Goal: Task Accomplishment & Management: Manage account settings

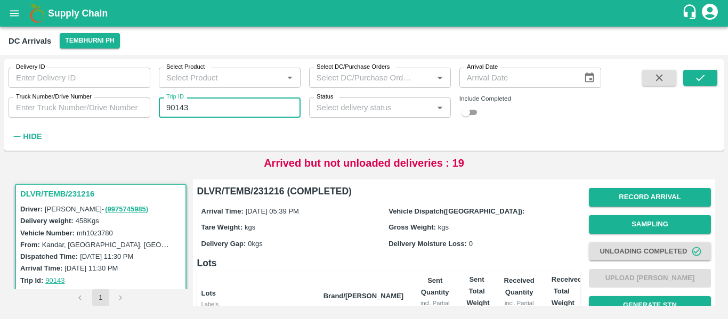
click at [166, 107] on input "90143" at bounding box center [230, 108] width 142 height 20
paste input "text"
type input "90141"
click at [699, 73] on icon "submit" at bounding box center [701, 78] width 12 height 12
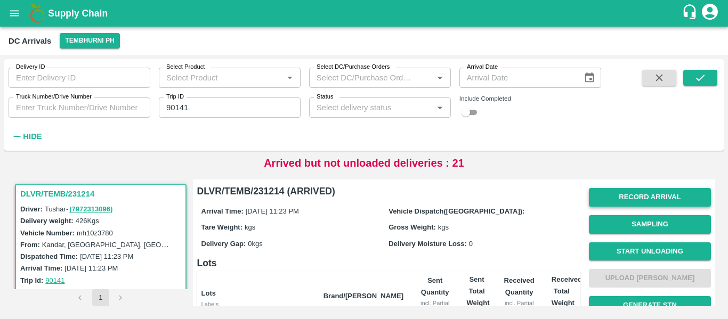
click at [641, 197] on button "Record Arrival" at bounding box center [650, 197] width 122 height 19
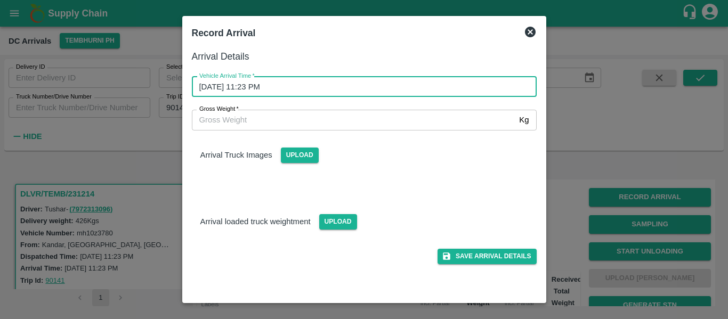
click at [281, 92] on input "13/10/2025 11:23 PM" at bounding box center [360, 87] width 337 height 20
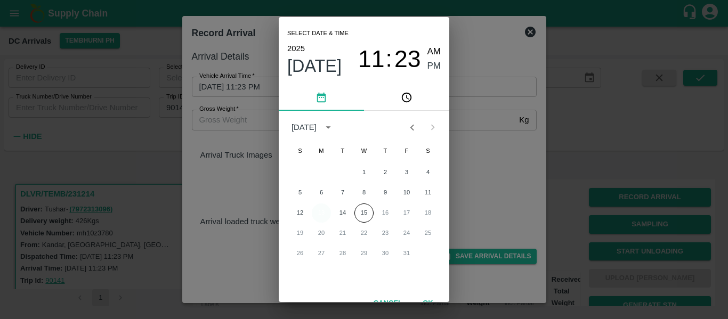
click at [324, 212] on button "13" at bounding box center [321, 213] width 19 height 19
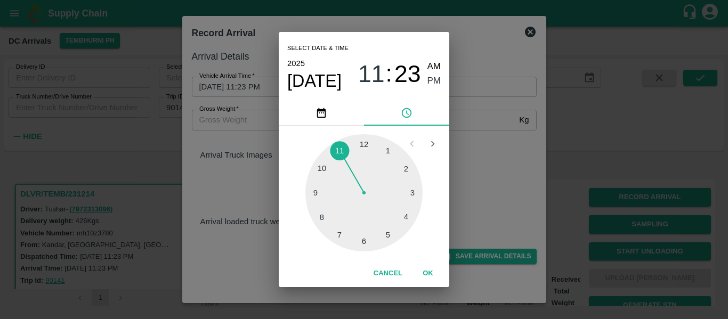
click at [388, 235] on div at bounding box center [363, 192] width 117 height 117
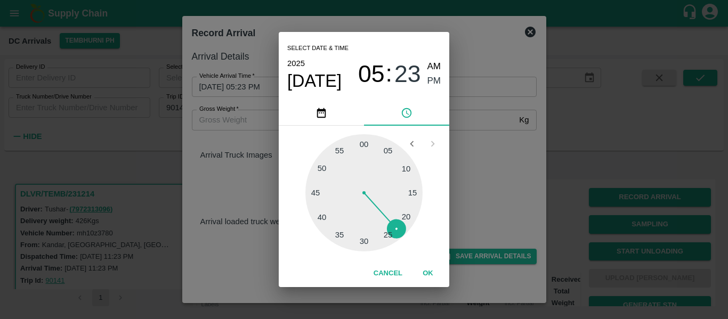
click at [388, 235] on div at bounding box center [363, 192] width 117 height 117
click at [436, 69] on span "AM" at bounding box center [435, 67] width 14 height 14
click at [436, 77] on span "PM" at bounding box center [435, 81] width 14 height 14
type input "13/10/2025 05:25 PM"
click at [428, 272] on button "OK" at bounding box center [428, 273] width 34 height 19
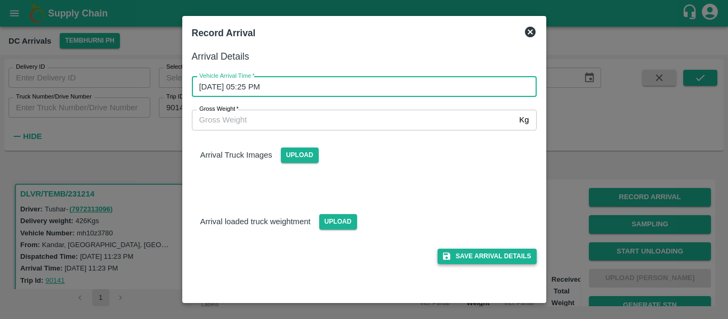
click at [502, 261] on button "Save Arrival Details" at bounding box center [487, 256] width 99 height 15
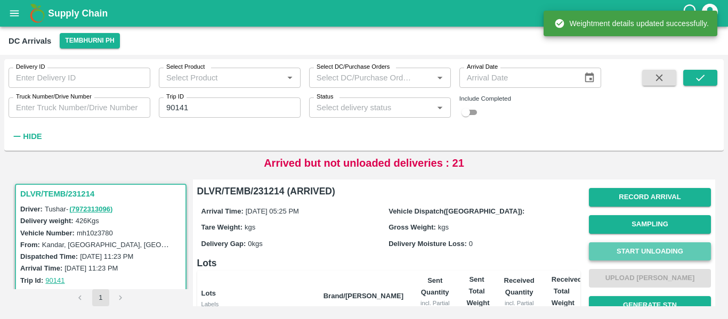
click at [635, 244] on button "Start Unloading" at bounding box center [650, 252] width 122 height 19
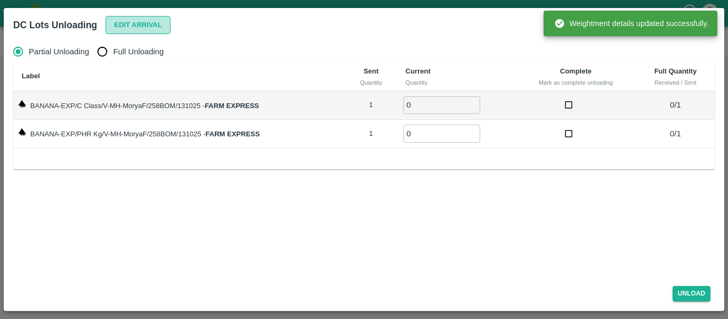
click at [125, 17] on button "Edit Arrival" at bounding box center [138, 25] width 65 height 19
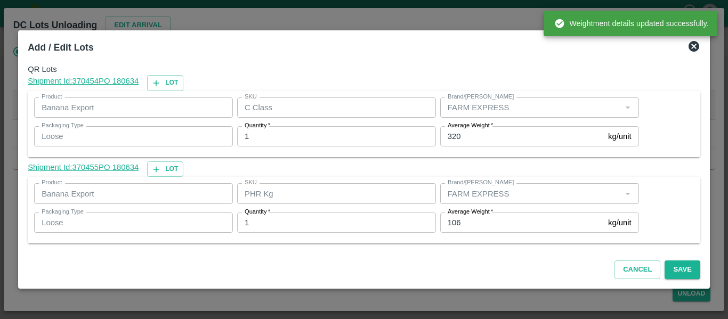
click at [474, 215] on label "Average Weight   *" at bounding box center [470, 212] width 45 height 9
click at [474, 215] on input "106" at bounding box center [522, 223] width 164 height 20
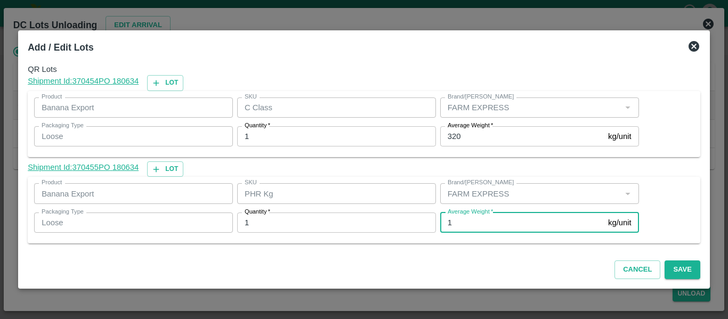
type input "1"
click at [462, 138] on input "320" at bounding box center [522, 136] width 164 height 20
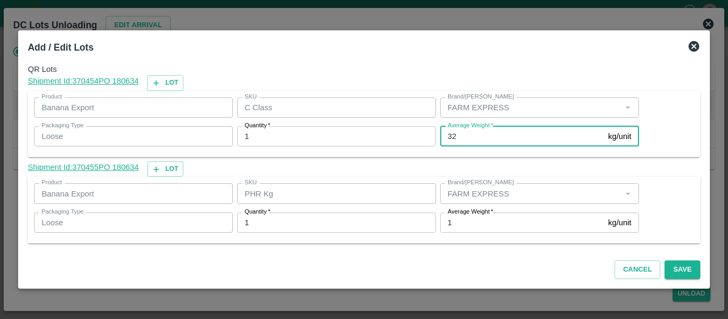
type input "3"
type input "161"
click at [691, 276] on button "Save" at bounding box center [682, 270] width 35 height 19
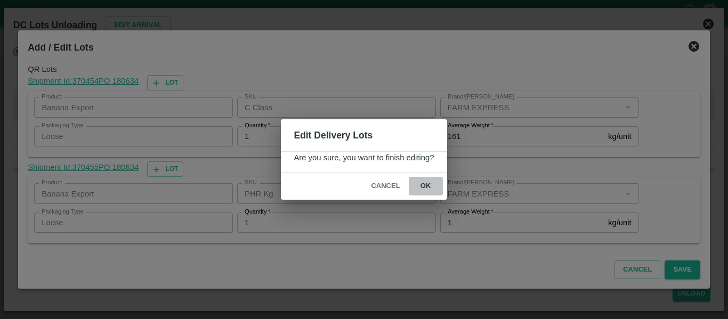
click at [425, 184] on button "ok" at bounding box center [426, 186] width 34 height 19
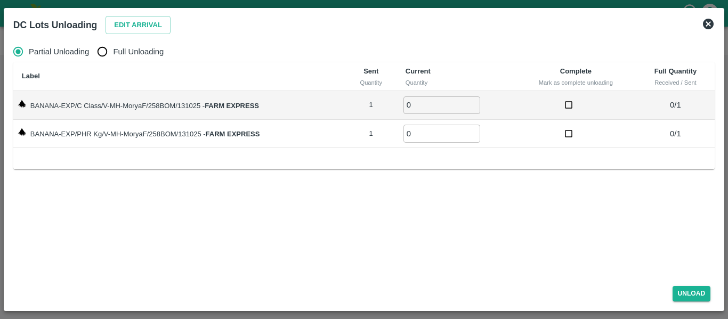
click at [104, 59] on input "Full Unloading" at bounding box center [102, 51] width 21 height 21
radio input "true"
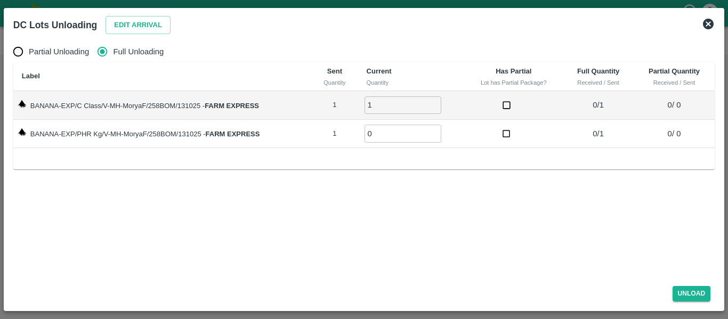
type input "1"
click at [436, 101] on input "1" at bounding box center [403, 105] width 77 height 18
type input "1"
click at [435, 130] on input "1" at bounding box center [403, 134] width 77 height 18
click at [703, 291] on button "Unload" at bounding box center [692, 293] width 38 height 15
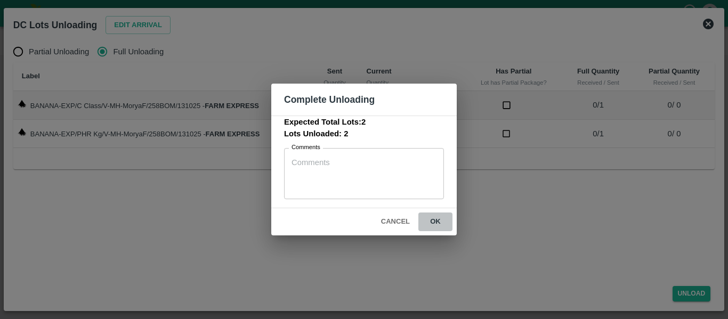
click at [432, 218] on button "ok" at bounding box center [435, 222] width 34 height 19
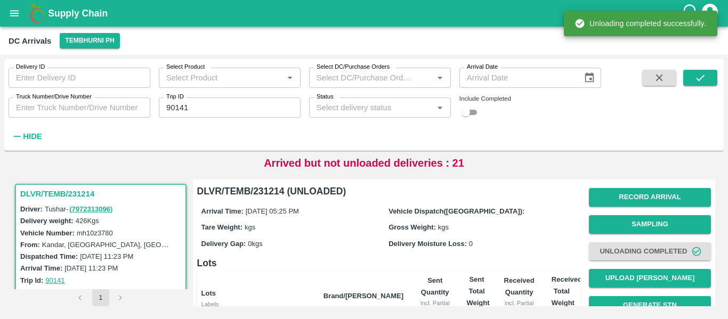
scroll to position [136, 0]
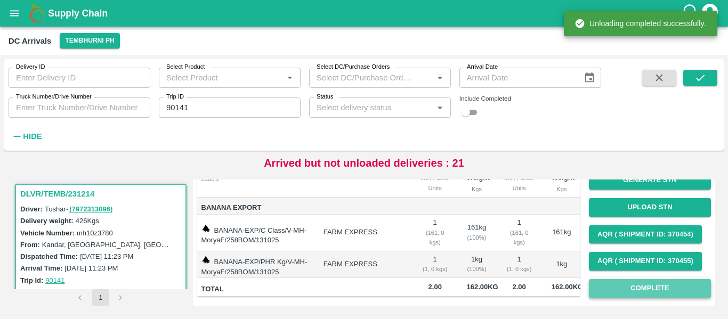
click at [610, 279] on button "Complete" at bounding box center [650, 288] width 122 height 19
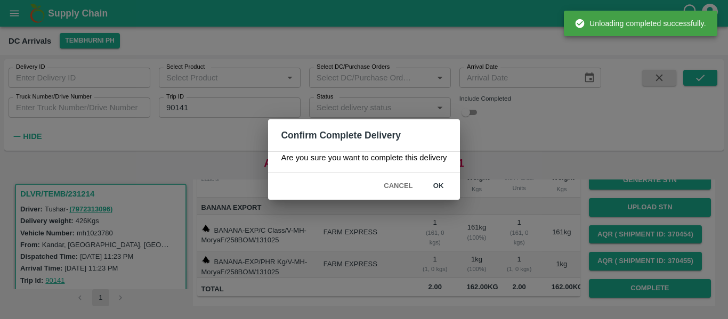
click at [441, 187] on button "ok" at bounding box center [439, 186] width 34 height 19
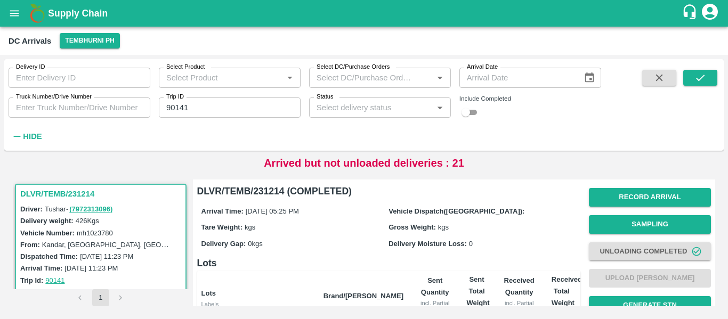
click at [203, 112] on input "90141" at bounding box center [230, 108] width 142 height 20
paste input "text"
type input "90160"
click at [716, 77] on button "submit" at bounding box center [700, 78] width 34 height 16
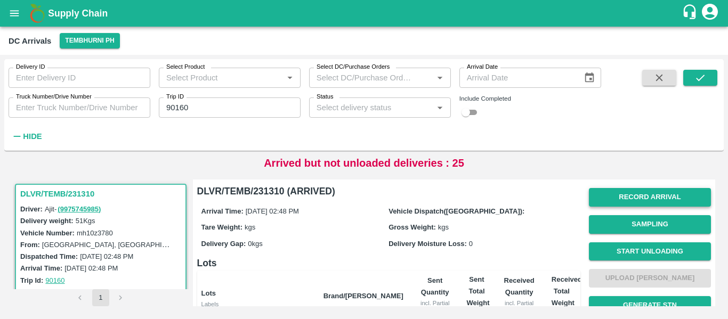
click at [597, 191] on button "Record Arrival" at bounding box center [650, 197] width 122 height 19
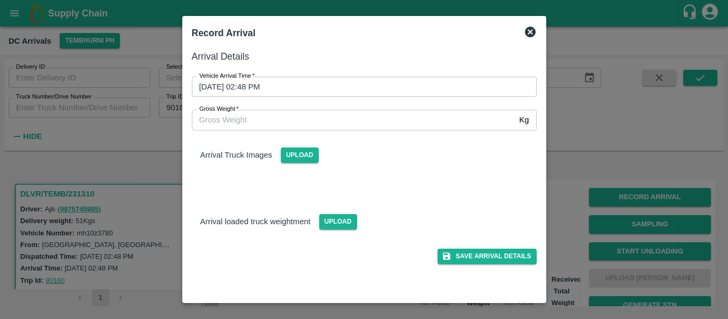
click at [326, 92] on input "14/10/2025 02:48 PM" at bounding box center [360, 87] width 337 height 20
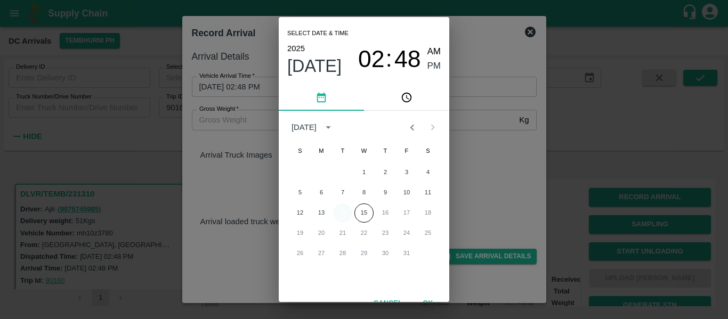
click at [341, 216] on button "14" at bounding box center [342, 213] width 19 height 19
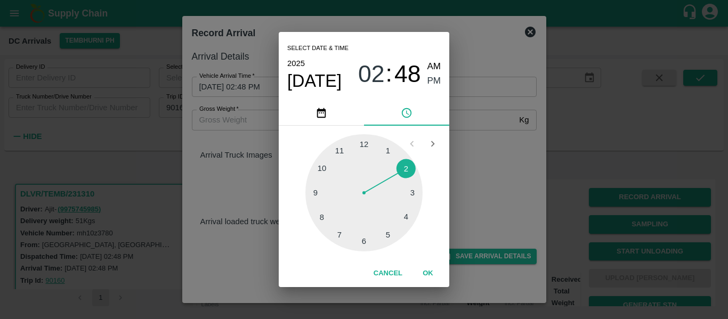
click at [392, 236] on div at bounding box center [363, 192] width 117 height 117
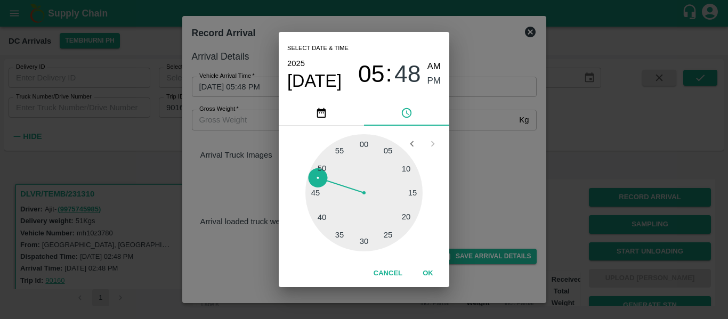
click at [313, 194] on div at bounding box center [363, 192] width 117 height 117
type input "14/10/2025 05:45 PM"
click at [428, 79] on span "PM" at bounding box center [435, 81] width 14 height 14
click at [429, 272] on button "OK" at bounding box center [428, 273] width 34 height 19
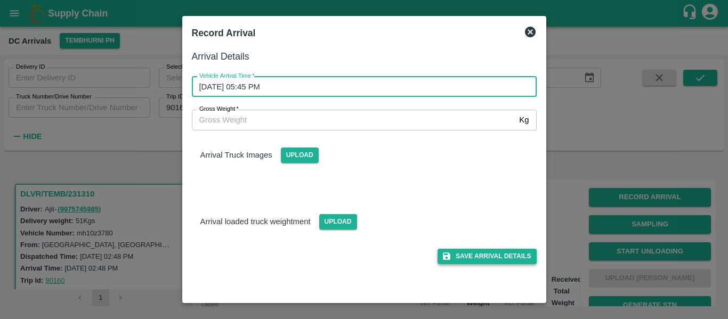
click at [491, 249] on button "Save Arrival Details" at bounding box center [487, 256] width 99 height 15
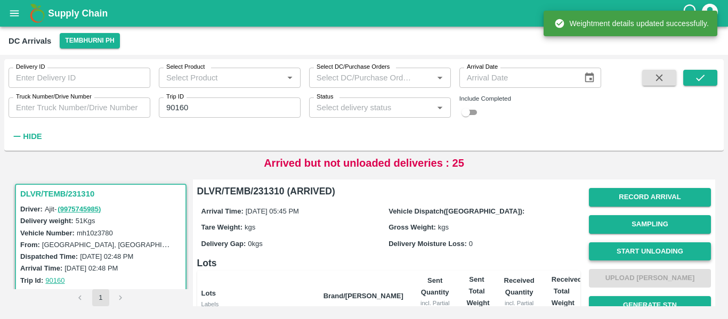
click at [637, 253] on button "Start Unloading" at bounding box center [650, 252] width 122 height 19
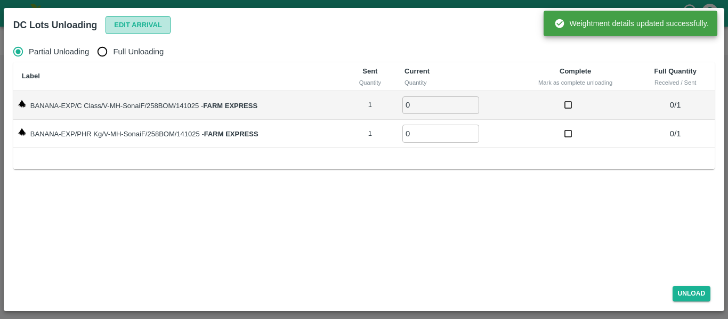
click at [132, 28] on button "Edit Arrival" at bounding box center [138, 25] width 65 height 19
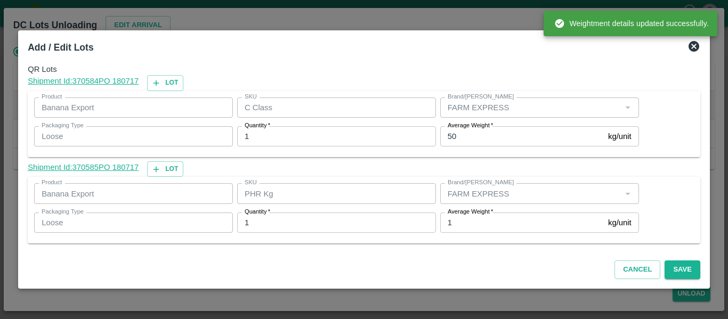
click at [460, 131] on input "50" at bounding box center [522, 136] width 164 height 20
type input "5"
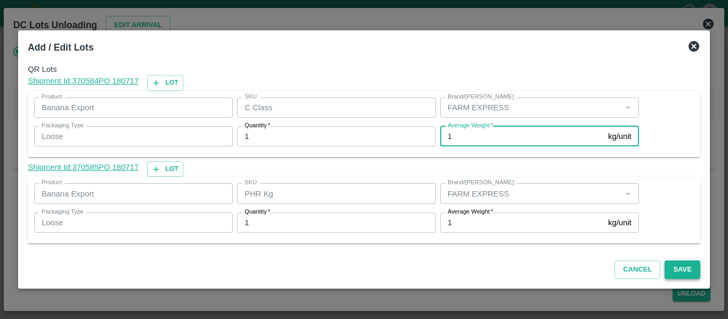
type input "1"
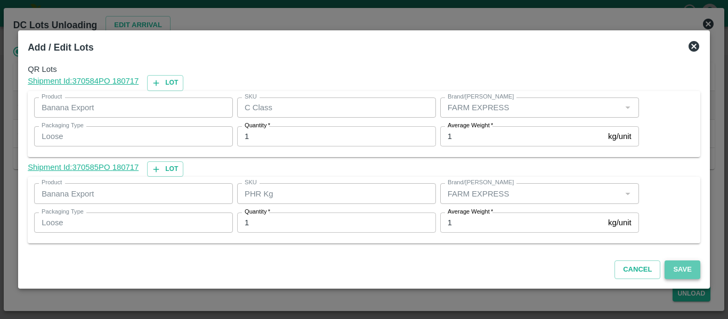
click at [675, 261] on button "Save" at bounding box center [682, 270] width 35 height 19
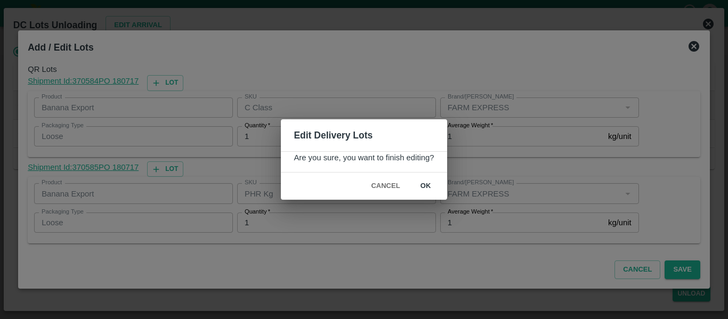
click at [419, 179] on button "ok" at bounding box center [426, 186] width 34 height 19
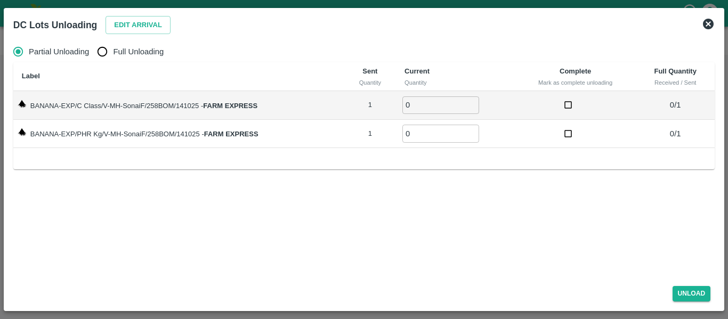
click at [152, 47] on span "Full Unloading" at bounding box center [138, 52] width 51 height 12
click at [113, 47] on input "Full Unloading" at bounding box center [102, 51] width 21 height 21
radio input "true"
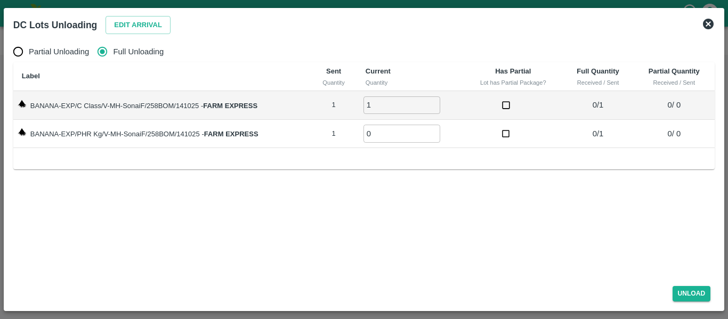
type input "1"
click at [435, 104] on input "1" at bounding box center [402, 105] width 77 height 18
type input "1"
click at [434, 130] on input "1" at bounding box center [402, 134] width 77 height 18
click at [684, 288] on button "Unload" at bounding box center [692, 293] width 38 height 15
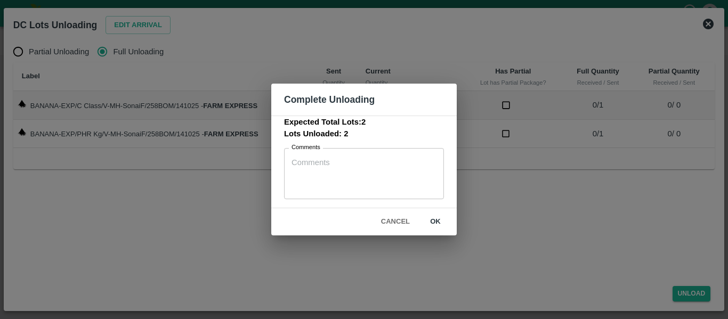
click at [438, 219] on button "ok" at bounding box center [435, 222] width 34 height 19
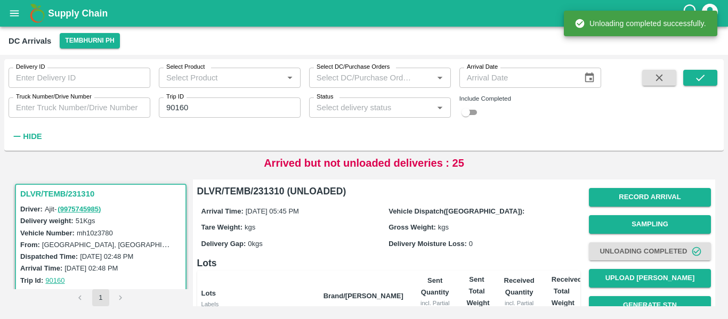
scroll to position [127, 0]
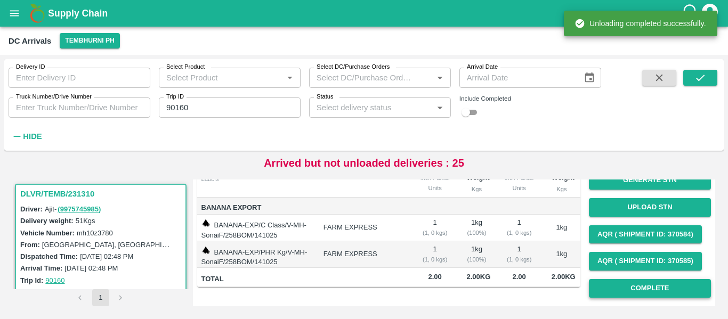
click at [671, 282] on button "Complete" at bounding box center [650, 288] width 122 height 19
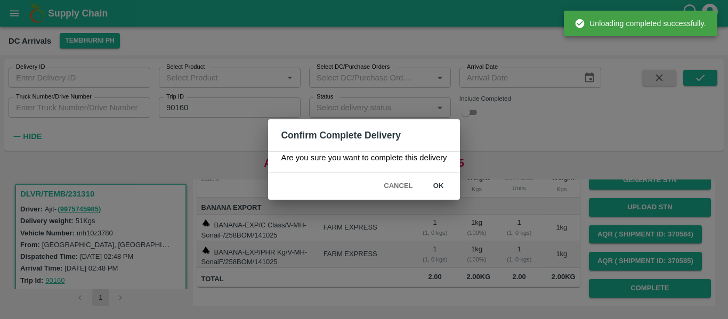
click at [446, 192] on button "ok" at bounding box center [439, 186] width 34 height 19
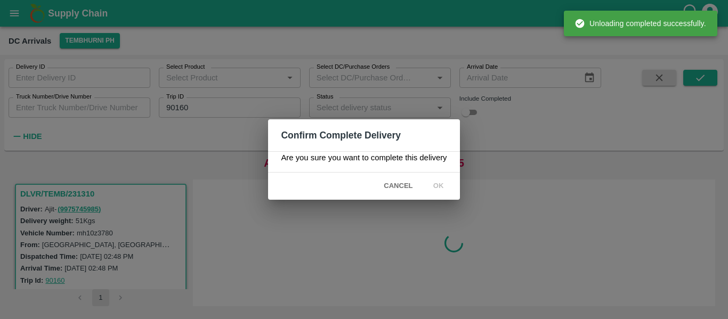
scroll to position [0, 0]
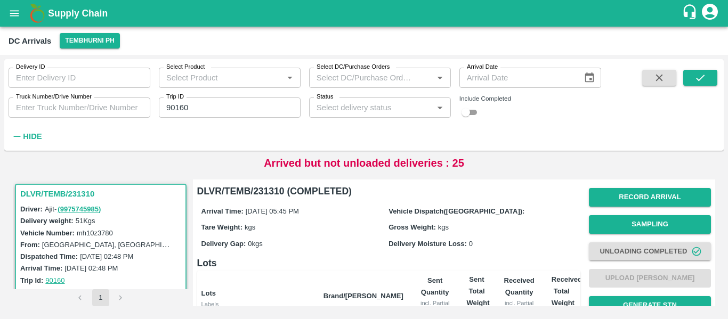
click at [227, 116] on input "90160" at bounding box center [230, 108] width 142 height 20
paste input "text"
type input "90185"
click at [705, 78] on icon "submit" at bounding box center [701, 78] width 12 height 12
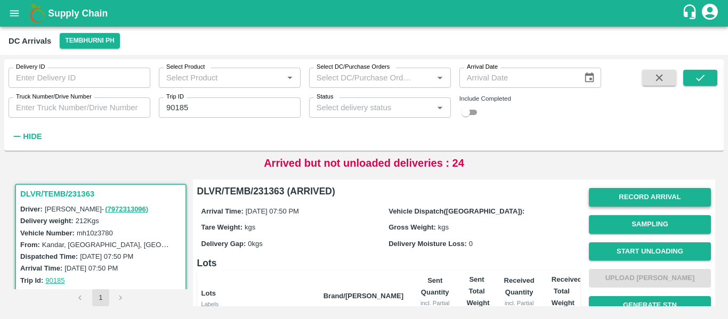
click at [627, 195] on button "Record Arrival" at bounding box center [650, 197] width 122 height 19
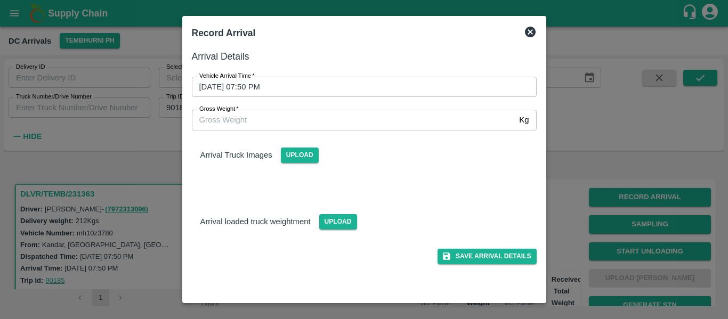
click at [336, 102] on div "Gross Weight   * Kg Gross Weight" at bounding box center [358, 113] width 358 height 33
click at [304, 92] on input "14/10/2025 07:50 PM" at bounding box center [360, 87] width 337 height 20
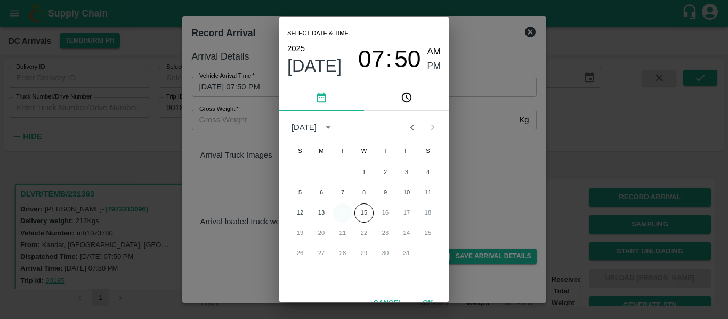
click at [343, 216] on button "14" at bounding box center [342, 213] width 19 height 19
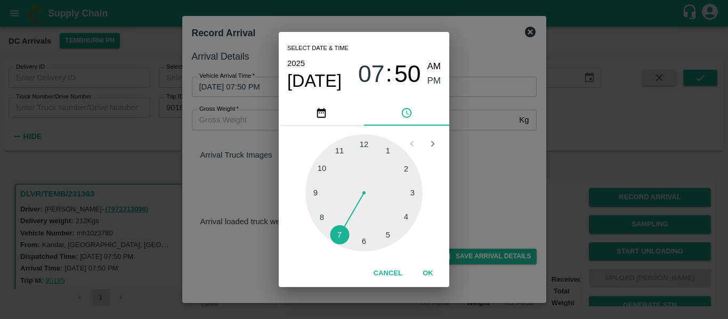
click at [341, 228] on div at bounding box center [363, 192] width 117 height 117
type input "14/10/2025 07:36 PM"
click at [436, 82] on span "PM" at bounding box center [435, 81] width 14 height 14
click at [430, 271] on button "OK" at bounding box center [428, 273] width 34 height 19
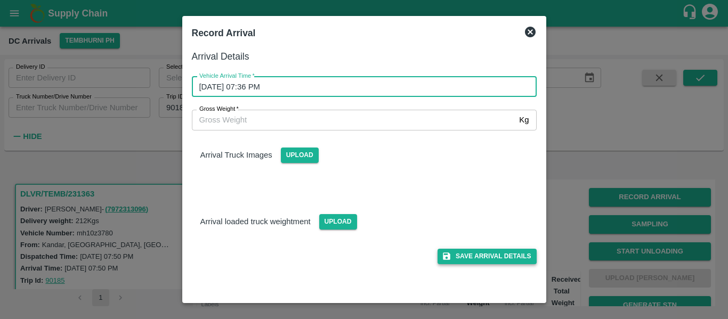
click at [456, 260] on button "Save Arrival Details" at bounding box center [487, 256] width 99 height 15
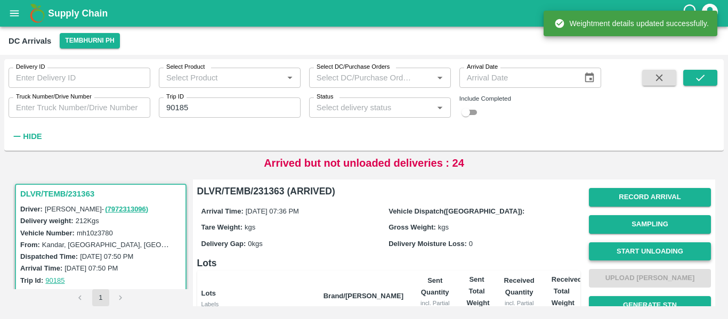
click at [602, 248] on button "Start Unloading" at bounding box center [650, 252] width 122 height 19
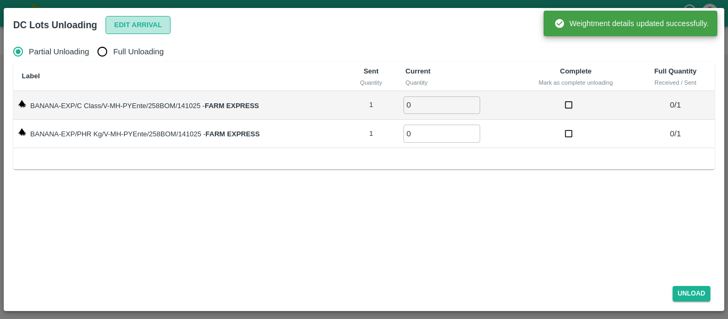
click at [149, 27] on button "Edit Arrival" at bounding box center [138, 25] width 65 height 19
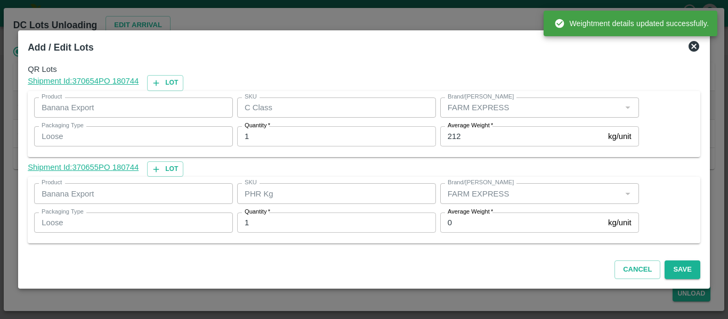
click at [468, 215] on label "Average Weight   *" at bounding box center [470, 212] width 45 height 9
click at [468, 215] on input "0" at bounding box center [522, 223] width 164 height 20
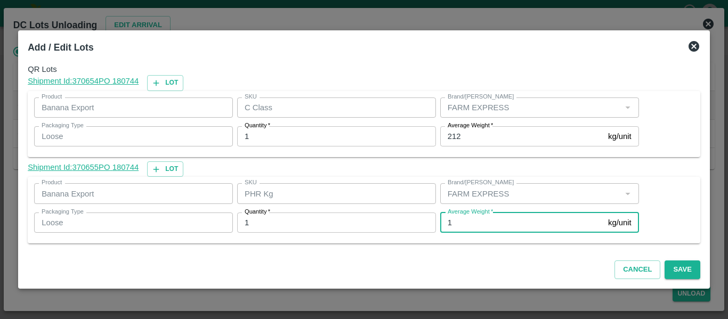
type input "1"
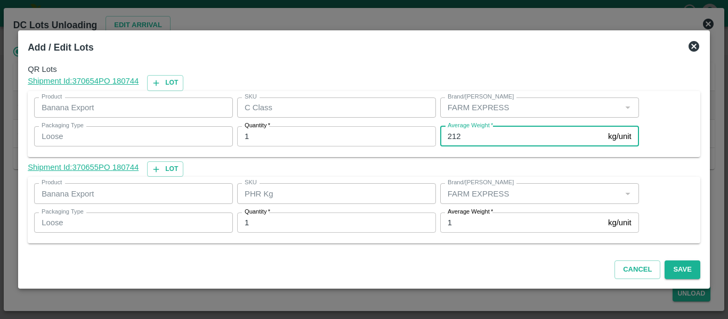
click at [468, 144] on input "212" at bounding box center [522, 136] width 164 height 20
type input "2"
type input "167"
click at [688, 267] on button "Save" at bounding box center [682, 270] width 35 height 19
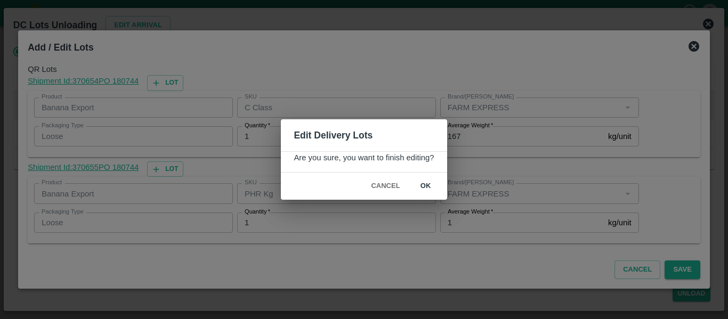
click at [435, 182] on button "ok" at bounding box center [426, 186] width 34 height 19
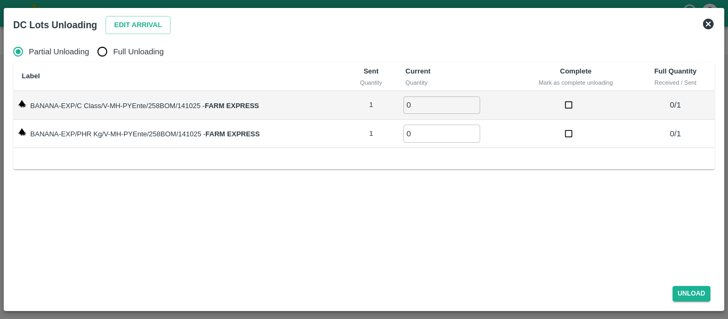
click at [99, 37] on div "Partial Unloading Full Unloading Label Sent Quantity Current Quantity Complete …" at bounding box center [364, 157] width 710 height 241
click at [105, 51] on input "Full Unloading" at bounding box center [102, 51] width 21 height 21
radio input "true"
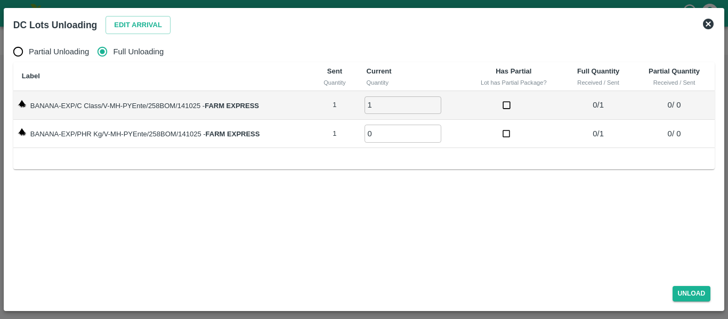
type input "1"
click at [433, 104] on input "1" at bounding box center [403, 105] width 77 height 18
type input "1"
click at [434, 130] on input "1" at bounding box center [403, 134] width 77 height 18
click at [687, 294] on button "Unload" at bounding box center [692, 293] width 38 height 15
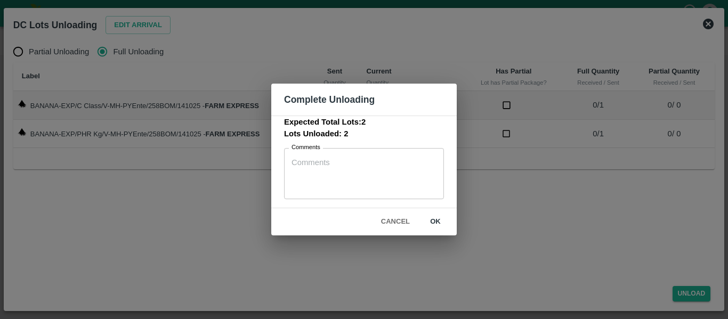
click at [440, 219] on button "ok" at bounding box center [435, 222] width 34 height 19
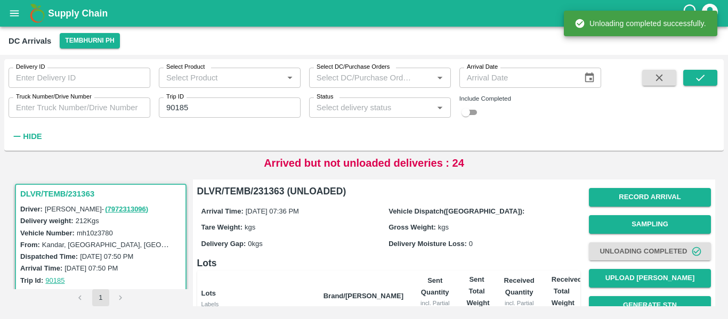
scroll to position [136, 0]
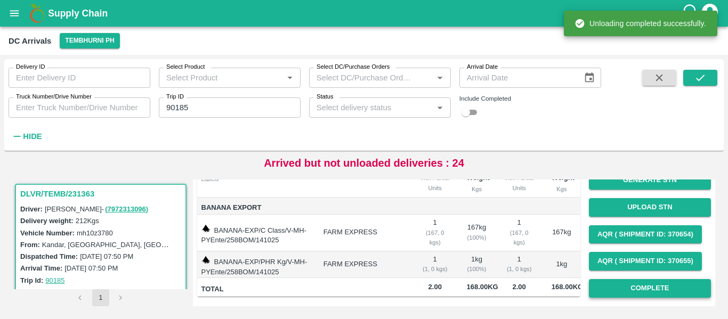
click at [601, 281] on button "Complete" at bounding box center [650, 288] width 122 height 19
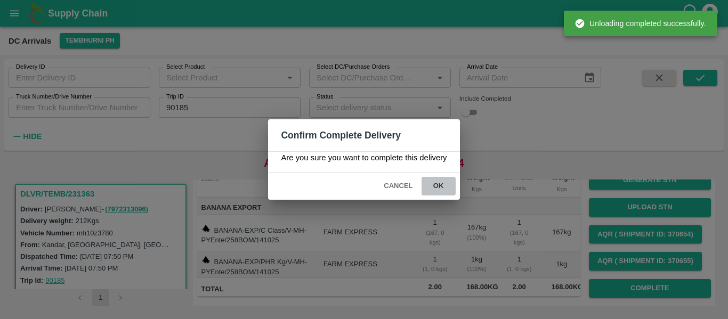
click at [436, 188] on button "ok" at bounding box center [439, 186] width 34 height 19
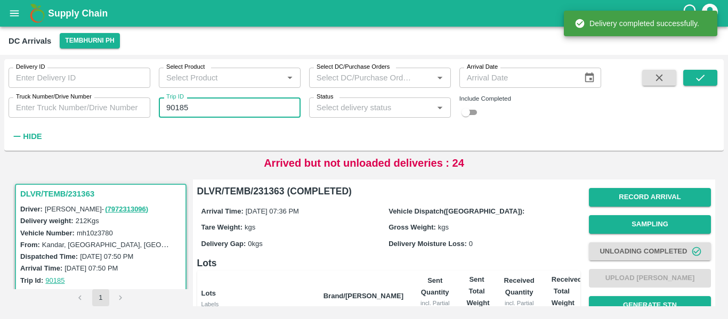
click at [210, 110] on input "90185" at bounding box center [230, 108] width 142 height 20
paste input "text"
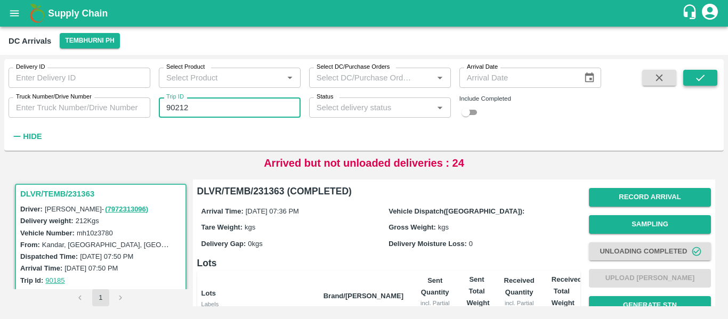
type input "90212"
click at [691, 78] on button "submit" at bounding box center [700, 78] width 34 height 16
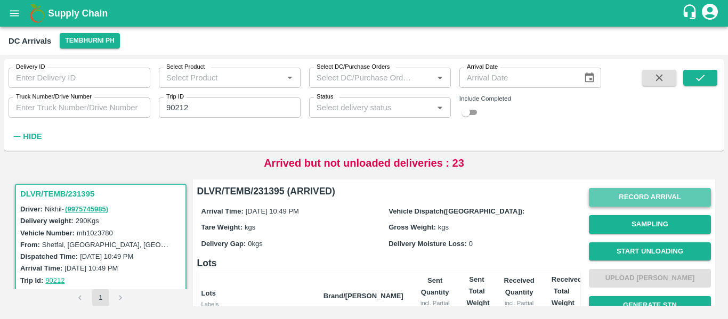
click at [631, 204] on button "Record Arrival" at bounding box center [650, 197] width 122 height 19
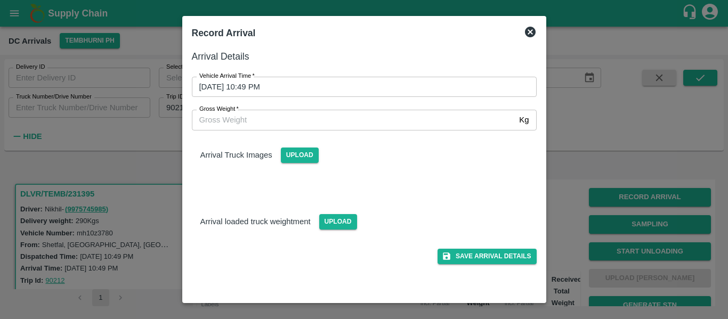
click at [270, 92] on input "14/10/2025 10:49 PM" at bounding box center [360, 87] width 337 height 20
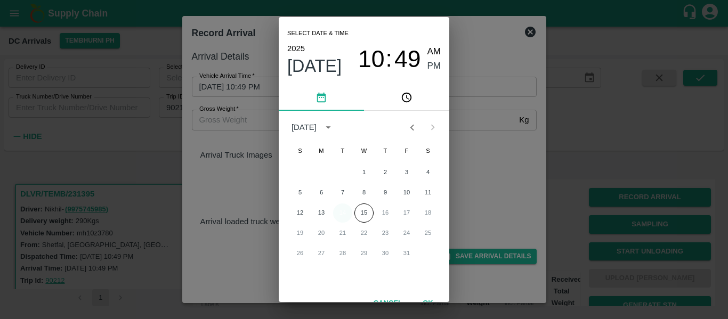
click at [340, 222] on button "14" at bounding box center [342, 213] width 19 height 19
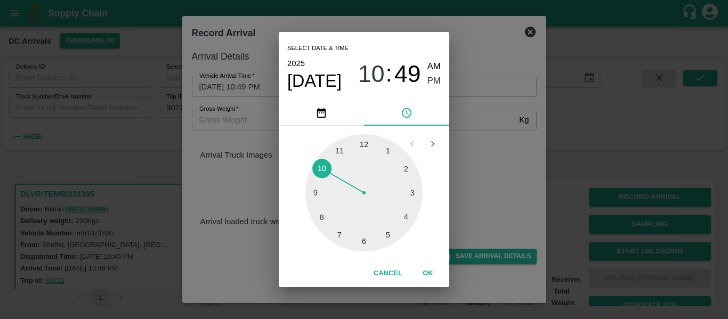
click at [316, 219] on div at bounding box center [363, 192] width 117 height 117
click at [422, 189] on div at bounding box center [363, 192] width 117 height 117
type input "14/10/2025 08:14 PM"
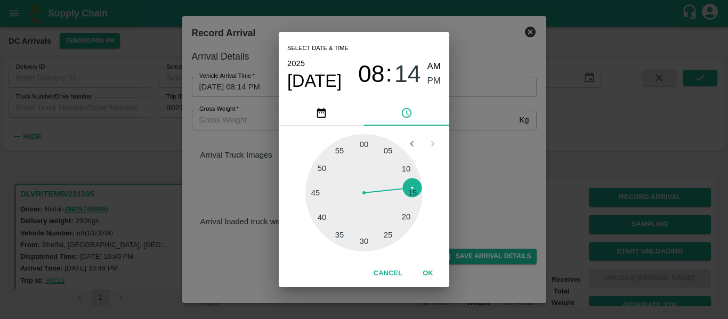
click at [436, 81] on span "PM" at bounding box center [435, 81] width 14 height 14
click at [436, 269] on button "OK" at bounding box center [428, 273] width 34 height 19
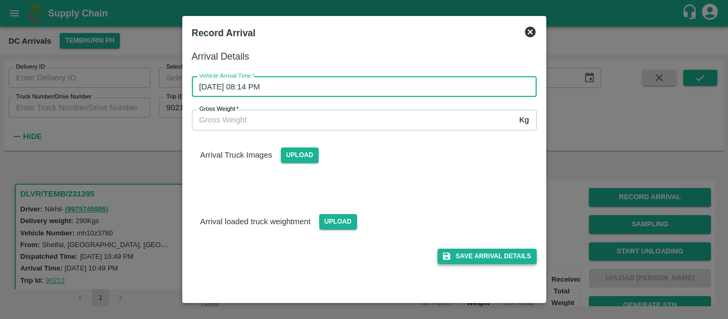
click at [476, 256] on button "Save Arrival Details" at bounding box center [487, 256] width 99 height 15
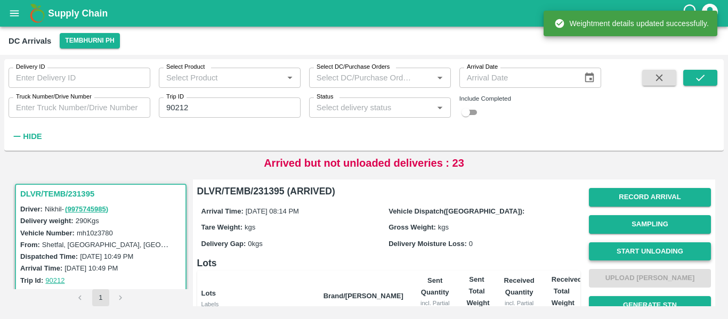
click at [628, 248] on button "Start Unloading" at bounding box center [650, 252] width 122 height 19
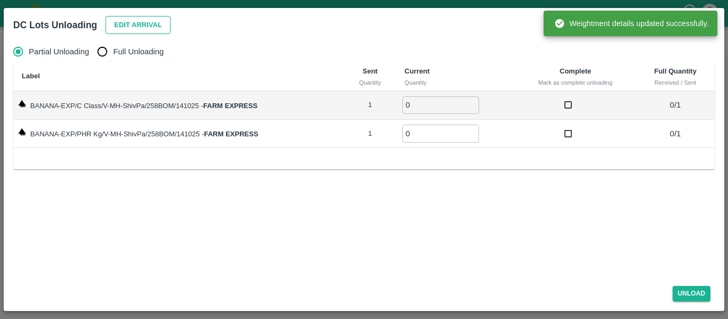
click at [136, 17] on button "Edit Arrival" at bounding box center [138, 25] width 65 height 19
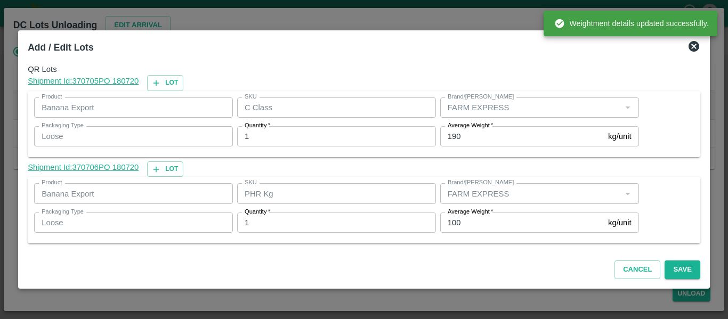
click at [473, 208] on label "Average Weight   *" at bounding box center [470, 212] width 45 height 9
click at [473, 213] on input "100" at bounding box center [522, 223] width 164 height 20
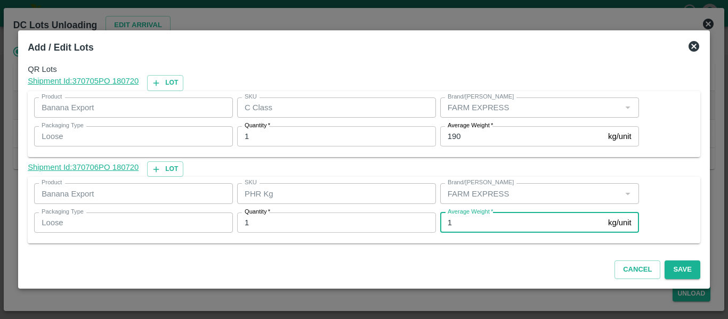
type input "1"
click at [463, 138] on input "190" at bounding box center [522, 136] width 164 height 20
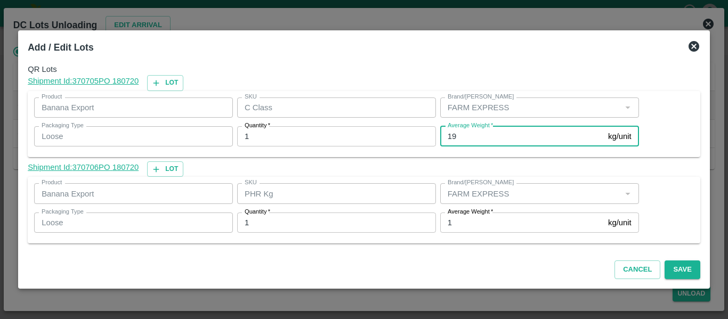
type input "1"
type input "436"
click at [681, 267] on button "Save" at bounding box center [682, 270] width 35 height 19
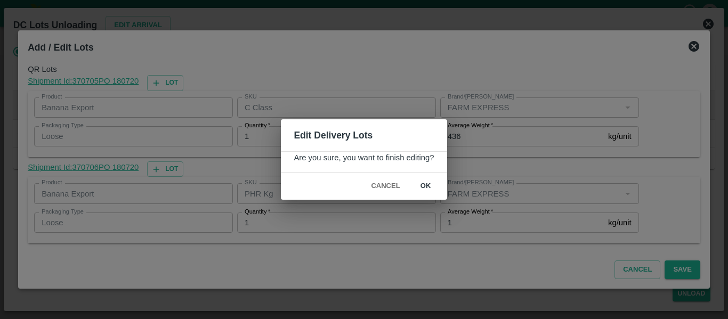
click at [432, 191] on button "ok" at bounding box center [426, 186] width 34 height 19
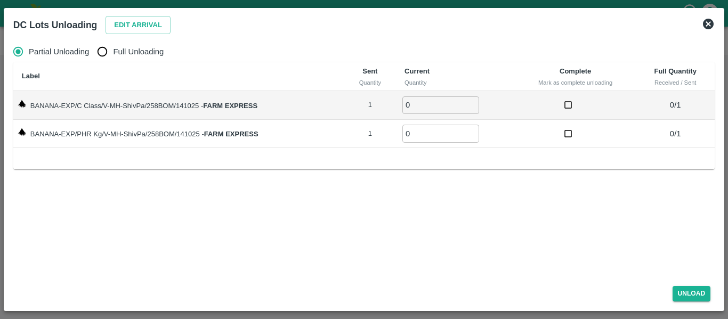
click at [96, 52] on input "Full Unloading" at bounding box center [102, 51] width 21 height 21
radio input "true"
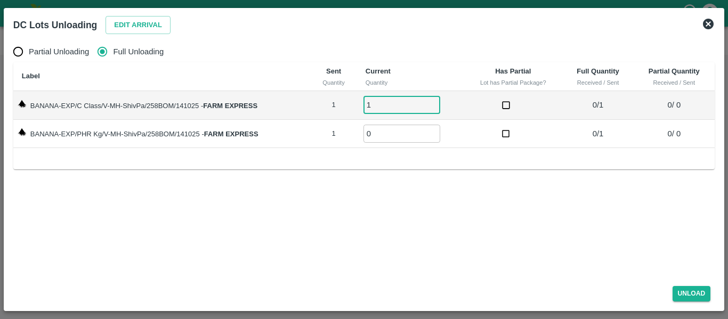
type input "1"
click at [433, 101] on input "1" at bounding box center [402, 105] width 77 height 18
type input "1"
click at [436, 130] on input "1" at bounding box center [402, 134] width 77 height 18
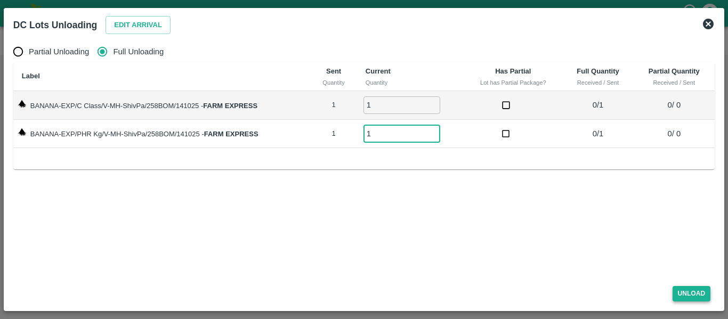
click at [704, 301] on button "Unload" at bounding box center [692, 293] width 38 height 15
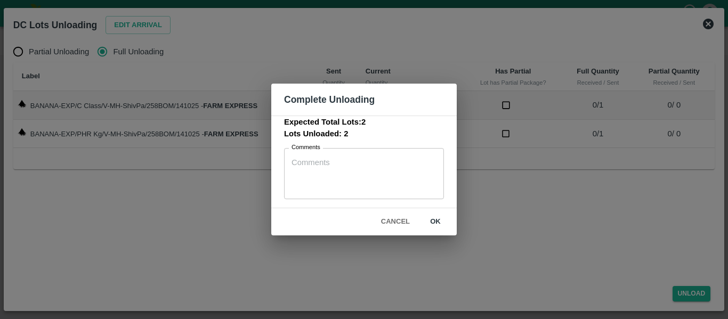
click at [460, 224] on div "Complete Unloading Expected Total Lots: 2 Lots Unloaded: 2 Comments x Comments …" at bounding box center [364, 159] width 728 height 319
click at [452, 223] on button "ok" at bounding box center [435, 222] width 34 height 19
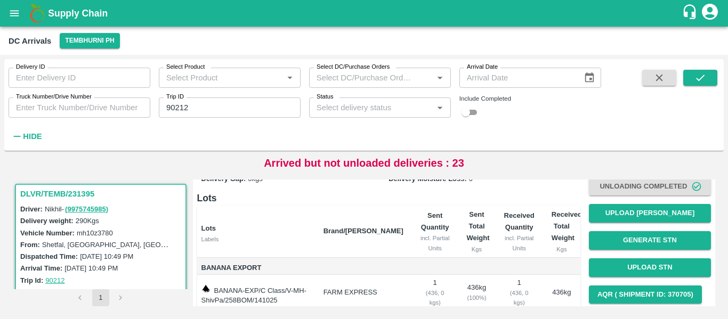
scroll to position [136, 0]
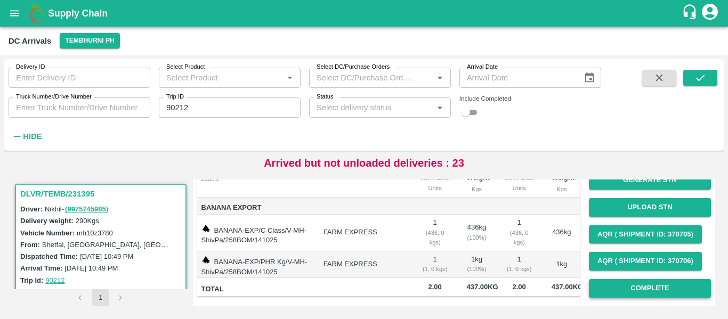
click at [651, 280] on button "Complete" at bounding box center [650, 288] width 122 height 19
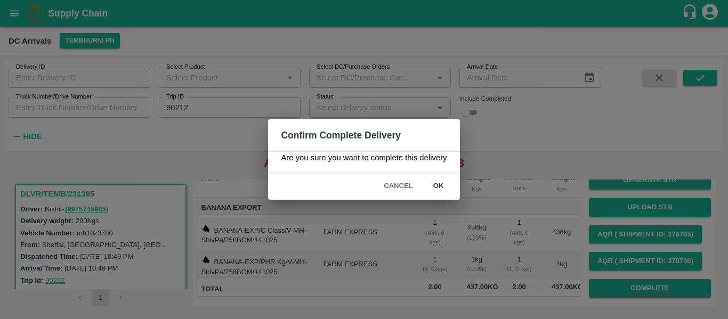
click at [438, 184] on button "ok" at bounding box center [439, 186] width 34 height 19
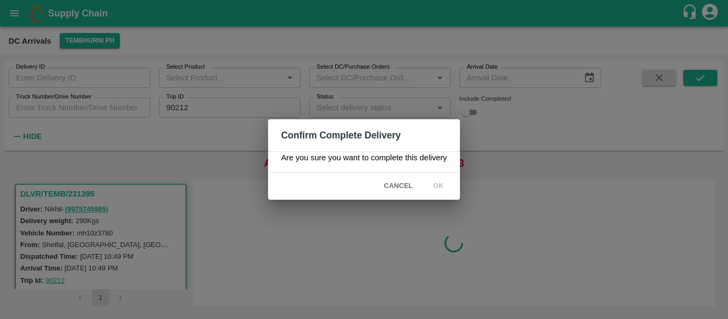
scroll to position [0, 0]
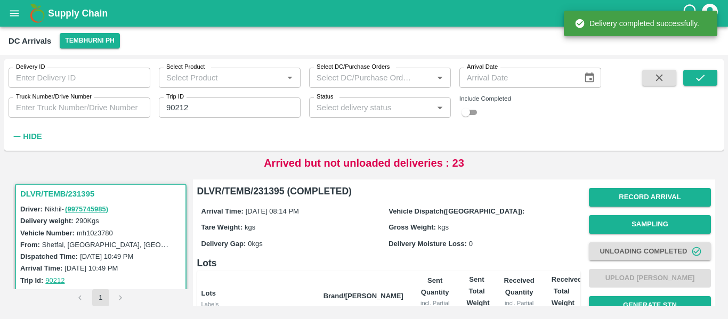
click at [227, 99] on input "90212" at bounding box center [230, 108] width 142 height 20
paste input "text"
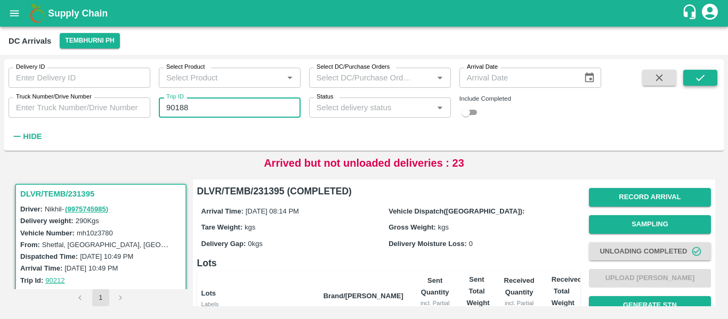
type input "90188"
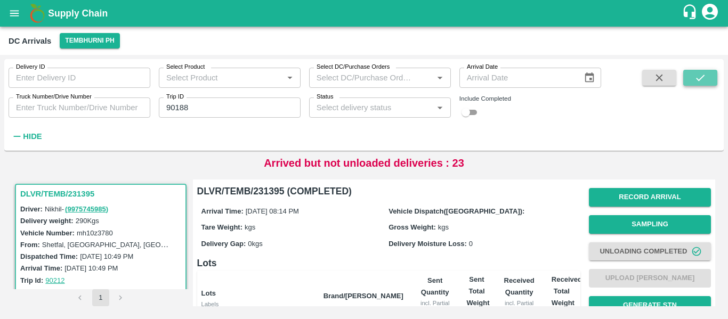
click at [716, 76] on button "submit" at bounding box center [700, 78] width 34 height 16
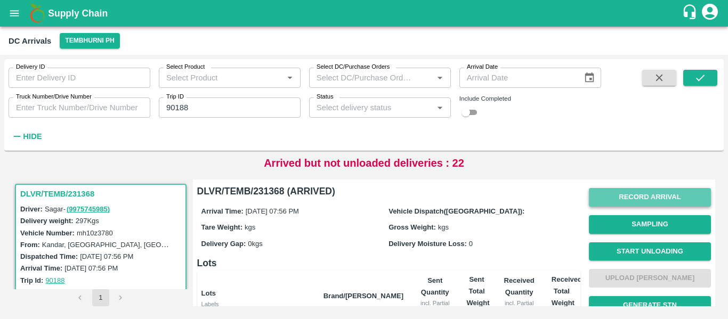
click at [656, 190] on button "Record Arrival" at bounding box center [650, 197] width 122 height 19
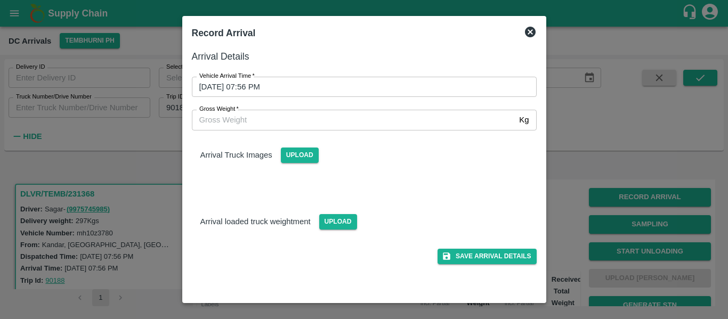
click at [320, 75] on div "Vehicle Arrival Time   * 14/10/2025 07:56 PM Vehicle Arrival Time" at bounding box center [358, 80] width 358 height 33
click at [323, 80] on input "14/10/2025 07:56 PM" at bounding box center [360, 87] width 337 height 20
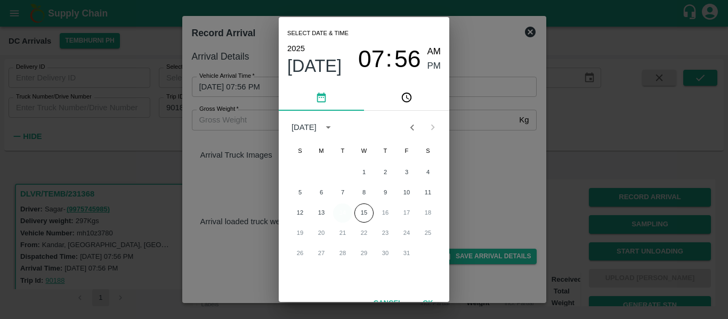
click at [339, 210] on button "14" at bounding box center [342, 213] width 19 height 19
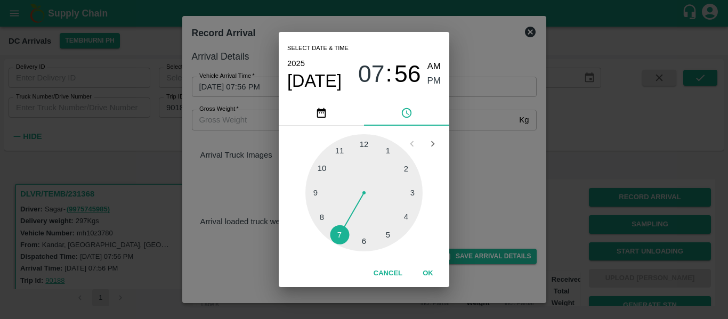
click at [318, 196] on div at bounding box center [363, 192] width 117 height 117
click at [386, 152] on div at bounding box center [363, 192] width 117 height 117
type input "14/10/2025 09:05 PM"
click at [428, 83] on span "PM" at bounding box center [435, 81] width 14 height 14
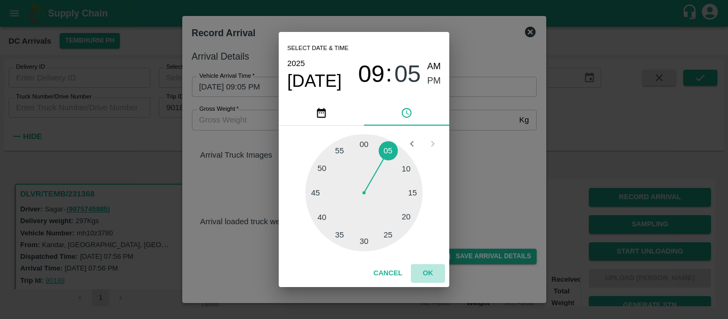
click at [428, 275] on button "OK" at bounding box center [428, 273] width 34 height 19
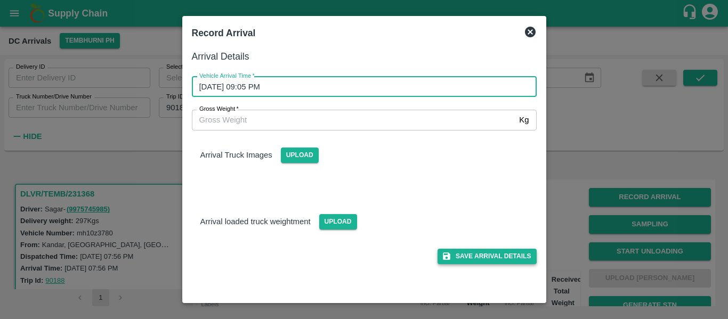
click at [468, 259] on button "Save Arrival Details" at bounding box center [487, 256] width 99 height 15
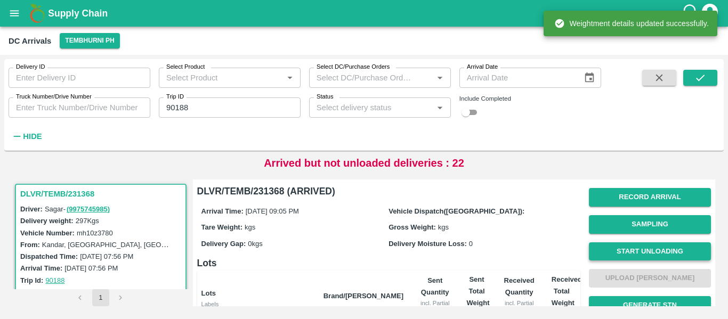
click at [646, 250] on button "Start Unloading" at bounding box center [650, 252] width 122 height 19
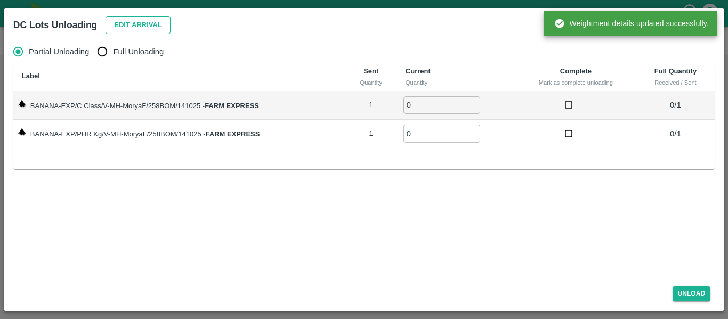
click at [167, 28] on button "Edit Arrival" at bounding box center [138, 25] width 65 height 19
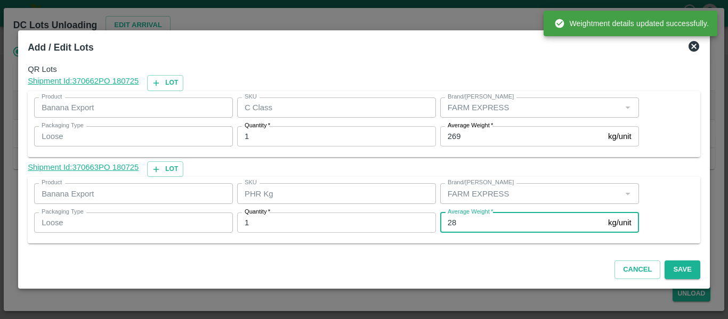
click at [465, 225] on input "28" at bounding box center [522, 223] width 164 height 20
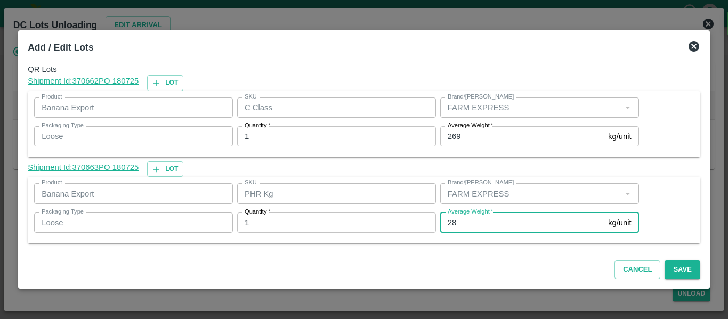
type input "2"
type input "1"
click at [683, 268] on button "Save" at bounding box center [682, 270] width 35 height 19
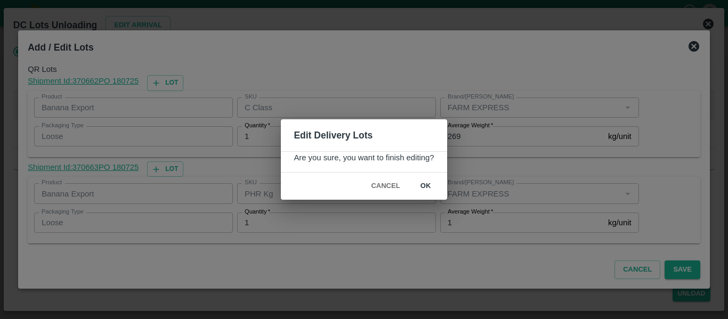
click at [430, 184] on button "ok" at bounding box center [426, 186] width 34 height 19
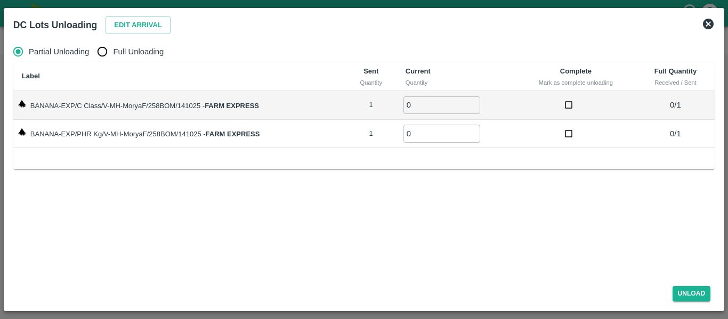
click at [101, 53] on input "Full Unloading" at bounding box center [102, 51] width 21 height 21
radio input "true"
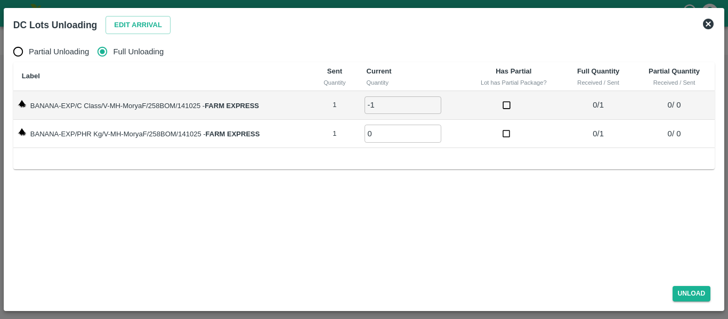
click at [435, 105] on input "-1" at bounding box center [403, 105] width 77 height 18
click at [434, 99] on input "-1" at bounding box center [403, 105] width 77 height 18
click at [434, 102] on input "0" at bounding box center [403, 105] width 77 height 18
click at [434, 102] on input "1" at bounding box center [403, 105] width 77 height 18
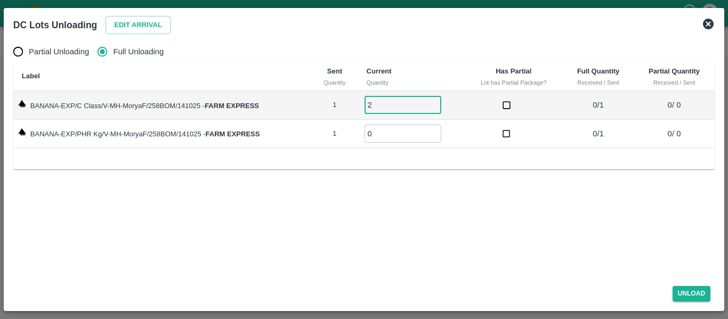
click at [434, 102] on input "2" at bounding box center [403, 105] width 77 height 18
type input "1"
click at [434, 108] on input "1" at bounding box center [403, 105] width 77 height 18
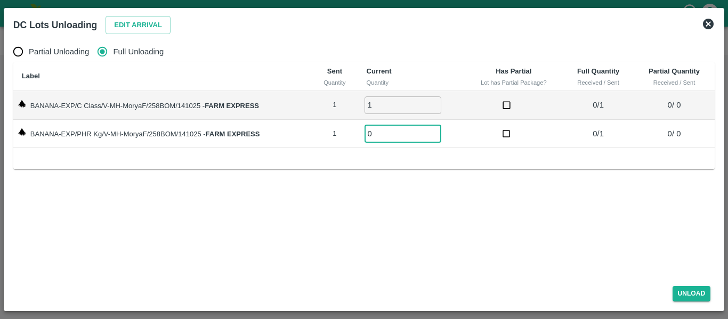
click at [434, 128] on input "0" at bounding box center [403, 134] width 77 height 18
type input "1"
click at [434, 131] on input "1" at bounding box center [403, 134] width 77 height 18
click at [690, 291] on button "Unload" at bounding box center [692, 293] width 38 height 15
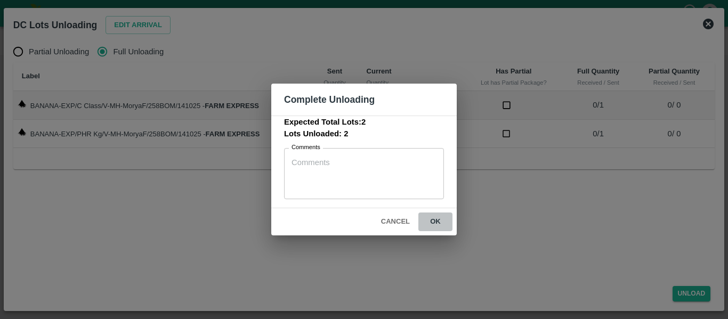
click at [445, 214] on button "ok" at bounding box center [435, 222] width 34 height 19
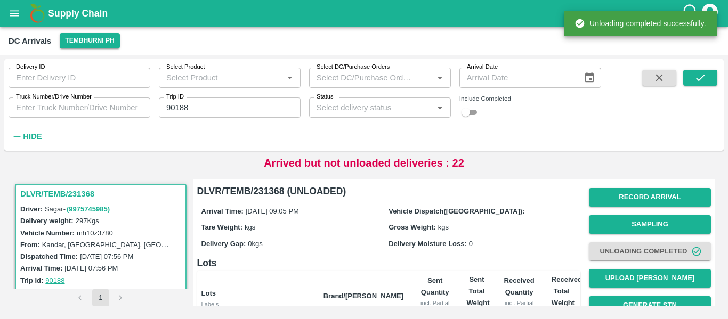
scroll to position [136, 0]
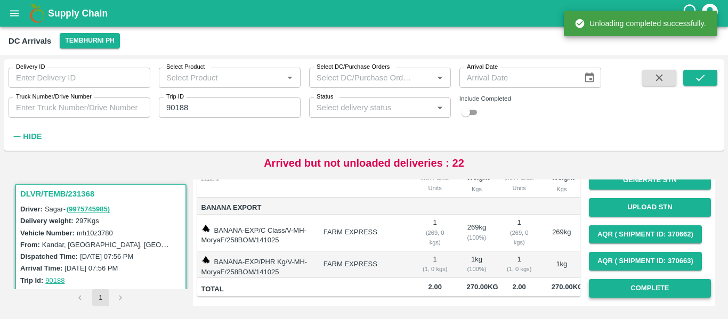
click at [619, 279] on button "Complete" at bounding box center [650, 288] width 122 height 19
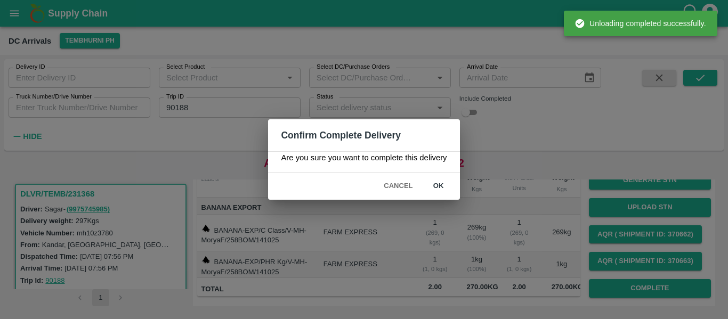
click at [460, 185] on div "Confirm Complete Delivery Are you sure you want to complete this delivery Cance…" at bounding box center [364, 159] width 728 height 319
click at [455, 186] on button "ok" at bounding box center [439, 186] width 34 height 19
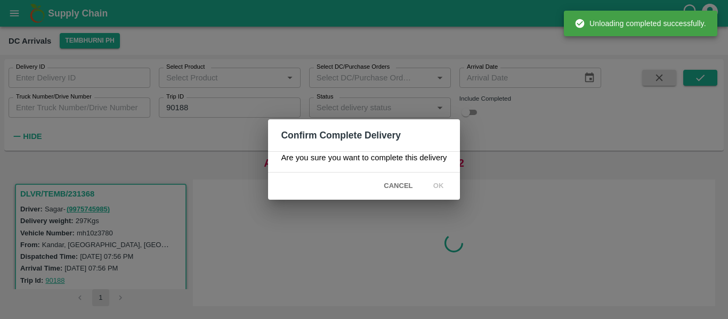
scroll to position [0, 0]
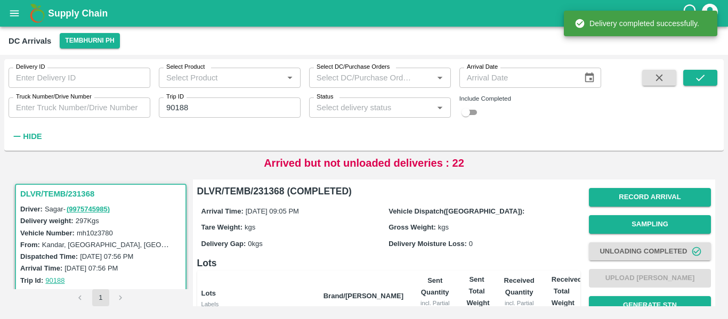
click at [235, 106] on input "90188" at bounding box center [230, 108] width 142 height 20
paste input "text"
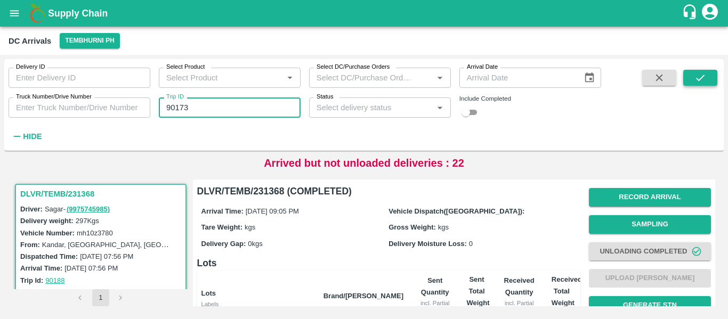
type input "90173"
click at [700, 81] on icon "submit" at bounding box center [701, 78] width 12 height 12
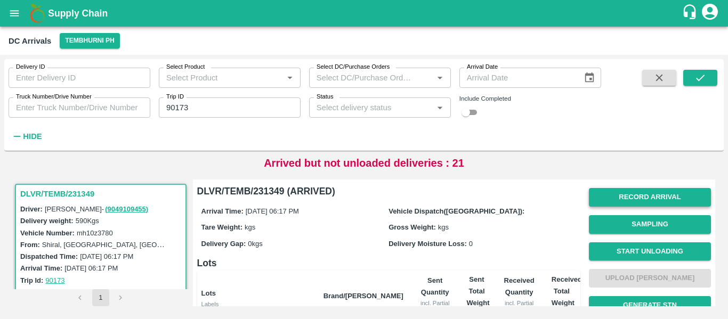
click at [617, 195] on button "Record Arrival" at bounding box center [650, 197] width 122 height 19
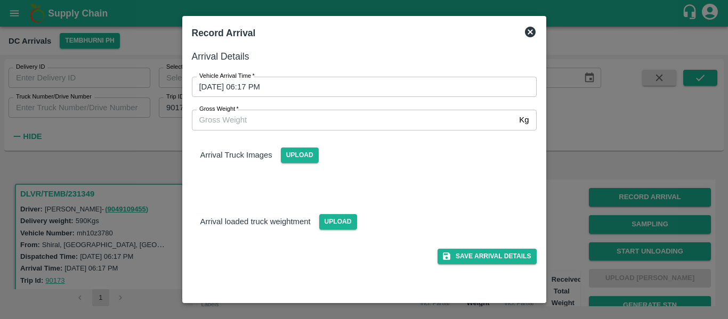
click at [276, 89] on input "14/10/2025 06:17 PM" at bounding box center [360, 87] width 337 height 20
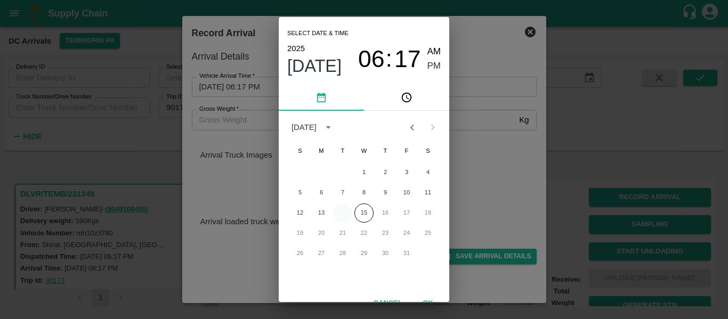
click at [337, 216] on button "14" at bounding box center [342, 213] width 19 height 19
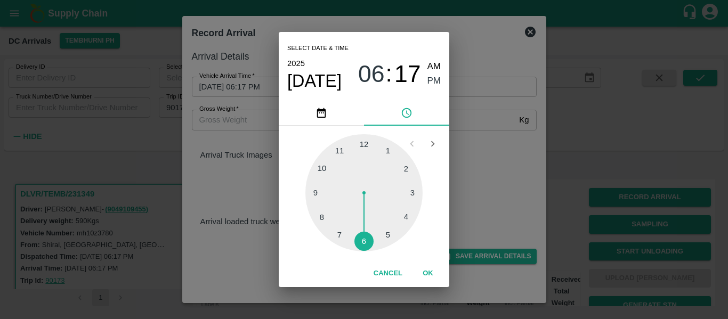
click at [314, 195] on div at bounding box center [363, 192] width 117 height 117
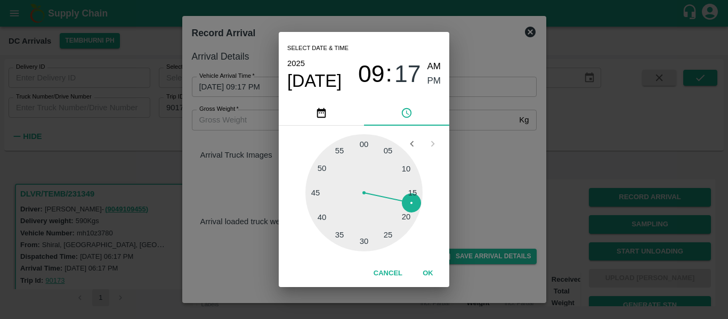
click at [411, 189] on div at bounding box center [363, 192] width 117 height 117
type input "14/10/2025 09:14 PM"
click at [434, 78] on span "PM" at bounding box center [435, 81] width 14 height 14
click at [426, 271] on button "OK" at bounding box center [428, 273] width 34 height 19
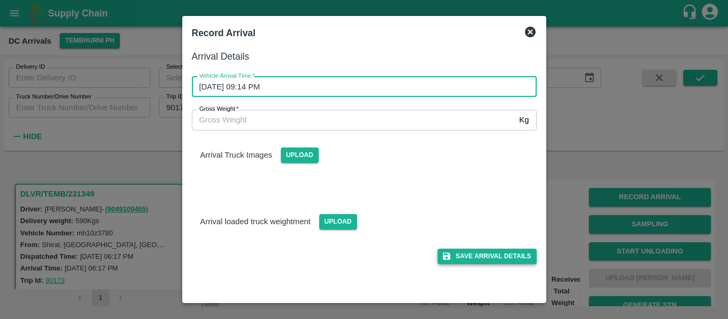
click at [487, 256] on button "Save Arrival Details" at bounding box center [487, 256] width 99 height 15
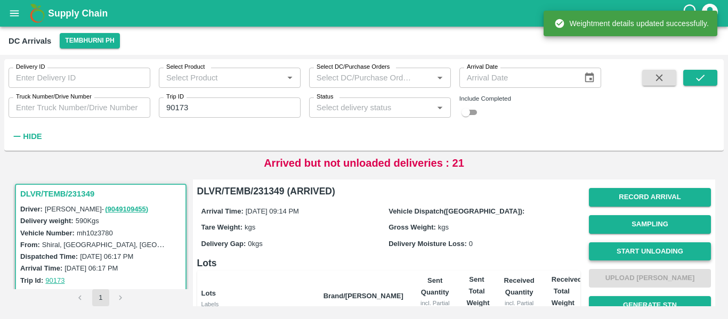
click at [654, 247] on button "Start Unloading" at bounding box center [650, 252] width 122 height 19
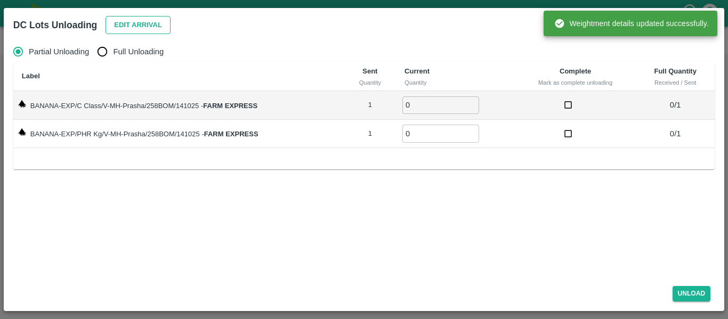
click at [149, 18] on button "Edit Arrival" at bounding box center [138, 25] width 65 height 19
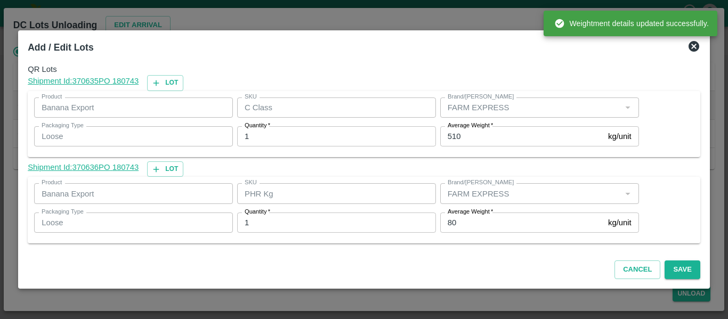
click at [475, 234] on div "Average Weight   * 80 kg/unit Average Weight" at bounding box center [537, 222] width 203 height 29
click at [465, 224] on input "80" at bounding box center [522, 223] width 164 height 20
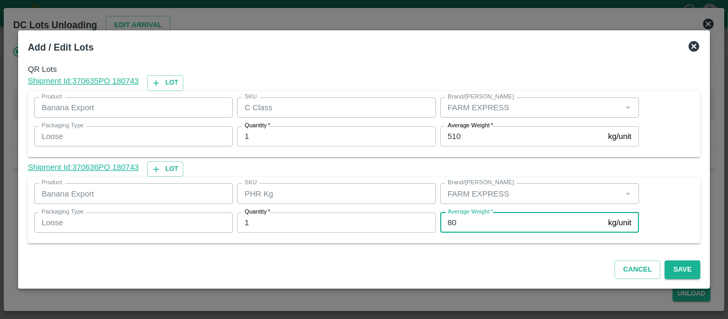
type input "8"
type input "1"
click at [689, 270] on button "Save" at bounding box center [682, 270] width 35 height 19
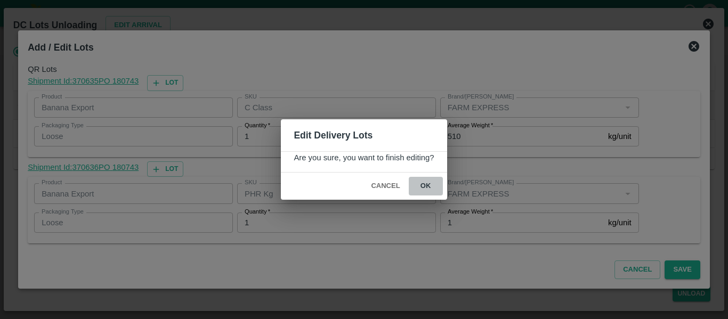
click at [424, 186] on button "ok" at bounding box center [426, 186] width 34 height 19
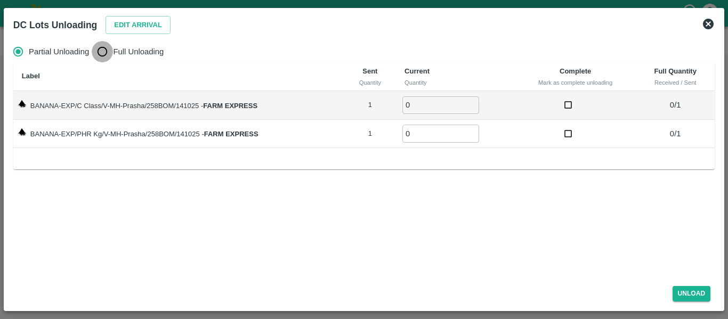
click at [104, 56] on input "Full Unloading" at bounding box center [102, 51] width 21 height 21
radio input "true"
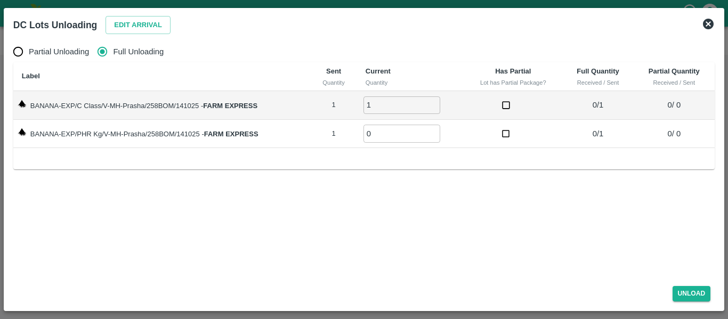
type input "1"
click at [434, 102] on input "1" at bounding box center [402, 105] width 77 height 18
type input "1"
click at [432, 130] on input "1" at bounding box center [402, 134] width 77 height 18
click at [696, 297] on button "Unload" at bounding box center [692, 293] width 38 height 15
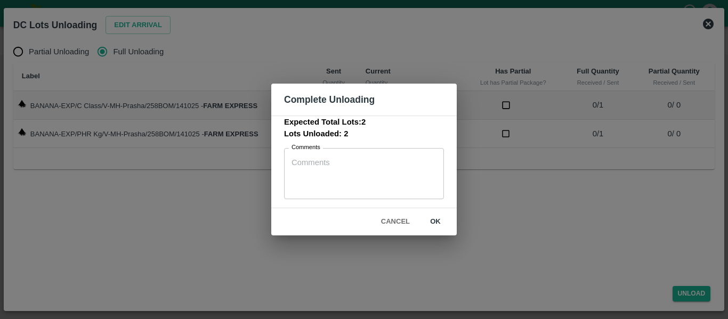
click at [433, 219] on button "ok" at bounding box center [435, 222] width 34 height 19
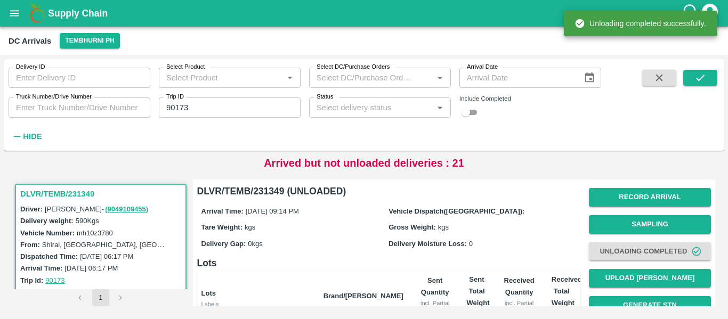
scroll to position [136, 0]
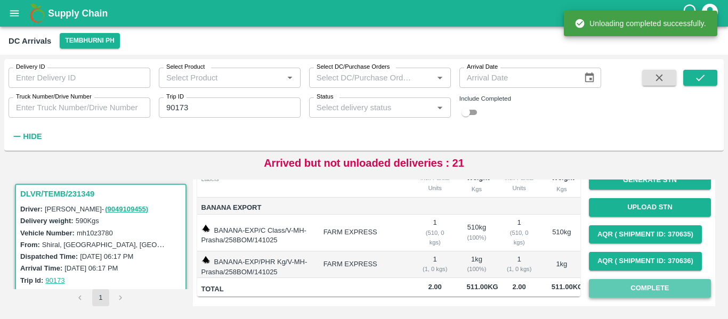
click at [664, 279] on button "Complete" at bounding box center [650, 288] width 122 height 19
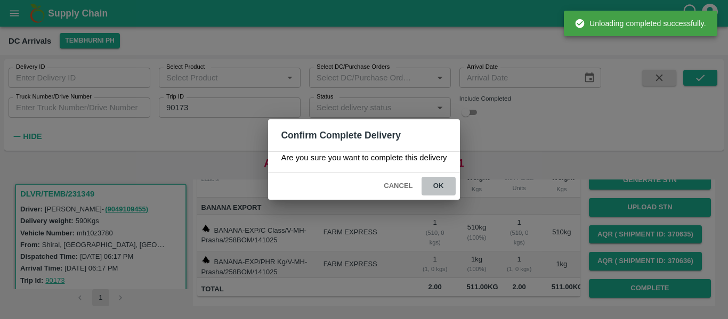
click at [438, 185] on button "ok" at bounding box center [439, 186] width 34 height 19
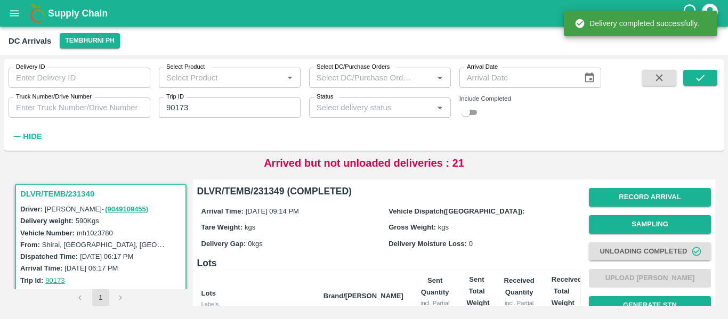
click at [213, 102] on input "90173" at bounding box center [230, 108] width 142 height 20
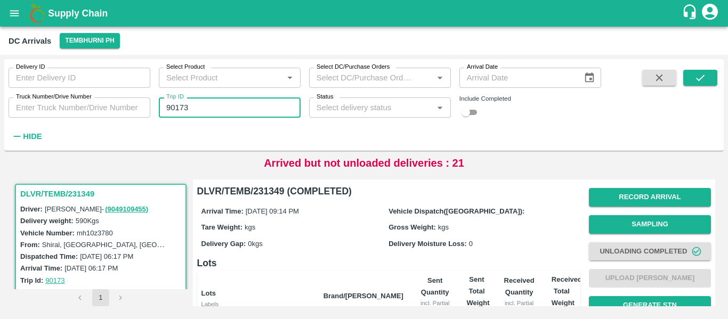
paste input "text"
type input "90191"
click at [716, 64] on div "Delivery ID Delivery ID Select Product Select Product   * Select DC/Purchase Or…" at bounding box center [364, 104] width 720 height 83
click at [715, 70] on button "submit" at bounding box center [700, 78] width 34 height 16
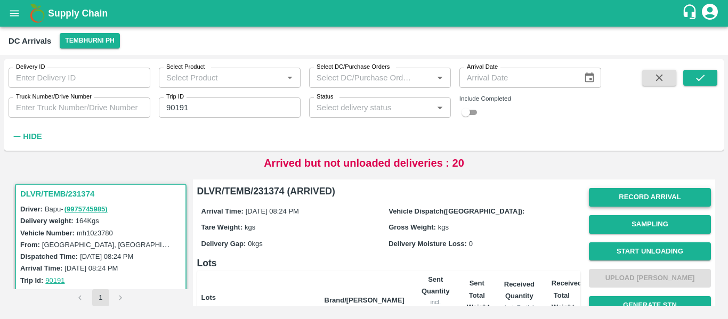
click at [634, 194] on button "Record Arrival" at bounding box center [650, 197] width 122 height 19
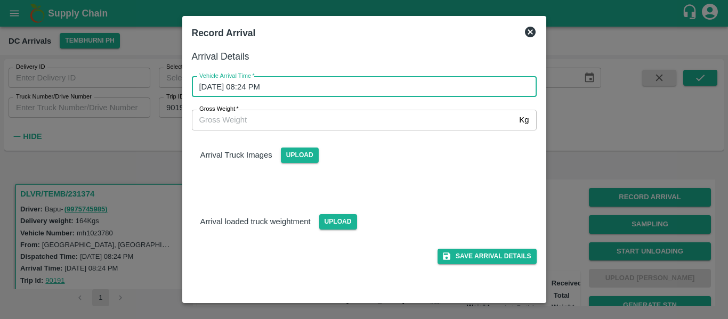
click at [291, 84] on input "14/10/2025 08:24 PM" at bounding box center [360, 87] width 337 height 20
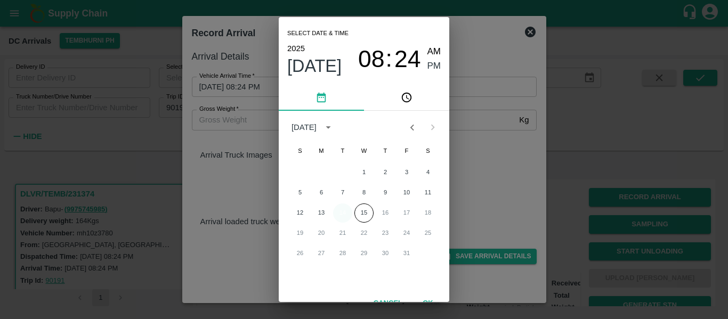
click at [334, 212] on button "14" at bounding box center [342, 213] width 19 height 19
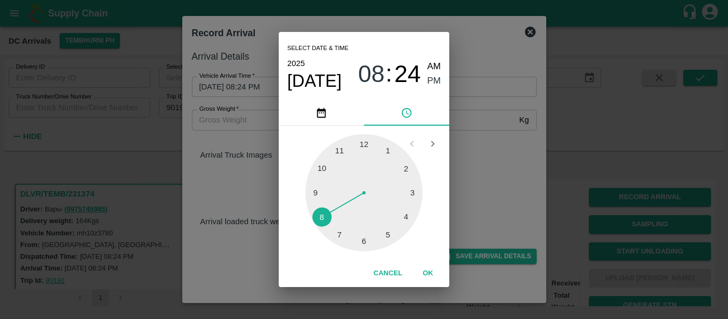
click at [360, 237] on div at bounding box center [363, 192] width 117 height 117
type input "14/10/2025 06:31 PM"
click at [428, 78] on span "PM" at bounding box center [435, 81] width 14 height 14
click at [428, 270] on button "OK" at bounding box center [428, 273] width 34 height 19
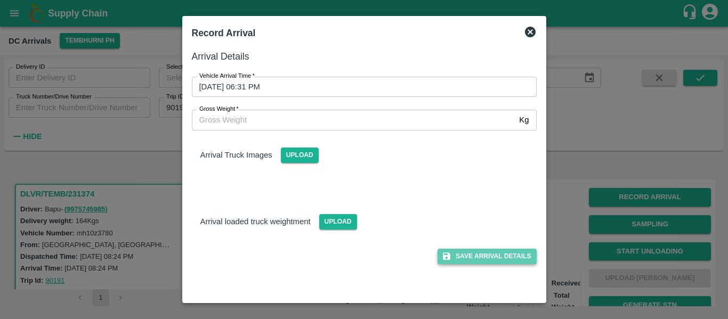
click at [501, 252] on button "Save Arrival Details" at bounding box center [487, 256] width 99 height 15
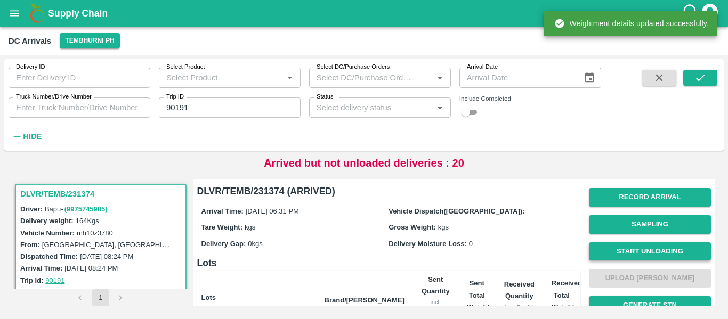
click at [627, 249] on button "Start Unloading" at bounding box center [650, 252] width 122 height 19
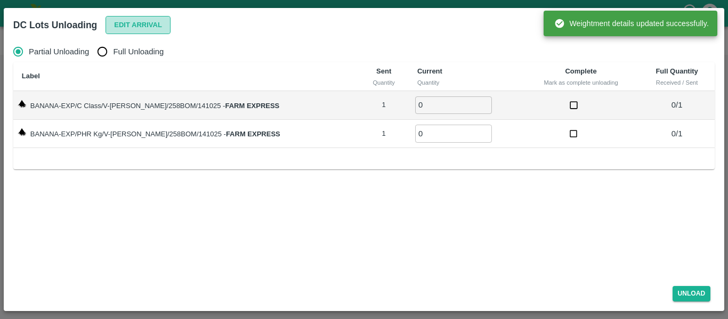
click at [131, 23] on button "Edit Arrival" at bounding box center [138, 25] width 65 height 19
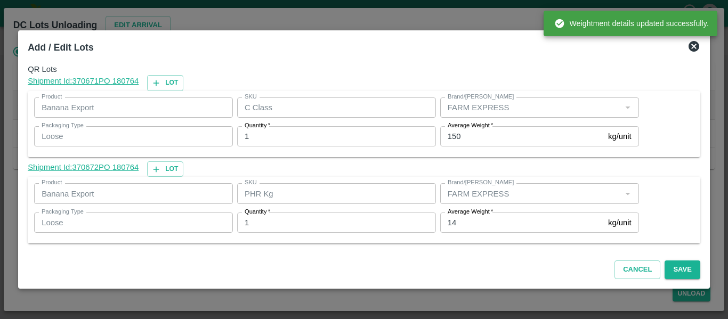
click at [470, 221] on input "14" at bounding box center [522, 223] width 164 height 20
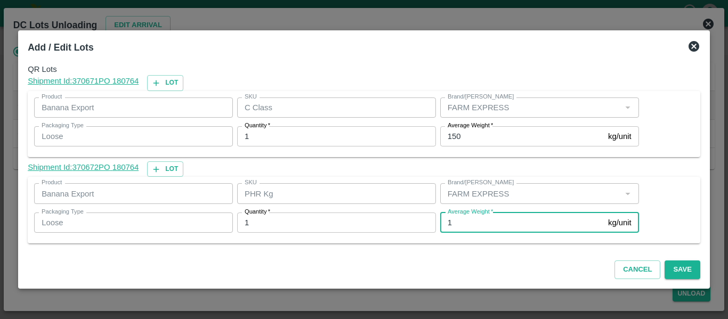
type input "1"
click at [462, 148] on div "Average Weight   * 150 kg/unit Average Weight" at bounding box center [537, 136] width 203 height 29
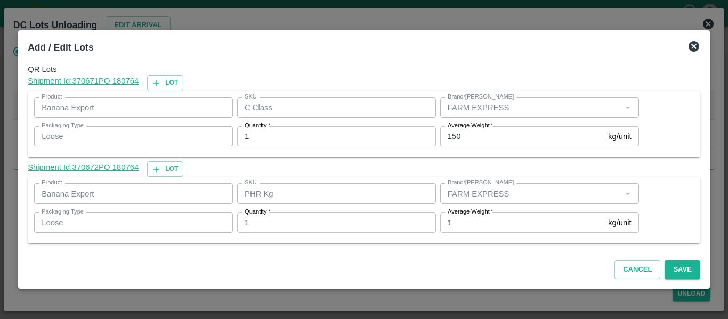
click at [486, 136] on input "150" at bounding box center [522, 136] width 164 height 20
type input "135"
click at [686, 265] on button "Save" at bounding box center [682, 270] width 35 height 19
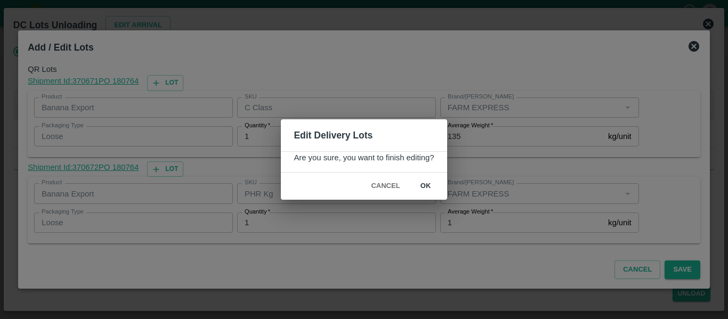
click at [430, 191] on button "ok" at bounding box center [426, 186] width 34 height 19
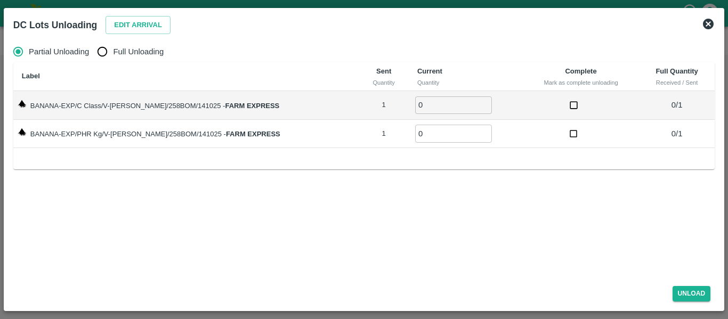
click at [122, 44] on label "Full Unloading" at bounding box center [128, 51] width 72 height 21
click at [113, 44] on input "Full Unloading" at bounding box center [102, 51] width 21 height 21
radio input "true"
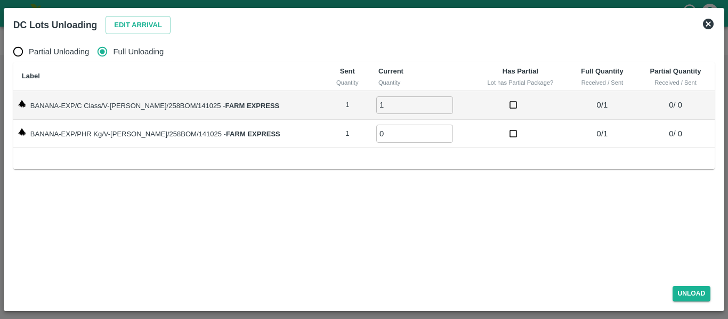
type input "1"
click at [430, 103] on input "1" at bounding box center [414, 105] width 77 height 18
type input "1"
click at [434, 130] on input "1" at bounding box center [414, 134] width 77 height 18
click at [684, 288] on button "Unload" at bounding box center [692, 293] width 38 height 15
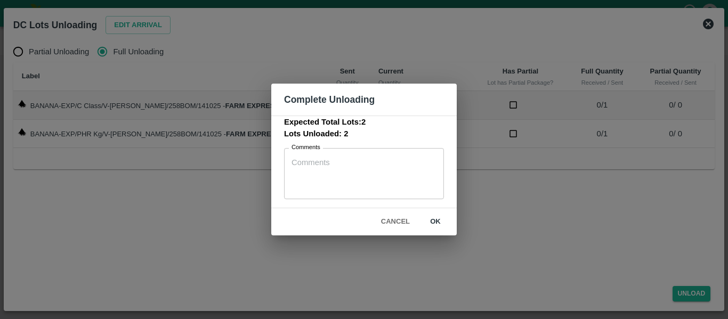
click at [420, 223] on button "ok" at bounding box center [435, 222] width 34 height 19
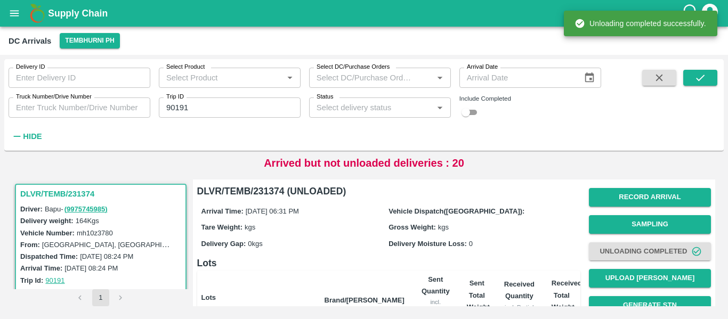
scroll to position [136, 0]
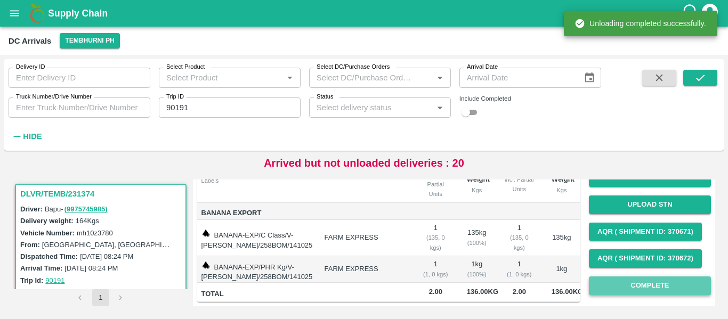
click at [603, 280] on button "Complete" at bounding box center [650, 286] width 122 height 19
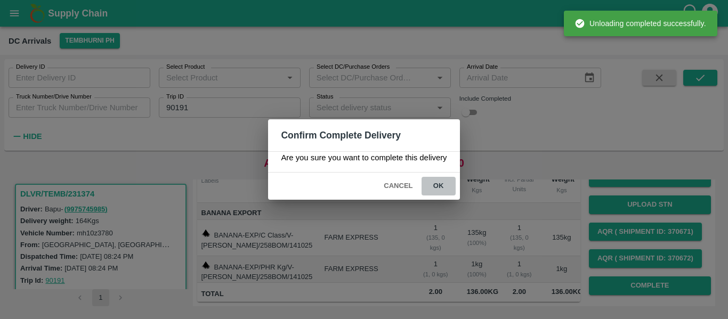
click at [451, 179] on button "ok" at bounding box center [439, 186] width 34 height 19
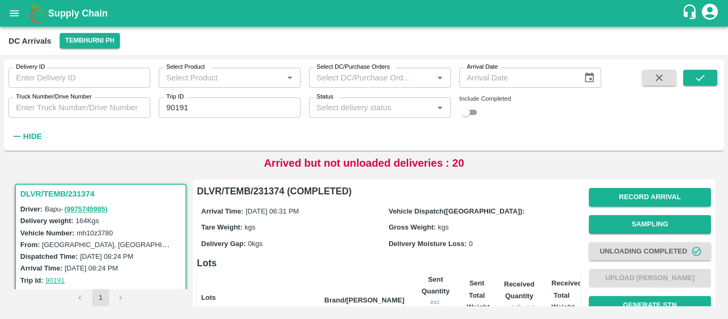
scroll to position [1, 0]
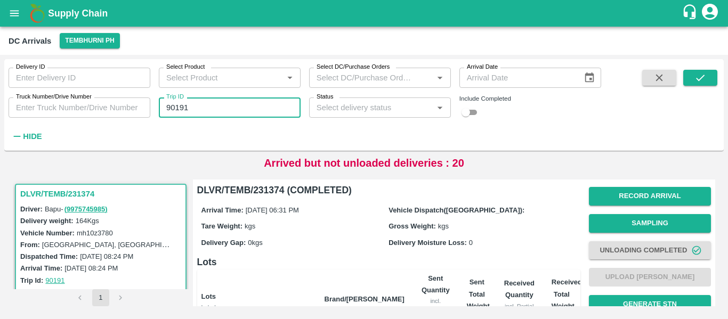
click at [227, 107] on input "90191" at bounding box center [230, 108] width 142 height 20
paste input "text"
type input "90179"
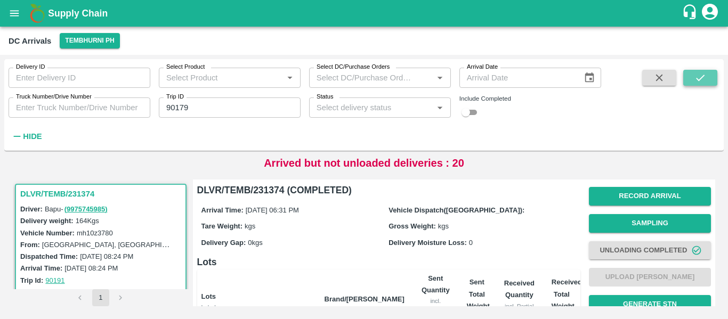
click at [692, 72] on button "submit" at bounding box center [700, 78] width 34 height 16
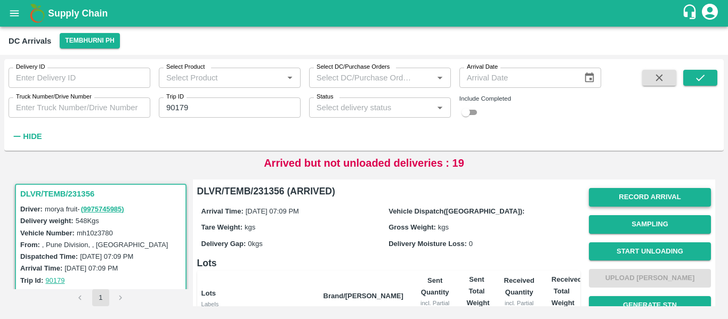
click at [637, 197] on button "Record Arrival" at bounding box center [650, 197] width 122 height 19
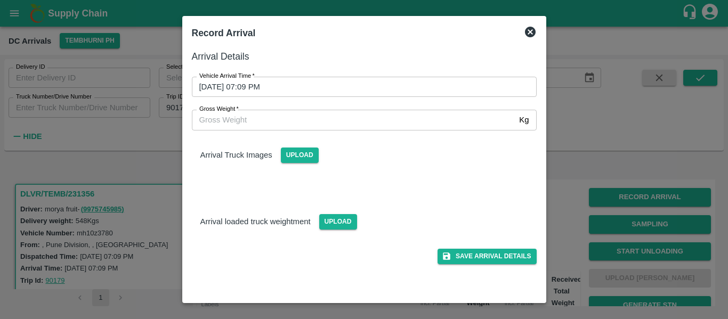
click at [269, 86] on input "14/10/2025 07:09 PM" at bounding box center [360, 87] width 337 height 20
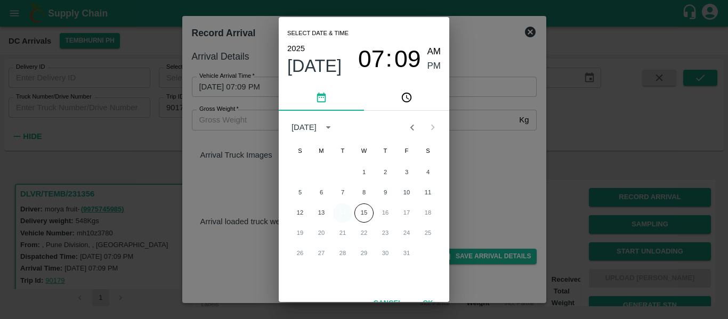
click at [337, 206] on button "14" at bounding box center [342, 213] width 19 height 19
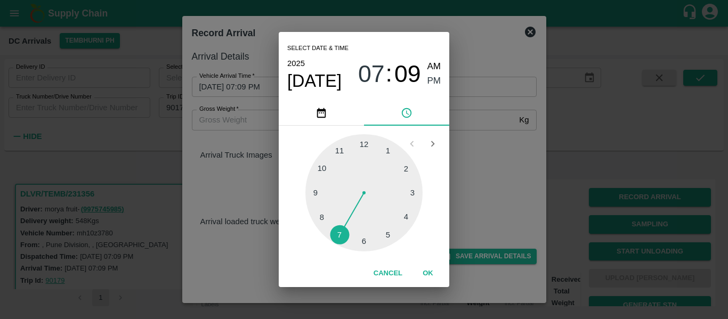
click at [317, 196] on div at bounding box center [363, 192] width 117 height 117
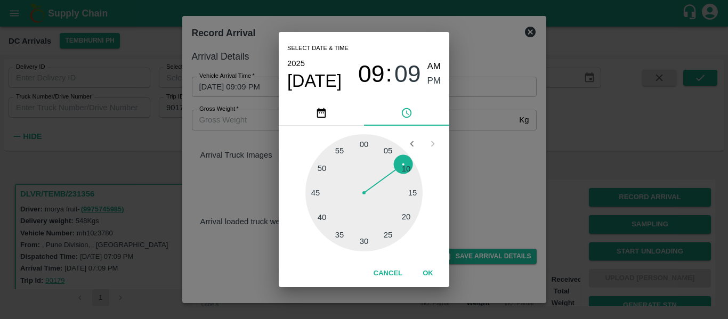
click at [420, 189] on div at bounding box center [363, 192] width 117 height 117
type input "14/10/2025 09:14 PM"
click at [436, 76] on span "PM" at bounding box center [435, 81] width 14 height 14
click at [428, 268] on button "OK" at bounding box center [428, 273] width 34 height 19
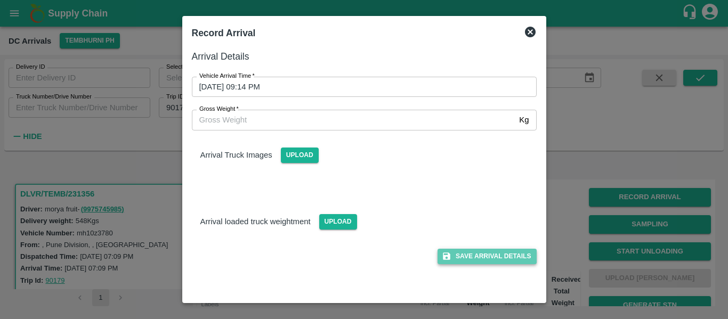
click at [480, 259] on button "Save Arrival Details" at bounding box center [487, 256] width 99 height 15
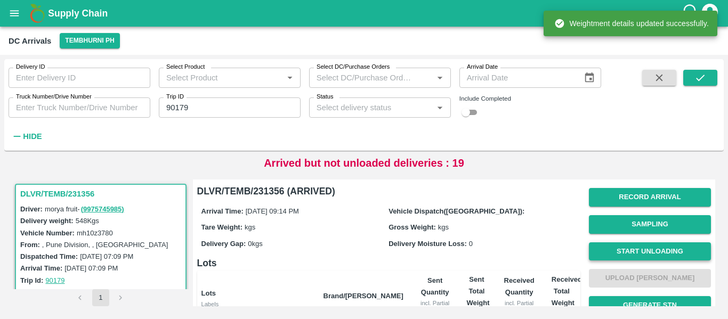
click at [641, 253] on button "Start Unloading" at bounding box center [650, 252] width 122 height 19
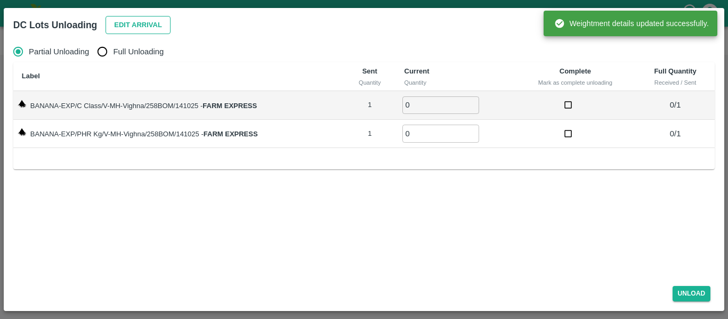
click at [142, 27] on button "Edit Arrival" at bounding box center [138, 25] width 65 height 19
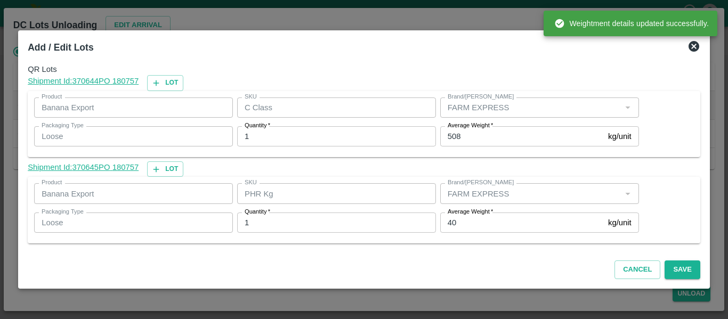
click at [458, 221] on input "40" at bounding box center [522, 223] width 164 height 20
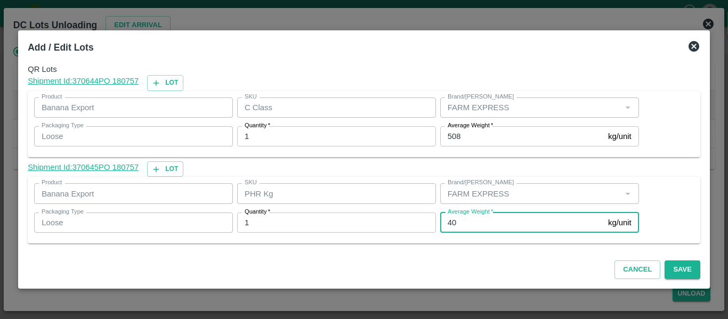
type input "4"
type input "1"
click at [692, 267] on button "Save" at bounding box center [682, 270] width 35 height 19
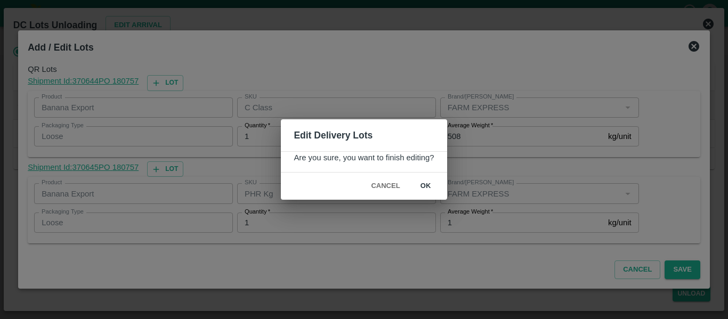
click at [423, 181] on button "ok" at bounding box center [426, 186] width 34 height 19
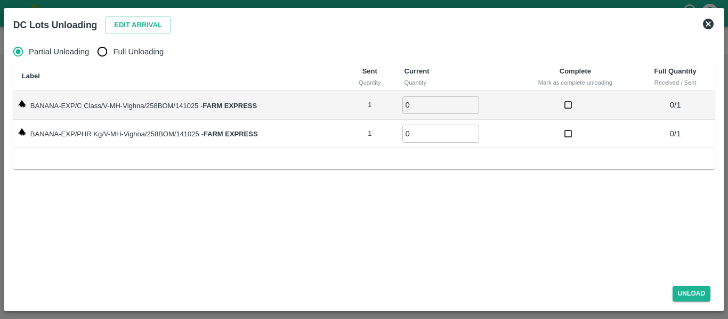
click at [123, 57] on span "Full Unloading" at bounding box center [138, 52] width 51 height 12
click at [113, 57] on input "Full Unloading" at bounding box center [102, 51] width 21 height 21
radio input "true"
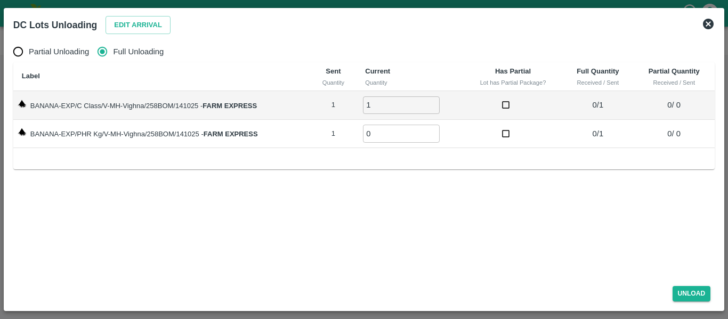
type input "1"
click at [432, 101] on input "1" at bounding box center [401, 105] width 77 height 18
type input "1"
click at [433, 130] on input "1" at bounding box center [401, 134] width 77 height 18
click at [695, 294] on button "Unload" at bounding box center [692, 293] width 38 height 15
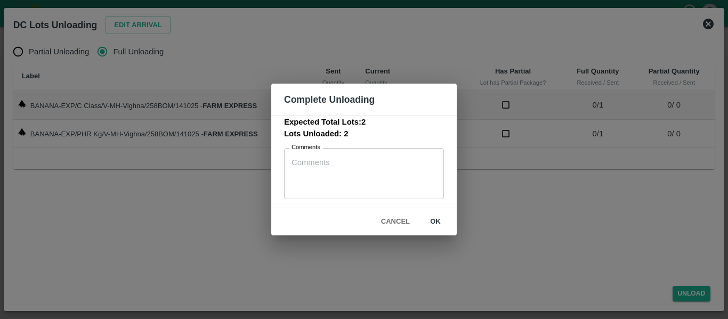
click at [432, 219] on button "ok" at bounding box center [435, 222] width 34 height 19
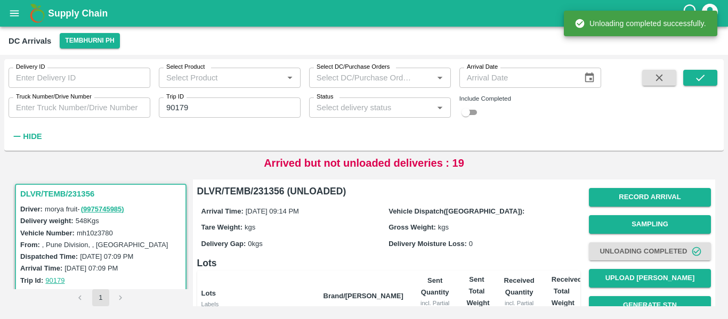
scroll to position [136, 0]
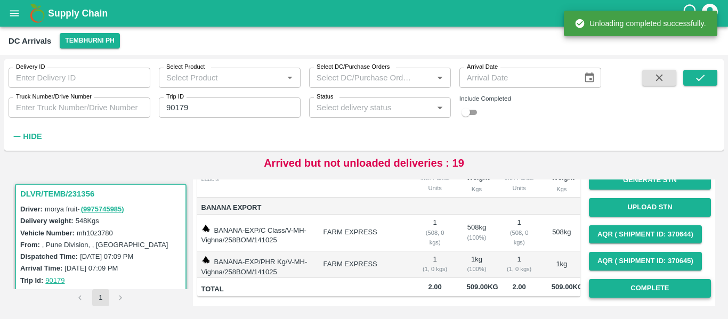
click at [625, 283] on button "Complete" at bounding box center [650, 288] width 122 height 19
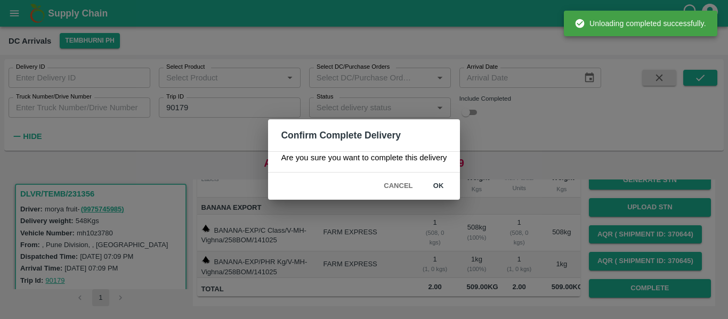
click at [436, 173] on div "Cancel ok" at bounding box center [363, 186] width 191 height 27
click at [440, 182] on button "ok" at bounding box center [439, 186] width 34 height 19
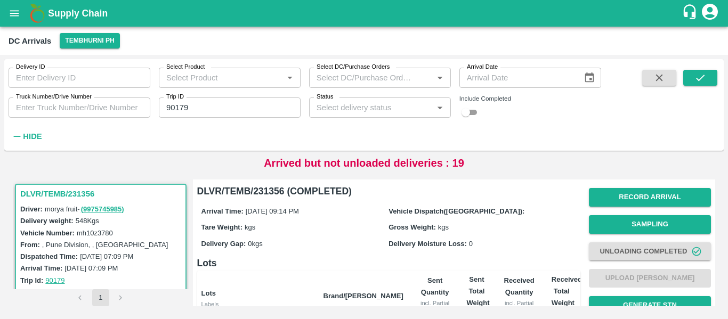
click at [207, 110] on input "90179" at bounding box center [230, 108] width 142 height 20
paste input "text"
type input "90213"
click at [699, 78] on icon "submit" at bounding box center [701, 78] width 12 height 12
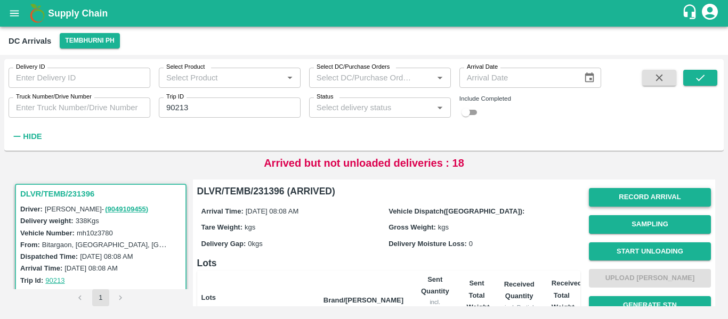
click at [638, 196] on button "Record Arrival" at bounding box center [650, 197] width 122 height 19
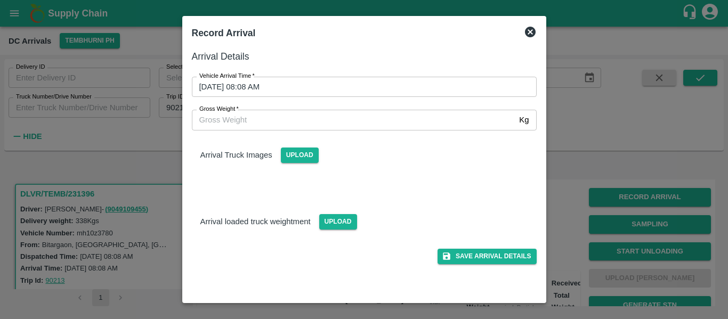
click at [273, 85] on input "15/10/2025 08:08 AM" at bounding box center [360, 87] width 337 height 20
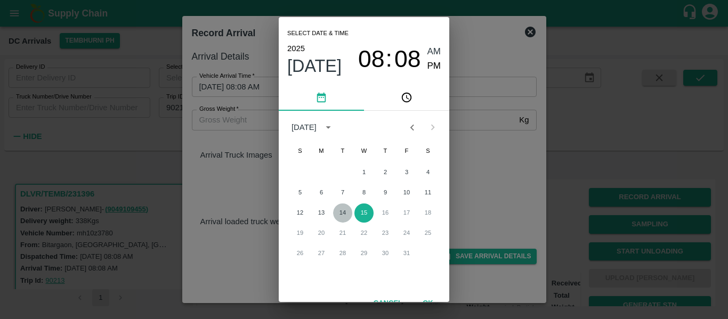
click at [345, 211] on button "14" at bounding box center [342, 213] width 19 height 19
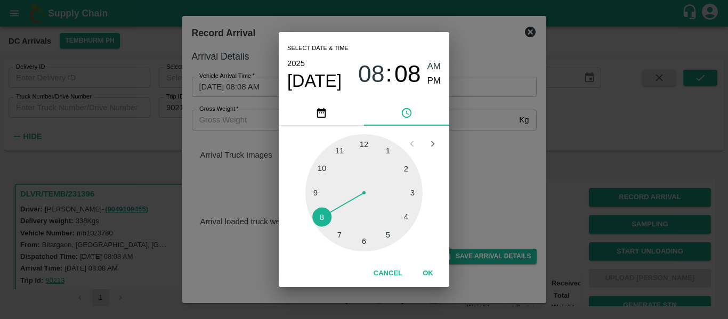
click at [362, 240] on div at bounding box center [363, 192] width 117 height 117
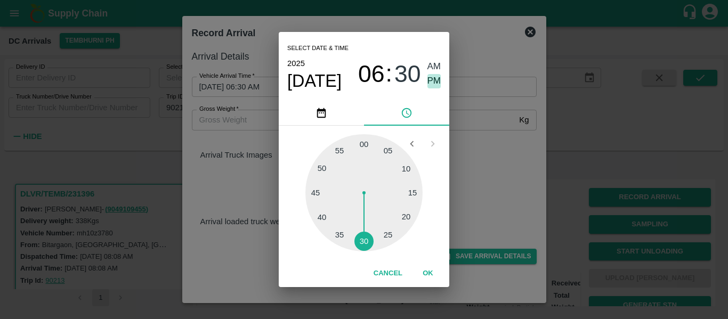
click at [432, 85] on span "PM" at bounding box center [435, 81] width 14 height 14
type input "14/10/2025 06:30 PM"
click at [425, 279] on button "OK" at bounding box center [428, 273] width 34 height 19
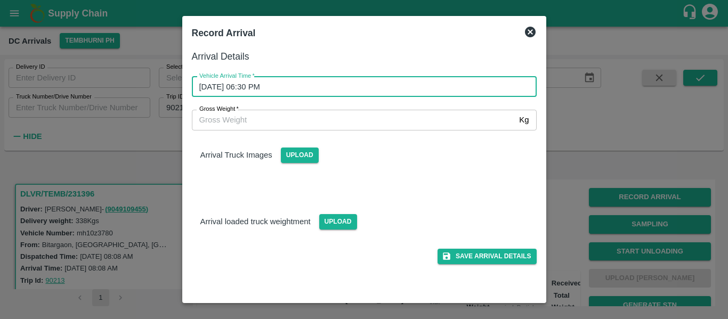
click at [515, 242] on div "Save Arrival Details" at bounding box center [359, 252] width 353 height 24
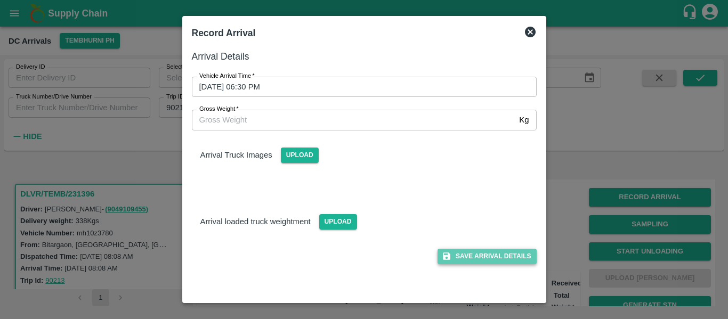
click at [517, 249] on button "Save Arrival Details" at bounding box center [487, 256] width 99 height 15
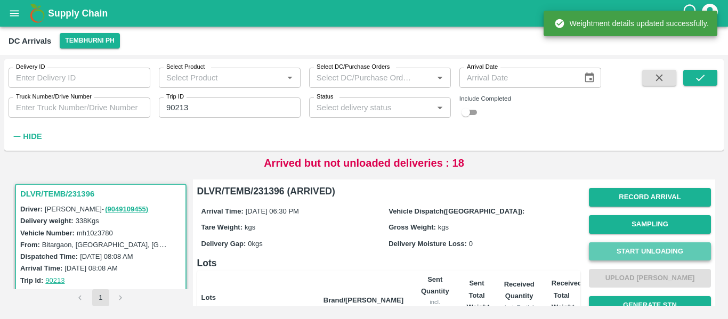
click at [607, 251] on button "Start Unloading" at bounding box center [650, 252] width 122 height 19
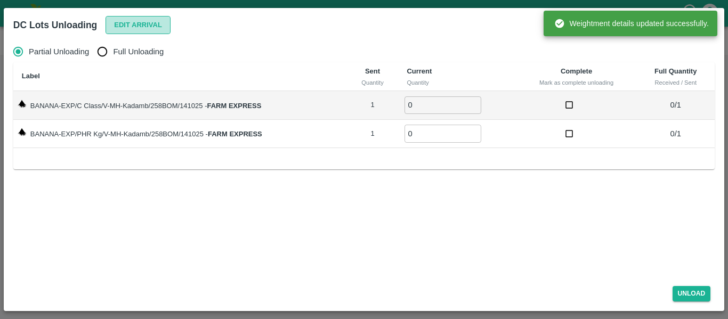
click at [124, 27] on button "Edit Arrival" at bounding box center [138, 25] width 65 height 19
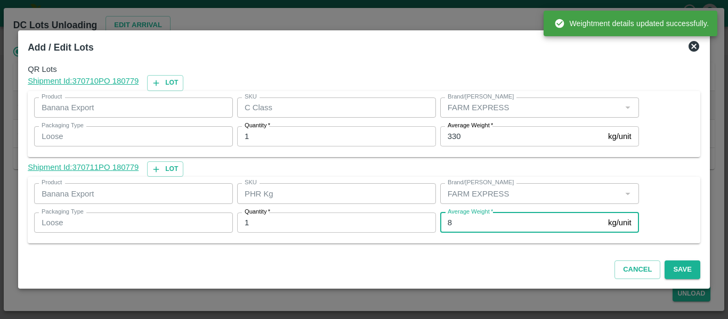
click at [474, 220] on input "8" at bounding box center [522, 223] width 164 height 20
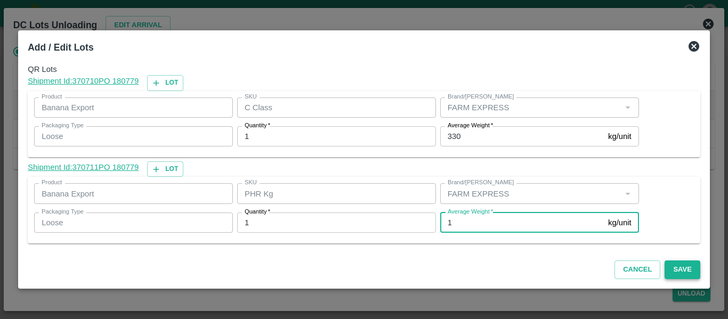
type input "1"
click at [681, 269] on button "Save" at bounding box center [682, 270] width 35 height 19
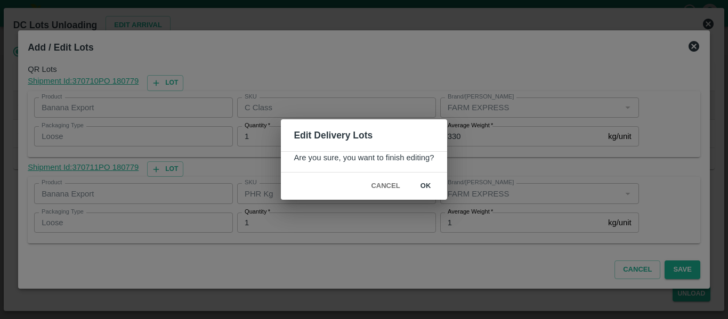
click at [433, 187] on button "ok" at bounding box center [426, 186] width 34 height 19
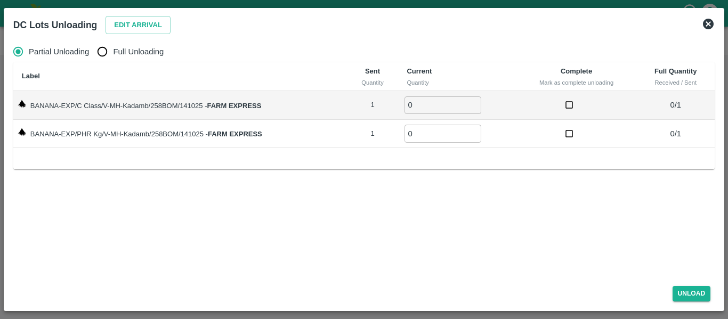
click at [130, 53] on span "Full Unloading" at bounding box center [138, 52] width 51 height 12
click at [113, 53] on input "Full Unloading" at bounding box center [102, 51] width 21 height 21
radio input "true"
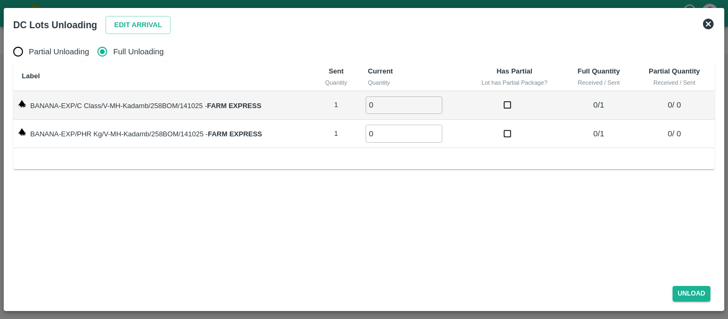
click at [438, 99] on input "0" at bounding box center [404, 105] width 77 height 18
click at [437, 100] on input "0" at bounding box center [404, 105] width 77 height 18
type input "1"
click at [436, 102] on input "1" at bounding box center [404, 105] width 77 height 18
click at [438, 128] on input "0" at bounding box center [404, 134] width 77 height 18
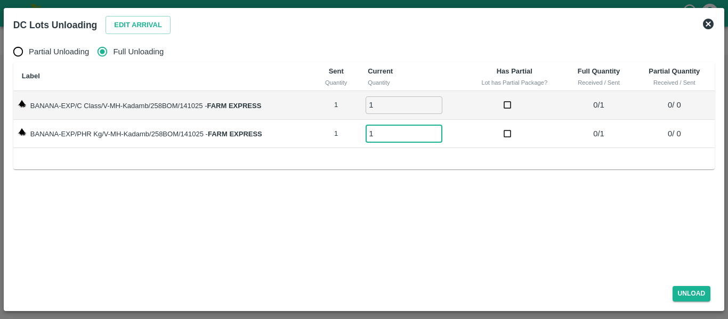
type input "1"
click at [437, 130] on input "1" at bounding box center [404, 134] width 77 height 18
click at [684, 292] on button "Unload" at bounding box center [692, 293] width 38 height 15
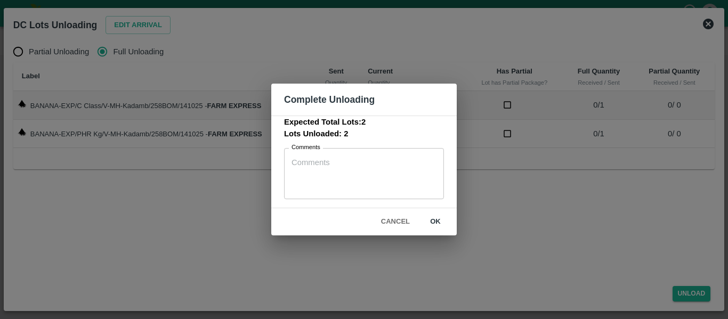
click at [429, 222] on button "ok" at bounding box center [435, 222] width 34 height 19
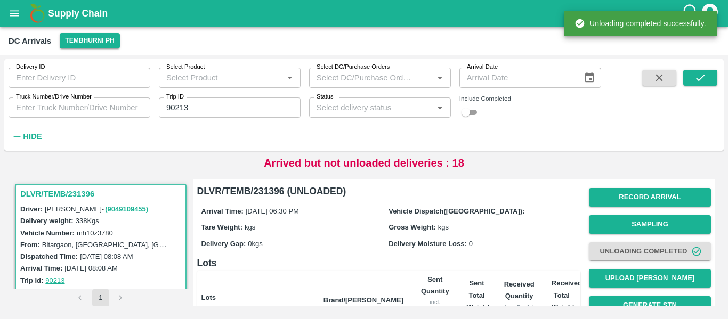
scroll to position [136, 0]
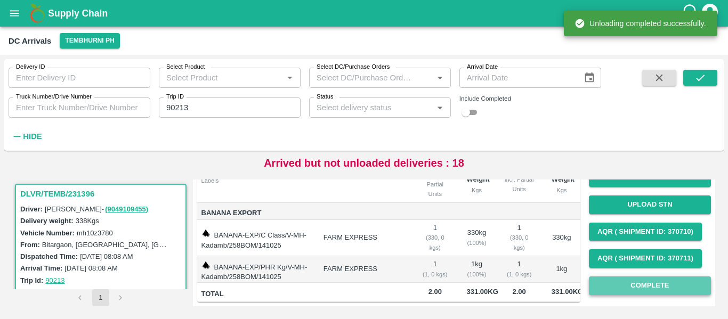
click at [643, 277] on button "Complete" at bounding box center [650, 286] width 122 height 19
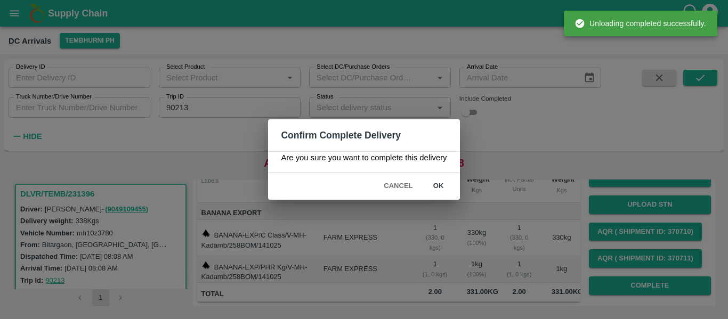
click at [436, 191] on button "ok" at bounding box center [439, 186] width 34 height 19
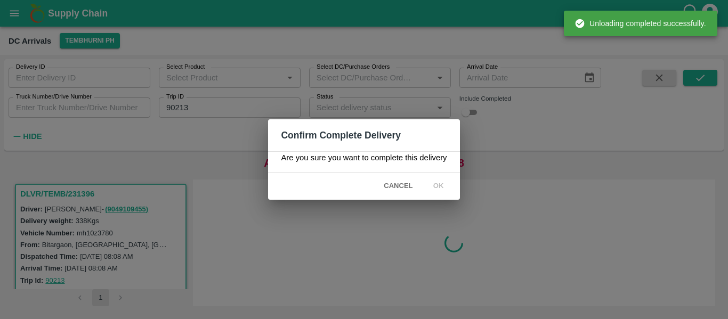
scroll to position [0, 0]
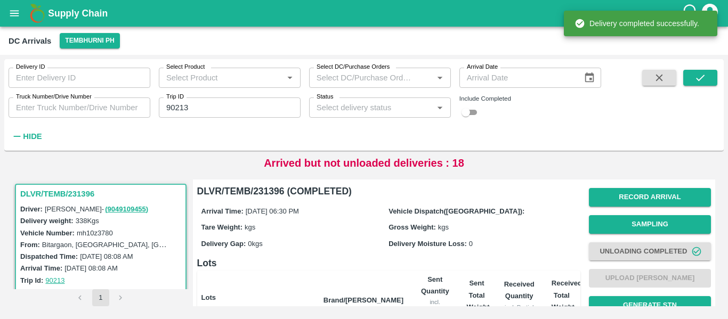
click at [191, 110] on input "90213" at bounding box center [230, 108] width 142 height 20
paste input "text"
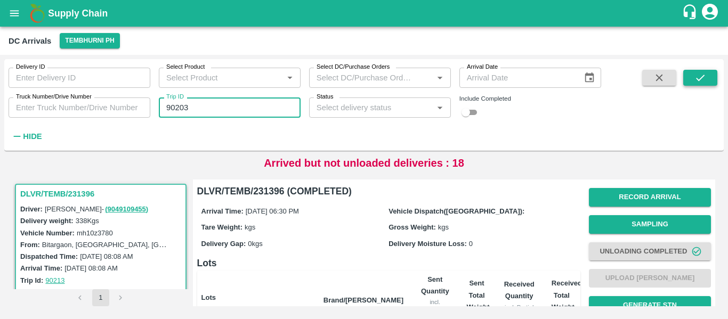
type input "90203"
click at [695, 76] on icon "submit" at bounding box center [701, 78] width 12 height 12
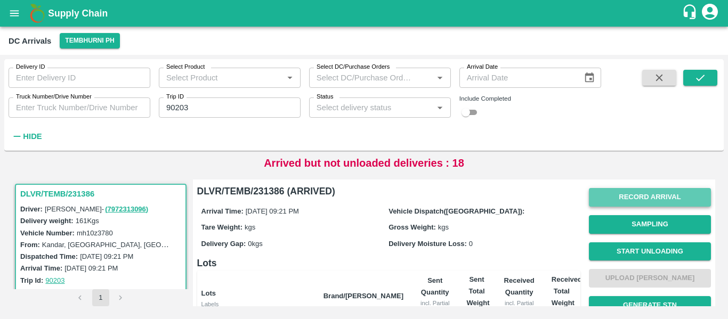
click at [636, 194] on button "Record Arrival" at bounding box center [650, 197] width 122 height 19
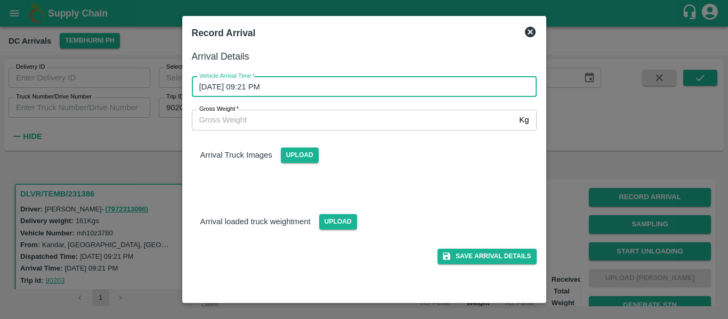
click at [303, 82] on input "14/10/2025 09:21 PM" at bounding box center [360, 87] width 337 height 20
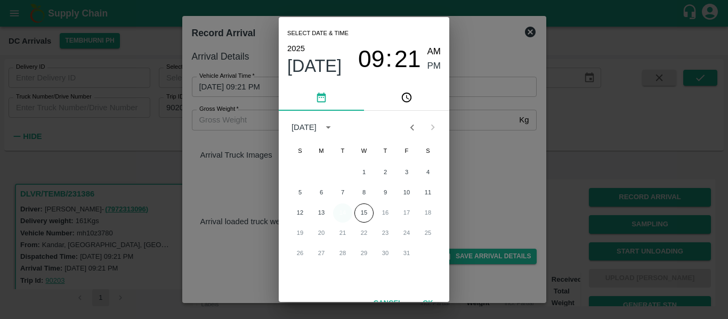
click at [343, 212] on button "14" at bounding box center [342, 213] width 19 height 19
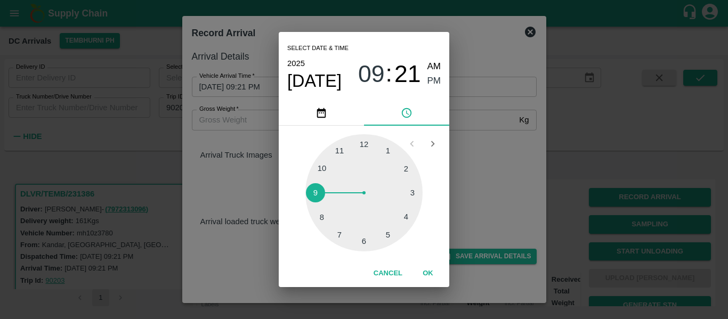
click at [324, 190] on div at bounding box center [363, 192] width 117 height 117
click at [406, 215] on div at bounding box center [363, 192] width 117 height 117
click at [431, 73] on span "AM" at bounding box center [435, 67] width 14 height 14
click at [433, 79] on span "PM" at bounding box center [435, 81] width 14 height 14
type input "14/10/2025 09:20 PM"
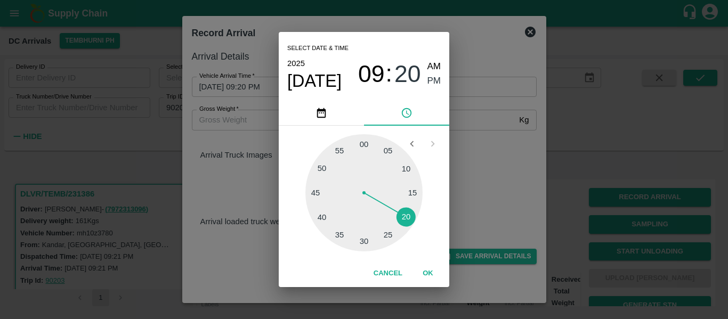
click at [437, 267] on button "OK" at bounding box center [428, 273] width 34 height 19
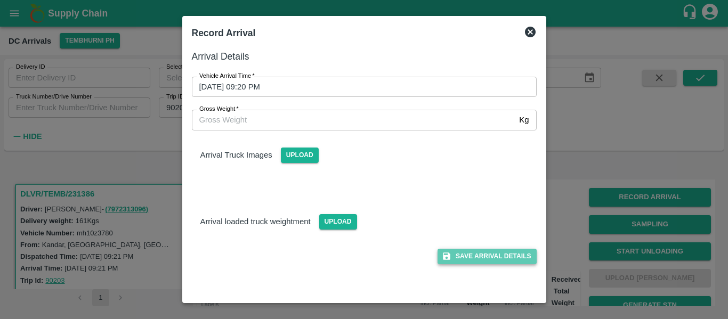
click at [482, 257] on button "Save Arrival Details" at bounding box center [487, 256] width 99 height 15
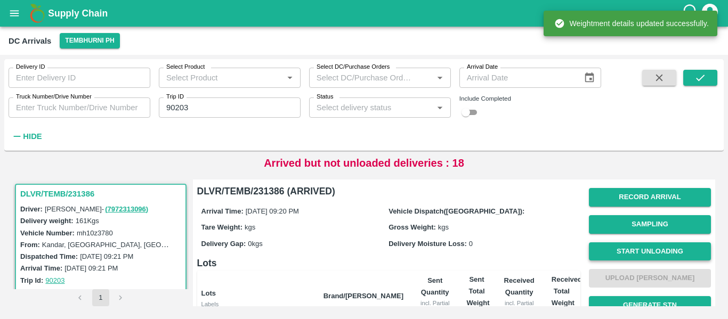
click at [640, 259] on button "Start Unloading" at bounding box center [650, 252] width 122 height 19
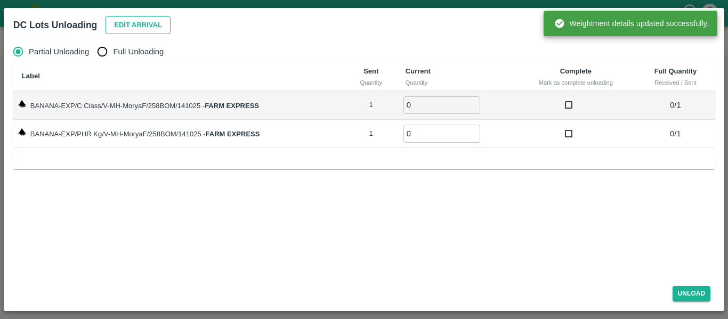
click at [153, 29] on button "Edit Arrival" at bounding box center [138, 25] width 65 height 19
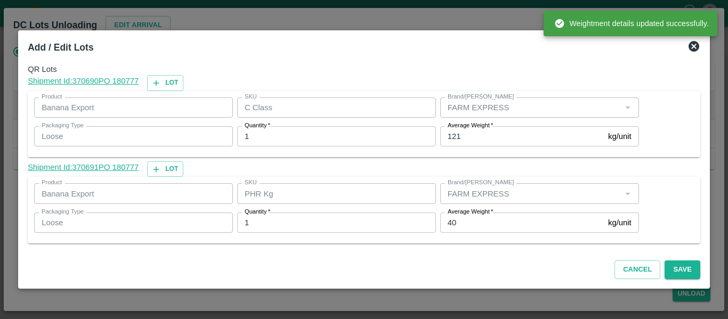
click at [477, 221] on input "40" at bounding box center [522, 223] width 164 height 20
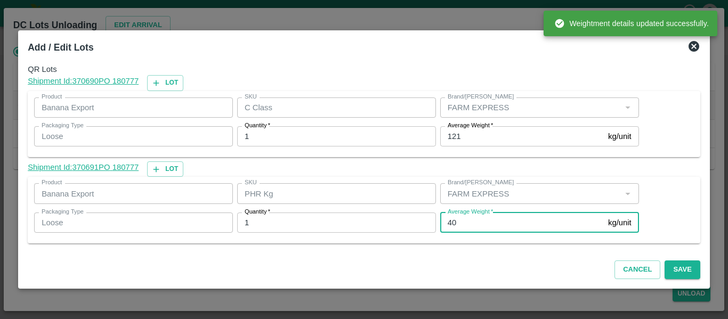
type input "4"
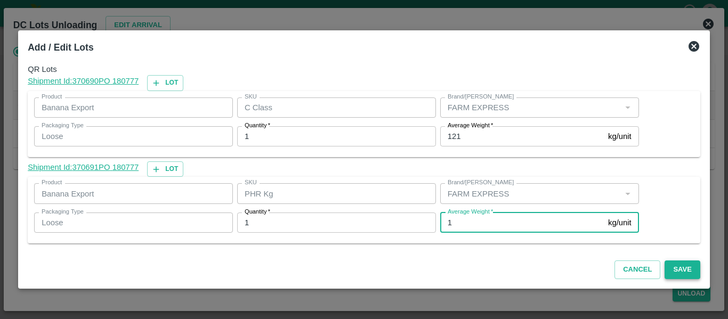
type input "1"
click at [690, 268] on button "Save" at bounding box center [682, 270] width 35 height 19
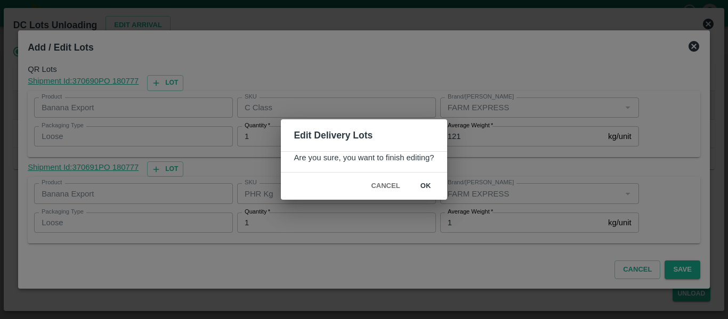
click at [420, 189] on button "ok" at bounding box center [426, 186] width 34 height 19
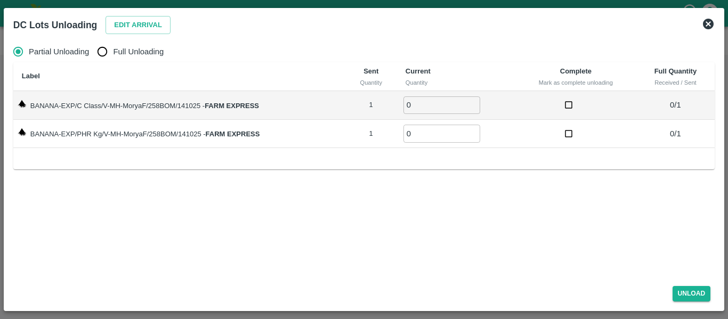
click at [112, 66] on th "Label" at bounding box center [179, 76] width 332 height 29
click at [101, 50] on input "Full Unloading" at bounding box center [102, 51] width 21 height 21
radio input "true"
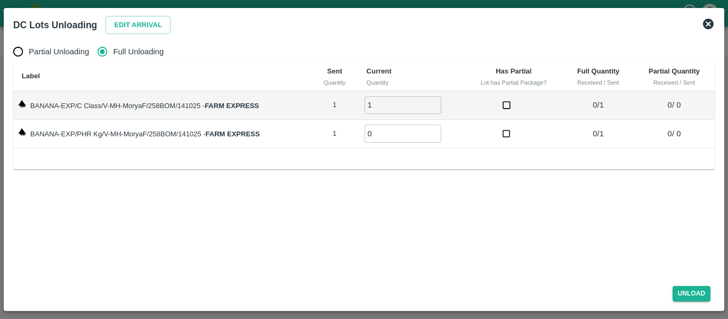
type input "1"
click at [433, 101] on input "1" at bounding box center [403, 105] width 77 height 18
type input "1"
click at [434, 131] on input "1" at bounding box center [403, 134] width 77 height 18
click at [692, 293] on button "Unload" at bounding box center [692, 293] width 38 height 15
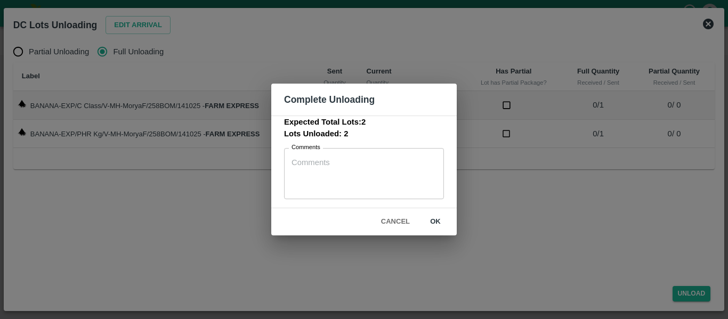
click at [430, 228] on button "ok" at bounding box center [435, 222] width 34 height 19
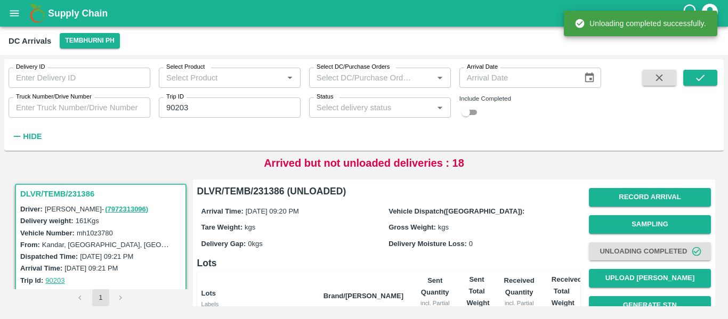
scroll to position [136, 0]
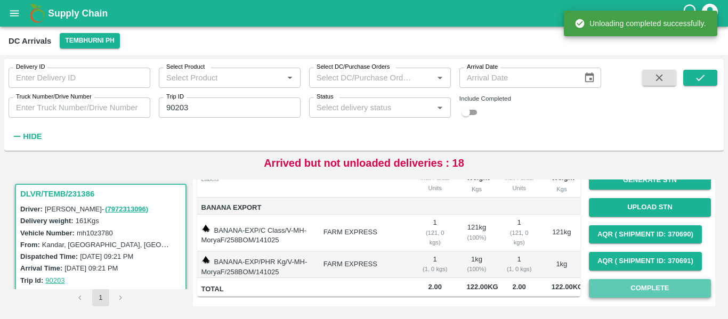
click at [644, 279] on button "Complete" at bounding box center [650, 288] width 122 height 19
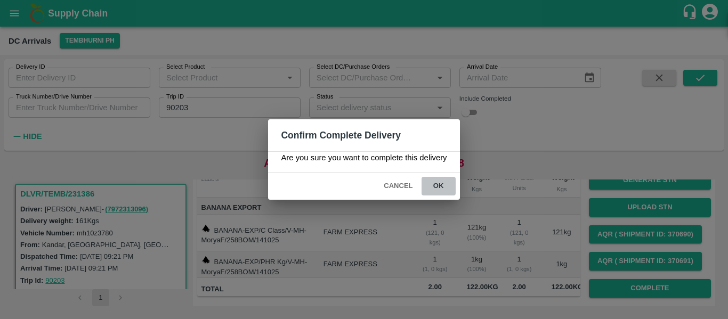
click at [436, 186] on button "ok" at bounding box center [439, 186] width 34 height 19
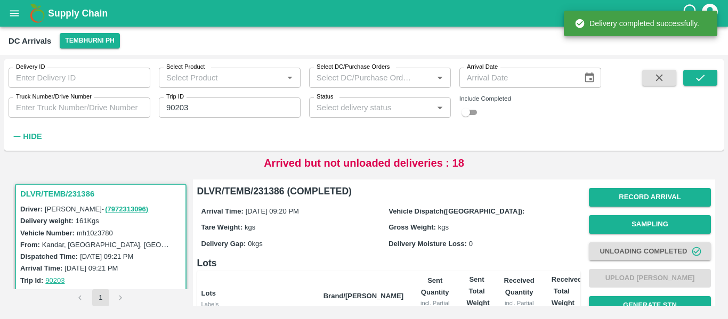
click at [232, 104] on input "90203" at bounding box center [230, 108] width 142 height 20
paste input "text"
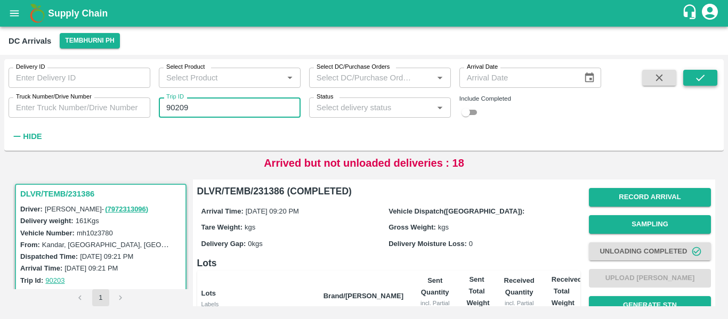
type input "90209"
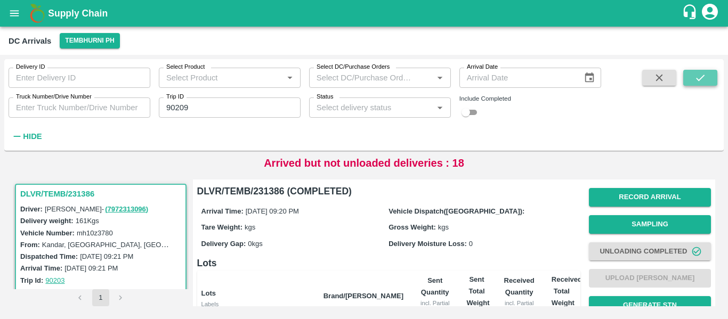
click at [705, 72] on icon "submit" at bounding box center [701, 78] width 12 height 12
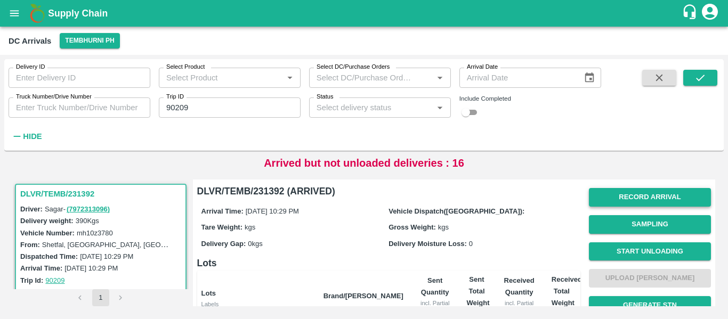
click at [634, 198] on button "Record Arrival" at bounding box center [650, 197] width 122 height 19
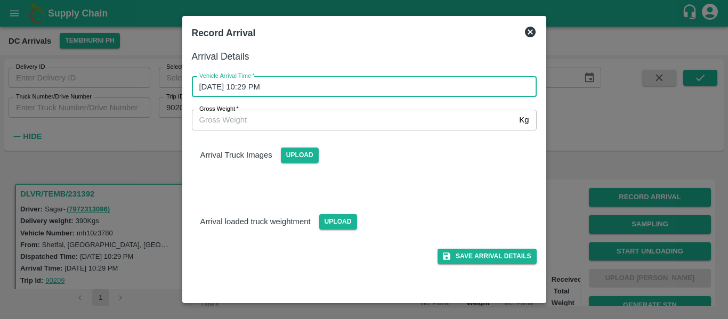
click at [340, 88] on input "14/10/2025 10:29 PM" at bounding box center [360, 87] width 337 height 20
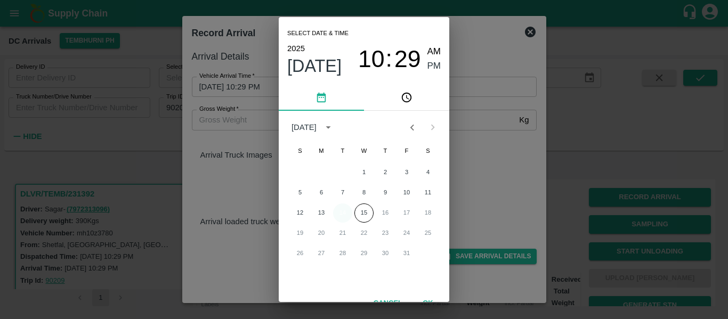
click at [348, 208] on button "14" at bounding box center [342, 213] width 19 height 19
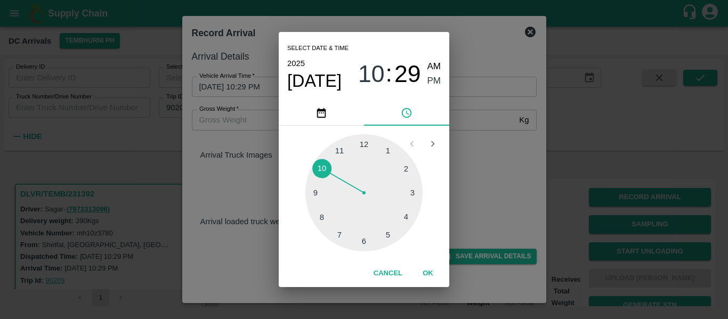
click at [341, 229] on div at bounding box center [363, 192] width 117 height 117
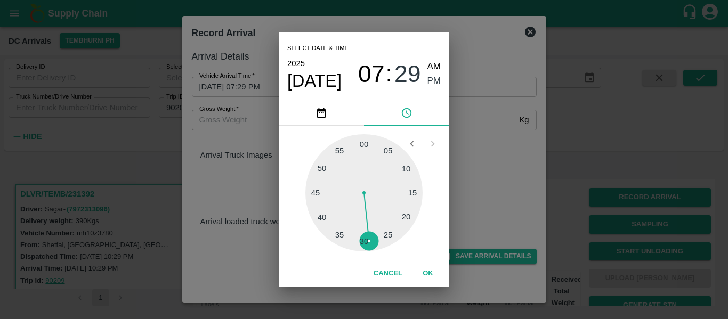
click at [341, 229] on div at bounding box center [363, 192] width 117 height 117
type input "14/10/2025 07:36 PM"
click at [442, 80] on div "Select date & time 2025 Oct 14 07 : 36 AM PM" at bounding box center [364, 66] width 171 height 68
click at [432, 76] on span "PM" at bounding box center [435, 81] width 14 height 14
click at [426, 273] on button "OK" at bounding box center [428, 273] width 34 height 19
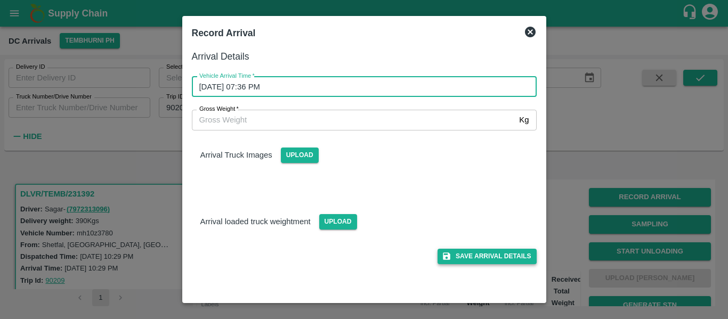
click at [487, 257] on button "Save Arrival Details" at bounding box center [487, 256] width 99 height 15
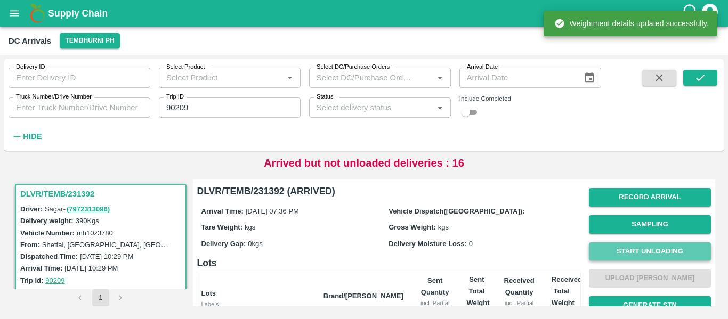
click at [636, 252] on button "Start Unloading" at bounding box center [650, 252] width 122 height 19
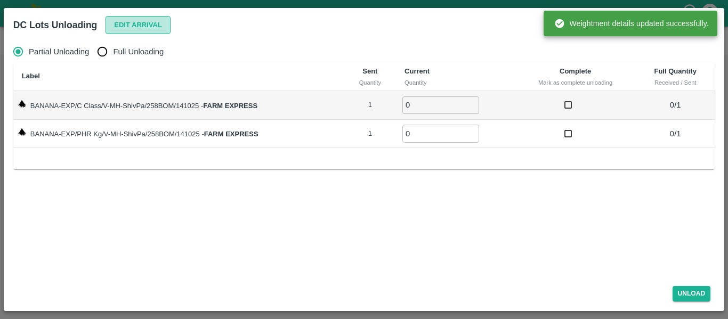
click at [130, 34] on button "Edit Arrival" at bounding box center [138, 25] width 65 height 19
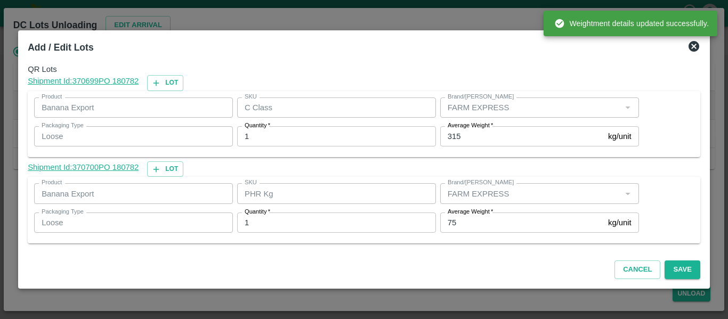
click at [477, 226] on input "75" at bounding box center [522, 223] width 164 height 20
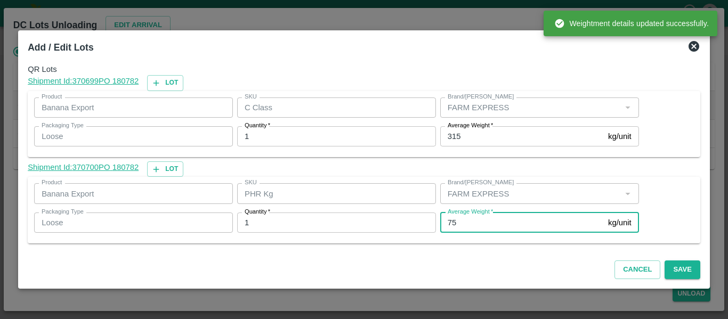
type input "7"
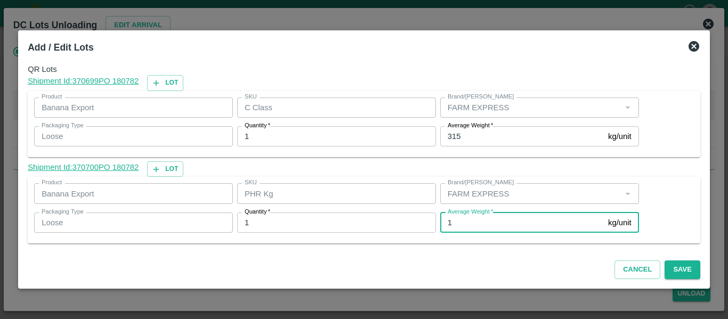
type input "1"
click at [465, 142] on input "315" at bounding box center [522, 136] width 164 height 20
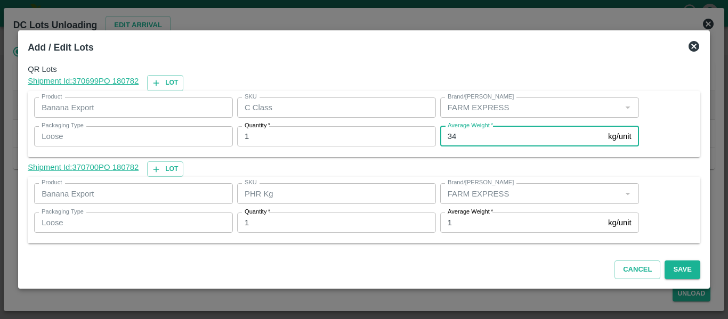
type input "3"
type input "436"
click at [673, 265] on button "Save" at bounding box center [682, 270] width 35 height 19
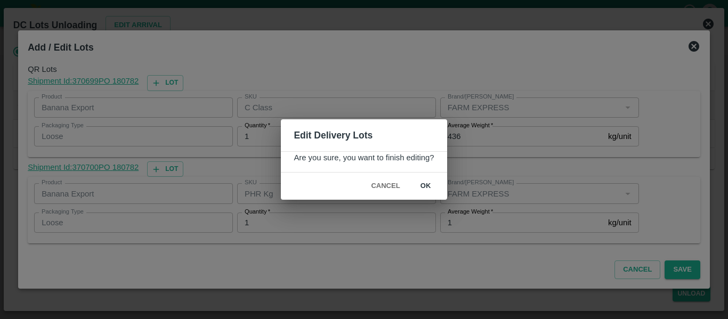
click at [430, 188] on button "ok" at bounding box center [426, 186] width 34 height 19
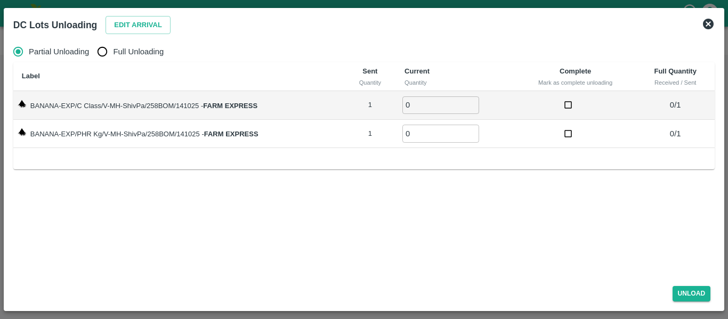
click at [100, 60] on input "Full Unloading" at bounding box center [102, 51] width 21 height 21
radio input "true"
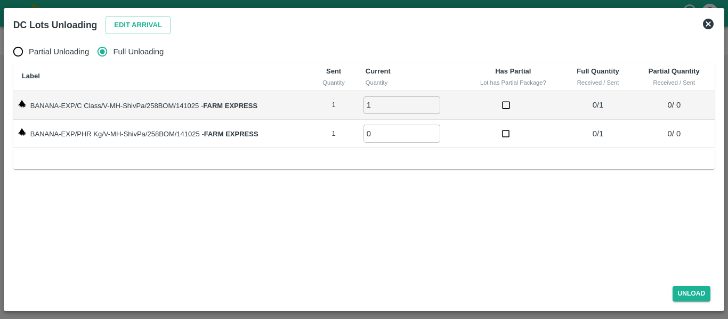
type input "1"
click at [431, 102] on input "1" at bounding box center [402, 105] width 77 height 18
type input "1"
click at [434, 130] on input "1" at bounding box center [402, 134] width 77 height 18
click at [692, 291] on button "Unload" at bounding box center [692, 293] width 38 height 15
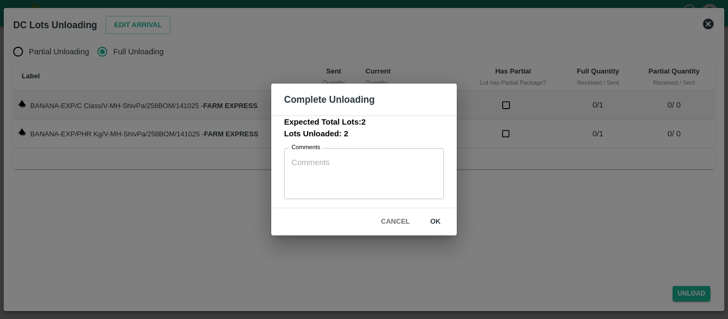
click at [433, 221] on button "ok" at bounding box center [435, 222] width 34 height 19
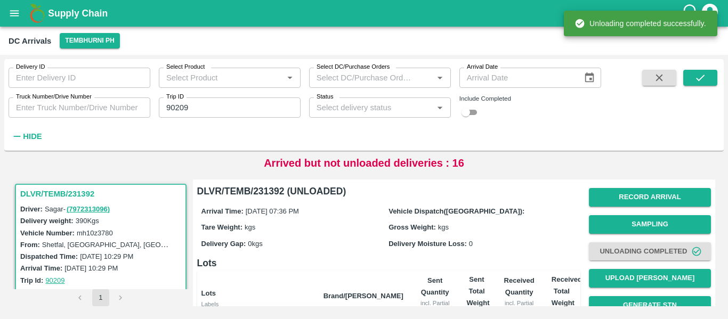
scroll to position [136, 0]
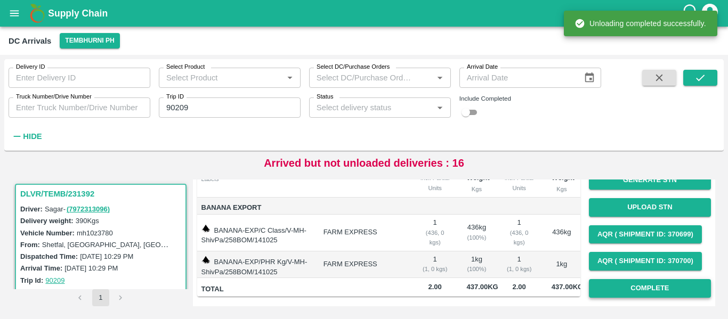
click at [617, 279] on button "Complete" at bounding box center [650, 288] width 122 height 19
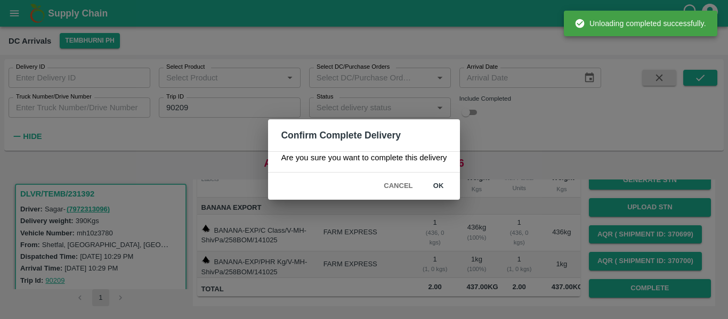
click at [437, 187] on button "ok" at bounding box center [439, 186] width 34 height 19
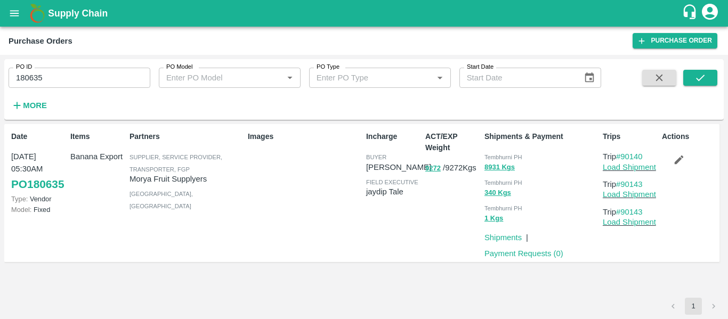
click at [70, 82] on input "180635" at bounding box center [80, 78] width 142 height 20
paste input "text"
type input "180634"
click at [694, 78] on button "submit" at bounding box center [700, 78] width 34 height 16
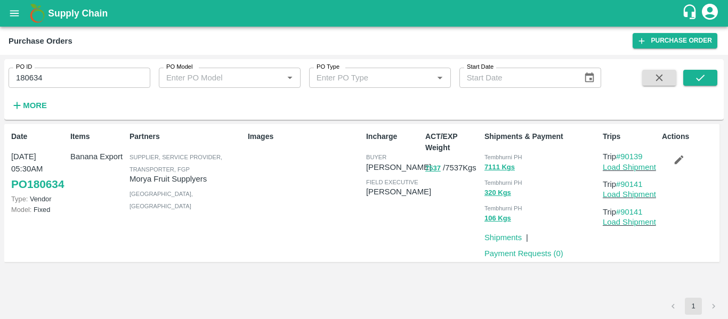
click at [675, 155] on icon "button" at bounding box center [679, 160] width 12 height 12
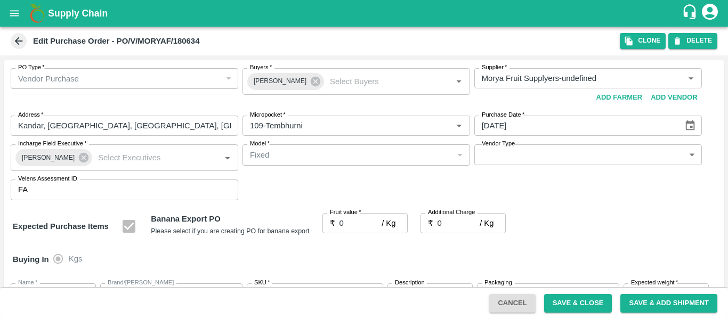
type input "Morya Fruit Supplyers-undefined"
type input "109-Tembhurni"
type input "Banana Export"
type input "FARM EXPRESS"
type input "13 kg M N-CHL 4 Hand"
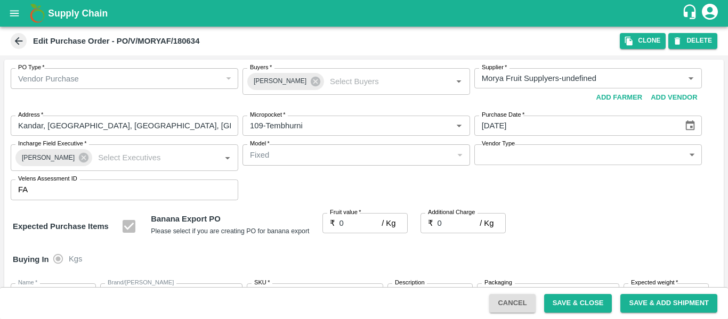
type input "NA"
type input "Banana Export"
type input "FARM EXPRESS"
type input "13 kg M N-CHL 5 Hand"
type input "NA"
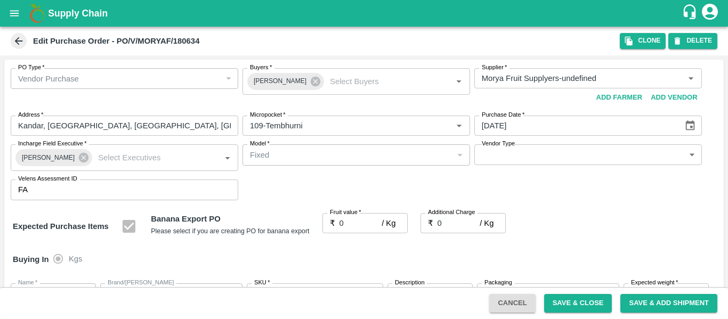
type input "Banana Export"
type input "FARM EXPRESS"
type input "13 kg M N-CHL 6 Hand"
type input "NA"
type input "Banana Export"
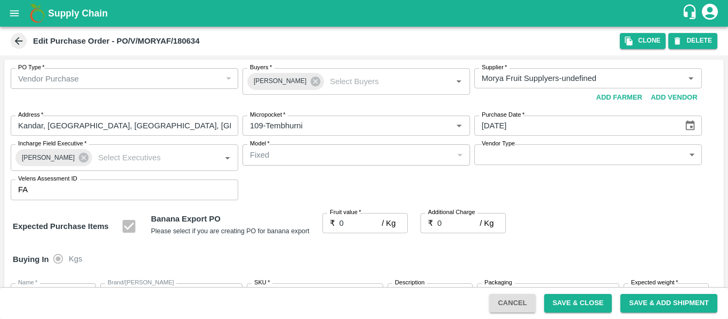
type input "FARM EXPRESS"
type input "13 kg M N-CHL 8 Hand"
type input "NA"
type input "Banana Export"
type input "FARM EXPRESS"
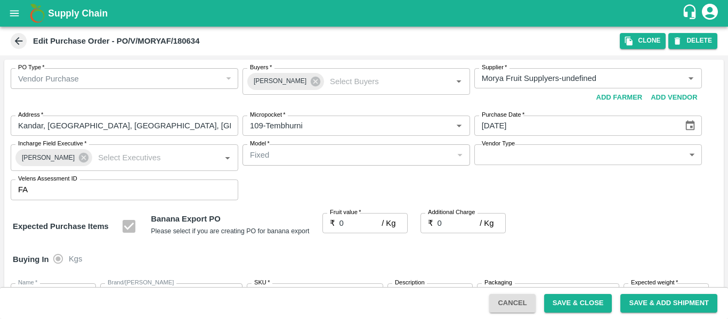
type input "13 kg M N-CHL CL"
type input "NA"
type input "Banana Export"
type input "FARM EXPRESS"
type input "C Class"
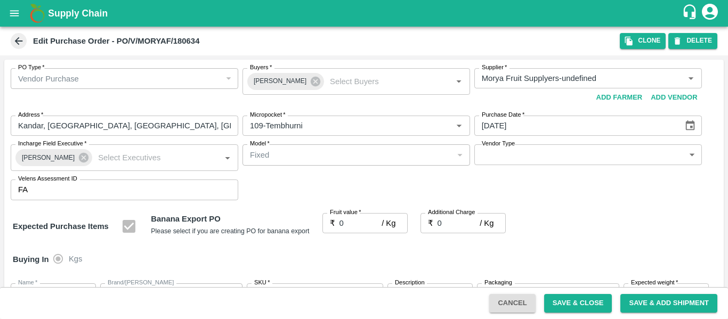
type input "NA"
type input "Banana Export"
type input "FARM EXPRESS"
type input "PHR Kg"
type input "NA"
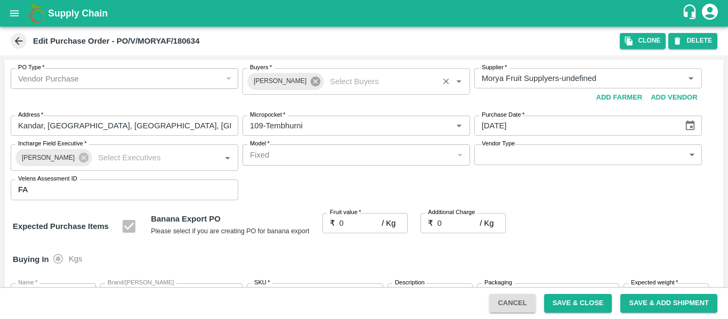
click at [311, 79] on icon at bounding box center [316, 82] width 10 height 10
click at [284, 79] on input "Buyers   *" at bounding box center [348, 78] width 204 height 14
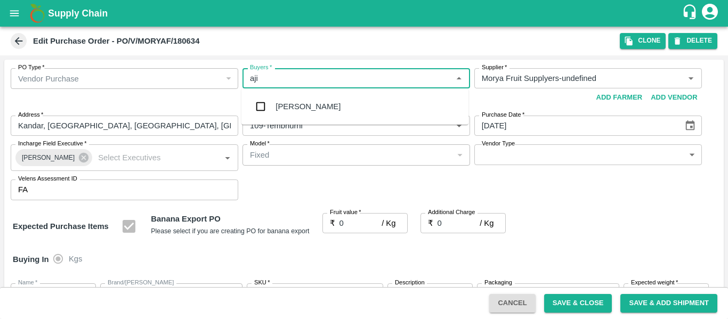
type input "ajit"
click at [286, 99] on div "Ajit Otari" at bounding box center [354, 107] width 227 height 28
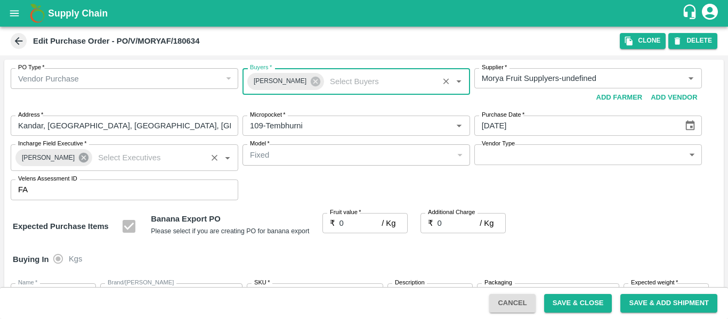
click at [79, 161] on icon at bounding box center [84, 158] width 10 height 10
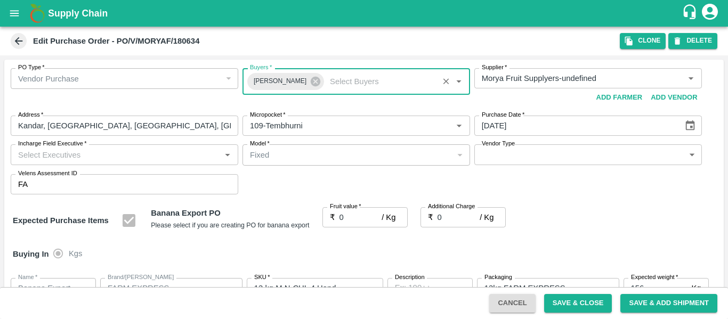
click at [38, 152] on input "Incharge Field Executive   *" at bounding box center [116, 155] width 204 height 14
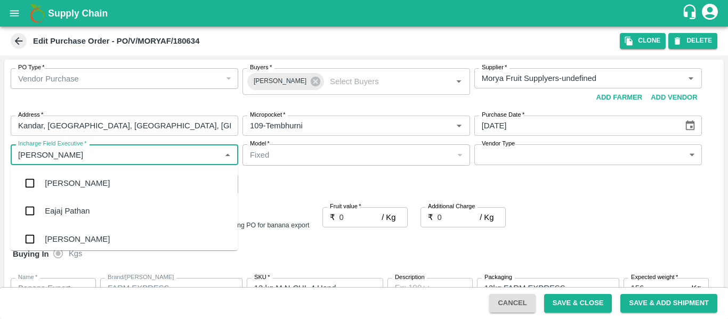
type input "jayd"
click at [45, 181] on div "jaydip Tale" at bounding box center [63, 184] width 37 height 12
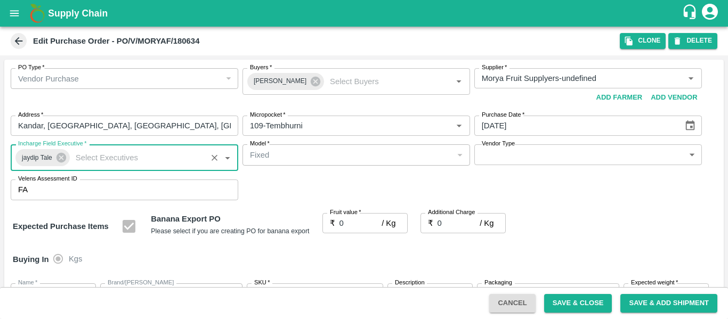
click at [347, 218] on input "0" at bounding box center [361, 223] width 43 height 20
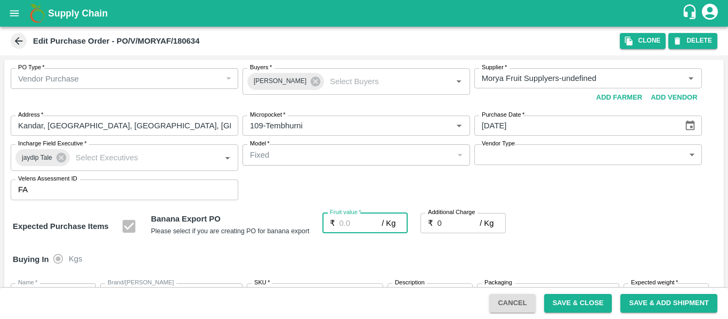
type input "2"
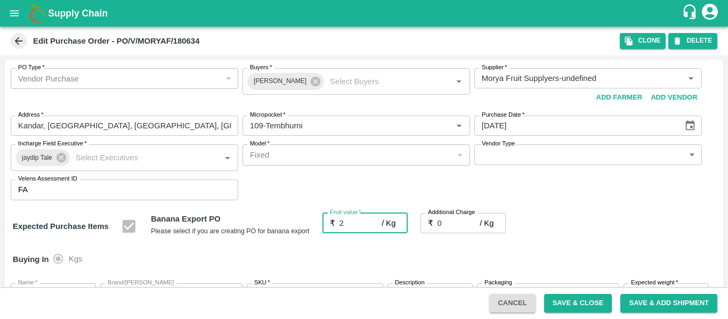
type input "2"
type input "22"
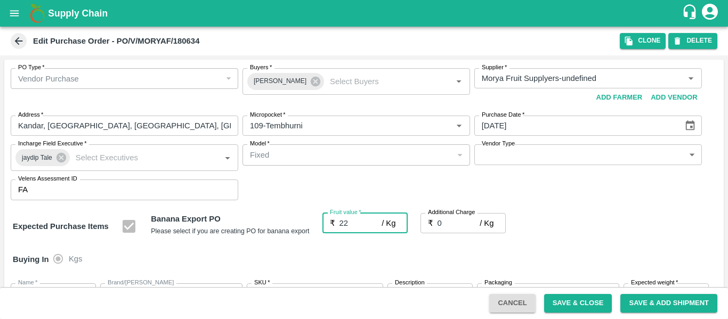
type input "22"
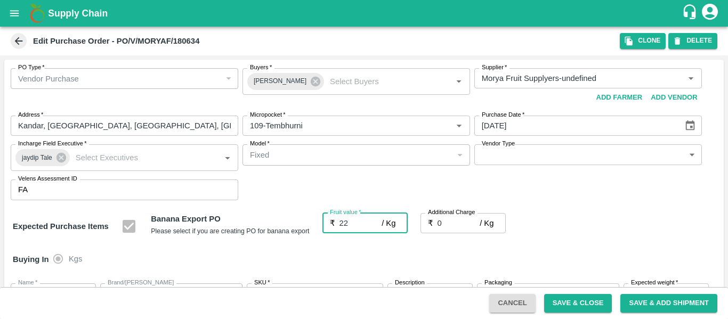
type input "22"
click at [461, 224] on input "0" at bounding box center [459, 223] width 43 height 20
type input "2"
type input "24"
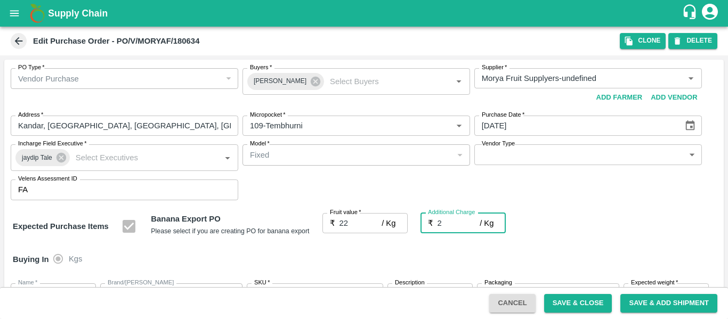
type input "24"
type input "2.7"
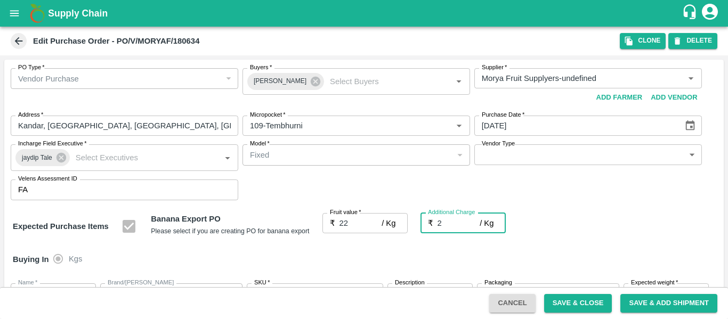
type input "24.7"
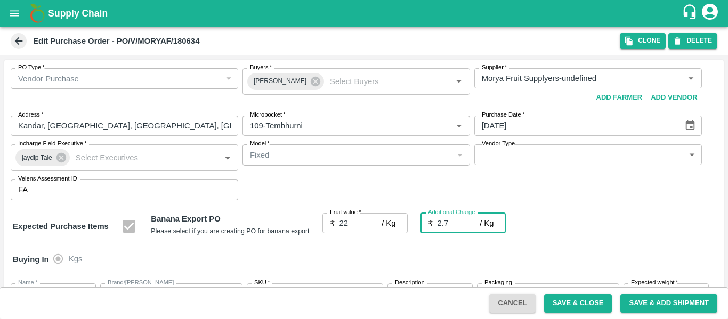
type input "2.75"
type input "24.75"
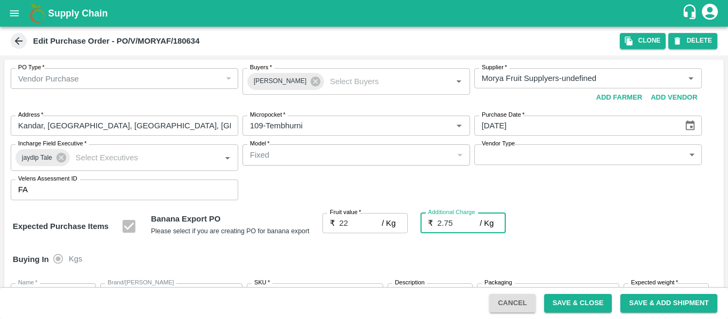
type input "24.75"
type input "2.75"
click at [573, 244] on div "Buying In Kgs" at bounding box center [364, 259] width 720 height 31
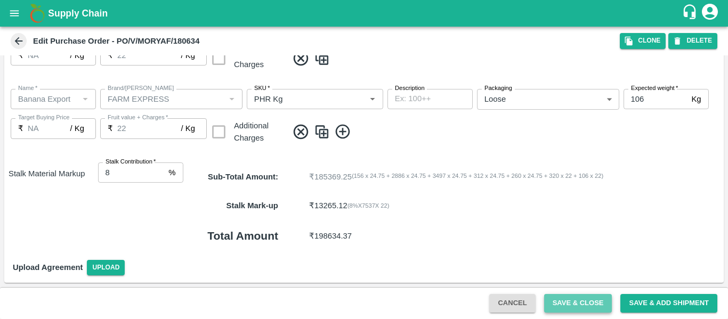
click at [560, 304] on button "Save & Close" at bounding box center [578, 303] width 68 height 19
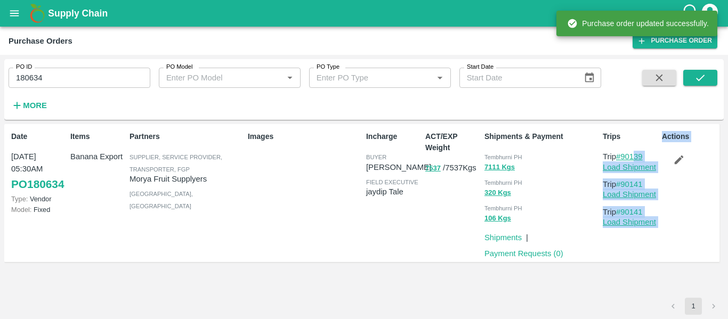
drag, startPoint x: 658, startPoint y: 156, endPoint x: 629, endPoint y: 157, distance: 29.3
click at [629, 157] on div "Date 13 Oct, 05:30AM PO 180634 Type: Vendor Model: Fixed Items Banana Export Pa…" at bounding box center [361, 193] width 715 height 139
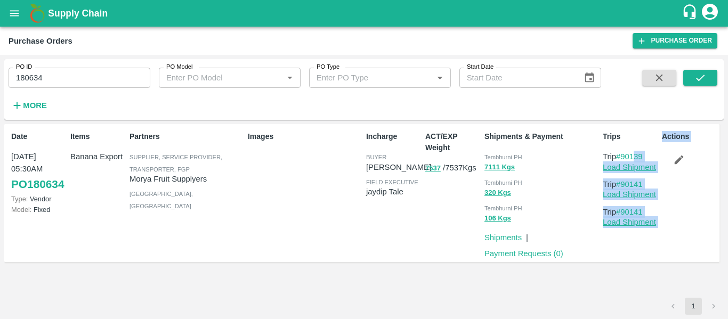
click at [655, 156] on p "Trip #90139" at bounding box center [630, 157] width 55 height 12
drag, startPoint x: 649, startPoint y: 157, endPoint x: 622, endPoint y: 157, distance: 27.2
click at [622, 157] on p "Trip #90139" at bounding box center [630, 157] width 55 height 12
copy link "90139"
click at [625, 166] on link "Load Shipment" at bounding box center [629, 167] width 53 height 9
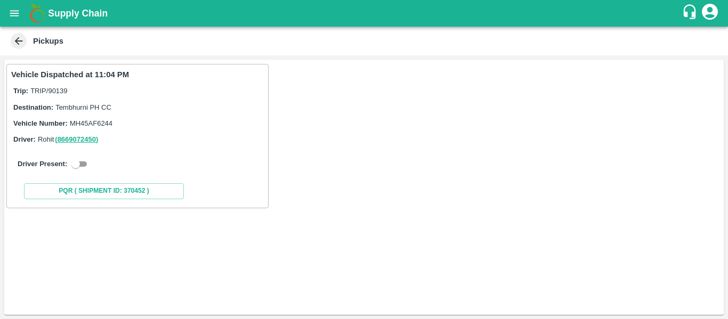
click at [67, 166] on div "Driver Present:" at bounding box center [138, 164] width 240 height 13
click at [70, 166] on input "checkbox" at bounding box center [76, 164] width 38 height 13
checkbox input "true"
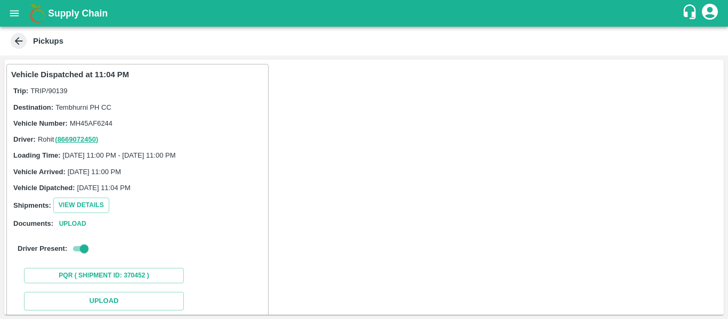
scroll to position [156, 0]
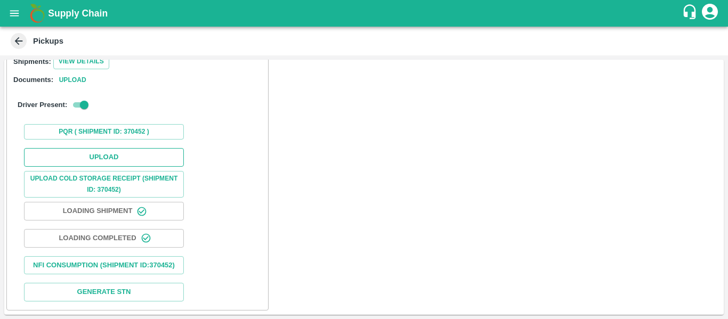
click at [132, 148] on button "Upload" at bounding box center [104, 157] width 160 height 19
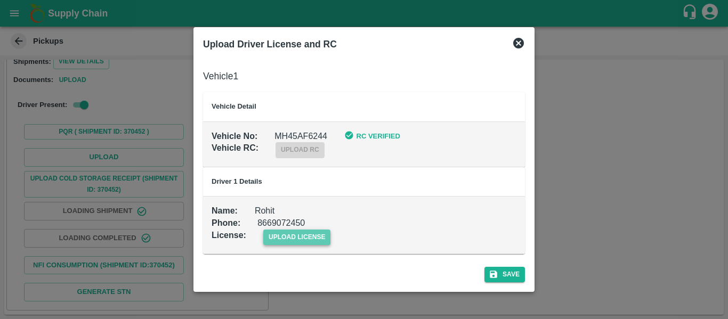
click at [304, 233] on span "upload license" at bounding box center [297, 237] width 68 height 15
click at [0, 0] on input "upload license" at bounding box center [0, 0] width 0 height 0
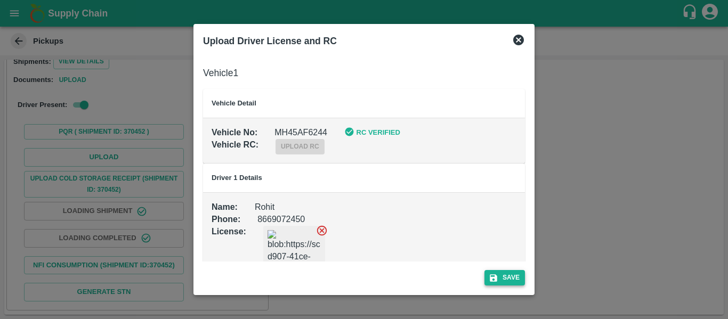
click at [513, 276] on button "Save" at bounding box center [505, 277] width 41 height 15
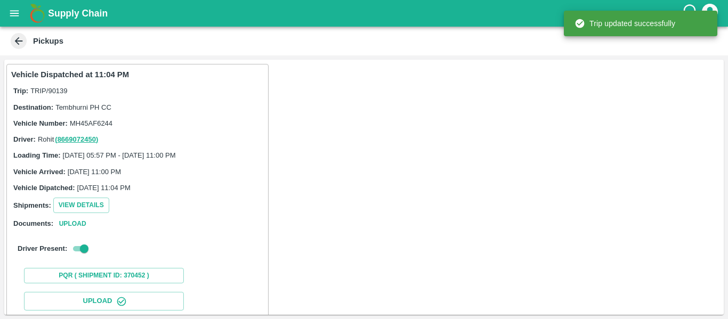
scroll to position [183, 0]
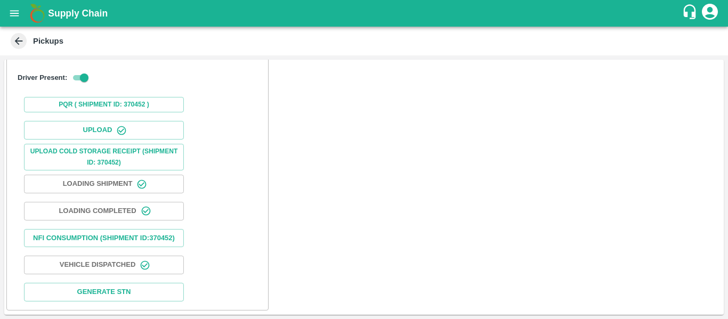
click at [26, 41] on span at bounding box center [19, 41] width 16 height 16
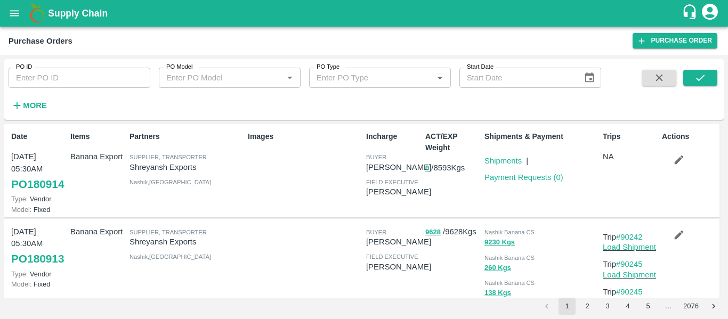
click at [70, 76] on input "PO ID" at bounding box center [80, 78] width 142 height 20
paste input "180634"
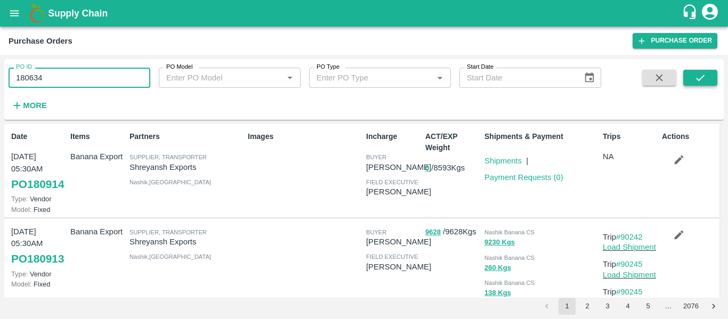
type input "180634"
click at [696, 83] on icon "submit" at bounding box center [701, 78] width 12 height 12
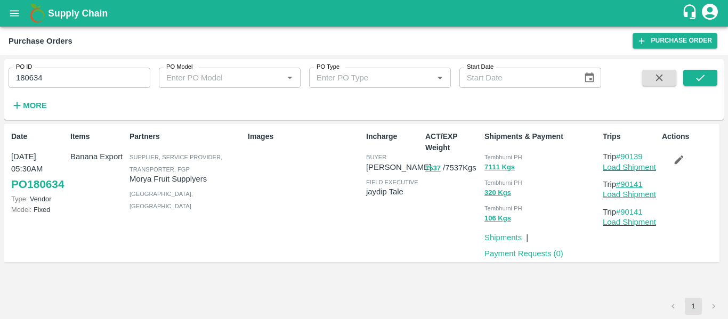
drag, startPoint x: 651, startPoint y: 182, endPoint x: 623, endPoint y: 184, distance: 28.8
click at [623, 184] on p "Trip #90141" at bounding box center [630, 185] width 55 height 12
copy link "90141"
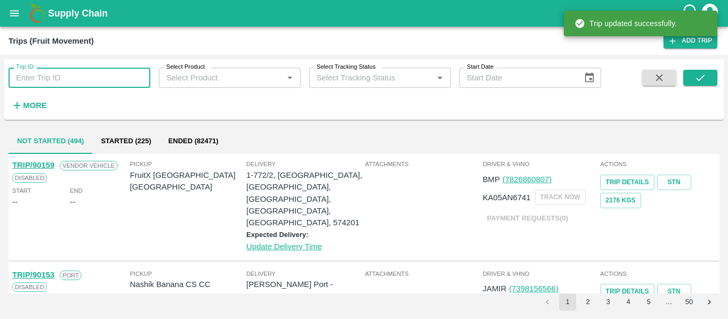
click at [59, 86] on input "Trip ID" at bounding box center [80, 78] width 142 height 20
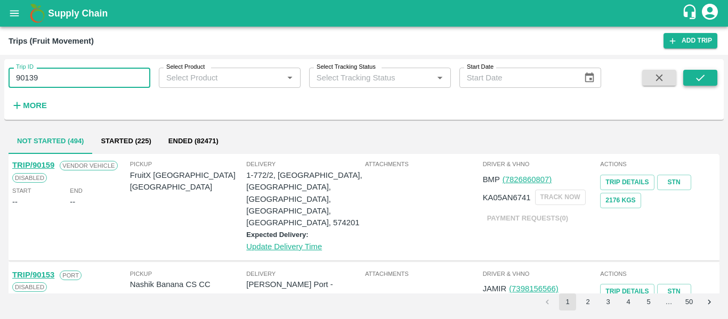
type input "90139"
click at [703, 79] on icon "submit" at bounding box center [701, 78] width 12 height 12
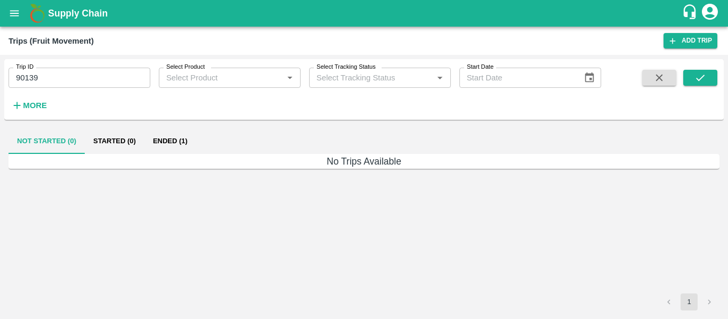
click at [185, 147] on button "Ended (1)" at bounding box center [170, 141] width 52 height 26
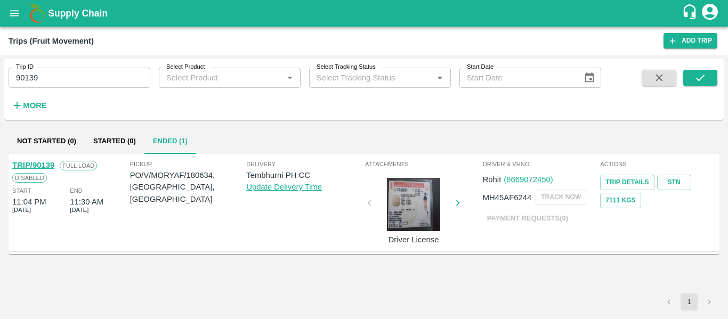
click at [35, 168] on link "TRIP/90139" at bounding box center [33, 165] width 42 height 9
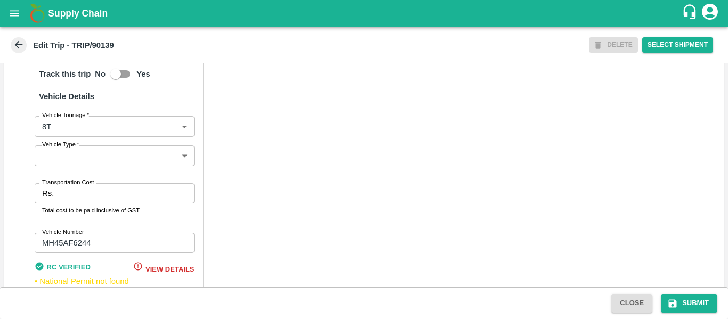
scroll to position [831, 0]
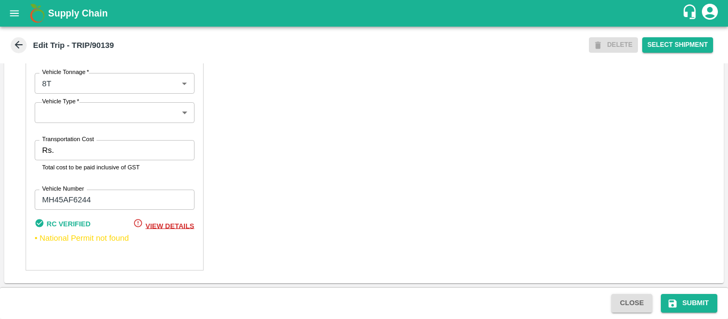
click at [95, 158] on input "Transportation Cost" at bounding box center [126, 150] width 136 height 20
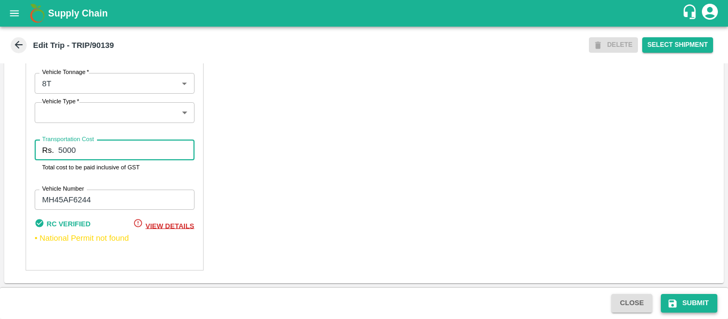
type input "5000"
click at [710, 302] on button "Submit" at bounding box center [689, 303] width 57 height 19
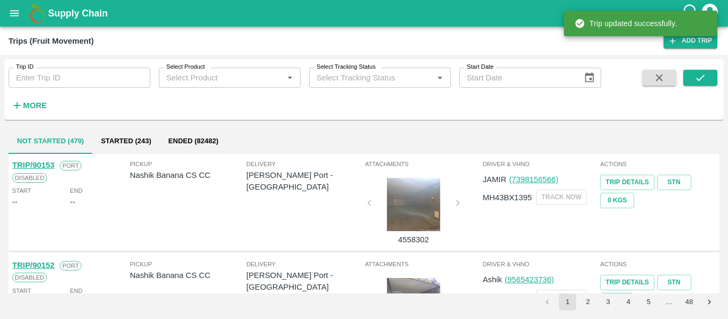
click at [59, 80] on input "Trip ID" at bounding box center [80, 78] width 142 height 20
paste input "90141"
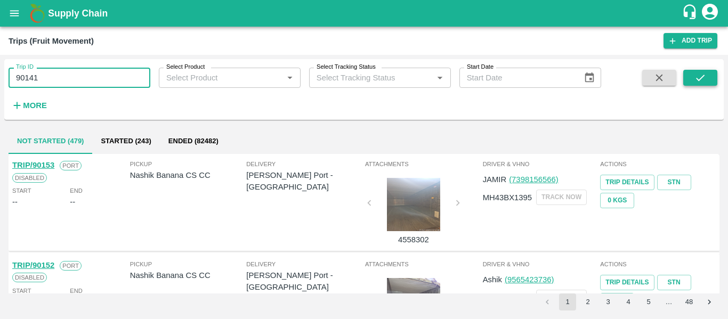
type input "90141"
click at [704, 81] on icon "submit" at bounding box center [701, 78] width 12 height 12
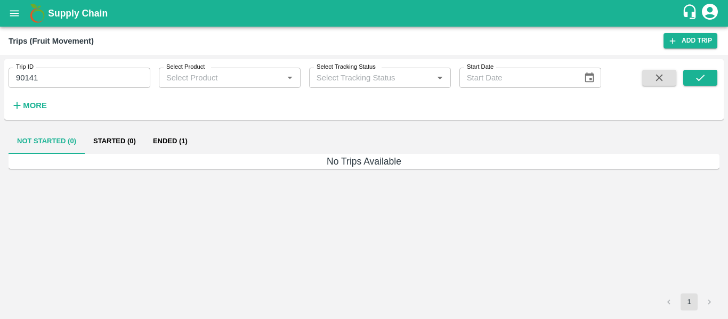
click at [168, 140] on button "Ended (1)" at bounding box center [170, 141] width 52 height 26
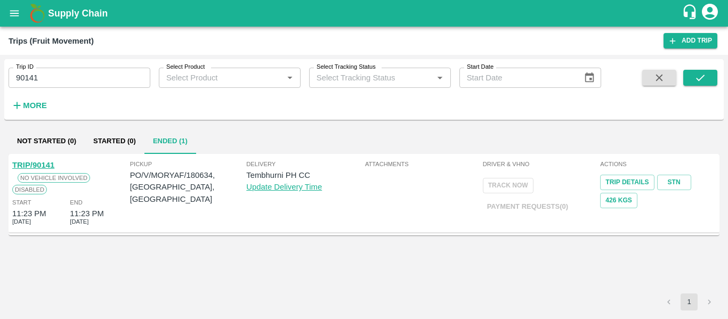
click at [46, 163] on link "TRIP/90141" at bounding box center [33, 165] width 42 height 9
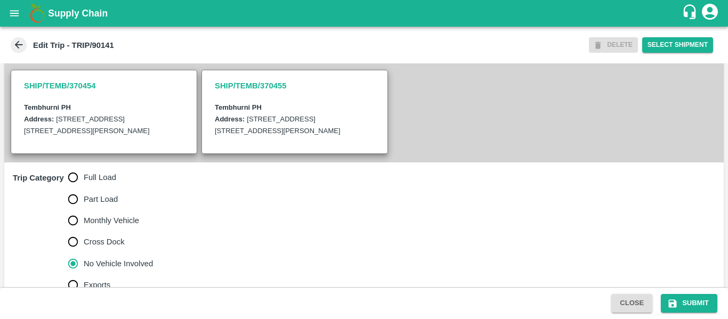
scroll to position [235, 0]
click at [98, 183] on span "Full Load" at bounding box center [100, 177] width 33 height 12
click at [84, 188] on input "Full Load" at bounding box center [72, 176] width 21 height 21
radio input "true"
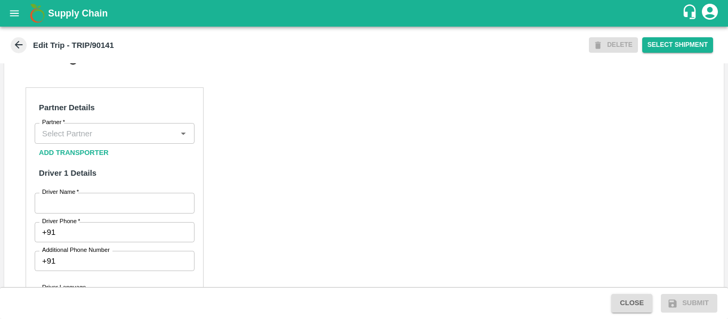
scroll to position [481, 0]
click at [101, 140] on input "Partner   *" at bounding box center [106, 133] width 136 height 14
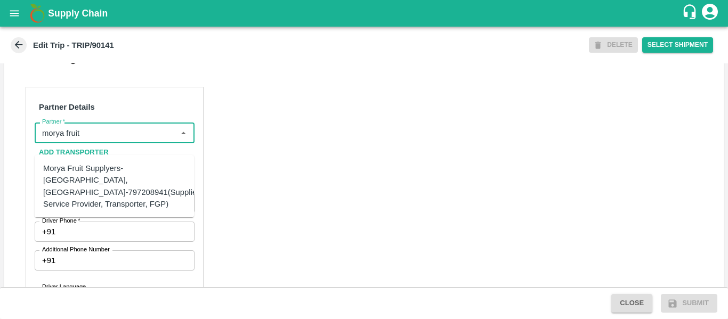
click at [106, 172] on div "Morya Fruit Supplyers-[GEOGRAPHIC_DATA], [GEOGRAPHIC_DATA]-797208941(Supplier, …" at bounding box center [122, 186] width 158 height 47
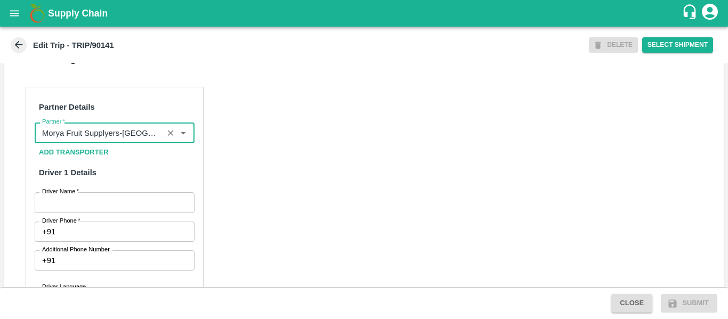
type input "Morya Fruit Supplyers-[GEOGRAPHIC_DATA], [GEOGRAPHIC_DATA]-797208941(Supplier, …"
click at [116, 212] on input "Driver Name   *" at bounding box center [115, 202] width 160 height 20
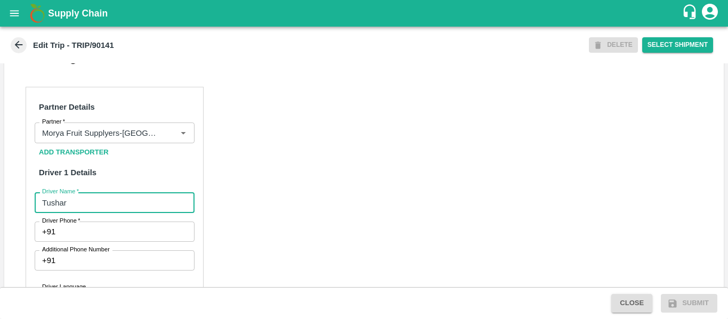
type input "Tushar"
click at [123, 242] on input "Driver Phone   *" at bounding box center [127, 232] width 134 height 20
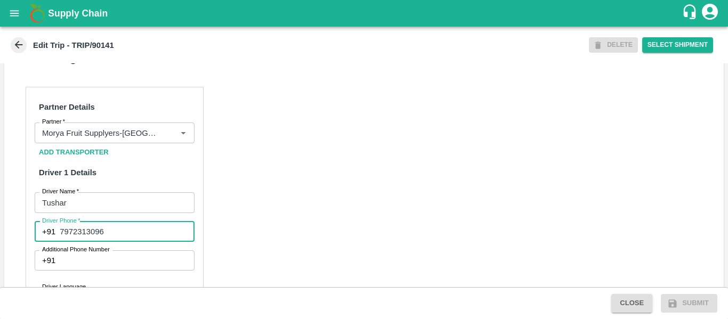
type input "7972313096"
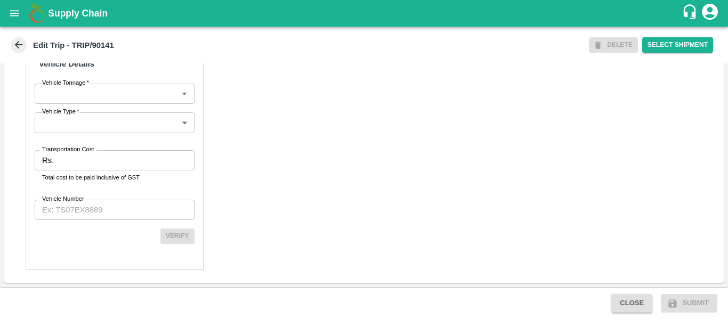
click at [75, 155] on input "Transportation Cost" at bounding box center [126, 160] width 136 height 20
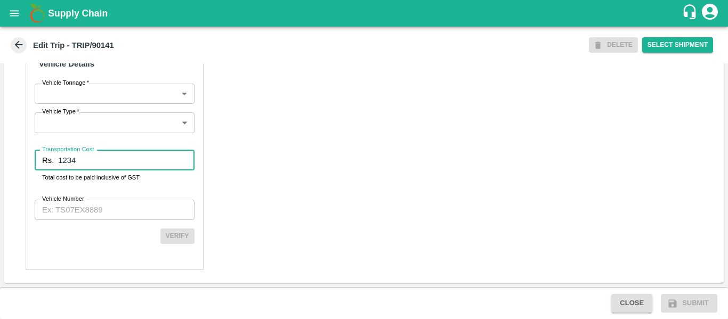
type input "1234"
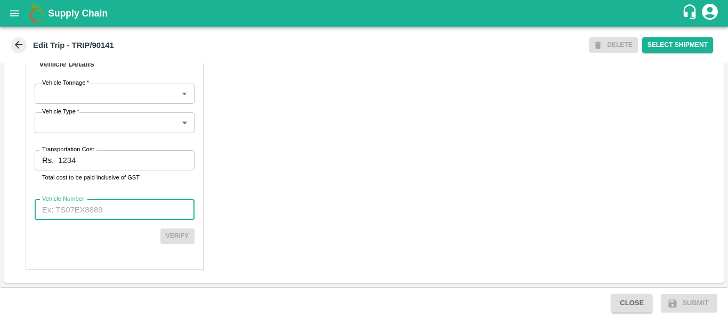
click at [81, 208] on input "Vehicle Number" at bounding box center [115, 210] width 160 height 20
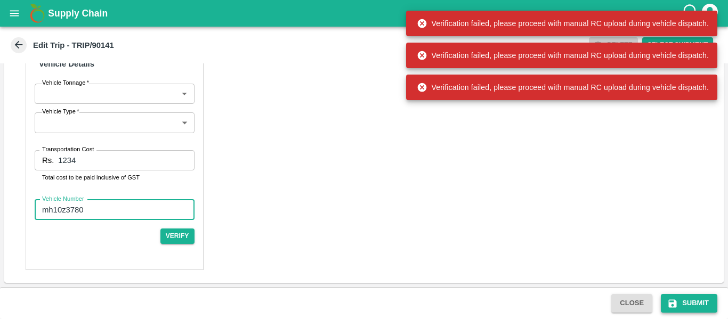
type input "mh10z3780"
click at [666, 299] on button "Submit" at bounding box center [689, 303] width 57 height 19
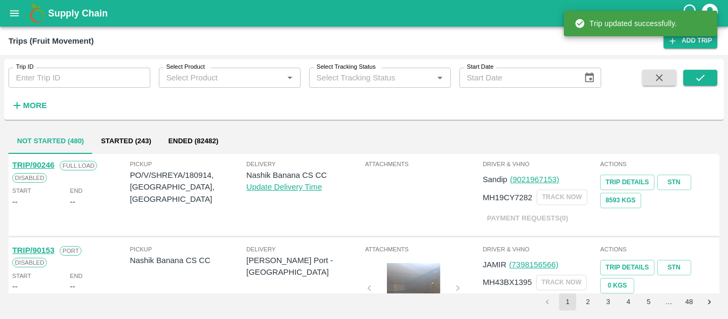
click at [102, 88] on div "Trip ID Trip ID Select Product Select Product   * Select Tracking Status Select…" at bounding box center [300, 86] width 601 height 55
click at [77, 82] on input "Trip ID" at bounding box center [80, 78] width 142 height 20
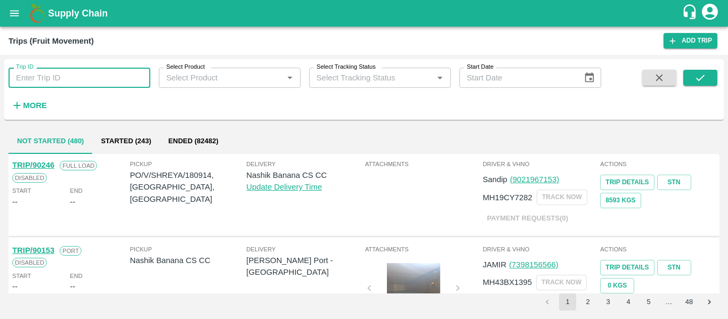
paste input "90141"
type input "90141"
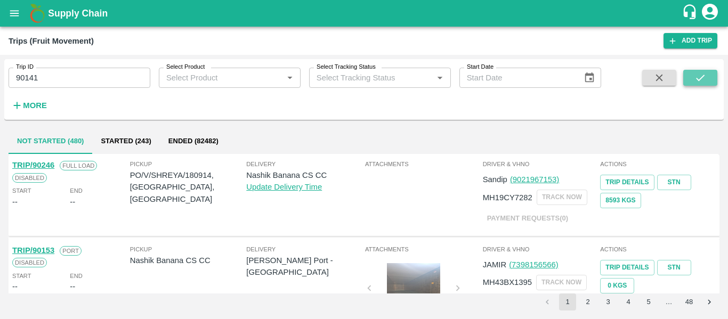
click at [702, 75] on icon "submit" at bounding box center [701, 78] width 12 height 12
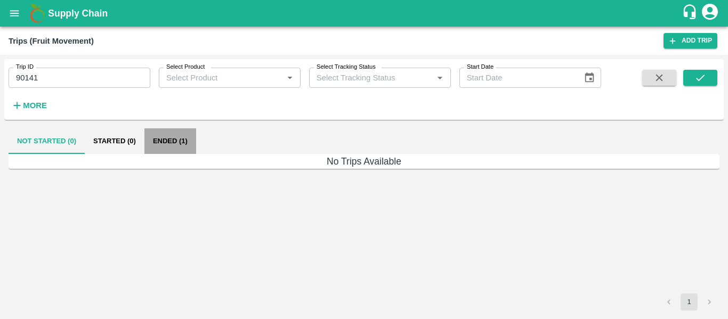
click at [181, 144] on button "Ended (1)" at bounding box center [170, 141] width 52 height 26
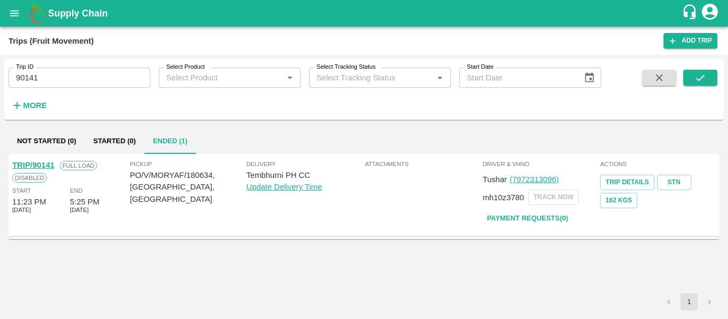
click at [41, 159] on div "TRIP/90141" at bounding box center [33, 165] width 42 height 12
click at [42, 167] on link "TRIP/90141" at bounding box center [33, 165] width 42 height 9
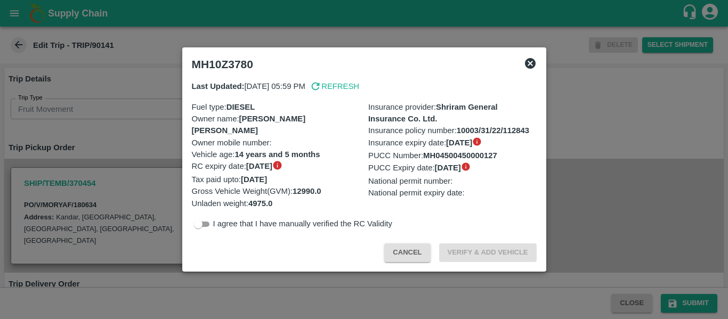
click at [140, 164] on div at bounding box center [364, 159] width 728 height 319
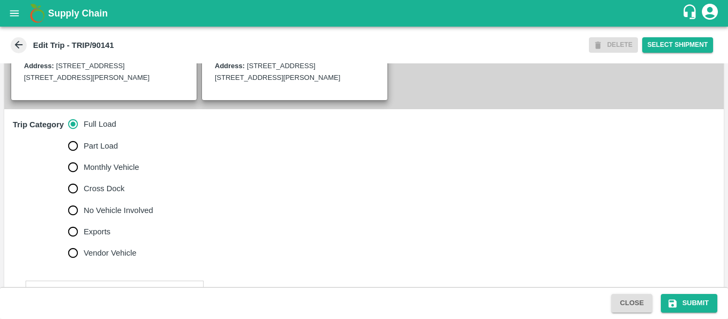
scroll to position [287, 0]
click at [95, 217] on span "No Vehicle Involved" at bounding box center [118, 211] width 69 height 12
click at [84, 220] on input "No Vehicle Involved" at bounding box center [72, 210] width 21 height 21
radio input "true"
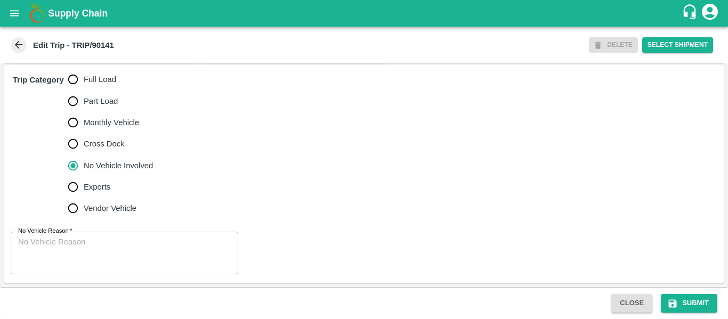
click at [87, 262] on textarea "No Vehicle Reason   *" at bounding box center [124, 254] width 213 height 34
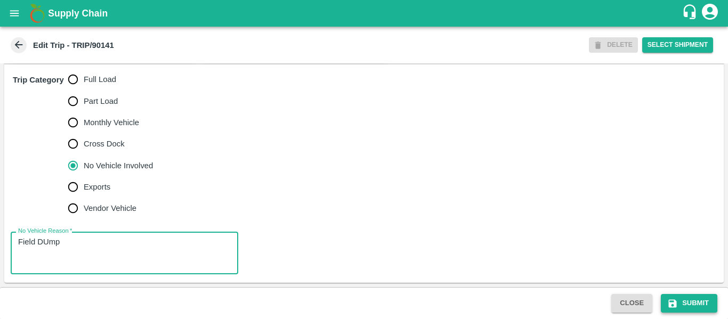
type textarea "Field DUmp"
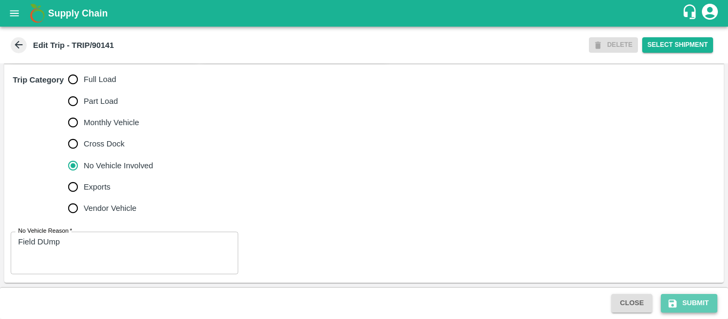
click at [669, 300] on icon "submit" at bounding box center [672, 304] width 11 height 11
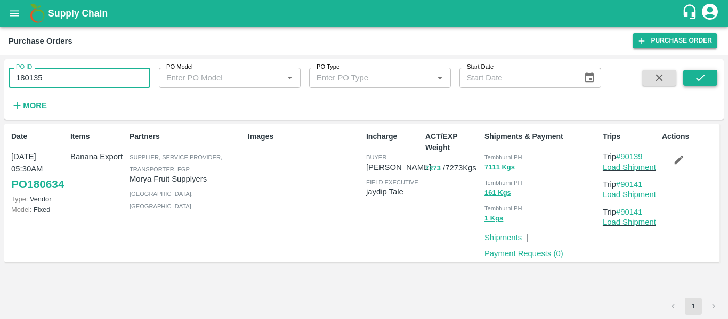
type input "180135"
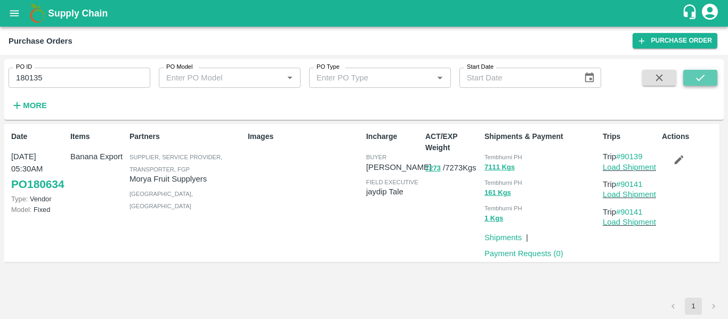
click at [700, 83] on icon "submit" at bounding box center [701, 78] width 12 height 12
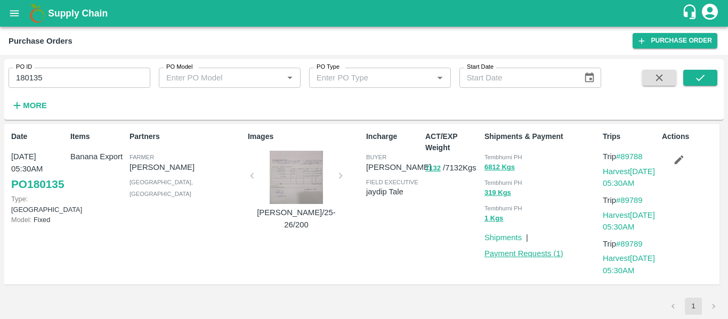
click at [510, 252] on link "Payment Requests ( 1 )" at bounding box center [524, 253] width 79 height 9
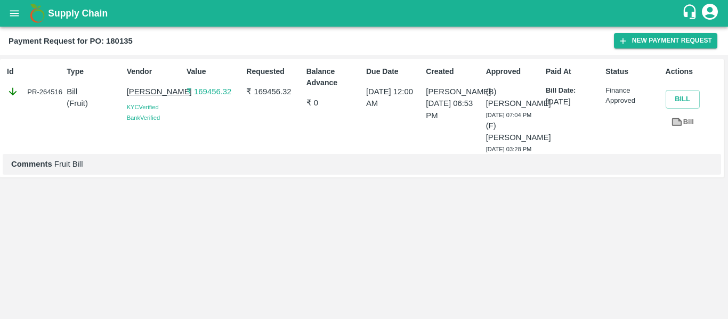
click at [23, 15] on button "open drawer" at bounding box center [14, 13] width 25 height 25
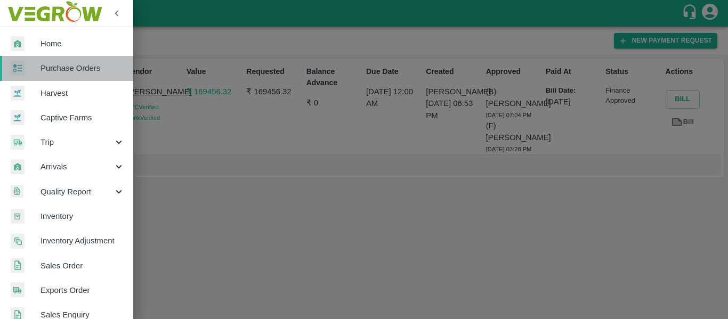
click at [72, 65] on span "Purchase Orders" at bounding box center [83, 68] width 84 height 12
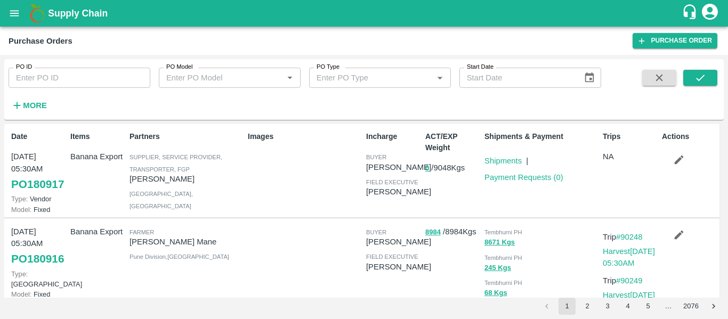
click at [58, 73] on input "PO ID" at bounding box center [80, 78] width 142 height 20
paste input "180717"
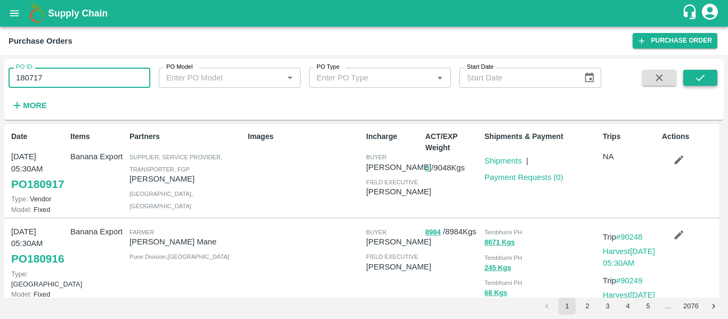
type input "180717"
click at [704, 79] on icon "submit" at bounding box center [701, 78] width 12 height 12
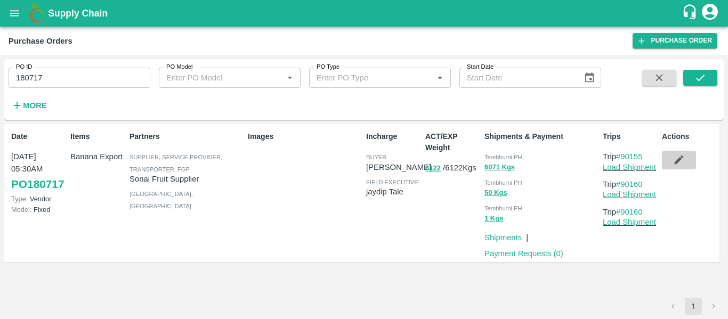
click at [672, 160] on button "button" at bounding box center [679, 160] width 34 height 18
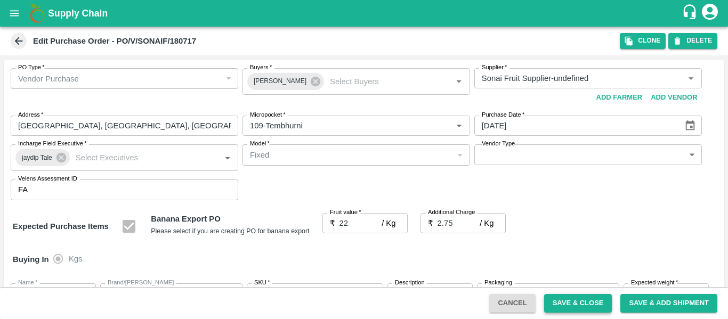
click at [568, 302] on button "Save & Close" at bounding box center [578, 303] width 68 height 19
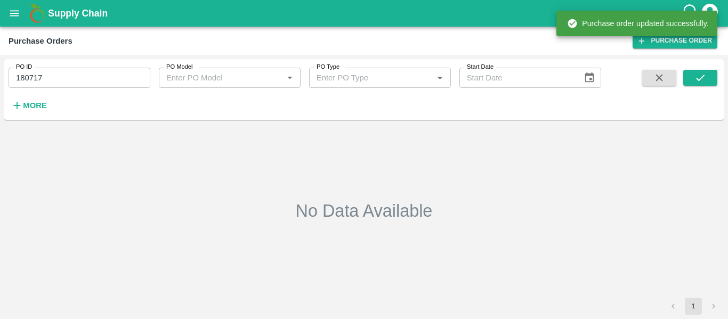
type input "180717"
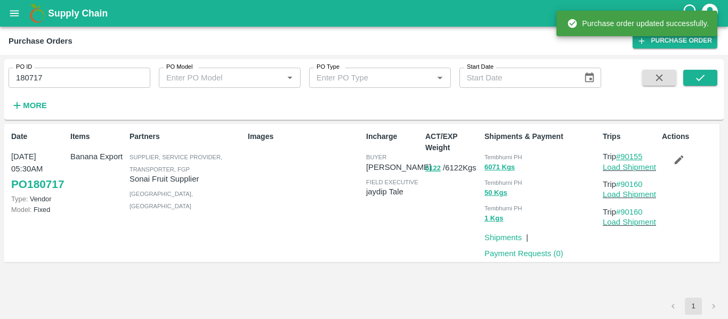
drag, startPoint x: 654, startPoint y: 159, endPoint x: 623, endPoint y: 159, distance: 30.4
click at [623, 159] on p "Trip #90155" at bounding box center [630, 157] width 55 height 12
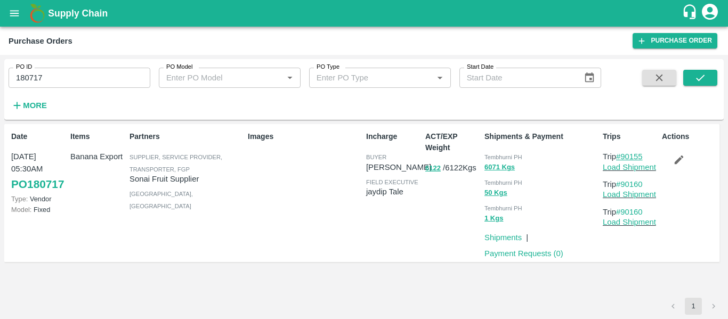
copy link "90155"
click at [624, 168] on link "Load Shipment" at bounding box center [629, 167] width 53 height 9
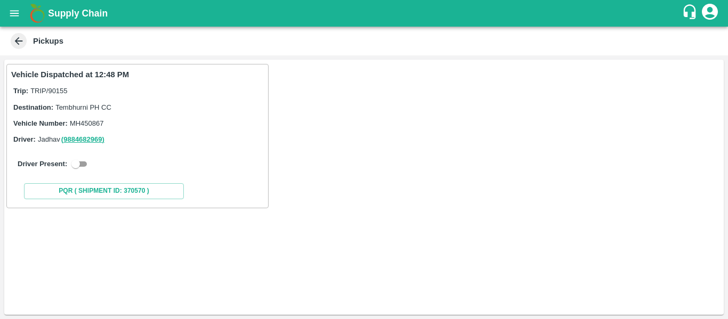
click at [82, 167] on input "checkbox" at bounding box center [76, 164] width 38 height 13
checkbox input "true"
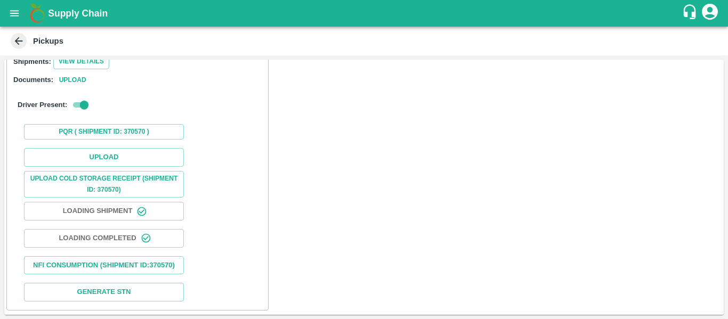
scroll to position [156, 0]
click at [119, 148] on button "Upload" at bounding box center [104, 157] width 160 height 19
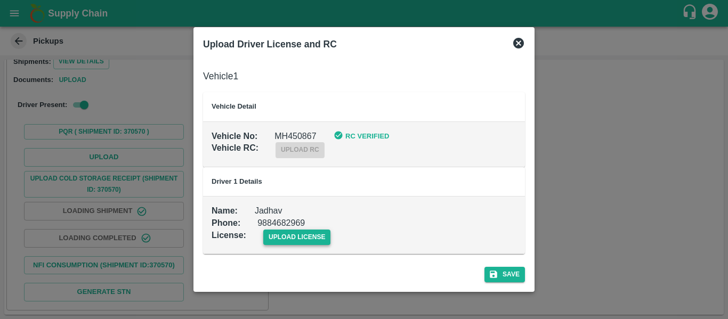
click at [283, 240] on span "upload license" at bounding box center [297, 237] width 68 height 15
click at [0, 0] on input "upload license" at bounding box center [0, 0] width 0 height 0
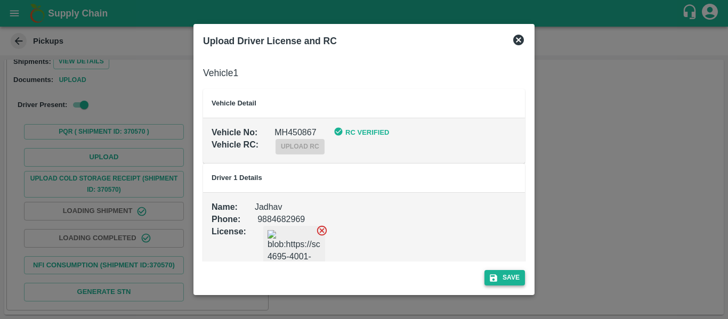
click at [517, 270] on button "Save" at bounding box center [505, 277] width 41 height 15
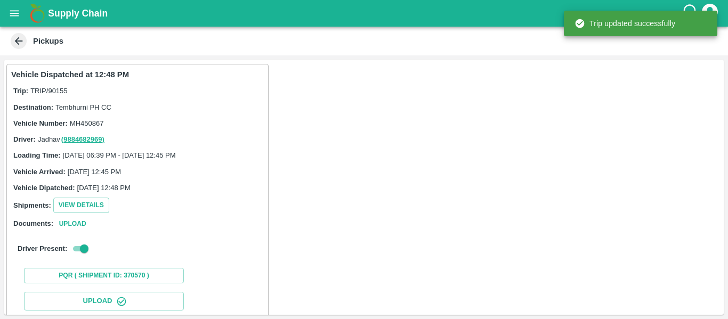
scroll to position [183, 0]
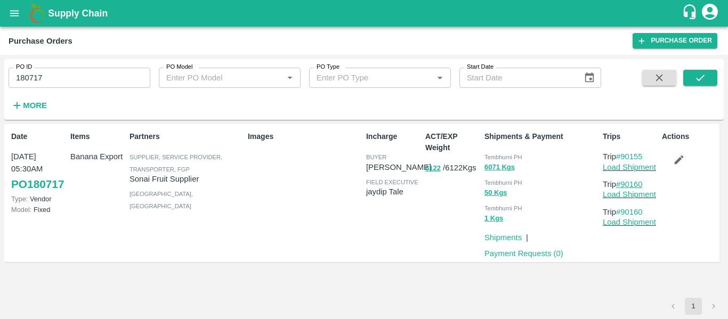
drag, startPoint x: 652, startPoint y: 183, endPoint x: 623, endPoint y: 184, distance: 29.3
click at [623, 184] on p "Trip #90160" at bounding box center [630, 185] width 55 height 12
copy link "90160"
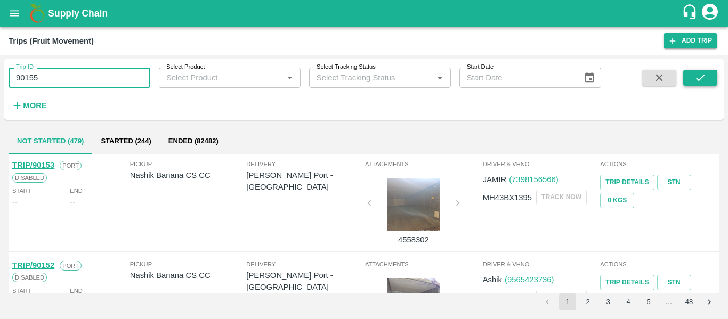
type input "90155"
click at [696, 77] on icon "submit" at bounding box center [701, 78] width 12 height 12
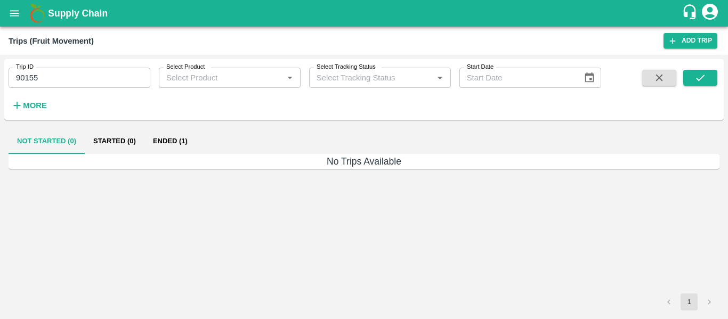
click at [175, 137] on button "Ended (1)" at bounding box center [170, 141] width 52 height 26
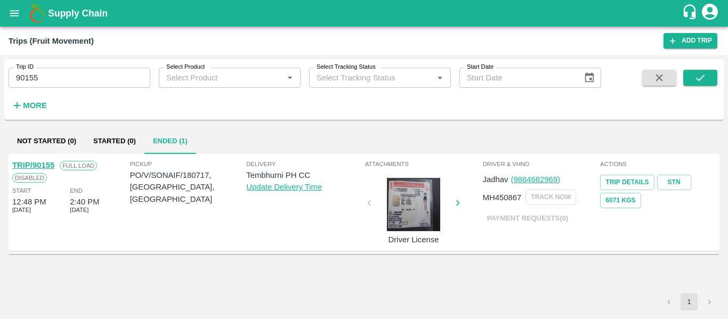
click at [43, 163] on link "TRIP/90155" at bounding box center [33, 165] width 42 height 9
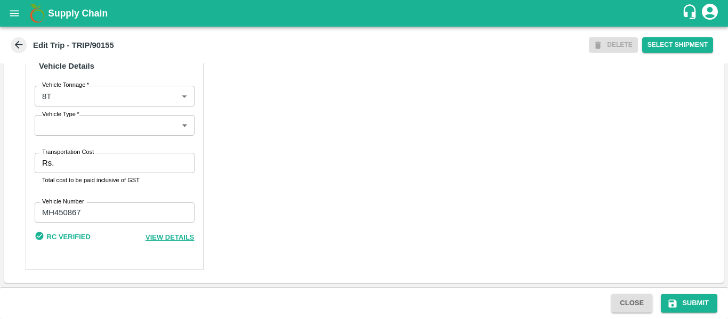
scroll to position [817, 0]
click at [82, 165] on input "Transportation Cost" at bounding box center [126, 163] width 136 height 20
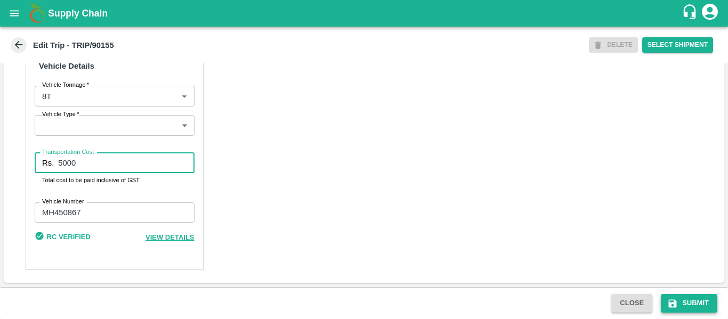
type input "5000"
click at [664, 299] on button "Submit" at bounding box center [689, 303] width 57 height 19
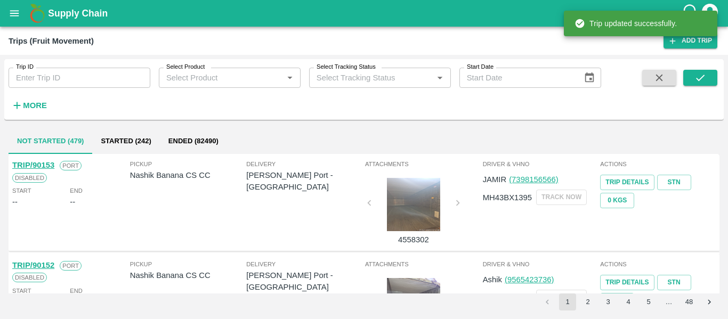
click at [65, 85] on input "Trip ID" at bounding box center [80, 78] width 142 height 20
paste input "90160"
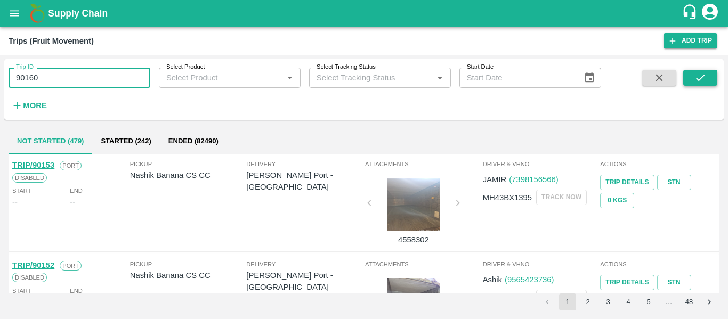
type input "90160"
click at [702, 81] on icon "submit" at bounding box center [701, 78] width 12 height 12
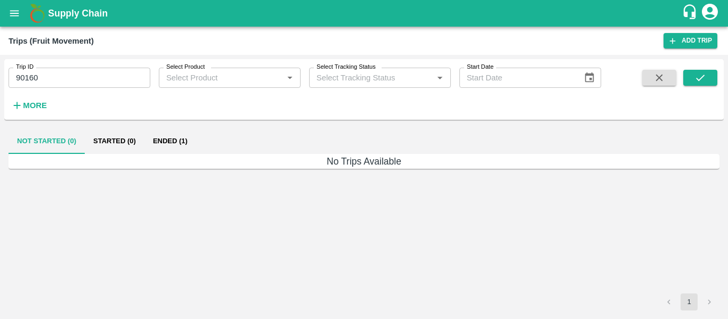
click at [183, 140] on button "Ended (1)" at bounding box center [170, 141] width 52 height 26
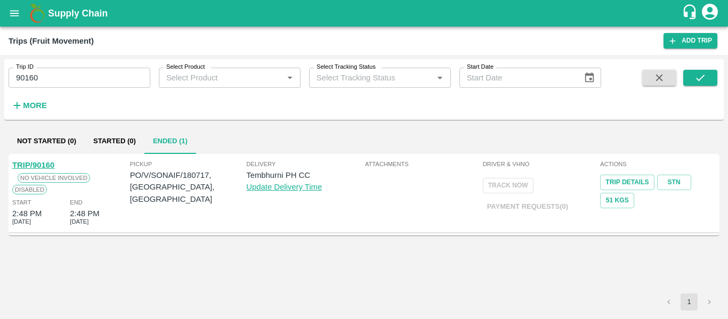
click at [47, 164] on link "TRIP/90160" at bounding box center [33, 165] width 42 height 9
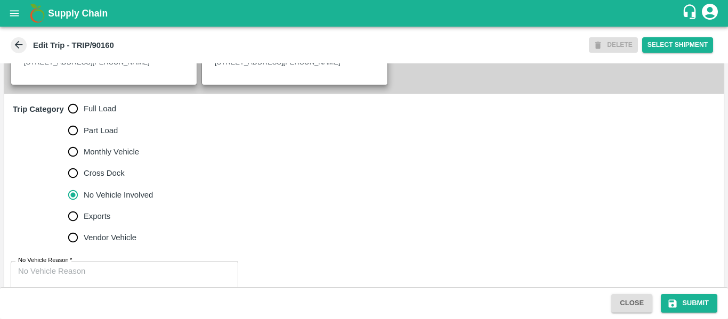
scroll to position [306, 0]
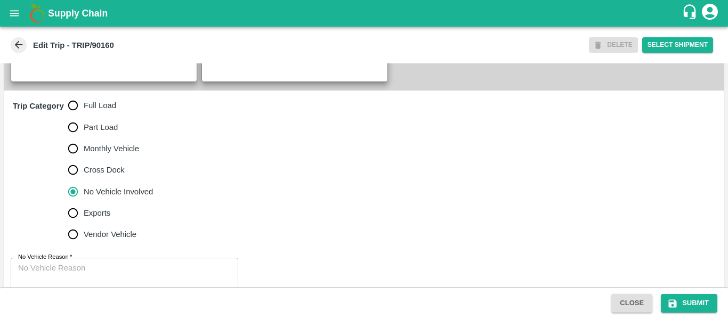
click at [96, 111] on span "Full Load" at bounding box center [100, 106] width 33 height 12
click at [84, 116] on input "Full Load" at bounding box center [72, 105] width 21 height 21
radio input "true"
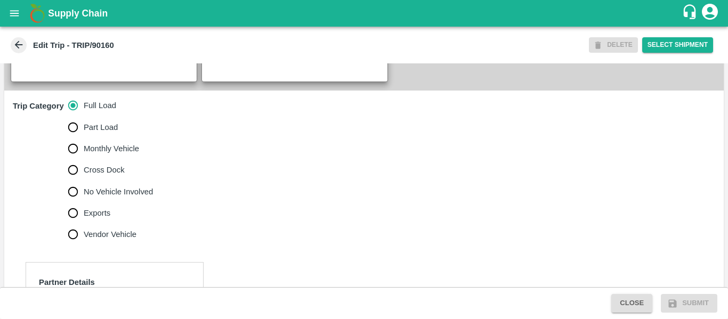
scroll to position [486, 0]
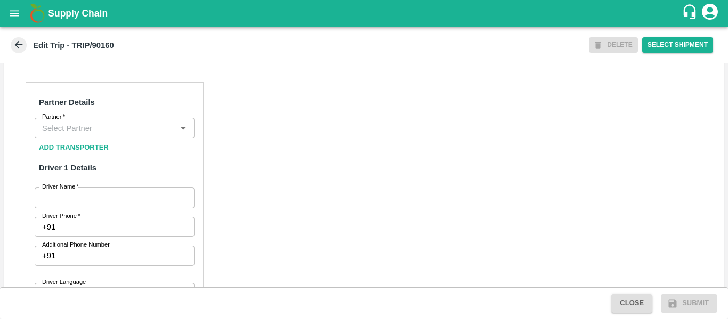
click at [109, 135] on input "Partner   *" at bounding box center [106, 128] width 136 height 14
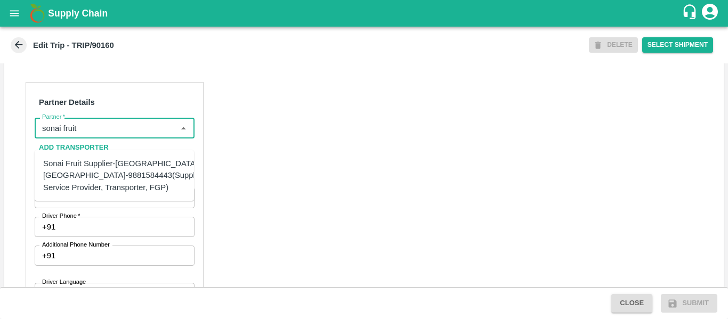
click at [111, 165] on div "Sonai Fruit Supplier-[GEOGRAPHIC_DATA], [GEOGRAPHIC_DATA]-9881584443(Supplier, …" at bounding box center [124, 176] width 163 height 36
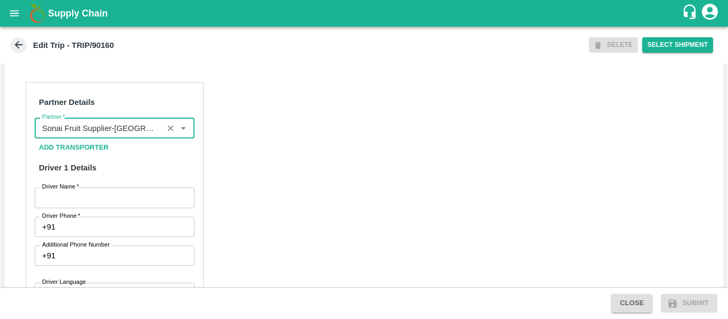
type input "Sonai Fruit Supplier-[GEOGRAPHIC_DATA], [GEOGRAPHIC_DATA]-9881584443(Supplier, …"
click at [118, 195] on div "Partner Details Partner   * Partner Add Transporter Driver 1 Details Driver Nam…" at bounding box center [115, 324] width 178 height 484
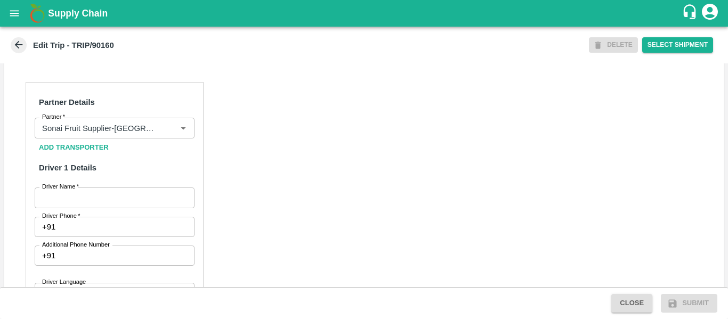
click at [120, 208] on input "Driver Name   *" at bounding box center [115, 198] width 160 height 20
type input "Ajit"
click at [115, 237] on input "Driver Phone   *" at bounding box center [127, 227] width 134 height 20
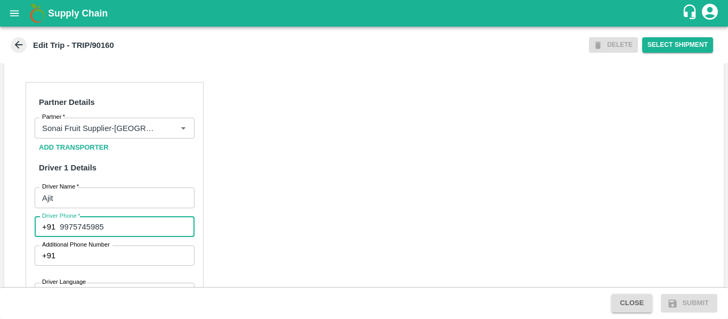
type input "9975745985"
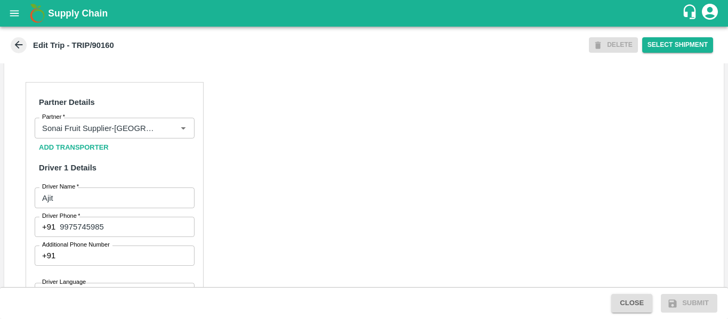
scroll to position [819, 0]
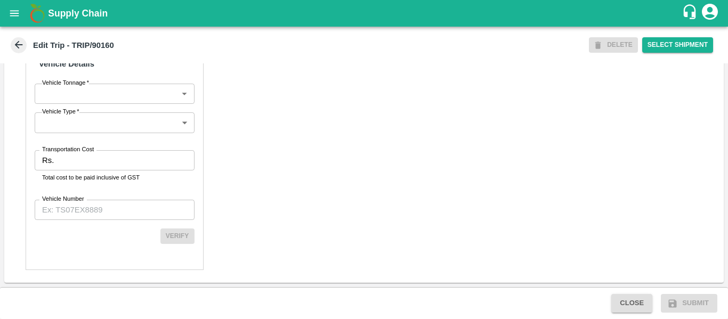
click at [60, 146] on label "Transportation Cost" at bounding box center [68, 150] width 52 height 9
click at [60, 150] on input "Transportation Cost" at bounding box center [126, 160] width 136 height 20
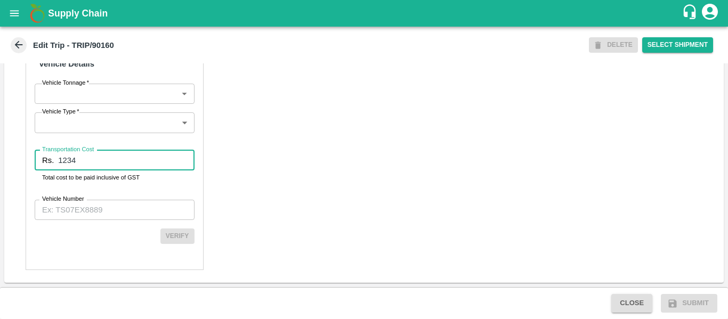
type input "1234"
click at [68, 218] on input "Vehicle Number" at bounding box center [115, 210] width 160 height 20
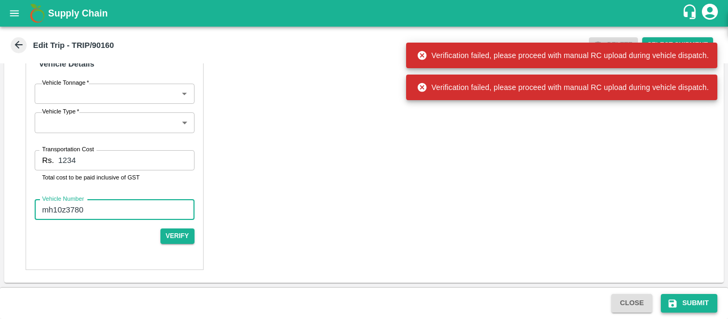
type input "mh10z3780"
click at [683, 310] on button "Submit" at bounding box center [689, 303] width 57 height 19
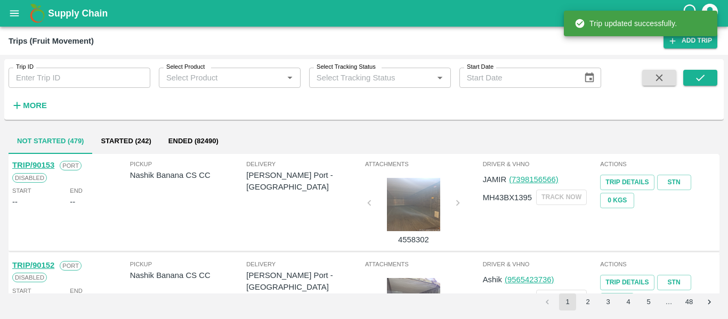
click at [54, 63] on div "Trip ID Trip ID" at bounding box center [75, 73] width 150 height 29
click at [55, 85] on input "Trip ID" at bounding box center [80, 78] width 142 height 20
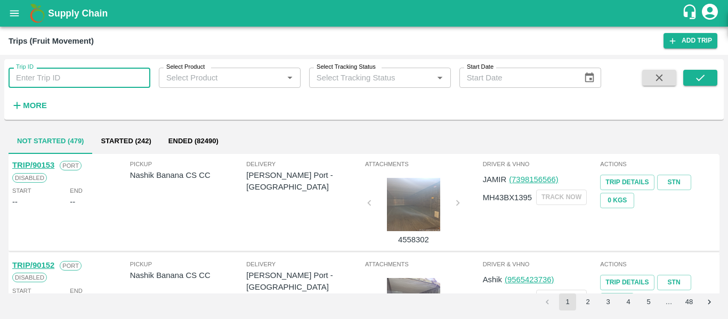
paste input "90160"
type input "90160"
click at [716, 72] on button "submit" at bounding box center [700, 78] width 34 height 16
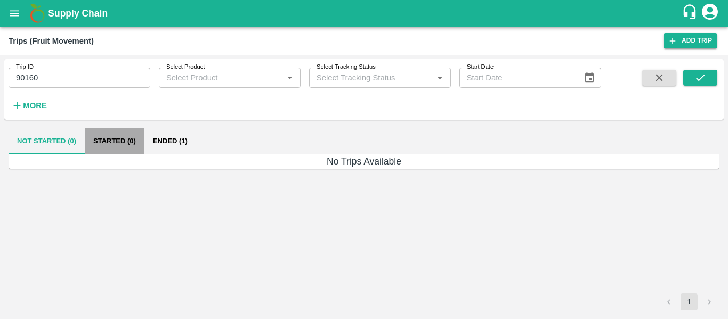
click at [136, 142] on button "Started (0)" at bounding box center [115, 141] width 60 height 26
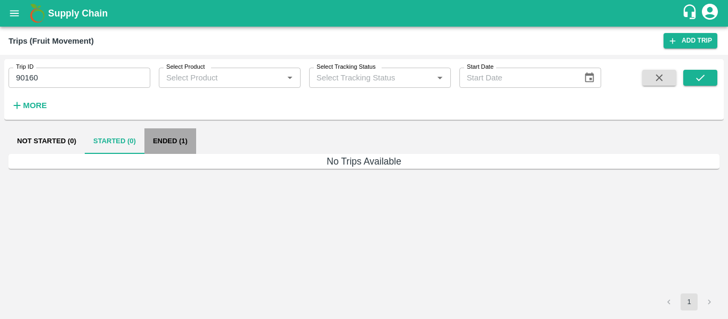
click at [158, 141] on button "Ended (1)" at bounding box center [170, 141] width 52 height 26
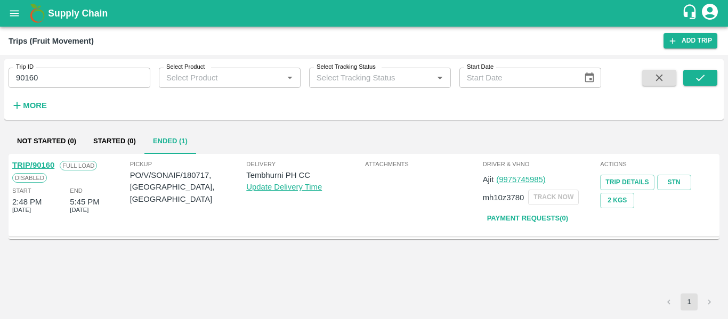
click at [28, 171] on div "TRIP/90160" at bounding box center [33, 165] width 42 height 12
click at [58, 162] on div "Full Load" at bounding box center [75, 165] width 43 height 12
click at [41, 161] on link "TRIP/90160" at bounding box center [33, 165] width 42 height 9
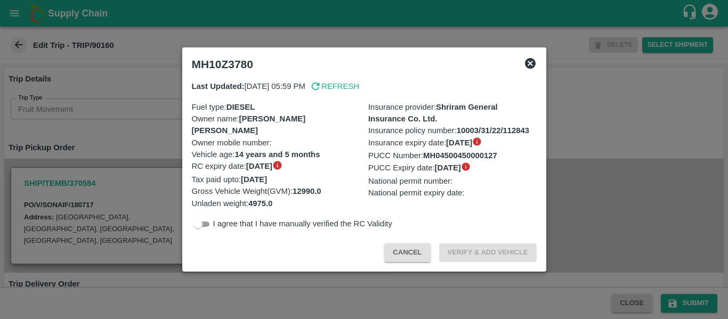
click at [146, 188] on div at bounding box center [364, 159] width 728 height 319
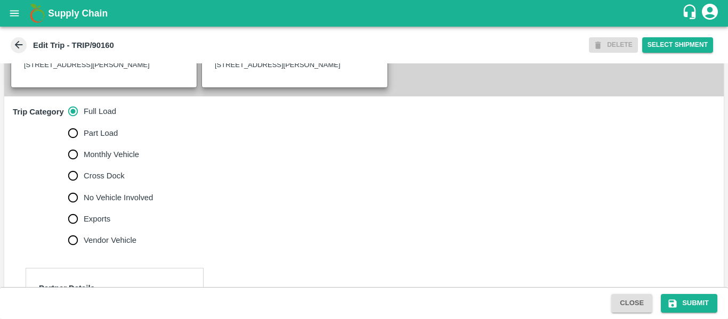
scroll to position [314, 0]
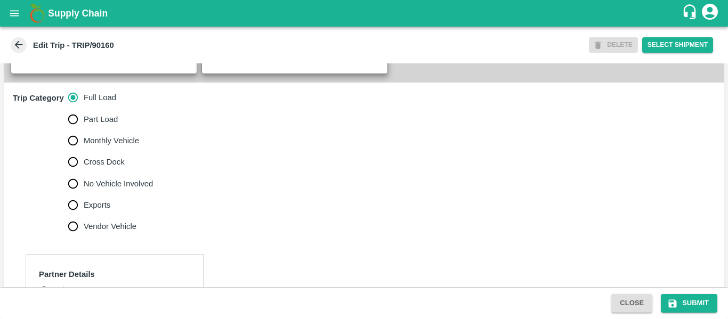
click at [139, 190] on span "No Vehicle Involved" at bounding box center [118, 184] width 69 height 12
click at [84, 193] on input "No Vehicle Involved" at bounding box center [72, 183] width 21 height 21
radio input "true"
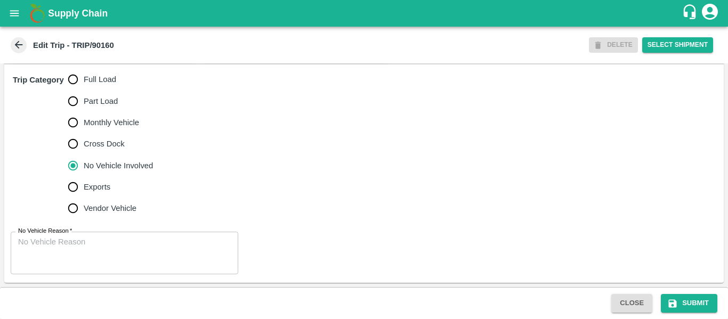
click at [107, 255] on textarea "No Vehicle Reason   *" at bounding box center [124, 254] width 213 height 34
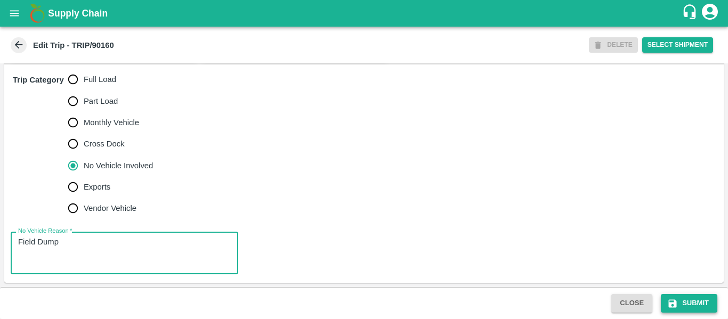
type textarea "Field Dump"
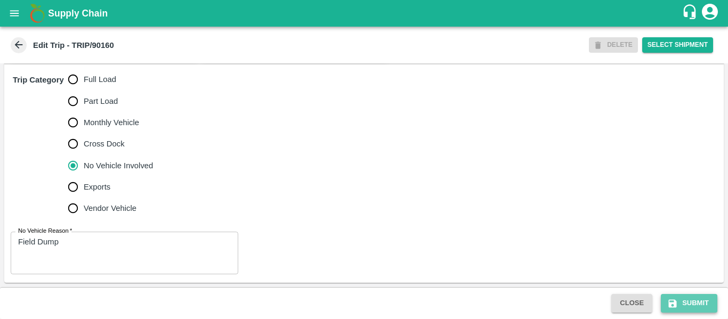
click at [675, 302] on icon "submit" at bounding box center [673, 304] width 8 height 8
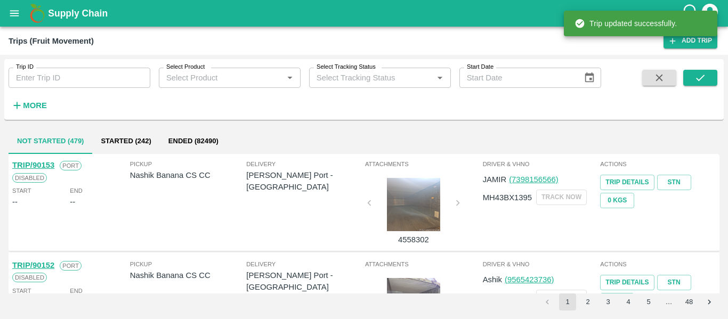
click at [62, 79] on input "Trip ID" at bounding box center [80, 78] width 142 height 20
paste input "90183"
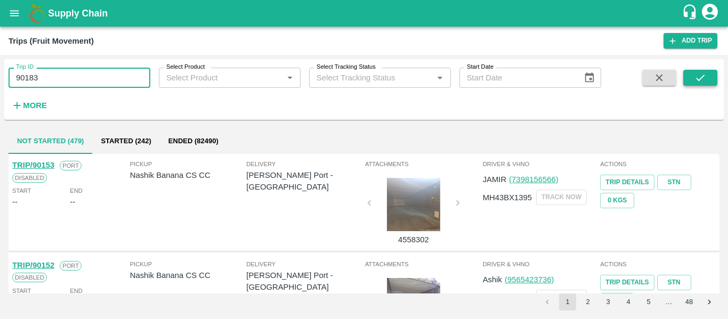
type input "90183"
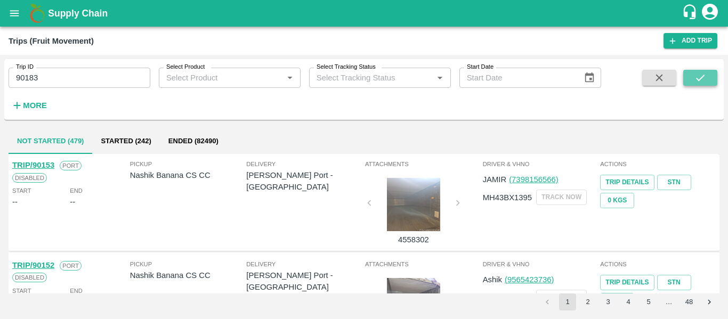
click at [687, 79] on button "submit" at bounding box center [700, 78] width 34 height 16
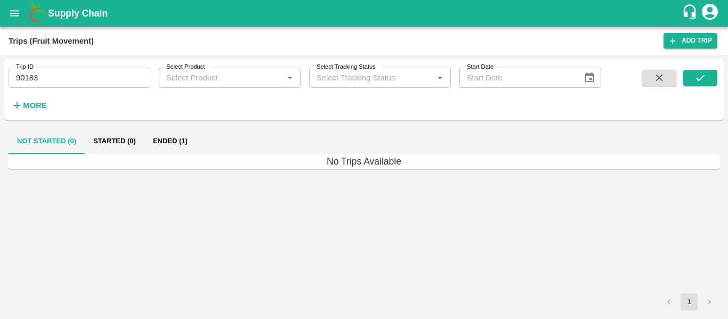
click at [180, 139] on button "Ended (1)" at bounding box center [170, 141] width 52 height 26
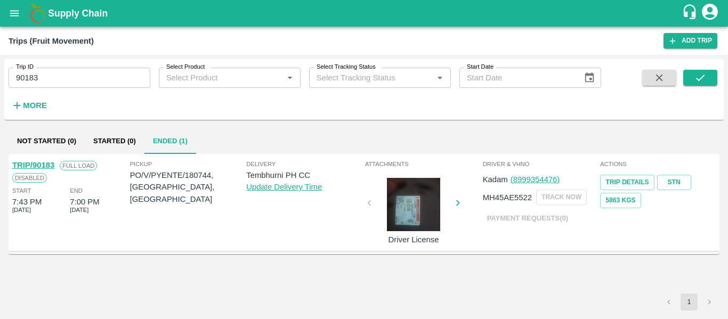
click at [30, 167] on link "TRIP/90183" at bounding box center [33, 165] width 42 height 9
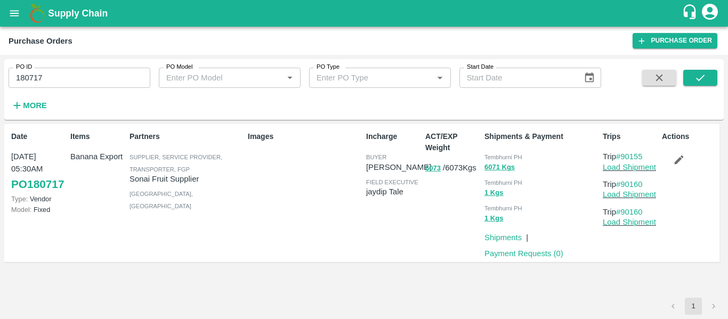
click at [80, 87] on input "180717" at bounding box center [80, 78] width 142 height 20
paste input "text"
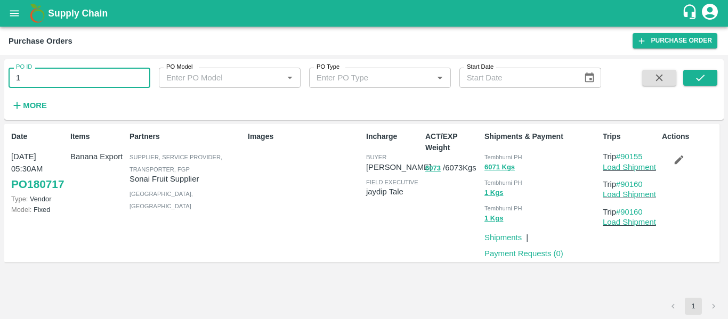
type input "1"
click at [34, 75] on input "PO ID" at bounding box center [80, 78] width 142 height 20
paste input "text"
type input "180744"
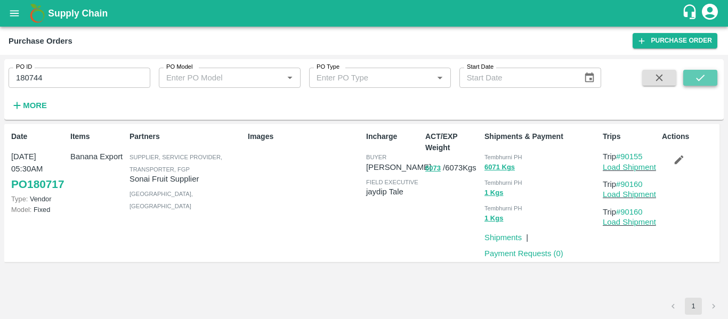
click at [696, 83] on icon "submit" at bounding box center [701, 78] width 12 height 12
drag, startPoint x: 656, startPoint y: 160, endPoint x: 624, endPoint y: 159, distance: 31.5
click at [624, 159] on p "Trip #90183" at bounding box center [630, 157] width 55 height 12
copy link "90183"
click at [624, 168] on link "Load Shipment" at bounding box center [629, 167] width 53 height 9
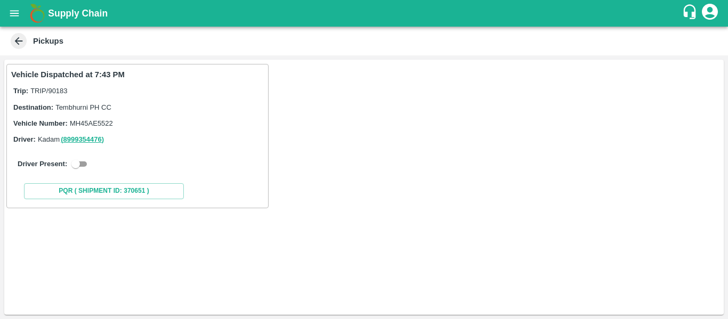
click at [83, 166] on input "checkbox" at bounding box center [76, 164] width 38 height 13
checkbox input "true"
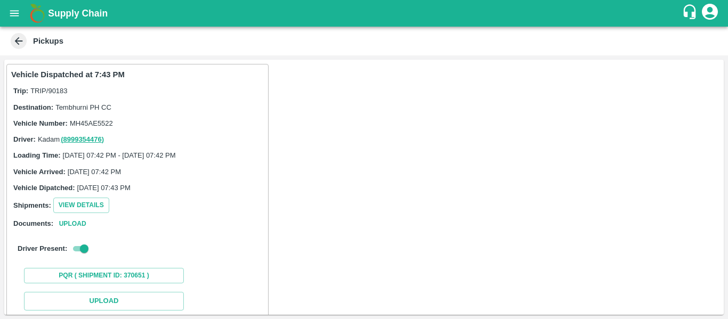
scroll to position [156, 0]
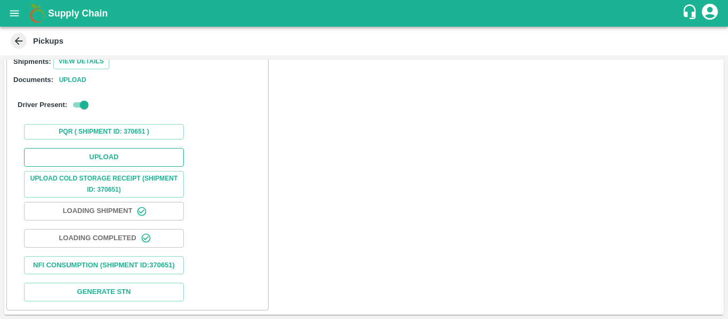
click at [119, 148] on button "Upload" at bounding box center [104, 157] width 160 height 19
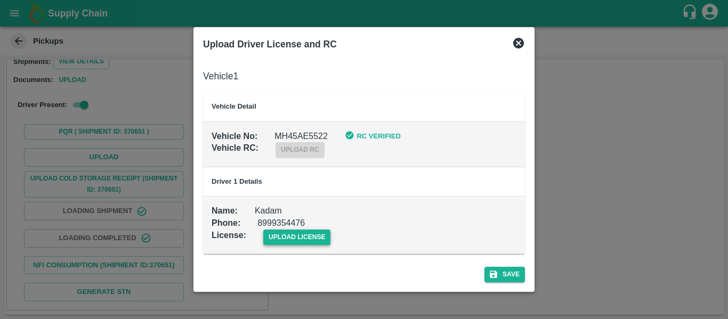
click at [312, 237] on span "upload license" at bounding box center [297, 237] width 68 height 15
click at [0, 0] on input "upload license" at bounding box center [0, 0] width 0 height 0
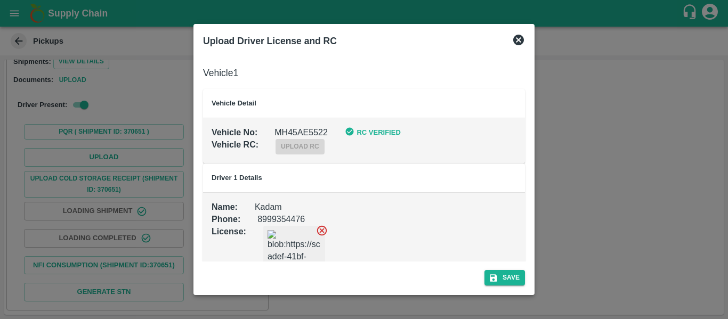
click at [525, 280] on div "Save" at bounding box center [364, 276] width 331 height 28
click at [510, 277] on button "Save" at bounding box center [505, 277] width 41 height 15
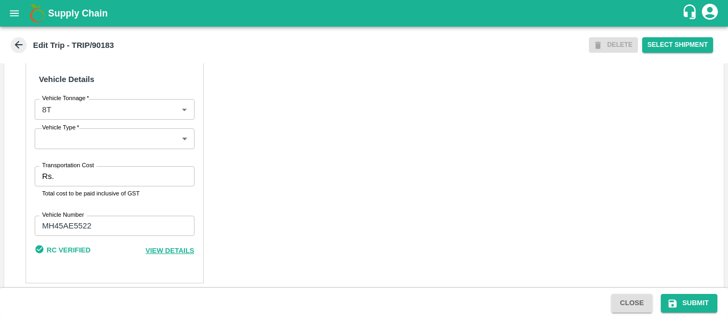
scroll to position [817, 0]
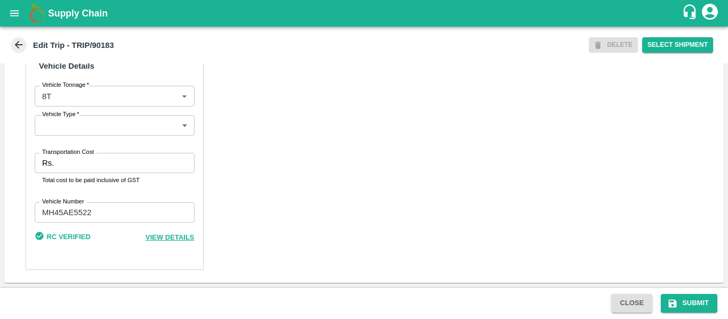
click at [87, 162] on input "Transportation Cost" at bounding box center [126, 163] width 136 height 20
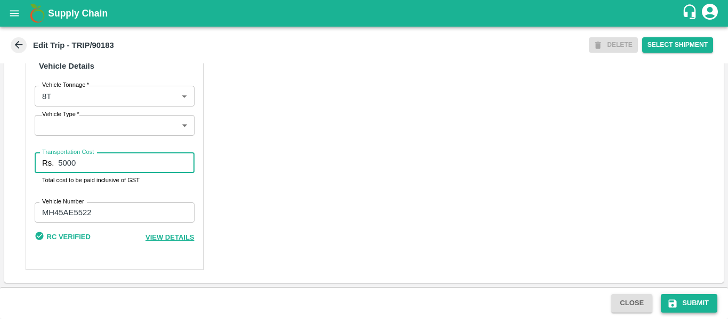
type input "5000"
click at [682, 301] on button "Submit" at bounding box center [689, 303] width 57 height 19
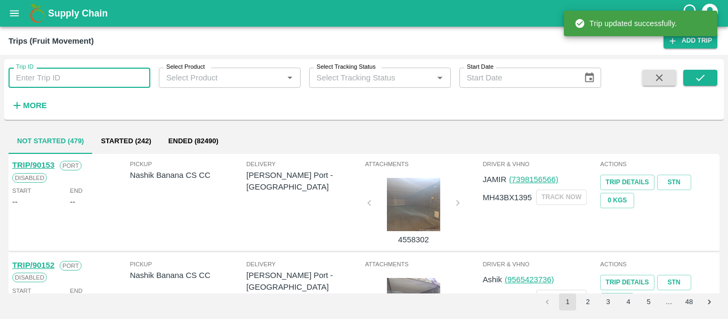
click at [52, 80] on input "Trip ID" at bounding box center [80, 78] width 142 height 20
paste input "90185"
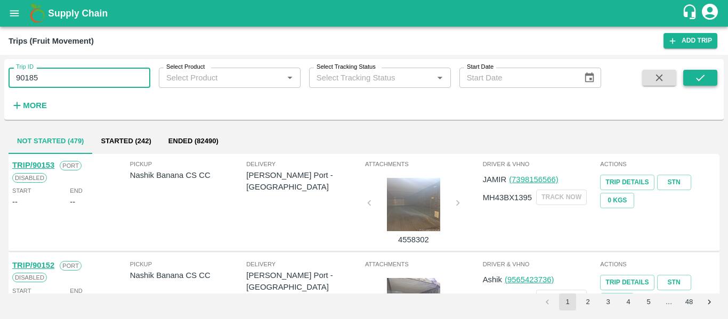
type input "90185"
click at [688, 78] on button "submit" at bounding box center [700, 78] width 34 height 16
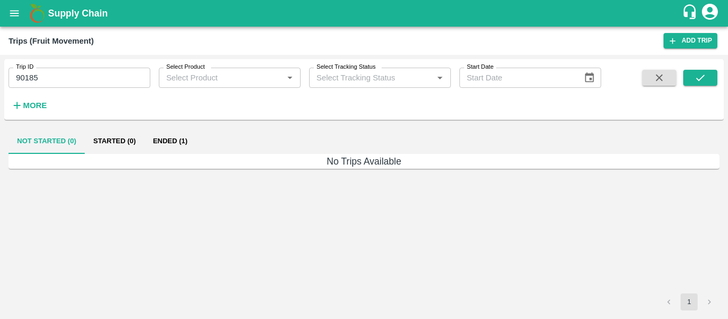
click at [192, 133] on button "Ended (1)" at bounding box center [170, 141] width 52 height 26
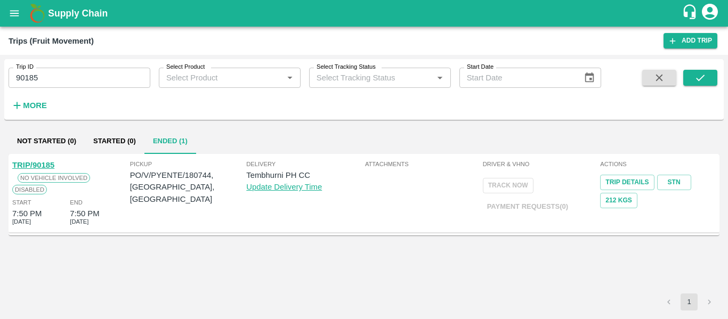
click at [50, 164] on link "TRIP/90185" at bounding box center [33, 165] width 42 height 9
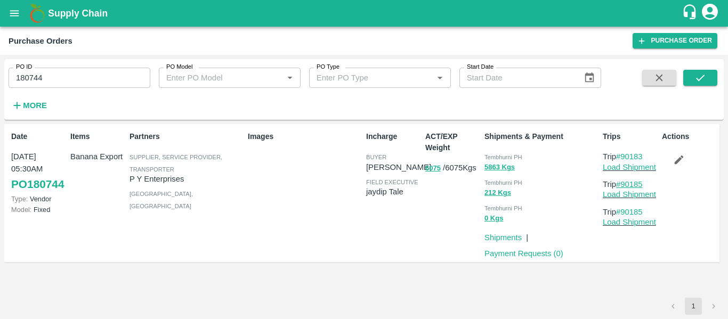
drag, startPoint x: 656, startPoint y: 182, endPoint x: 623, endPoint y: 184, distance: 33.1
click at [623, 184] on p "Trip #90185" at bounding box center [630, 185] width 55 height 12
copy link "90185"
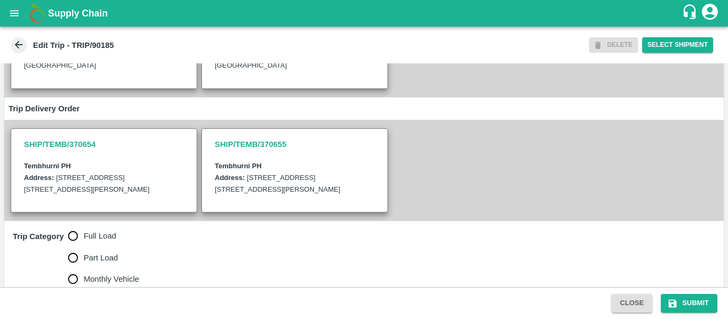
scroll to position [251, 0]
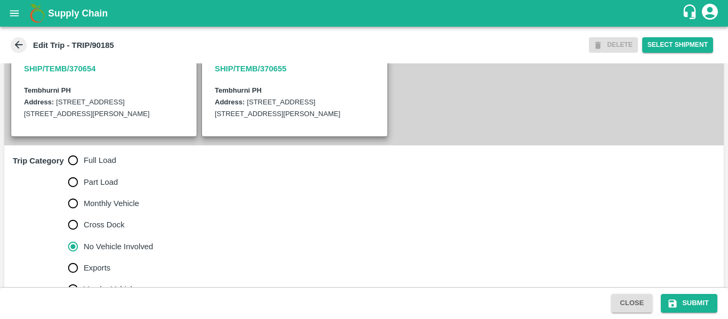
click at [99, 166] on span "Full Load" at bounding box center [100, 161] width 33 height 12
click at [84, 171] on input "Full Load" at bounding box center [72, 160] width 21 height 21
radio input "true"
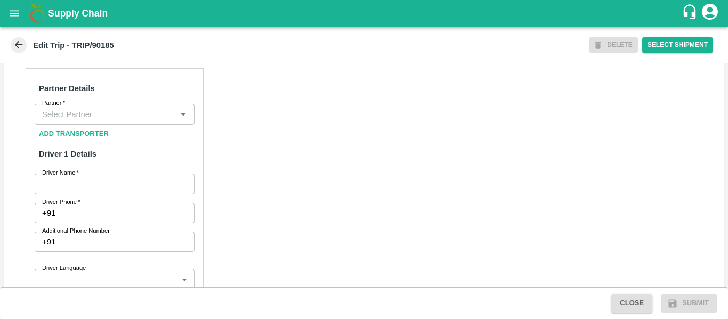
scroll to position [501, 0]
click at [94, 120] on input "Partner   *" at bounding box center [106, 114] width 136 height 14
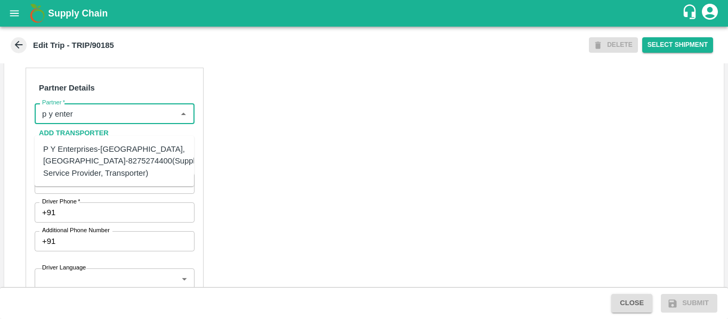
click at [103, 159] on div "P Y Enterprises-[GEOGRAPHIC_DATA], [GEOGRAPHIC_DATA]-8275274400(Supplier, Servi…" at bounding box center [124, 161] width 163 height 36
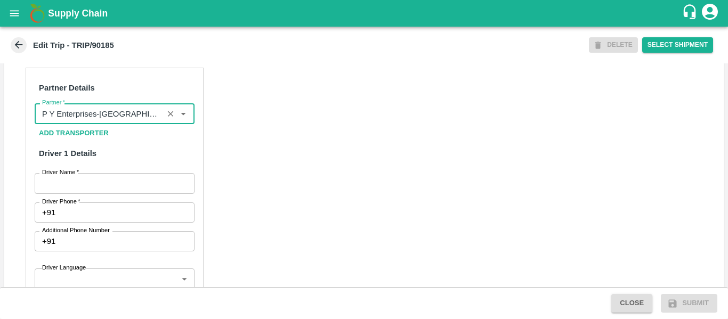
type input "P Y Enterprises-[GEOGRAPHIC_DATA], [GEOGRAPHIC_DATA]-8275274400(Supplier, Servi…"
click at [112, 187] on input "Driver Name   *" at bounding box center [115, 183] width 160 height 20
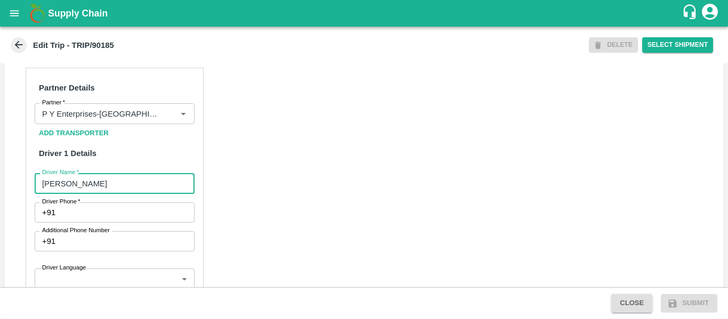
type input "[PERSON_NAME]"
click at [114, 217] on input "Driver Phone   *" at bounding box center [127, 213] width 134 height 20
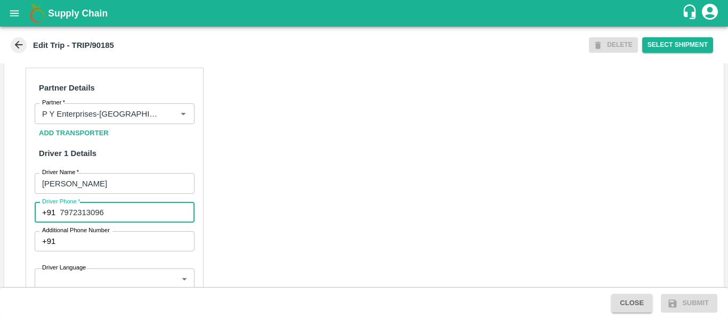
type input "7972313096"
click at [272, 225] on div "Partner Details Partner   * Partner Add Transporter Driver 1 Details Driver Nam…" at bounding box center [364, 322] width 720 height 535
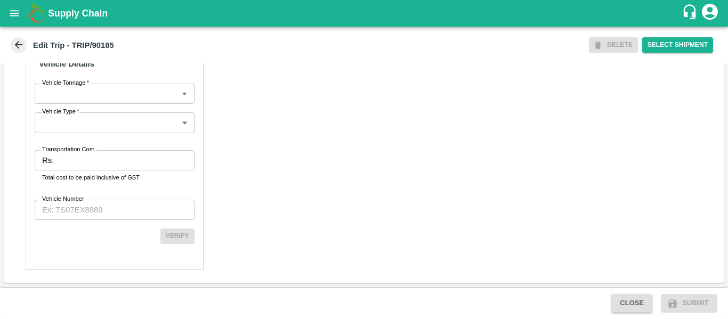
click at [98, 164] on input "Transportation Cost" at bounding box center [126, 160] width 136 height 20
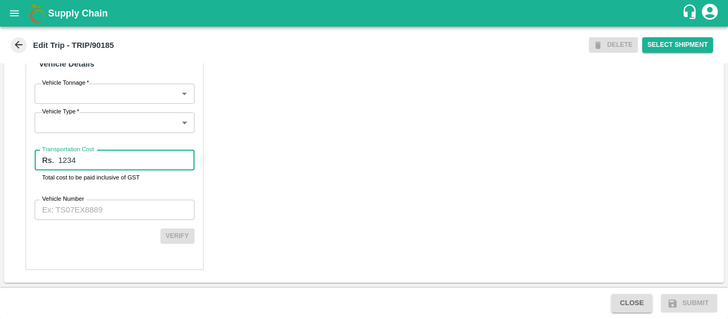
type input "1234"
click at [98, 211] on input "Vehicle Number" at bounding box center [115, 210] width 160 height 20
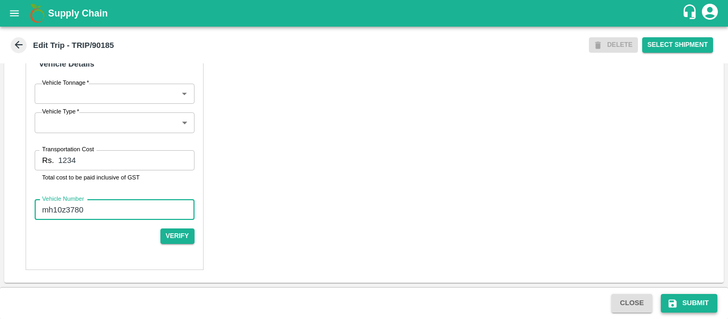
type input "mh10z3780"
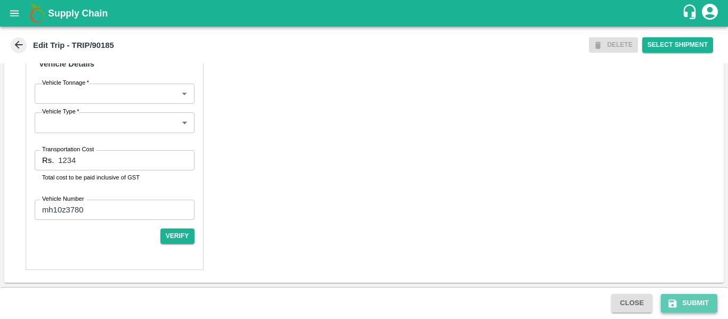
click at [692, 301] on button "Submit" at bounding box center [689, 303] width 57 height 19
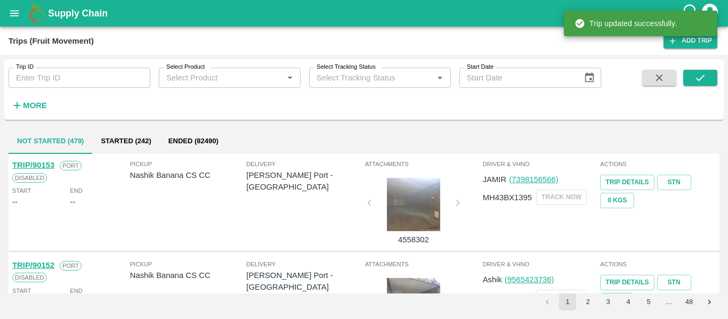
click at [103, 72] on input "Trip ID" at bounding box center [80, 78] width 142 height 20
paste input "90185"
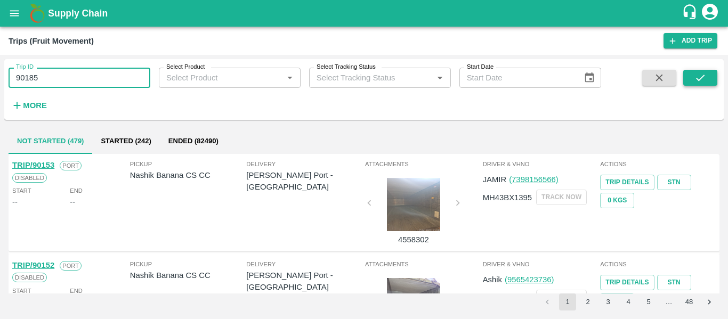
type input "90185"
click at [705, 76] on icon "submit" at bounding box center [701, 78] width 12 height 12
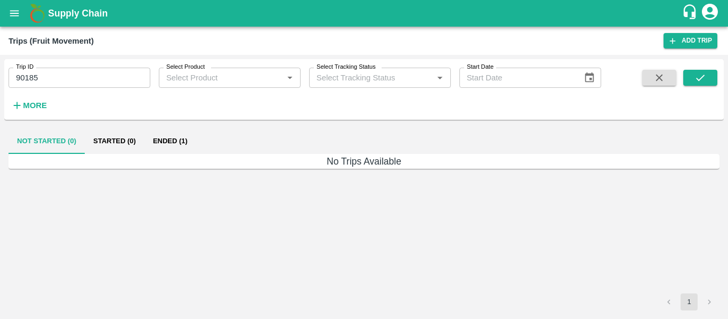
click at [175, 145] on button "Ended (1)" at bounding box center [170, 141] width 52 height 26
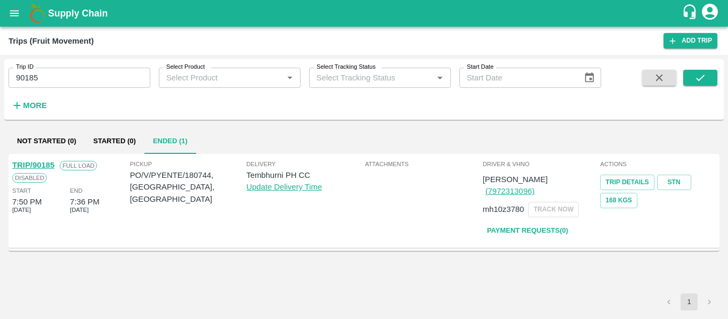
click at [45, 162] on link "TRIP/90185" at bounding box center [33, 165] width 42 height 9
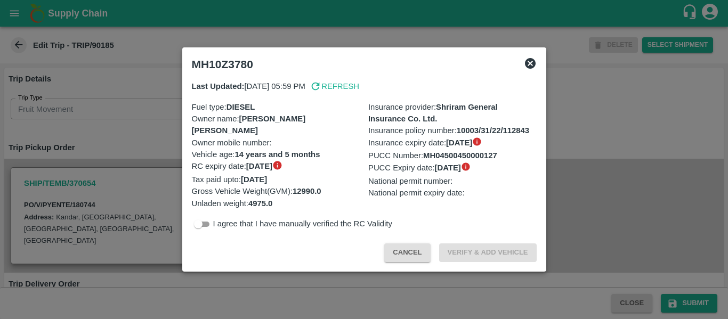
click at [94, 145] on div at bounding box center [364, 159] width 728 height 319
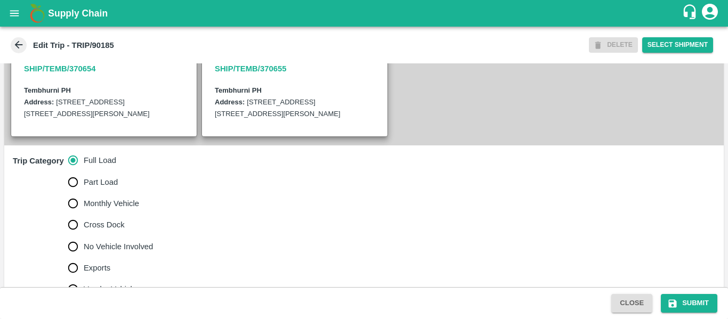
scroll to position [295, 0]
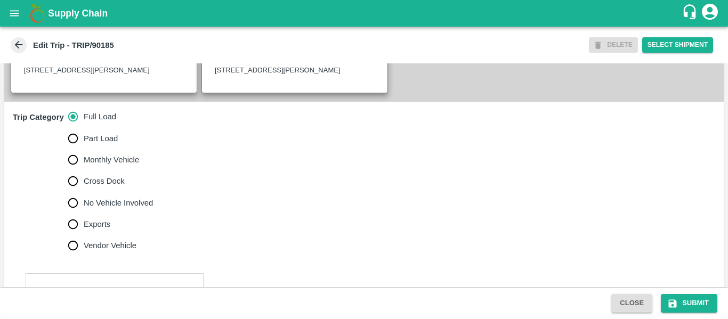
click at [126, 209] on span "No Vehicle Involved" at bounding box center [118, 203] width 69 height 12
click at [84, 214] on input "No Vehicle Involved" at bounding box center [72, 202] width 21 height 21
radio input "true"
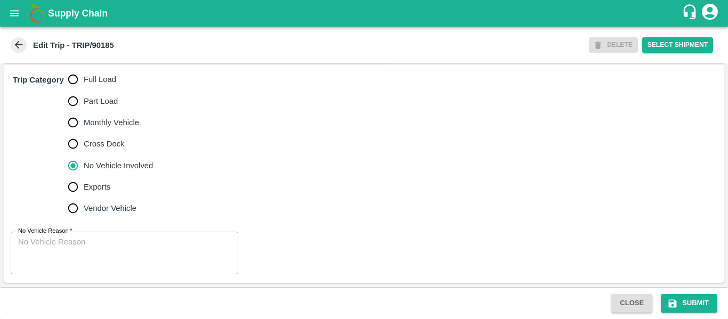
click at [113, 249] on textarea "No Vehicle Reason   *" at bounding box center [124, 254] width 213 height 34
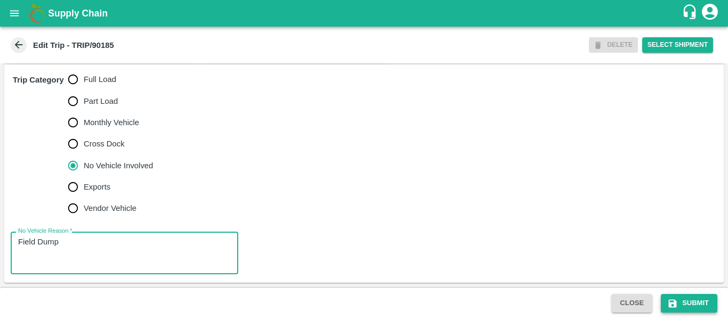
type textarea "Field Dump"
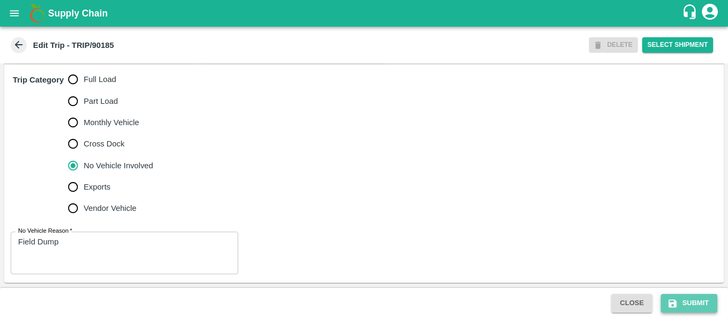
click at [686, 305] on button "Submit" at bounding box center [689, 303] width 57 height 19
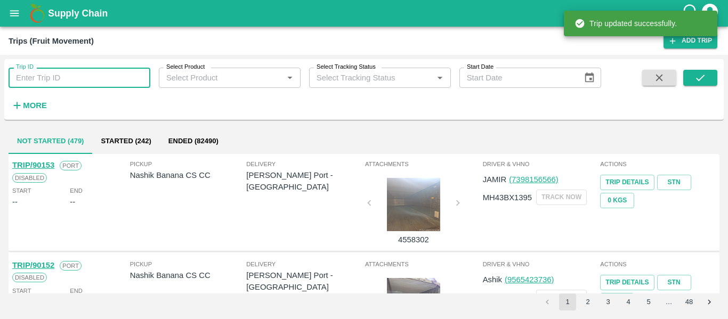
click at [68, 80] on input "Trip ID" at bounding box center [80, 78] width 142 height 20
paste input "90158"
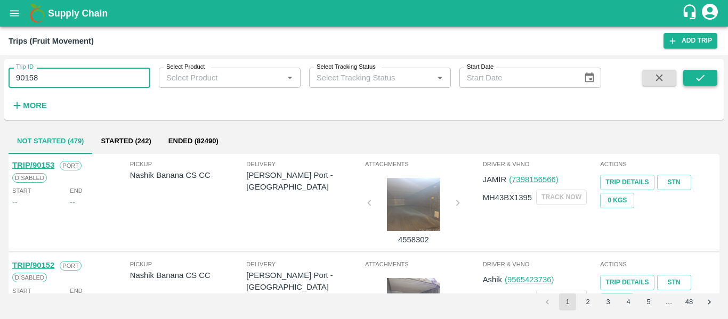
type input "90158"
click at [703, 77] on icon "submit" at bounding box center [700, 78] width 9 height 6
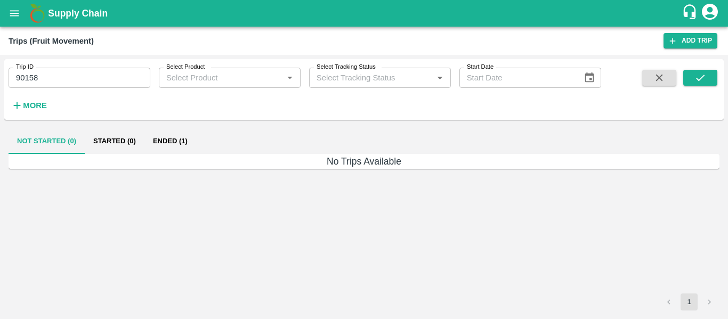
click at [179, 139] on button "Ended (1)" at bounding box center [170, 141] width 52 height 26
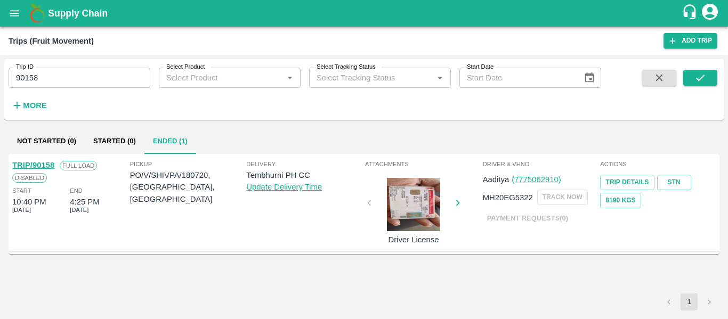
click at [35, 162] on link "TRIP/90158" at bounding box center [33, 165] width 42 height 9
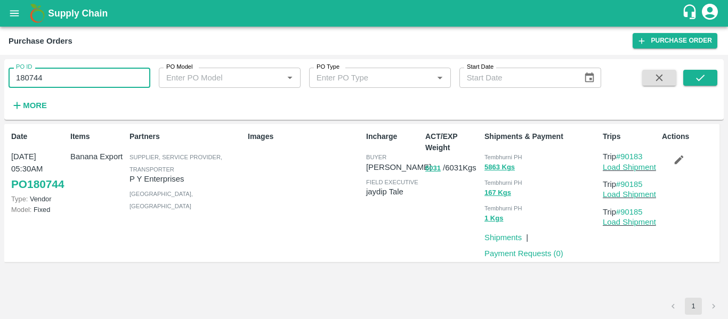
click at [58, 79] on input "180744" at bounding box center [80, 78] width 142 height 20
paste input "text"
type input "180720"
click at [695, 79] on icon "submit" at bounding box center [701, 78] width 12 height 12
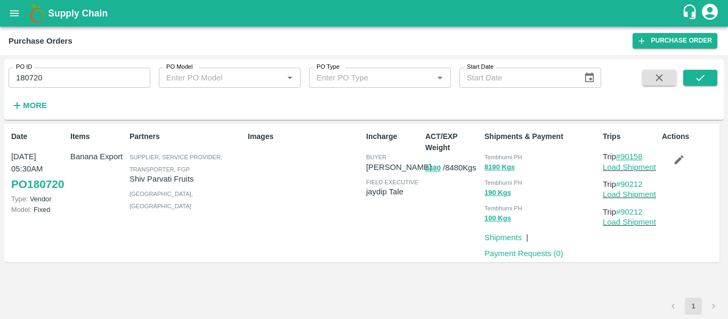
drag, startPoint x: 648, startPoint y: 156, endPoint x: 623, endPoint y: 158, distance: 25.1
click at [623, 158] on p "Trip #90158" at bounding box center [630, 157] width 55 height 12
copy link "90158"
click at [630, 168] on link "Load Shipment" at bounding box center [629, 167] width 53 height 9
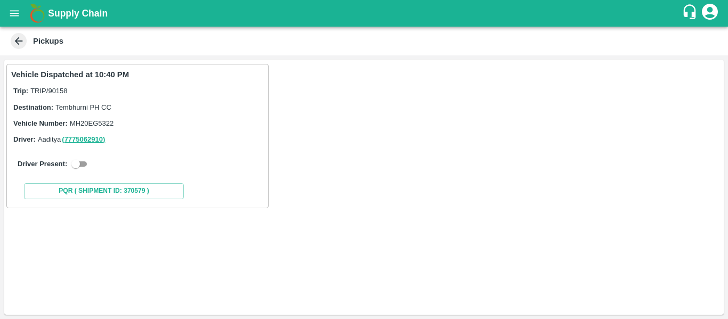
click at [87, 159] on input "checkbox" at bounding box center [76, 164] width 38 height 13
checkbox input "true"
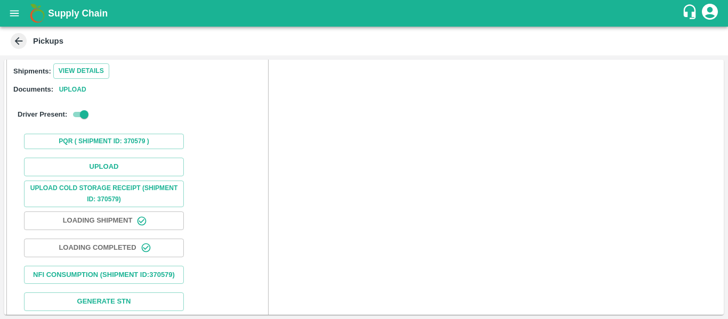
scroll to position [139, 0]
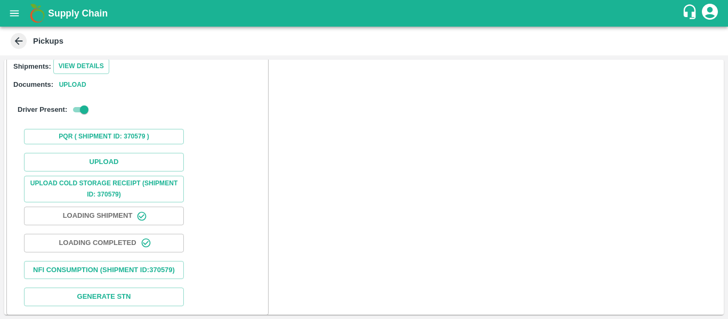
click at [109, 152] on div "Upload Upload Cold Storage Receipt (SHIPMENT ID: 370579) Loading Shipment Loadi…" at bounding box center [137, 230] width 253 height 162
click at [112, 158] on button "Upload" at bounding box center [104, 162] width 160 height 19
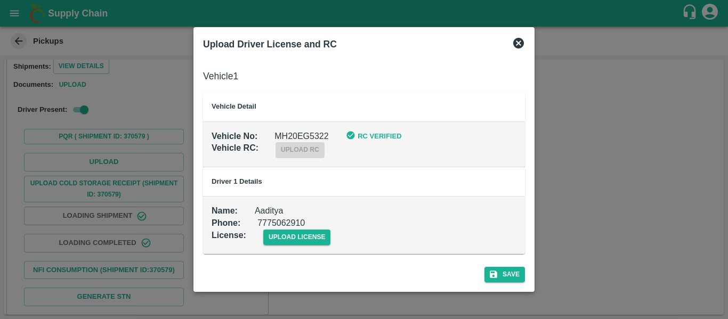
click at [304, 228] on div "upload license" at bounding box center [288, 229] width 85 height 33
click at [308, 236] on span "upload license" at bounding box center [297, 237] width 68 height 15
click at [0, 0] on input "upload license" at bounding box center [0, 0] width 0 height 0
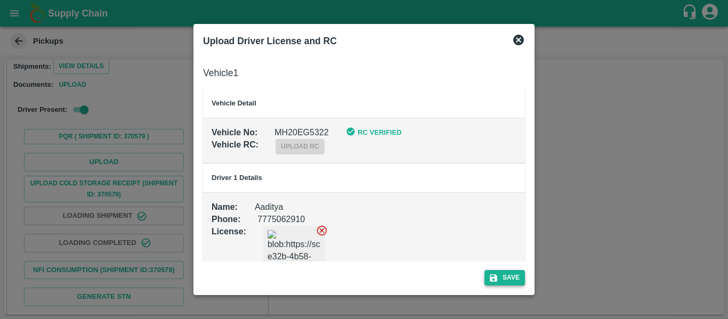
click at [497, 271] on button "Save" at bounding box center [505, 277] width 41 height 15
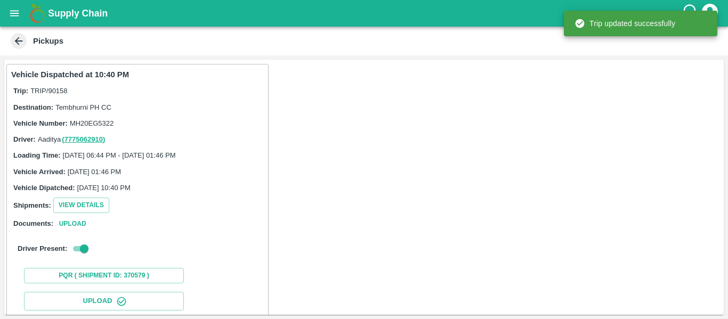
scroll to position [183, 0]
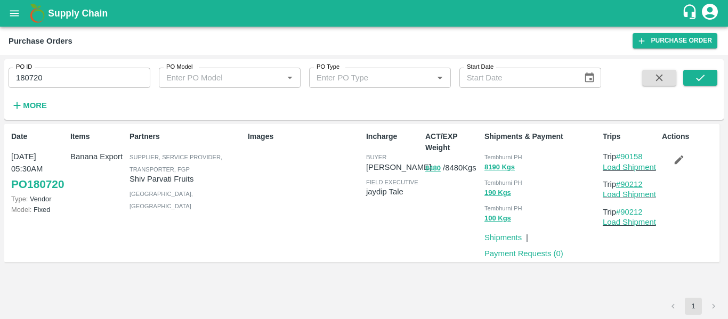
drag, startPoint x: 650, startPoint y: 184, endPoint x: 624, endPoint y: 186, distance: 25.7
click at [624, 186] on p "Trip #90212" at bounding box center [630, 185] width 55 height 12
copy link "90212"
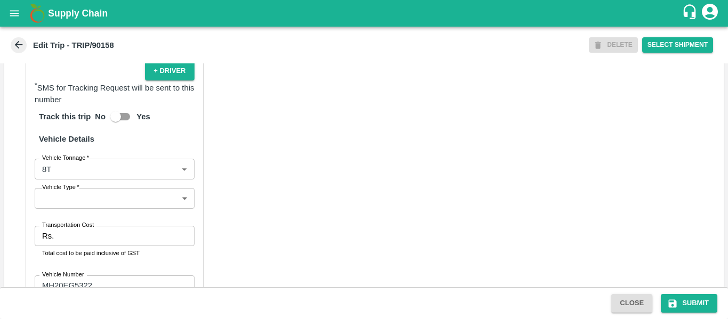
scroll to position [817, 0]
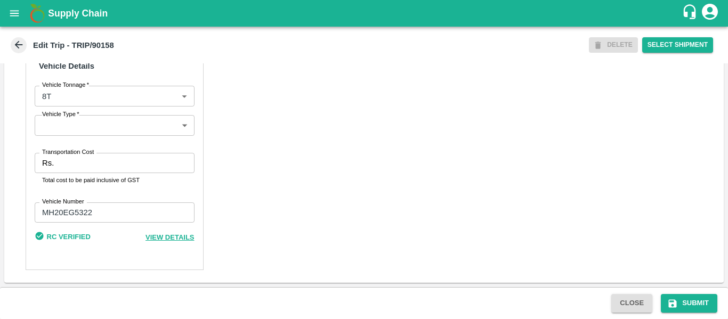
click at [122, 147] on div "Partner Details Partner   * Partner Add Transporter Driver 1 Details Driver Nam…" at bounding box center [115, 16] width 178 height 507
click at [123, 151] on div "Partner Details Partner   * Partner Add Transporter Driver 1 Details Driver Nam…" at bounding box center [115, 16] width 178 height 507
click at [125, 160] on input "Transportation Cost" at bounding box center [126, 163] width 136 height 20
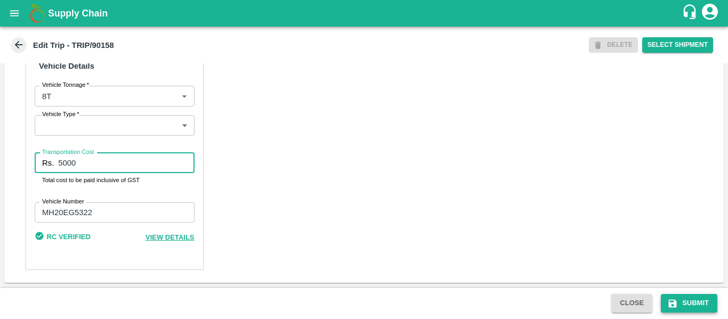
type input "5000"
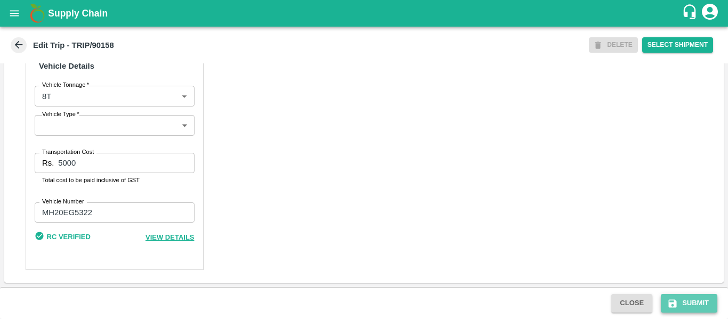
click at [694, 297] on button "Submit" at bounding box center [689, 303] width 57 height 19
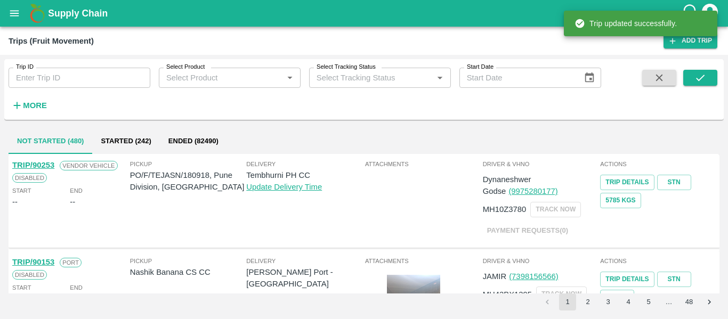
click at [63, 81] on input "Trip ID" at bounding box center [80, 78] width 142 height 20
paste input "90212"
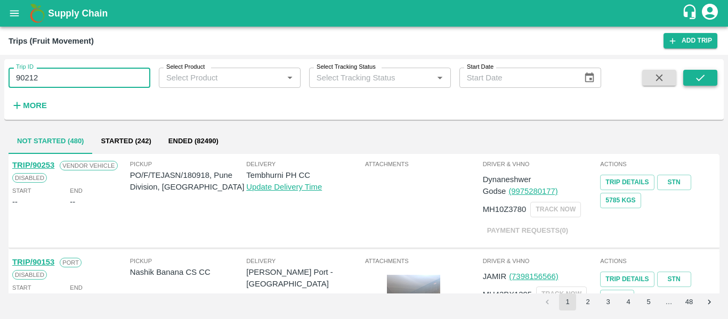
type input "90212"
click at [687, 83] on button "submit" at bounding box center [700, 78] width 34 height 16
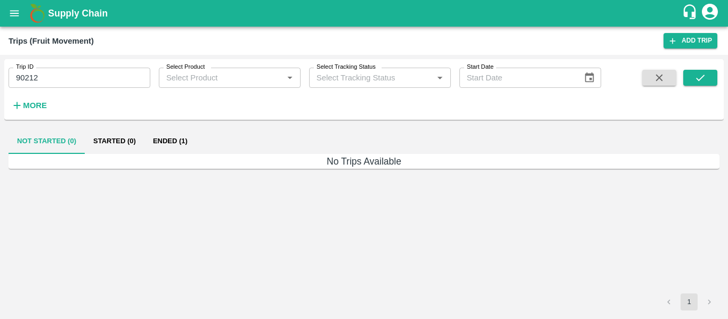
click at [177, 140] on button "Ended (1)" at bounding box center [170, 141] width 52 height 26
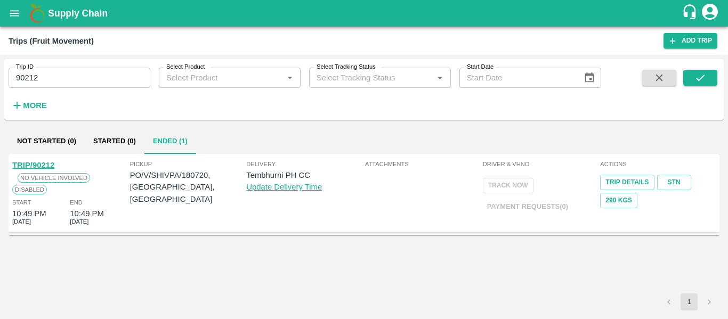
click at [33, 167] on link "TRIP/90212" at bounding box center [33, 165] width 42 height 9
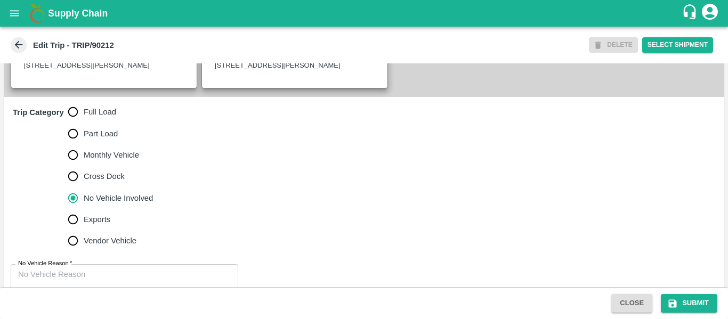
scroll to position [313, 0]
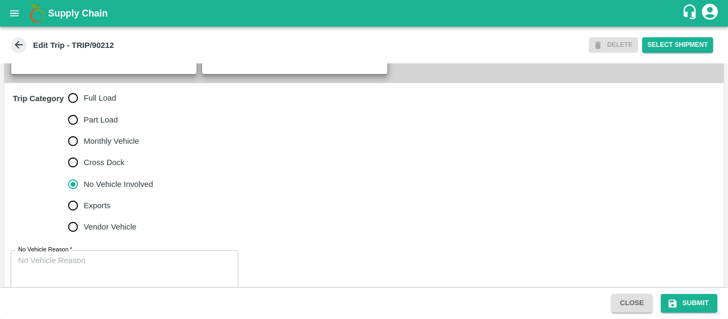
click at [88, 104] on span "Full Load" at bounding box center [100, 98] width 33 height 12
click at [84, 109] on input "Full Load" at bounding box center [72, 97] width 21 height 21
radio input "true"
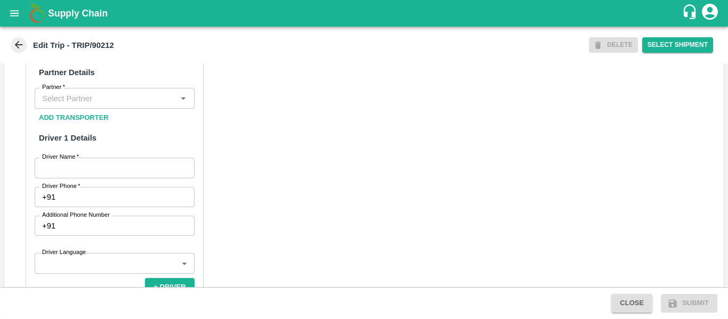
scroll to position [517, 0]
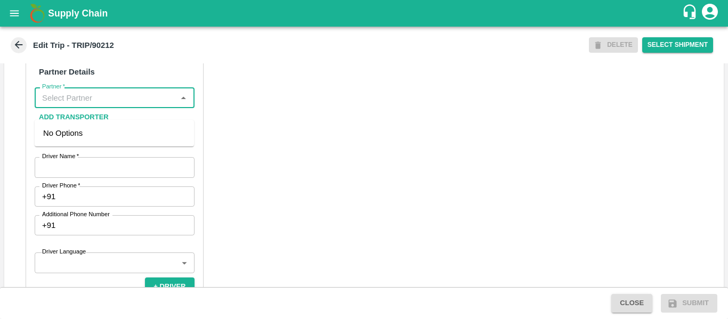
click at [99, 104] on input "Partner   *" at bounding box center [106, 98] width 136 height 14
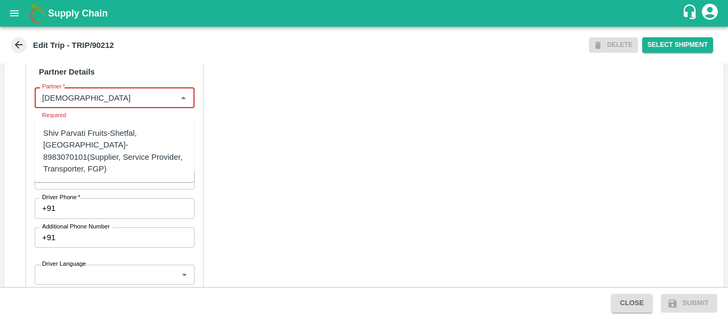
click at [123, 148] on div "Shiv Parvati Fruits-Shetfal, Solapur- 8983070101(Supplier, Service Provider, Tr…" at bounding box center [114, 150] width 142 height 47
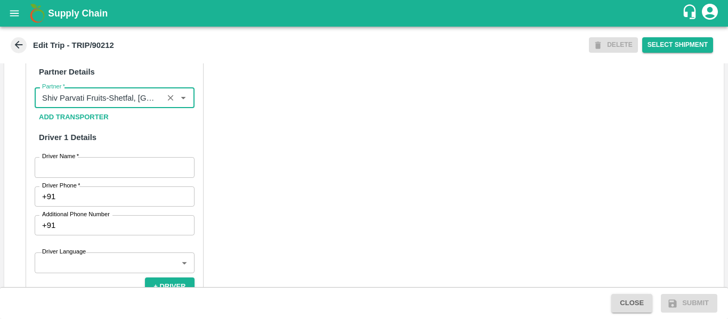
type input "Shiv Parvati Fruits-Shetfal, Solapur- 8983070101(Supplier, Service Provider, Tr…"
click at [131, 200] on input "Driver Phone   *" at bounding box center [127, 197] width 134 height 20
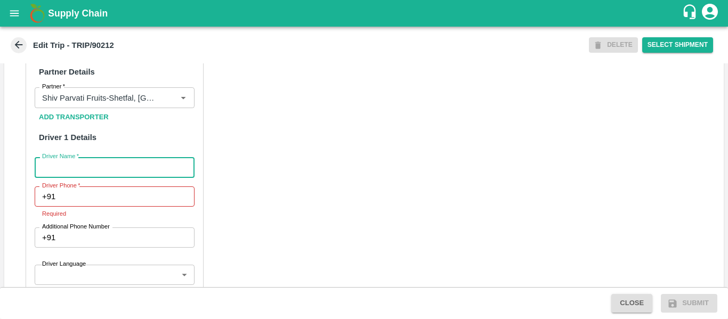
click at [96, 176] on input "Driver Name   *" at bounding box center [115, 167] width 160 height 20
type input "Nikhil"
click at [99, 203] on input "Driver Phone   *" at bounding box center [127, 197] width 134 height 20
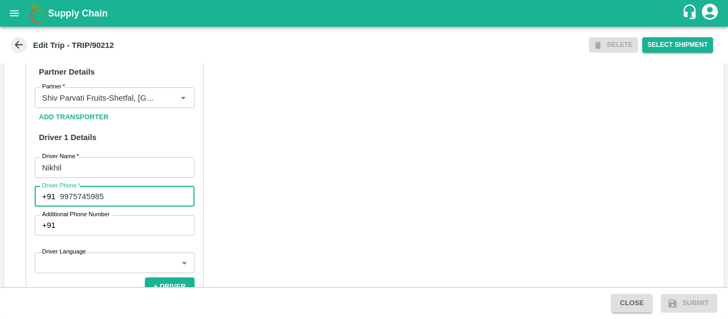
type input "9975745985"
click at [243, 227] on div "Partner Details Partner   * Partner Add Transporter Driver 1 Details Driver Nam…" at bounding box center [364, 306] width 720 height 535
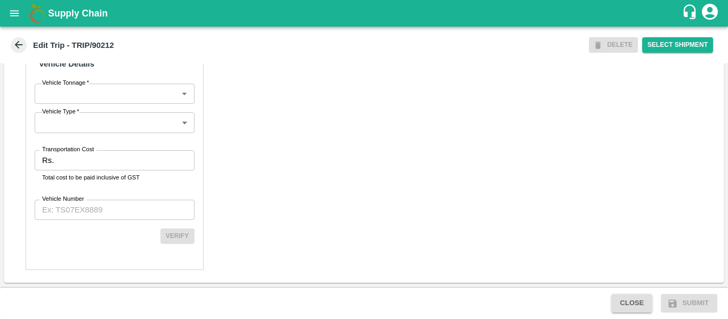
click at [95, 171] on input "Transportation Cost" at bounding box center [126, 160] width 136 height 20
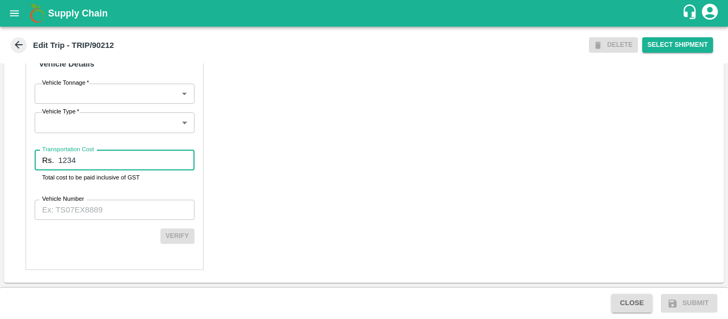
type input "1234"
click at [98, 209] on input "Vehicle Number" at bounding box center [115, 210] width 160 height 20
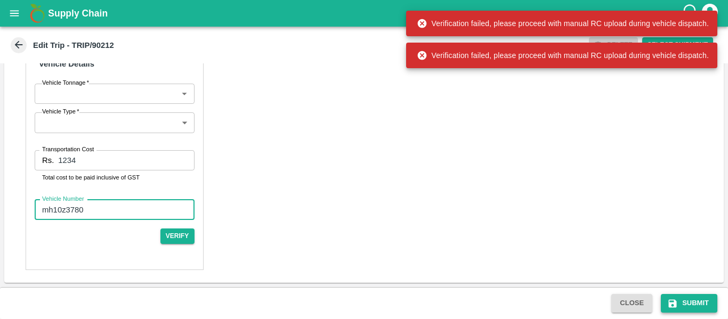
type input "mh10z3780"
click at [684, 303] on button "Submit" at bounding box center [689, 303] width 57 height 19
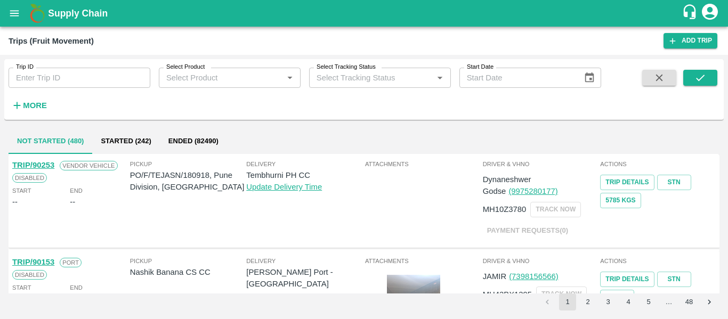
click at [67, 84] on input "Trip ID" at bounding box center [80, 78] width 142 height 20
paste input "90212"
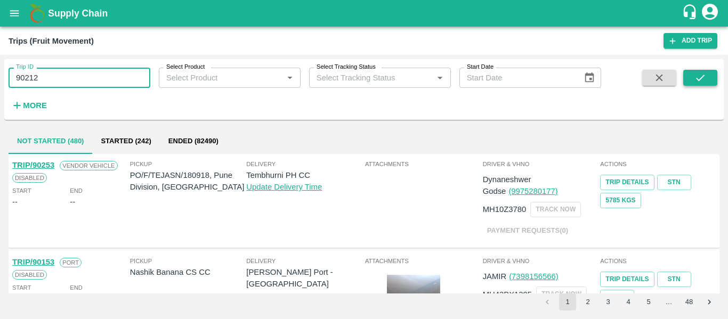
type input "90212"
click at [695, 74] on icon "submit" at bounding box center [701, 78] width 12 height 12
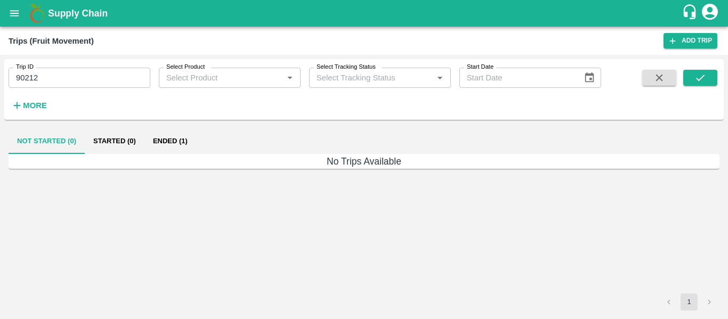
click at [167, 147] on button "Ended (1)" at bounding box center [170, 141] width 52 height 26
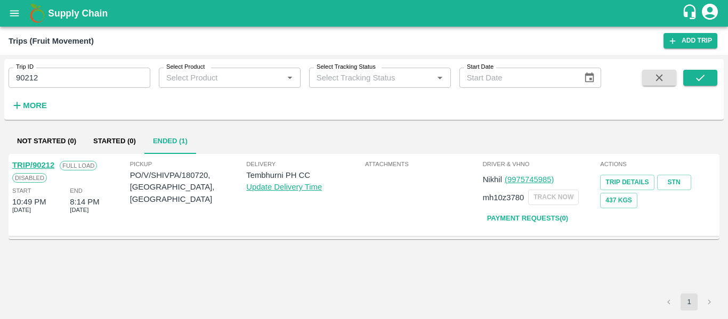
click at [44, 167] on link "TRIP/90212" at bounding box center [33, 165] width 42 height 9
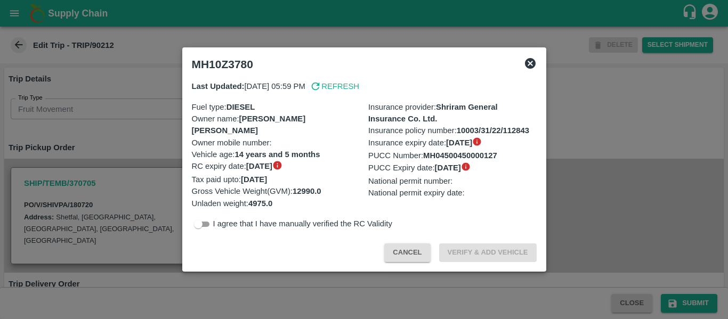
click at [130, 154] on div at bounding box center [364, 159] width 728 height 319
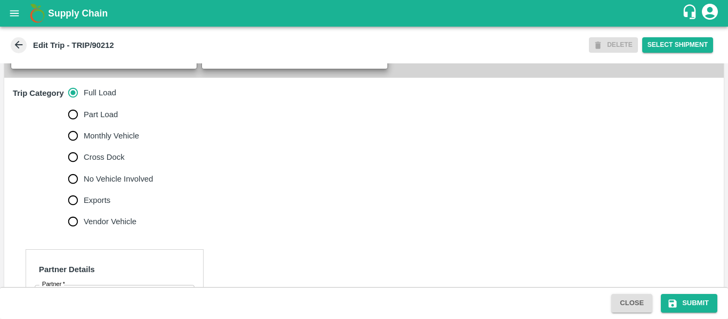
scroll to position [321, 0]
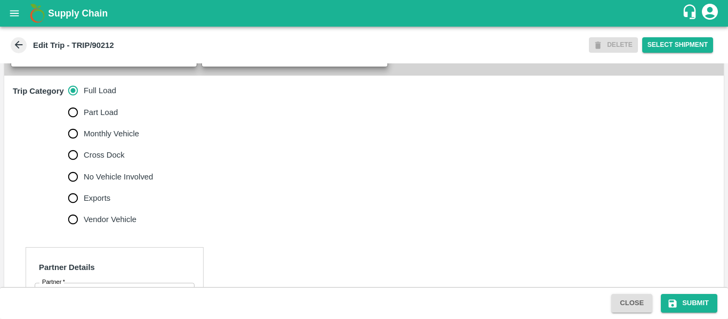
click at [126, 183] on span "No Vehicle Involved" at bounding box center [118, 177] width 69 height 12
click at [84, 186] on input "No Vehicle Involved" at bounding box center [72, 176] width 21 height 21
radio input "true"
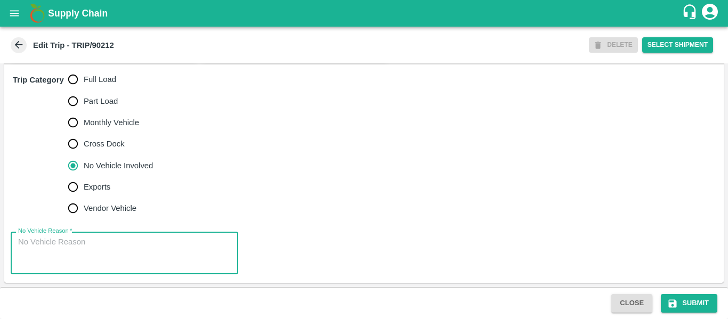
click at [85, 260] on textarea "No Vehicle Reason   *" at bounding box center [124, 254] width 213 height 34
type textarea "Field Dump"
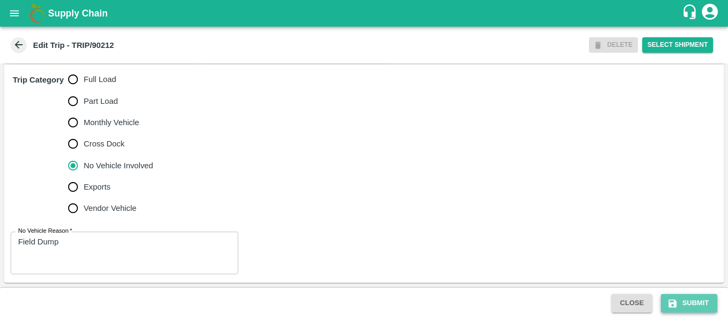
click at [697, 297] on button "Submit" at bounding box center [689, 303] width 57 height 19
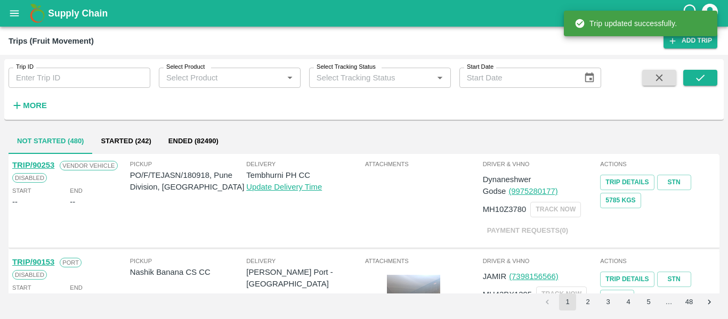
click at [74, 75] on input "Trip ID" at bounding box center [80, 78] width 142 height 20
paste input "90164"
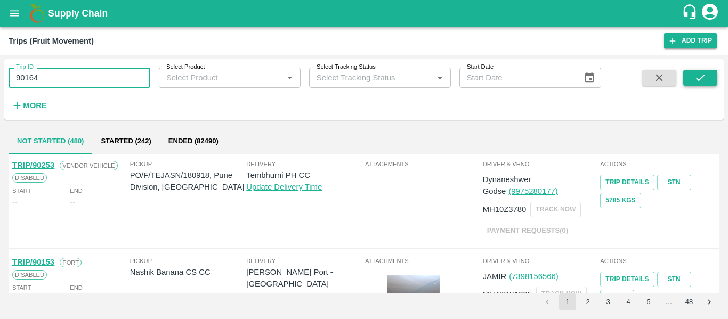
type input "90164"
click at [703, 75] on icon "submit" at bounding box center [701, 78] width 12 height 12
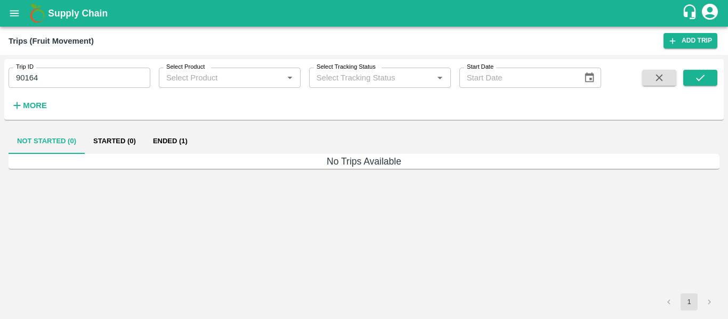
click at [182, 138] on button "Ended (1)" at bounding box center [170, 141] width 52 height 26
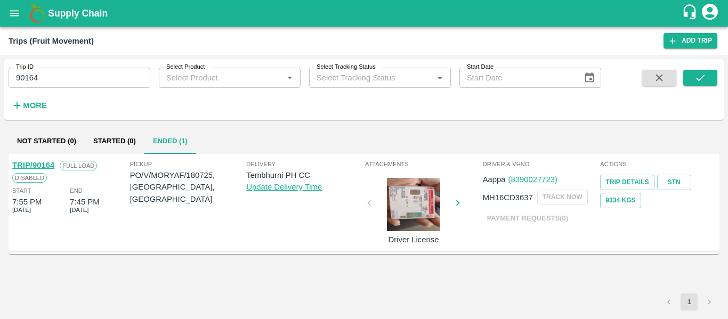
click at [23, 168] on link "TRIP/90164" at bounding box center [33, 165] width 42 height 9
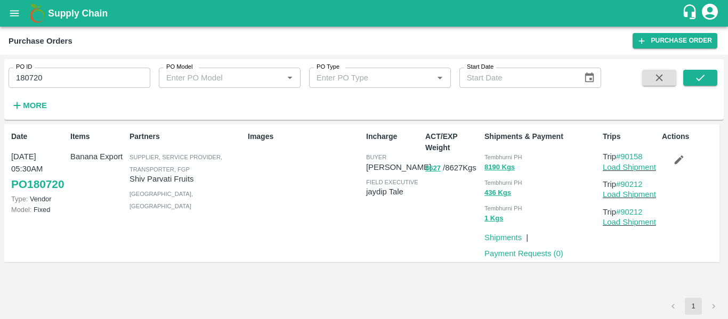
click at [78, 93] on div "PO ID 180720 PO ID PO Model PO Model   * PO Type PO Type   * Start Date Start D…" at bounding box center [300, 86] width 601 height 55
click at [63, 76] on input "180720" at bounding box center [80, 78] width 142 height 20
paste input "text"
type input "180725"
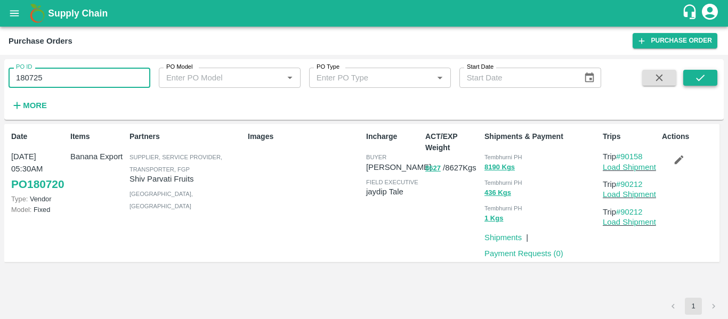
click at [698, 73] on icon "submit" at bounding box center [701, 78] width 12 height 12
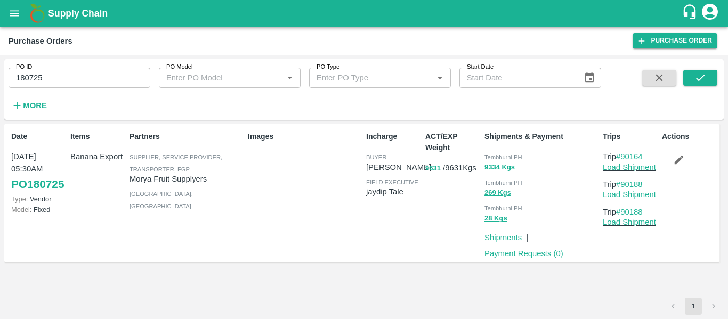
drag, startPoint x: 651, startPoint y: 153, endPoint x: 625, endPoint y: 157, distance: 26.9
click at [625, 157] on p "Trip #90164" at bounding box center [630, 157] width 55 height 12
copy link "90164"
click at [687, 166] on button "button" at bounding box center [679, 160] width 34 height 18
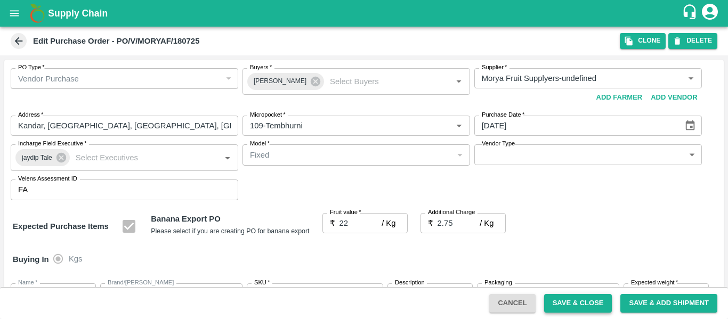
click at [563, 308] on button "Save & Close" at bounding box center [578, 303] width 68 height 19
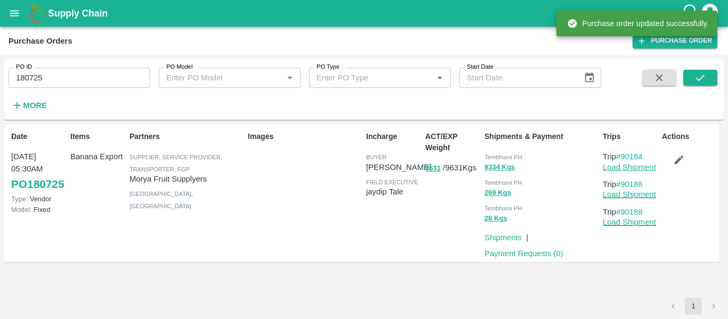
click at [610, 168] on link "Load Shipment" at bounding box center [629, 167] width 53 height 9
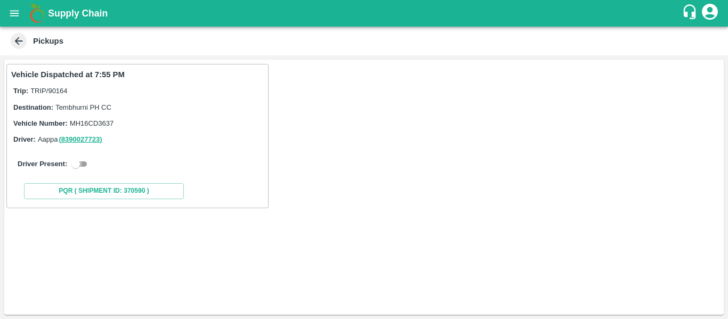
click at [87, 158] on input "checkbox" at bounding box center [76, 164] width 38 height 13
checkbox input "true"
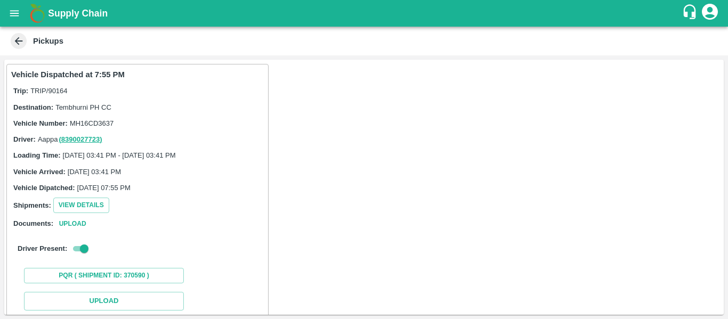
scroll to position [156, 0]
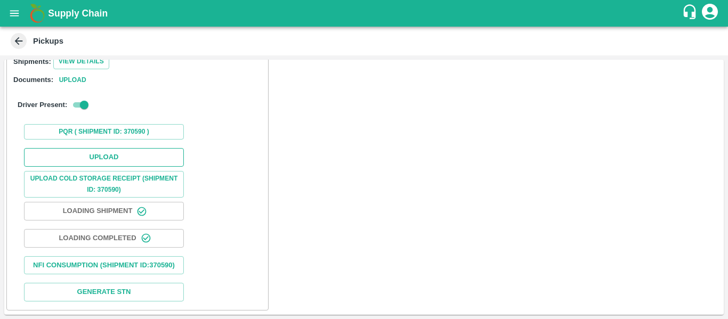
click at [110, 148] on button "Upload" at bounding box center [104, 157] width 160 height 19
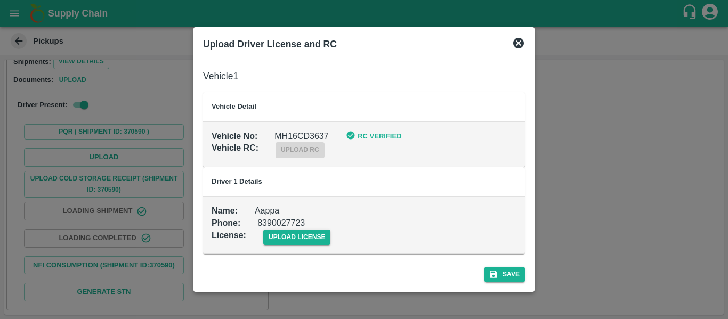
click at [342, 251] on td "Name : Aappa Phone : [PHONE_NUMBER] License : upload license" at bounding box center [364, 225] width 322 height 58
click at [295, 241] on span "upload license" at bounding box center [297, 237] width 68 height 15
click at [0, 0] on input "upload license" at bounding box center [0, 0] width 0 height 0
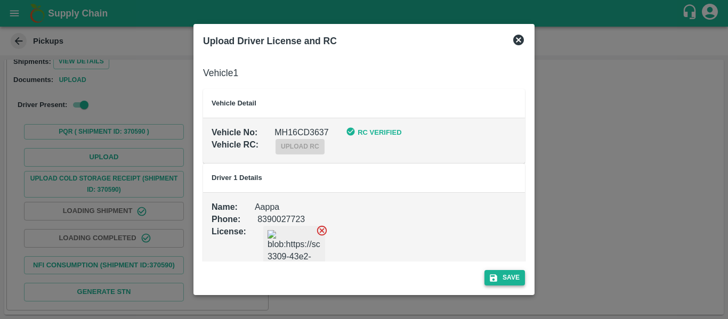
click at [520, 274] on button "Save" at bounding box center [505, 277] width 41 height 15
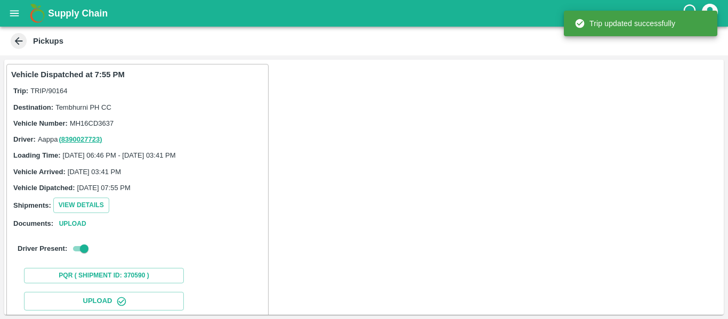
scroll to position [183, 0]
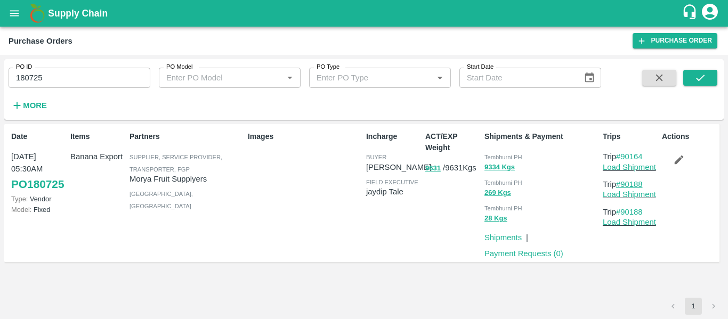
drag, startPoint x: 657, startPoint y: 186, endPoint x: 623, endPoint y: 186, distance: 33.6
click at [623, 186] on p "Trip #90188" at bounding box center [630, 185] width 55 height 12
copy link "90188"
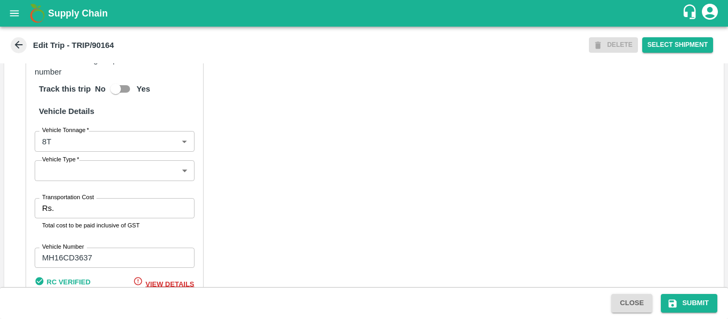
scroll to position [831, 0]
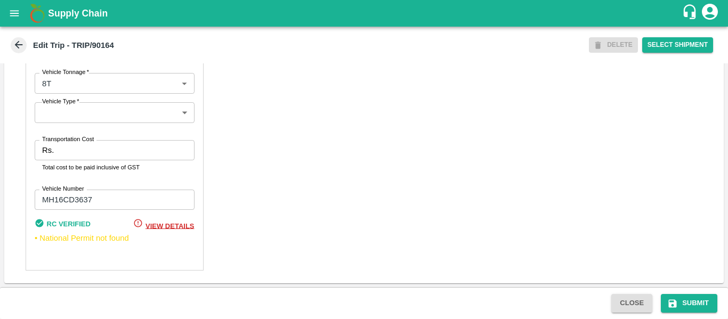
click at [83, 155] on input "Transportation Cost" at bounding box center [126, 150] width 136 height 20
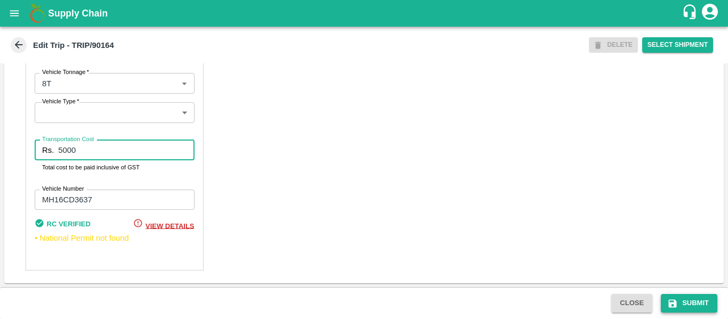
type input "5000"
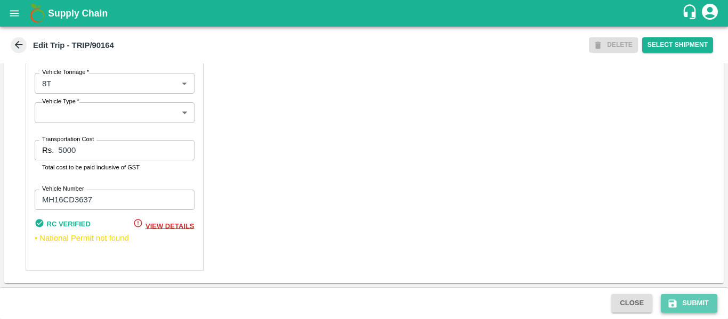
click at [680, 296] on button "Submit" at bounding box center [689, 303] width 57 height 19
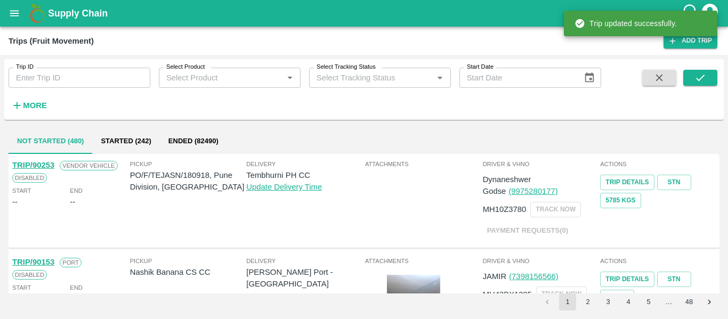
click at [77, 76] on input "Trip ID" at bounding box center [80, 78] width 142 height 20
paste input "90188"
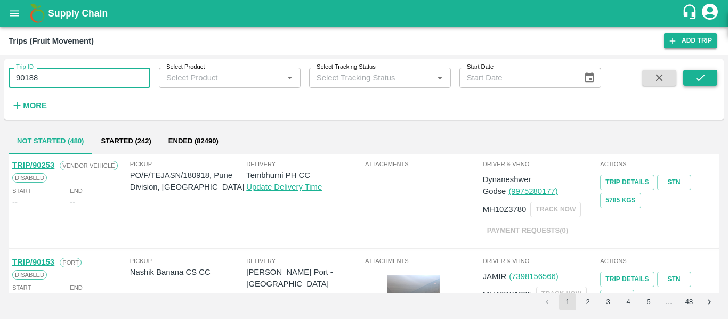
type input "90188"
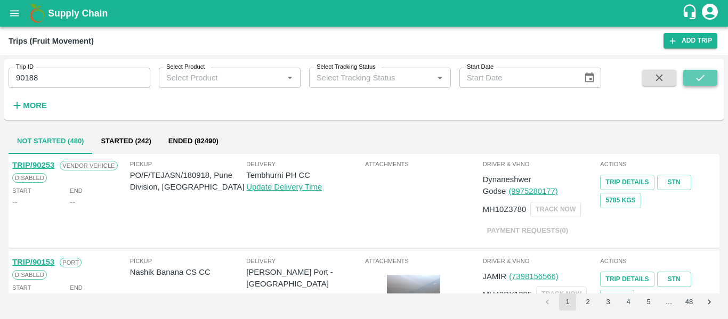
click at [700, 77] on icon "submit" at bounding box center [701, 78] width 12 height 12
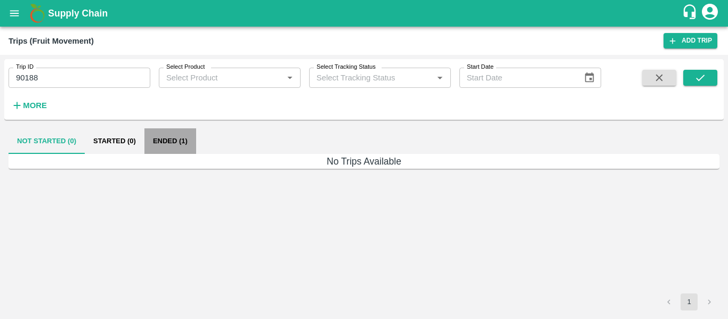
click at [179, 143] on button "Ended (1)" at bounding box center [170, 141] width 52 height 26
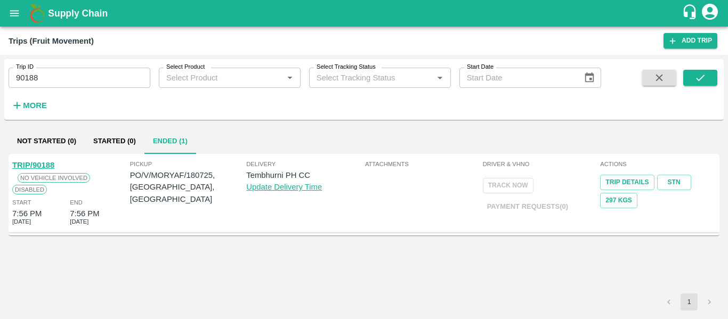
click at [33, 167] on link "TRIP/90188" at bounding box center [33, 165] width 42 height 9
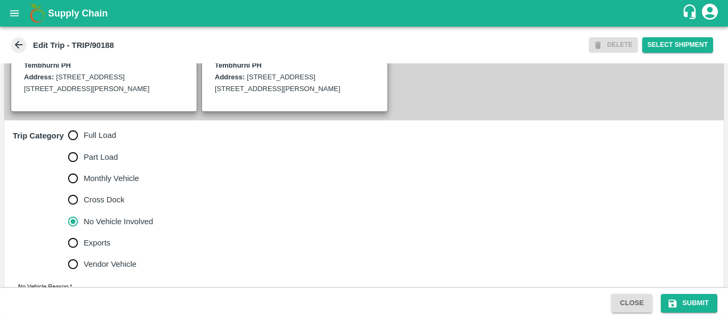
scroll to position [277, 0]
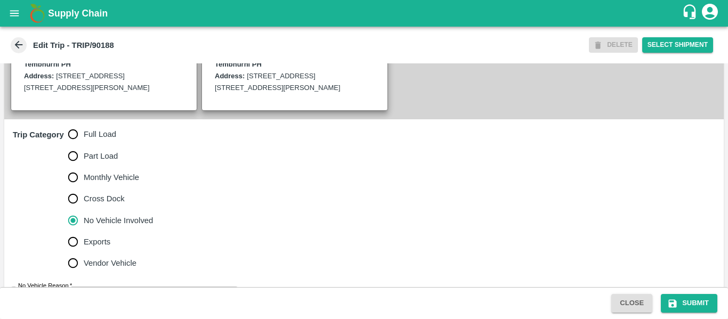
click at [106, 145] on label "Full Load" at bounding box center [107, 134] width 91 height 21
click at [84, 145] on input "Full Load" at bounding box center [72, 134] width 21 height 21
radio input "true"
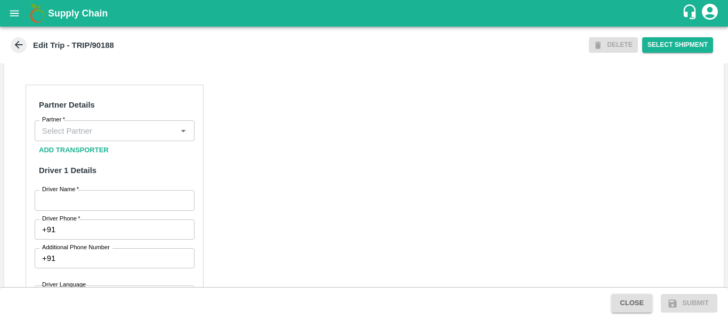
scroll to position [484, 0]
click at [101, 137] on input "Partner   *" at bounding box center [106, 130] width 136 height 14
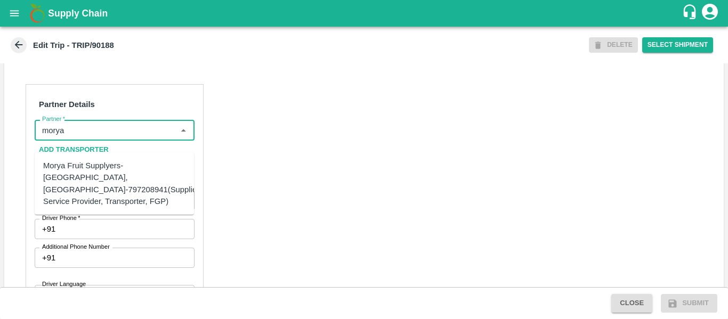
click at [101, 166] on div "Morya Fruit Supplyers-[GEOGRAPHIC_DATA], [GEOGRAPHIC_DATA]-797208941(Supplier, …" at bounding box center [122, 183] width 158 height 47
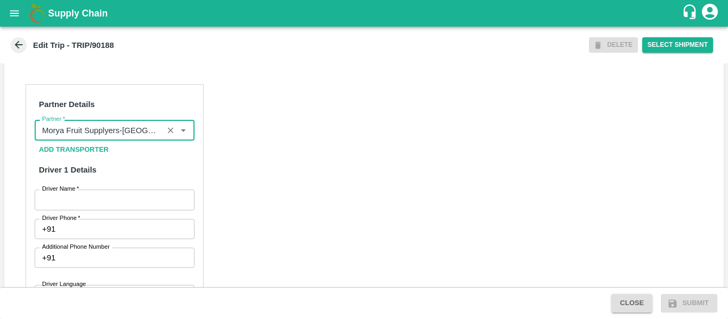
type input "Morya Fruit Supplyers-[GEOGRAPHIC_DATA], [GEOGRAPHIC_DATA]-797208941(Supplier, …"
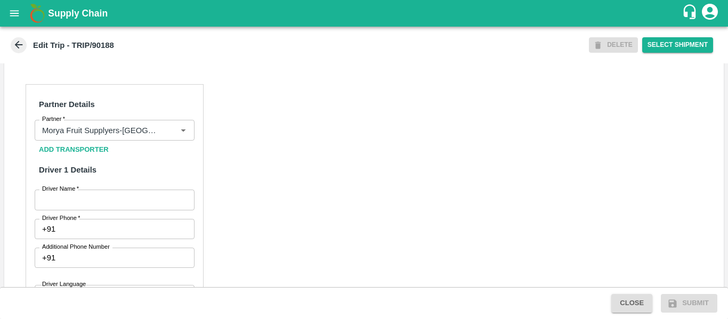
click at [110, 210] on input "Driver Name   *" at bounding box center [115, 200] width 160 height 20
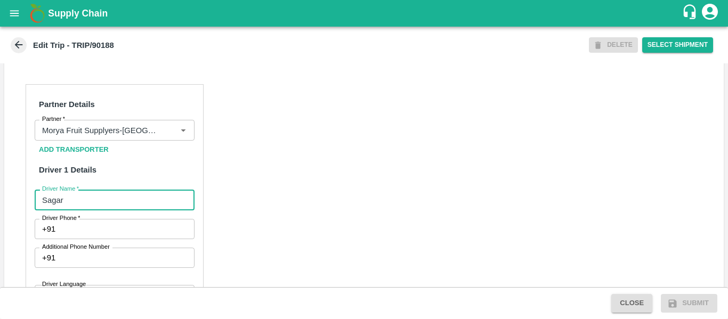
type input "Sagar"
click at [111, 235] on input "Driver Phone   *" at bounding box center [127, 229] width 134 height 20
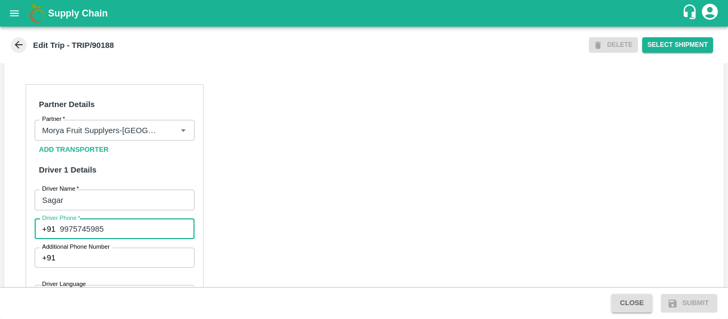
type input "9975745985"
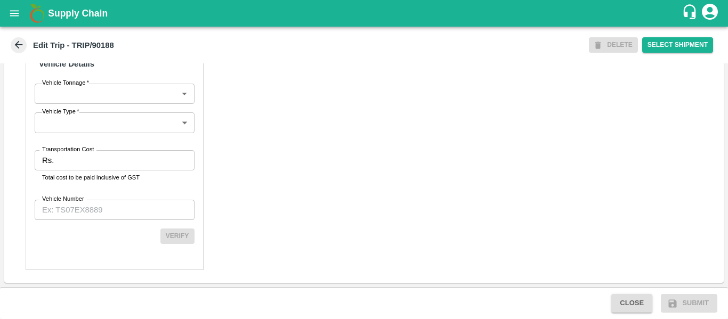
click at [74, 160] on input "Transportation Cost" at bounding box center [126, 160] width 136 height 20
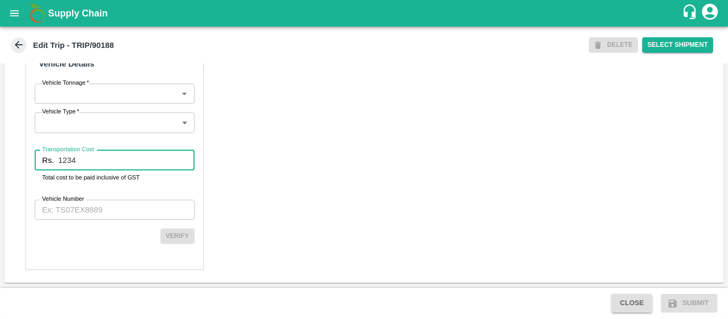
type input "1234"
click at [82, 209] on input "Vehicle Number" at bounding box center [115, 210] width 160 height 20
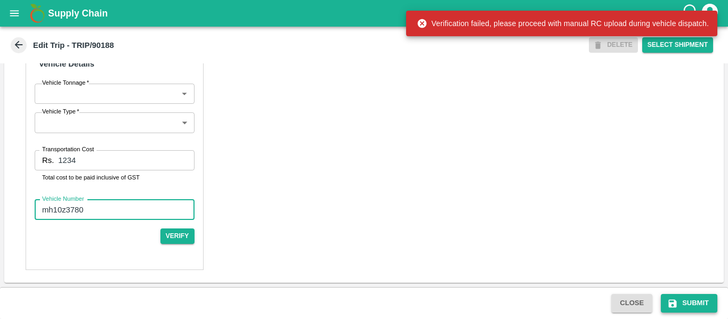
type input "mh10z3780"
click at [682, 303] on button "Submit" at bounding box center [689, 303] width 57 height 19
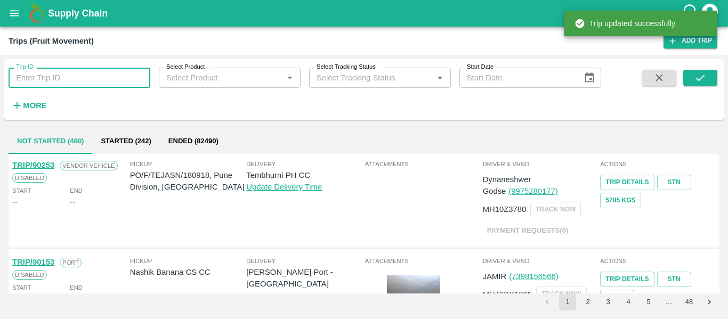
click at [79, 87] on input "Trip ID" at bounding box center [80, 78] width 142 height 20
paste input "90188"
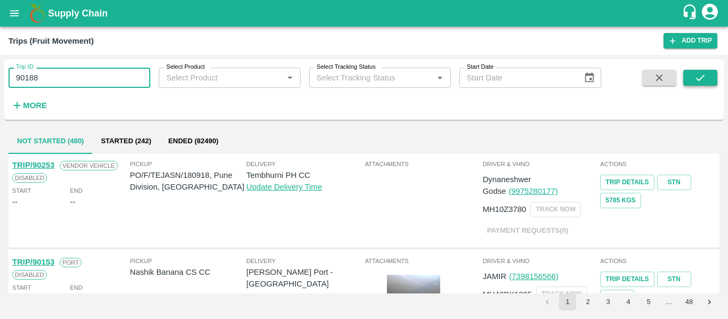
type input "90188"
click at [709, 74] on button "submit" at bounding box center [700, 78] width 34 height 16
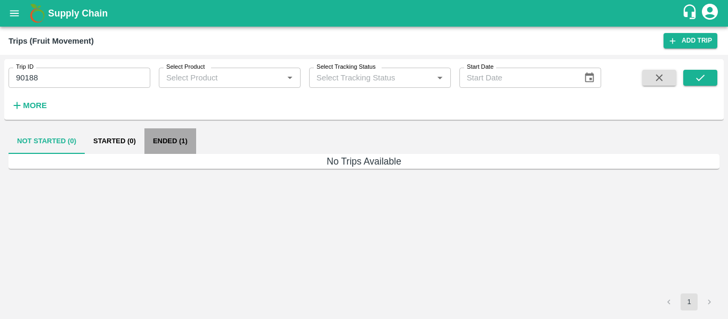
click at [171, 137] on button "Ended (1)" at bounding box center [170, 141] width 52 height 26
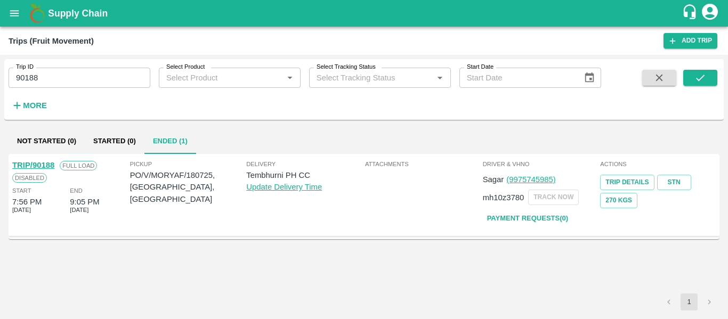
click at [51, 166] on link "TRIP/90188" at bounding box center [33, 165] width 42 height 9
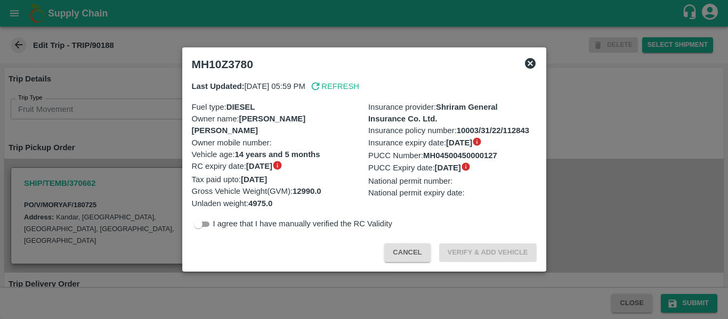
click at [110, 154] on div at bounding box center [364, 159] width 728 height 319
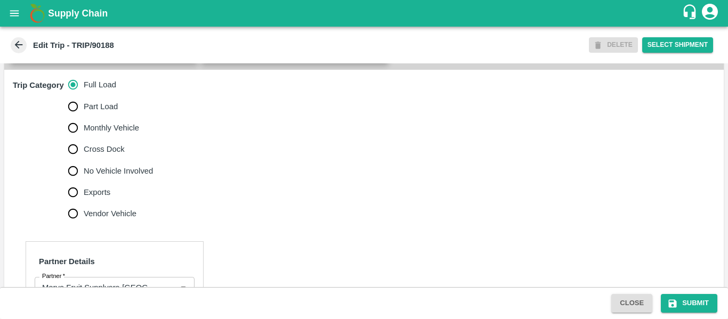
scroll to position [326, 0]
click at [131, 176] on label "No Vehicle Involved" at bounding box center [107, 171] width 91 height 21
click at [84, 176] on input "No Vehicle Involved" at bounding box center [72, 171] width 21 height 21
radio input "true"
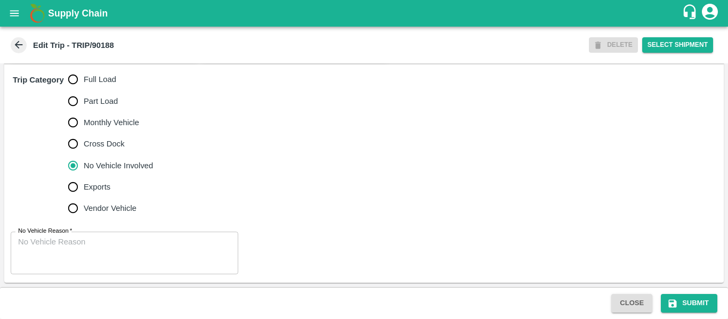
click at [113, 231] on div "No Vehicle Reason   * x No Vehicle Reason" at bounding box center [364, 253] width 720 height 60
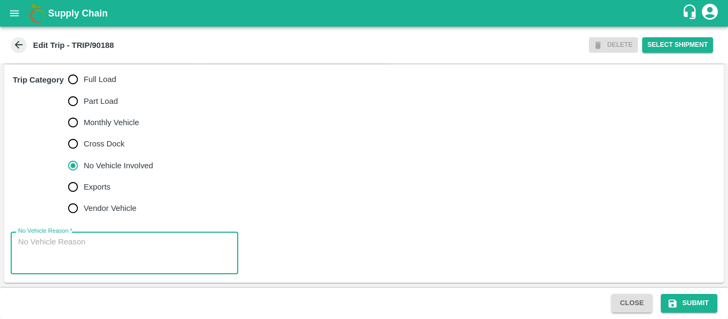
click at [115, 245] on textarea "No Vehicle Reason   *" at bounding box center [124, 254] width 213 height 34
type textarea "Field Dump"
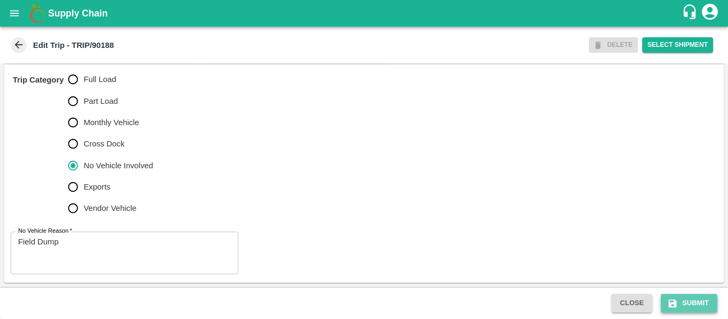
click at [692, 307] on button "Submit" at bounding box center [689, 303] width 57 height 19
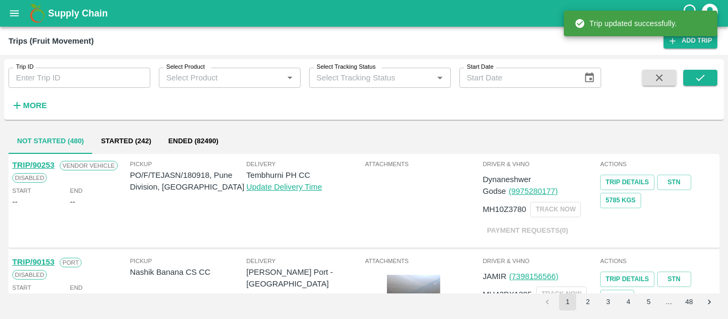
click at [79, 81] on input "Trip ID" at bounding box center [80, 78] width 142 height 20
paste input "90166"
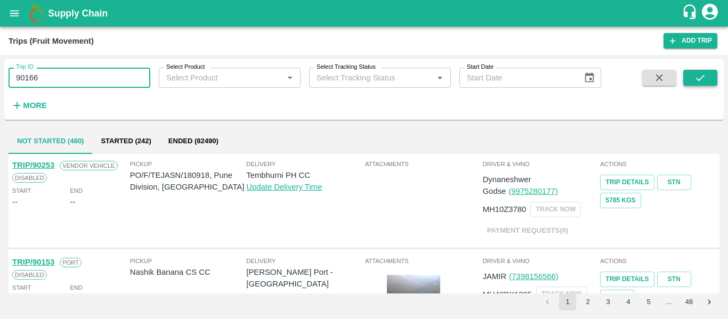
type input "90166"
click at [692, 79] on button "submit" at bounding box center [700, 78] width 34 height 16
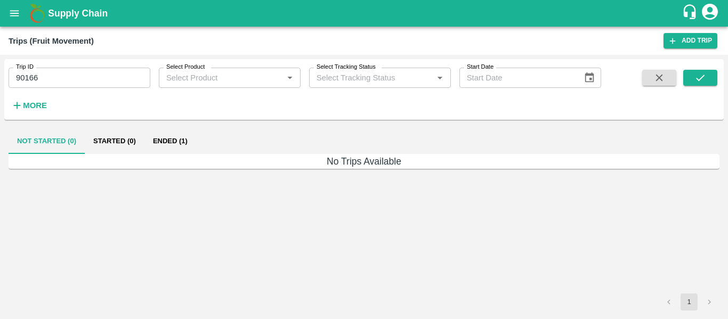
click at [178, 133] on button "Ended (1)" at bounding box center [170, 141] width 52 height 26
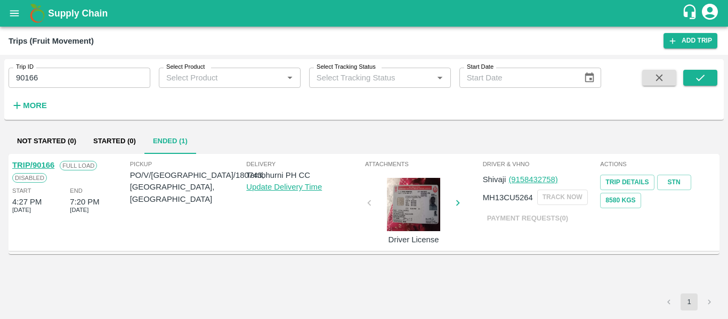
click at [31, 159] on div "TRIP/90166" at bounding box center [33, 165] width 42 height 12
click at [34, 166] on link "TRIP/90166" at bounding box center [33, 165] width 42 height 9
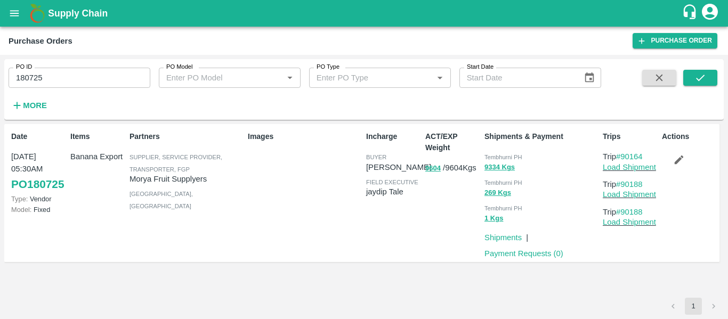
click at [57, 84] on input "180725" at bounding box center [80, 78] width 142 height 20
paste input "text"
type input "180743"
click at [699, 84] on button "submit" at bounding box center [700, 78] width 34 height 16
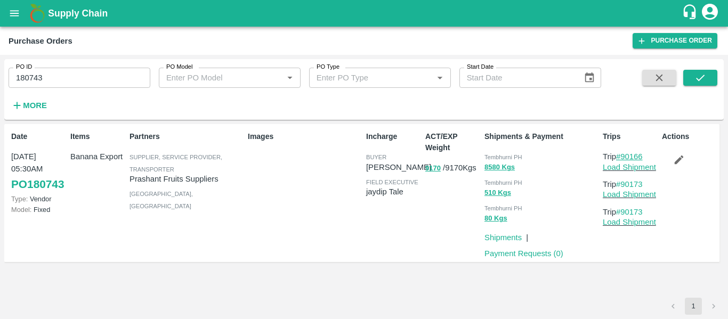
drag, startPoint x: 649, startPoint y: 157, endPoint x: 624, endPoint y: 158, distance: 25.1
click at [624, 158] on p "Trip #90166" at bounding box center [630, 157] width 55 height 12
copy link "90166"
click at [636, 167] on link "Load Shipment" at bounding box center [629, 167] width 53 height 9
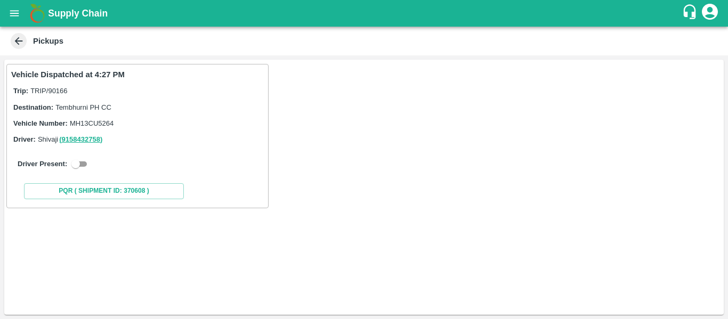
click at [84, 159] on input "checkbox" at bounding box center [76, 164] width 38 height 13
checkbox input "true"
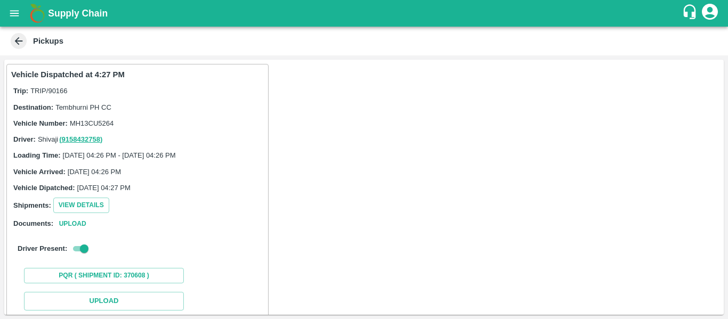
scroll to position [156, 0]
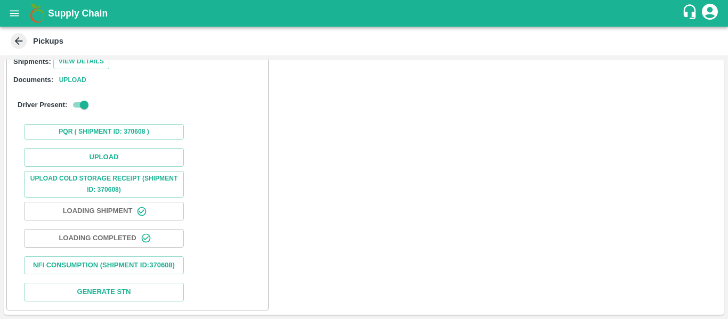
click at [112, 144] on div "Upload Upload Cold Storage Receipt (SHIPMENT ID: 370608) Loading Shipment Loadi…" at bounding box center [137, 225] width 253 height 162
click at [119, 148] on button "Upload" at bounding box center [104, 157] width 160 height 19
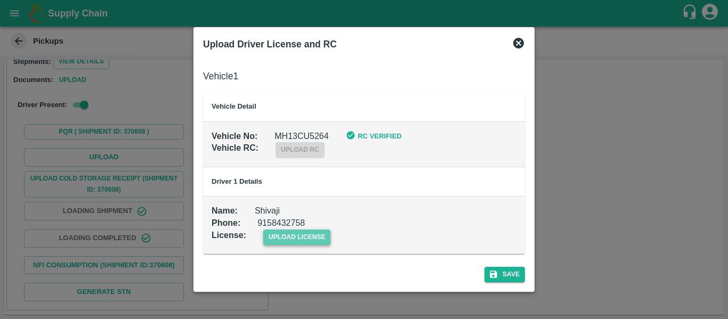
click at [308, 236] on span "upload license" at bounding box center [297, 237] width 68 height 15
click at [0, 0] on input "upload license" at bounding box center [0, 0] width 0 height 0
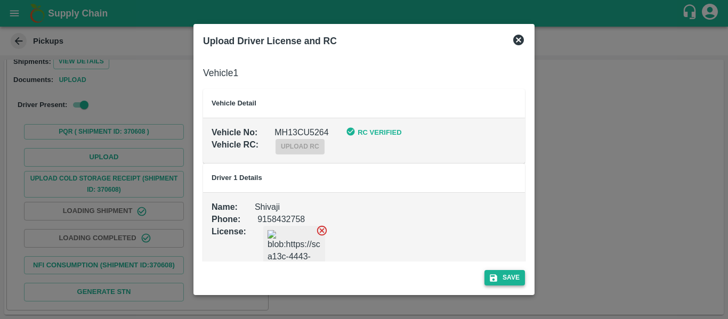
click at [493, 272] on button "Save" at bounding box center [505, 277] width 41 height 15
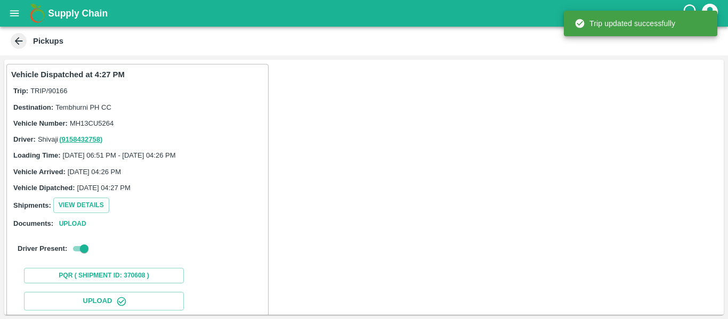
scroll to position [183, 0]
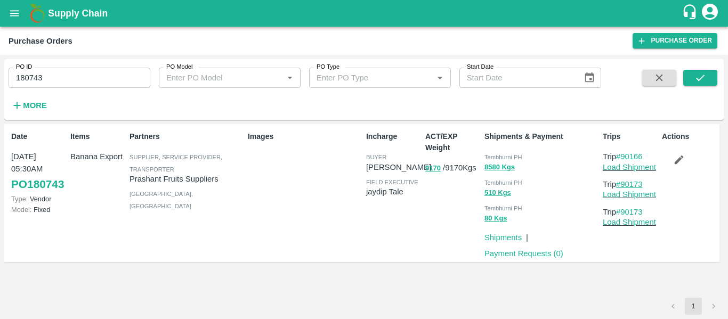
drag, startPoint x: 651, startPoint y: 184, endPoint x: 623, endPoint y: 186, distance: 28.3
click at [623, 186] on p "Trip #90173" at bounding box center [630, 185] width 55 height 12
copy link "90173"
click at [679, 158] on icon "button" at bounding box center [679, 160] width 12 height 12
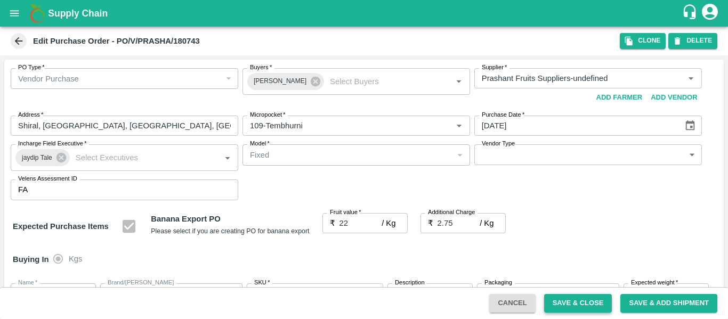
click at [556, 305] on button "Save & Close" at bounding box center [578, 303] width 68 height 19
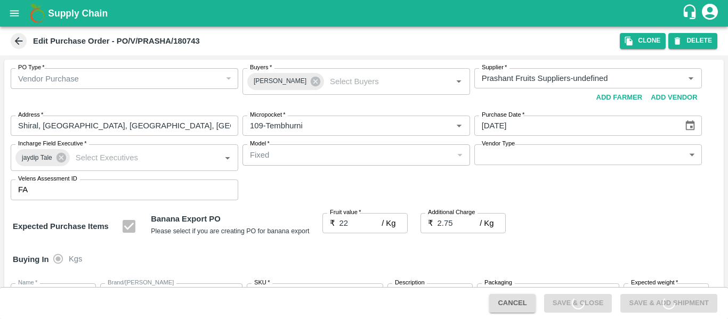
scroll to position [562, 0]
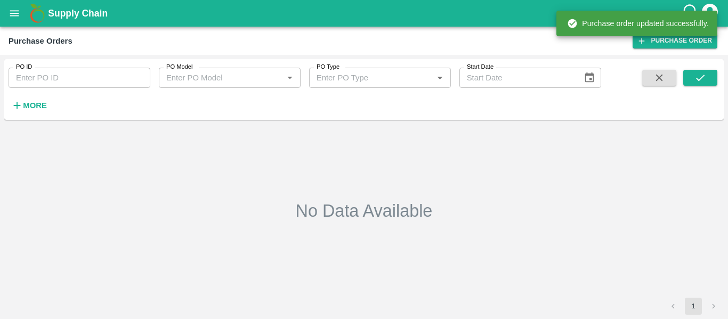
type input "180743"
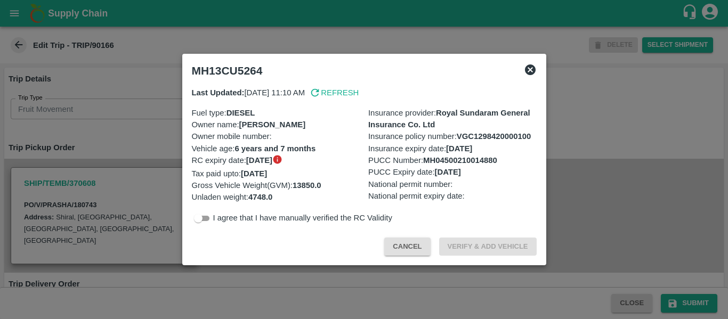
click at [116, 162] on div at bounding box center [364, 159] width 728 height 319
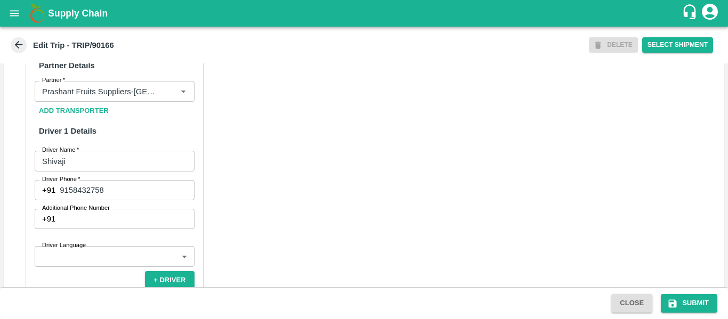
scroll to position [820, 0]
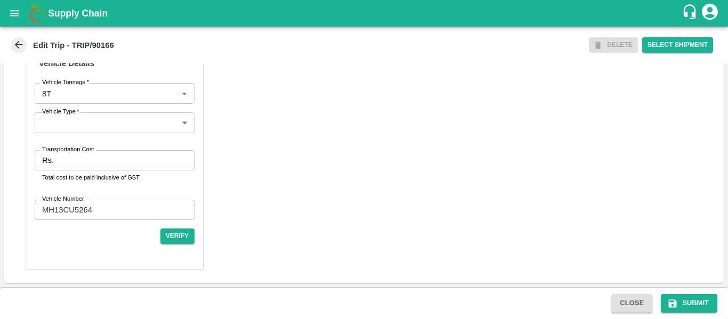
click at [74, 164] on input "Transportation Cost" at bounding box center [126, 160] width 136 height 20
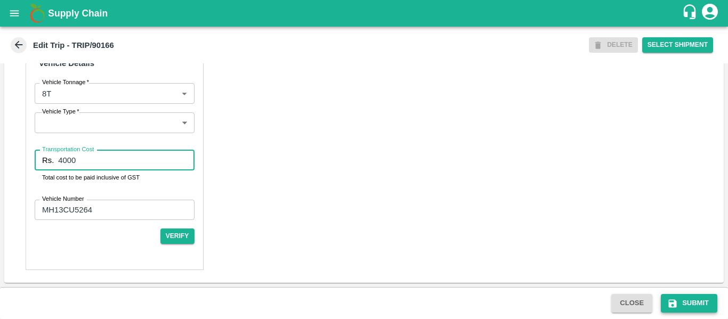
type input "4000"
click at [679, 298] on button "Submit" at bounding box center [689, 303] width 57 height 19
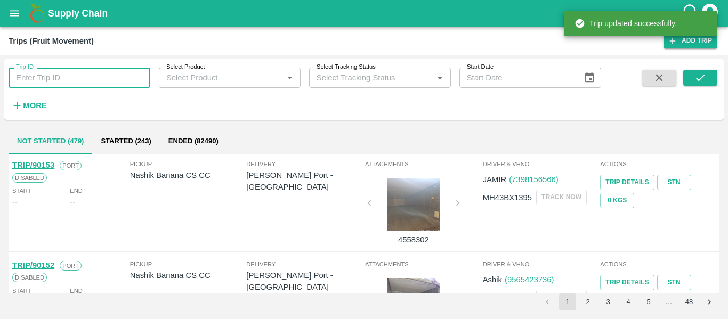
click at [94, 70] on input "Trip ID" at bounding box center [80, 78] width 142 height 20
paste input "90173"
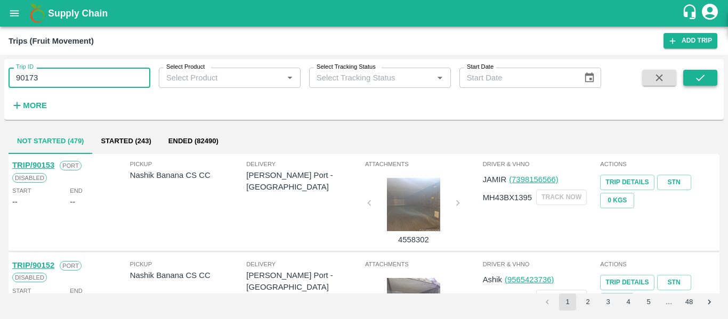
type input "90173"
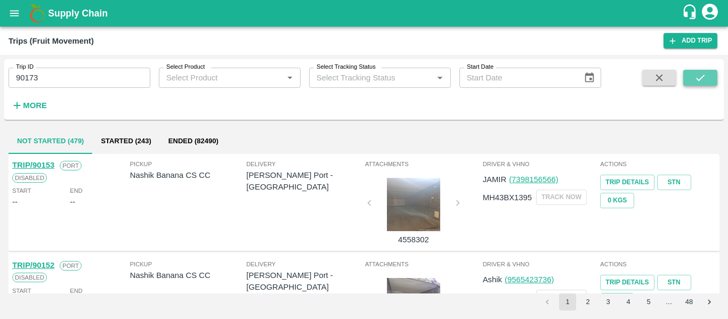
click at [686, 76] on button "submit" at bounding box center [700, 78] width 34 height 16
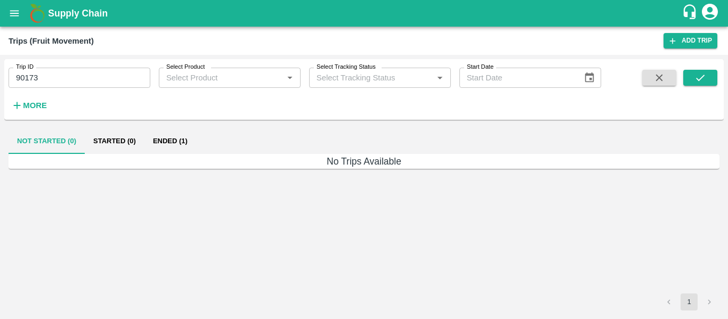
click at [168, 139] on button "Ended (1)" at bounding box center [170, 141] width 52 height 26
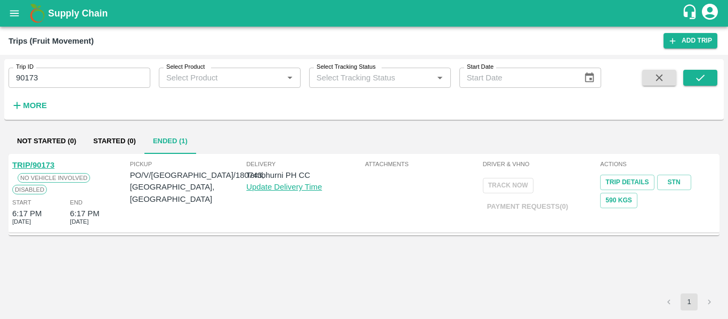
click at [43, 162] on link "TRIP/90173" at bounding box center [33, 165] width 42 height 9
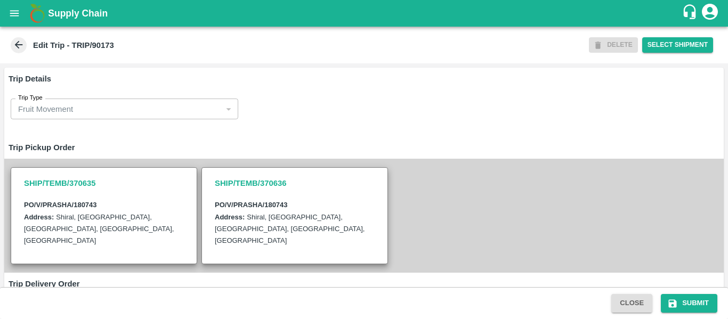
scroll to position [344, 0]
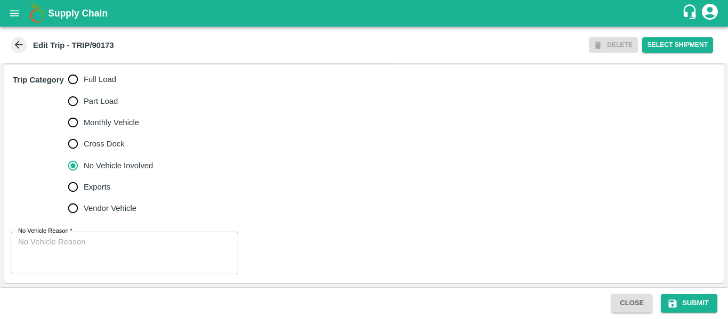
click at [90, 78] on span "Full Load" at bounding box center [100, 80] width 33 height 12
click at [84, 78] on input "Full Load" at bounding box center [72, 79] width 21 height 21
radio input "true"
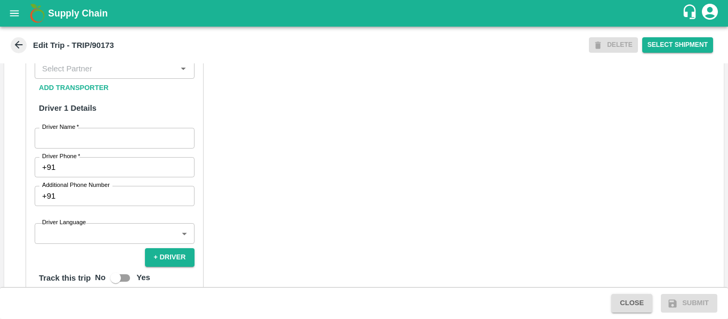
scroll to position [546, 0]
click at [86, 75] on input "Partner   *" at bounding box center [106, 68] width 136 height 14
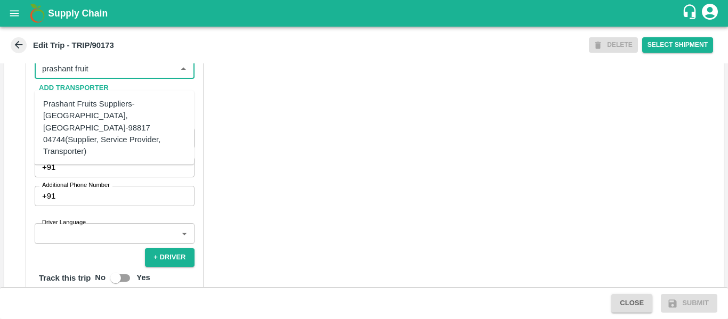
click at [94, 111] on div "Prashant Fruits Suppliers-[GEOGRAPHIC_DATA], [GEOGRAPHIC_DATA]-98817 04744(Supp…" at bounding box center [114, 127] width 142 height 59
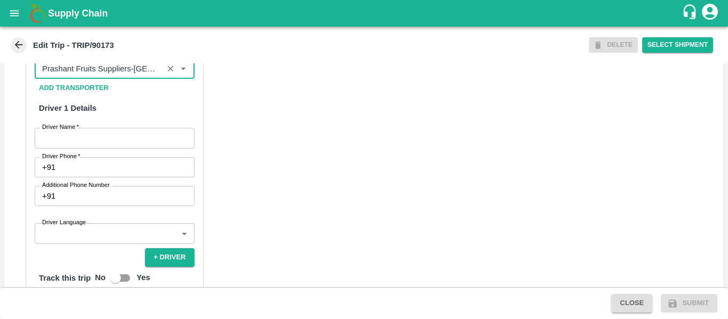
type input "Prashant Fruits Suppliers-[GEOGRAPHIC_DATA], [GEOGRAPHIC_DATA]-98817 04744(Supp…"
click at [97, 148] on input "Driver Name   *" at bounding box center [115, 138] width 160 height 20
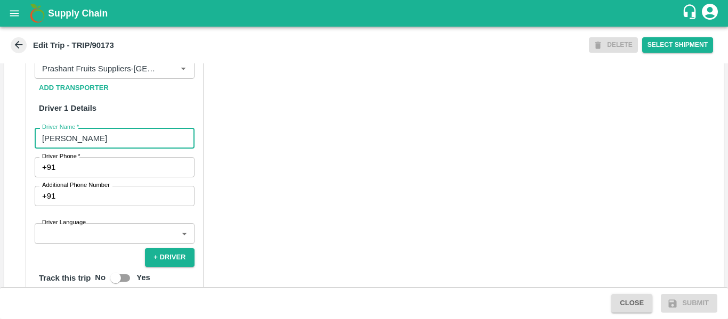
type input "[PERSON_NAME]"
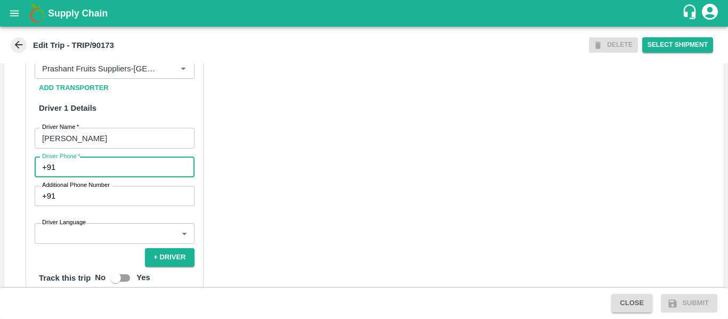
click at [99, 178] on input "Driver Phone   *" at bounding box center [127, 167] width 134 height 20
type input "9049109455"
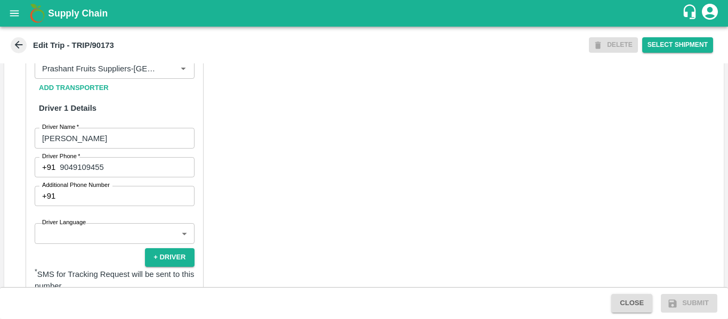
click at [304, 207] on div "Partner Details Partner   * Partner Add Transporter Driver 1 Details Driver Nam…" at bounding box center [364, 277] width 720 height 535
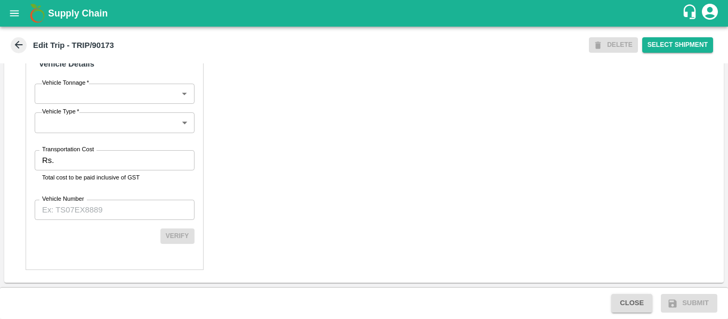
click at [56, 143] on div "Partner Details Partner   * Partner Add Transporter Driver 1 Details Driver Nam…" at bounding box center [115, 16] width 178 height 510
click at [66, 165] on input "Transportation Cost" at bounding box center [126, 160] width 136 height 20
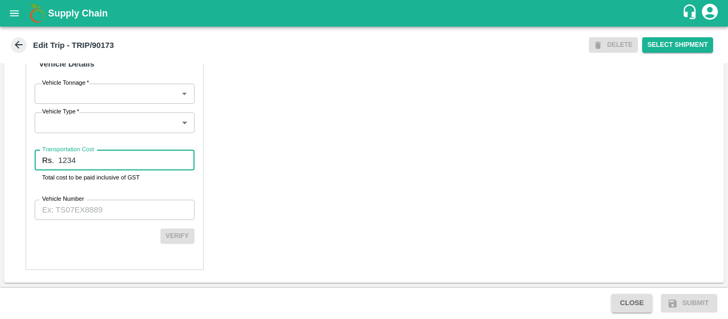
type input "1234"
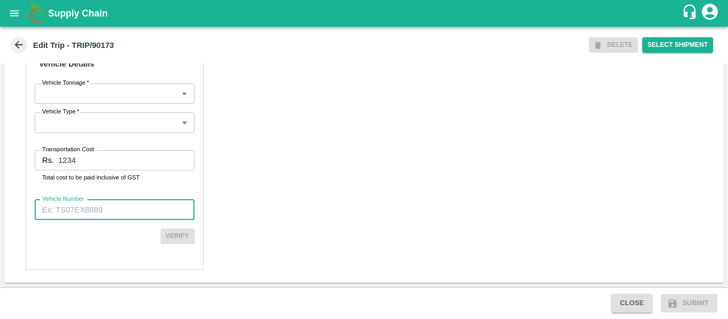
click at [71, 211] on input "Vehicle Number" at bounding box center [115, 210] width 160 height 20
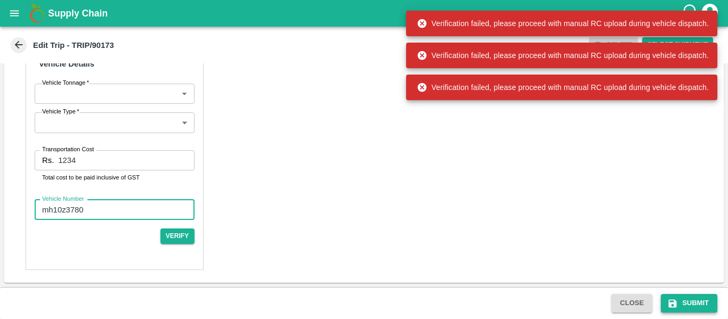
type input "mh10z3780"
click at [705, 300] on button "Submit" at bounding box center [689, 303] width 57 height 19
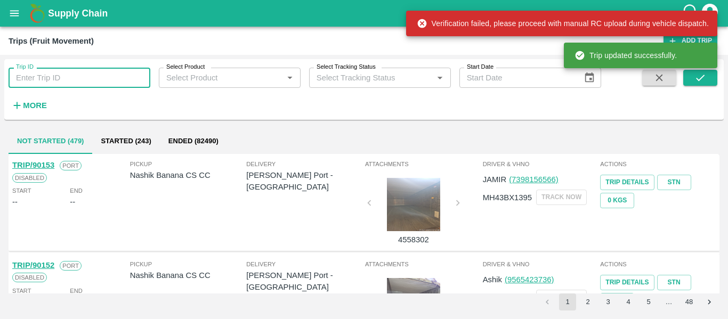
click at [100, 76] on input "Trip ID" at bounding box center [80, 78] width 142 height 20
paste input "90173"
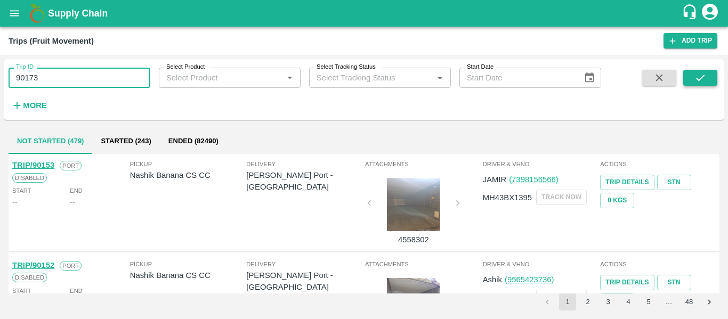
type input "90173"
click at [696, 82] on icon "submit" at bounding box center [701, 78] width 12 height 12
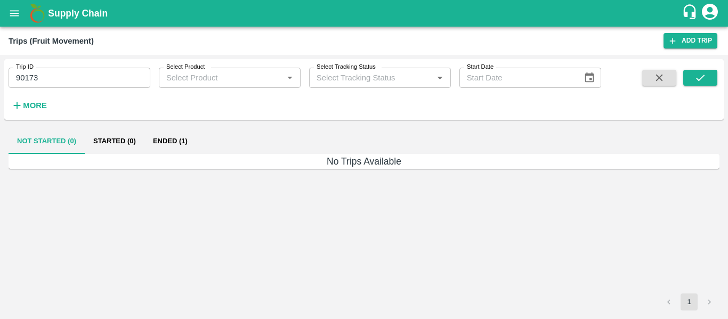
click at [189, 129] on button "Ended (1)" at bounding box center [170, 141] width 52 height 26
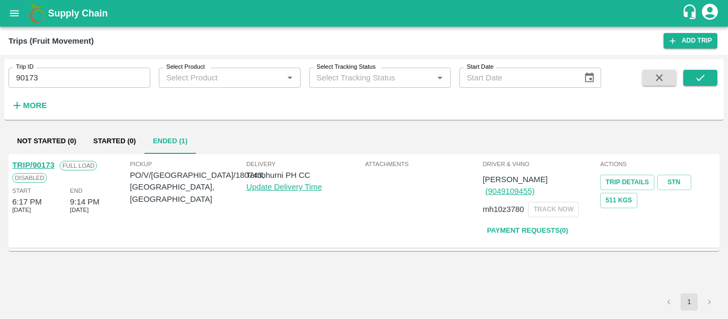
click at [34, 168] on link "TRIP/90173" at bounding box center [33, 165] width 42 height 9
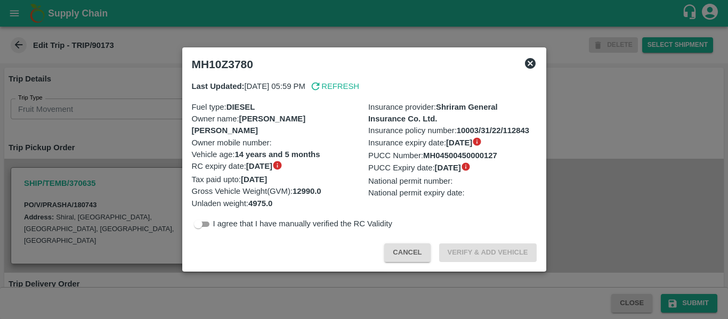
click at [69, 173] on div at bounding box center [364, 159] width 728 height 319
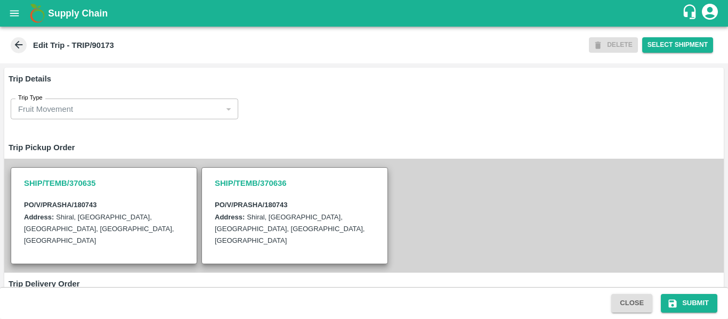
scroll to position [291, 0]
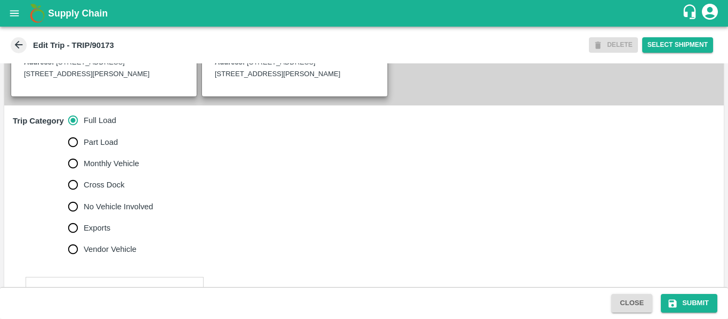
click at [106, 213] on span "No Vehicle Involved" at bounding box center [118, 207] width 69 height 12
click at [84, 217] on input "No Vehicle Involved" at bounding box center [72, 206] width 21 height 21
radio input "true"
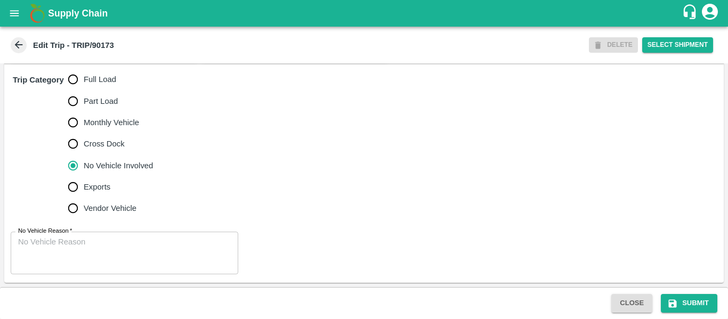
click at [68, 270] on div "x No Vehicle Reason" at bounding box center [125, 253] width 228 height 43
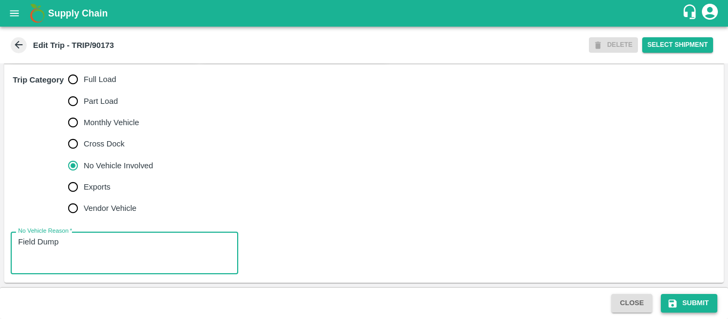
type textarea "Field Dump"
click at [671, 297] on button "Submit" at bounding box center [689, 303] width 57 height 19
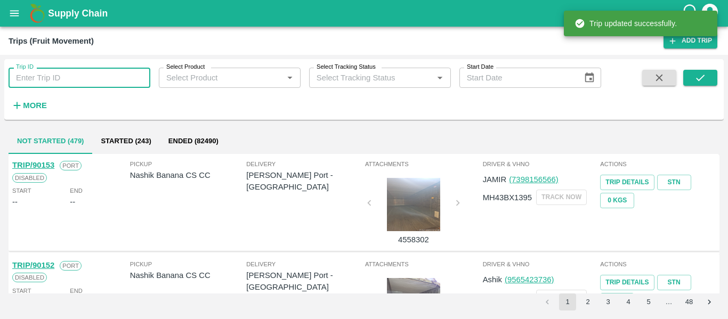
click at [93, 72] on input "Trip ID" at bounding box center [80, 78] width 142 height 20
paste input "90182"
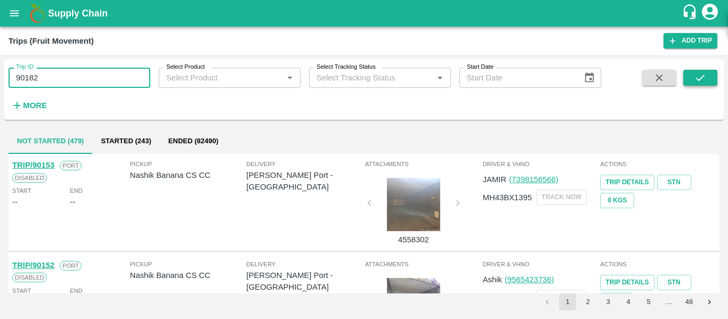
type input "90182"
click at [699, 81] on icon "submit" at bounding box center [701, 78] width 12 height 12
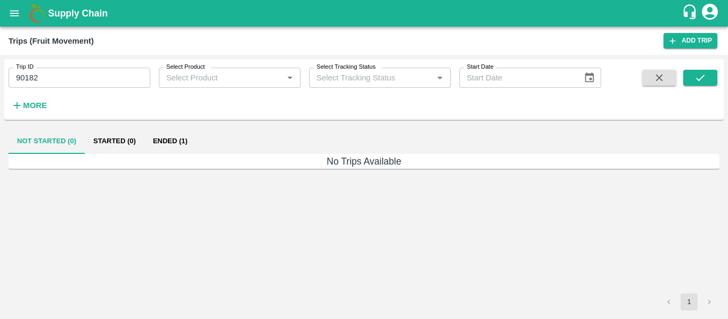
click at [158, 139] on button "Ended (1)" at bounding box center [170, 141] width 52 height 26
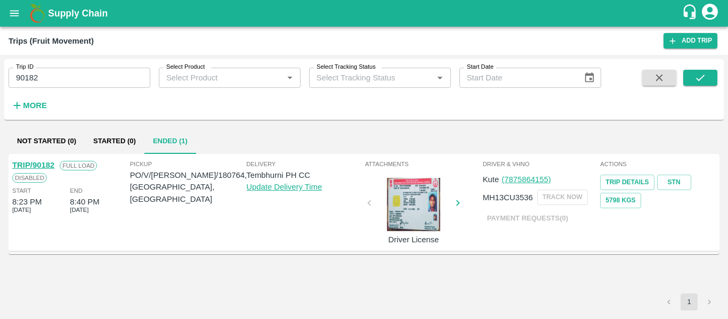
click at [32, 163] on link "TRIP/90182" at bounding box center [33, 165] width 42 height 9
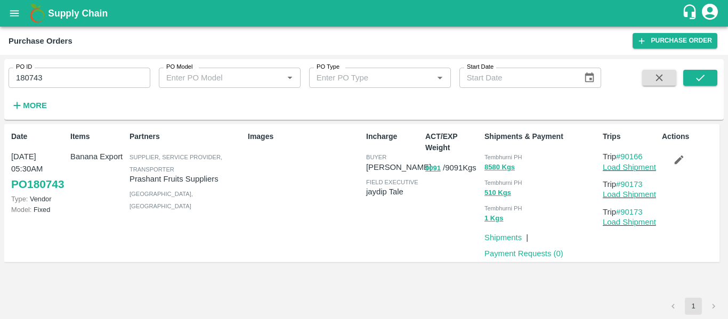
click at [54, 82] on input "180743" at bounding box center [80, 78] width 142 height 20
paste input "text"
type input "180764"
click at [693, 72] on button "submit" at bounding box center [700, 78] width 34 height 16
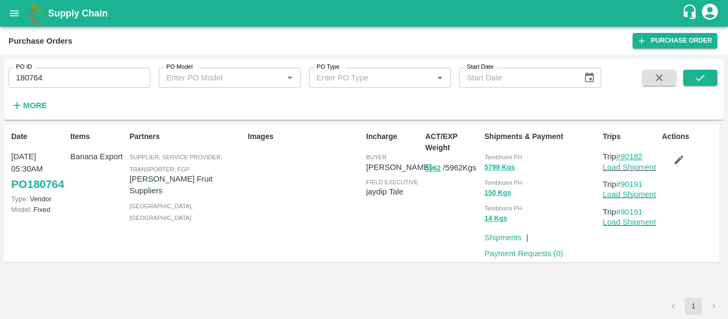
drag, startPoint x: 650, startPoint y: 156, endPoint x: 624, endPoint y: 157, distance: 25.6
click at [624, 157] on p "Trip #90182" at bounding box center [630, 157] width 55 height 12
copy link "90182"
click at [632, 169] on link "Load Shipment" at bounding box center [629, 167] width 53 height 9
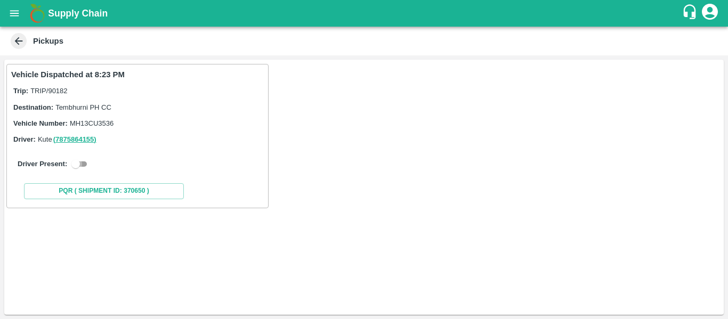
click at [89, 164] on input "checkbox" at bounding box center [76, 164] width 38 height 13
checkbox input "true"
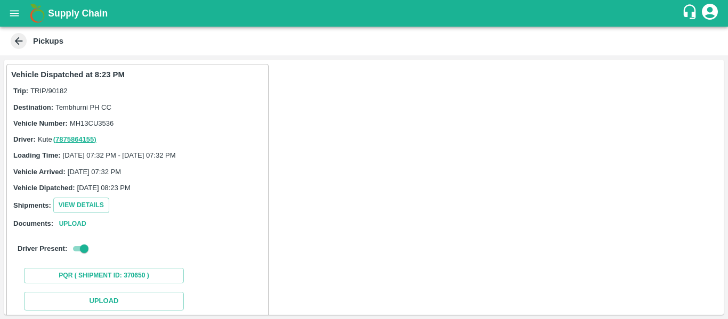
scroll to position [156, 0]
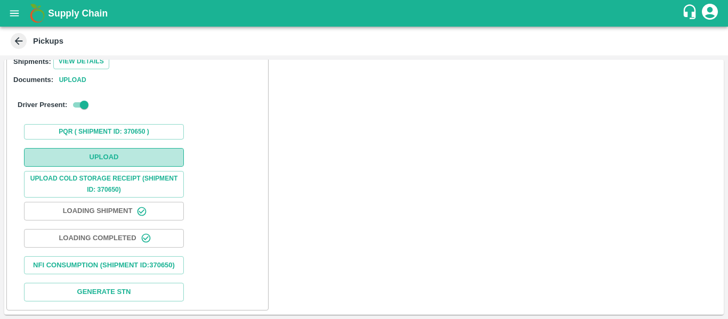
click at [119, 148] on button "Upload" at bounding box center [104, 157] width 160 height 19
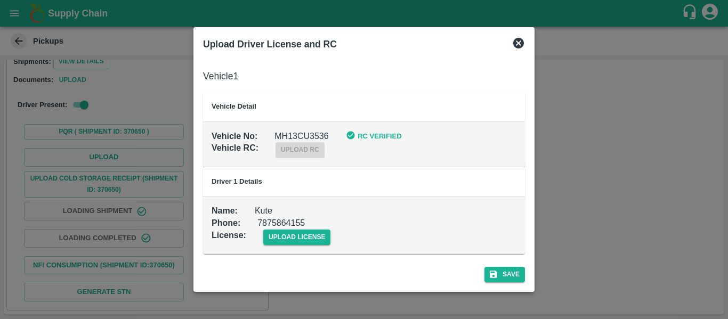
click at [296, 228] on div "upload license" at bounding box center [288, 229] width 85 height 33
click at [298, 231] on span "upload license" at bounding box center [297, 237] width 68 height 15
click at [0, 0] on input "upload license" at bounding box center [0, 0] width 0 height 0
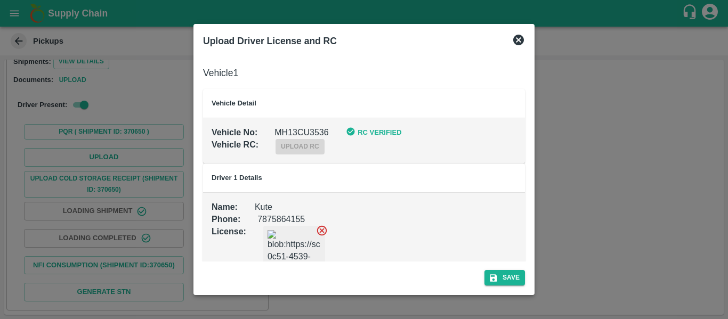
click at [481, 270] on div "Save" at bounding box center [364, 276] width 331 height 28
click at [514, 280] on button "Save" at bounding box center [505, 277] width 41 height 15
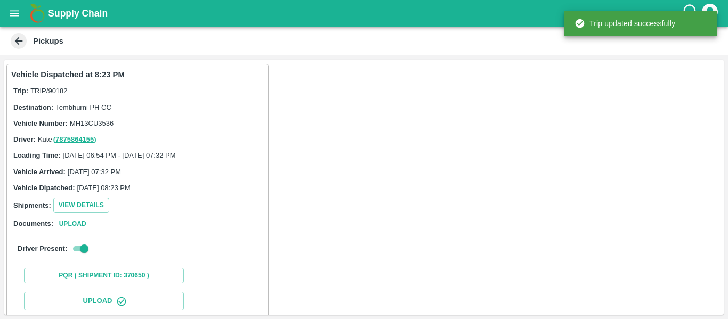
scroll to position [183, 0]
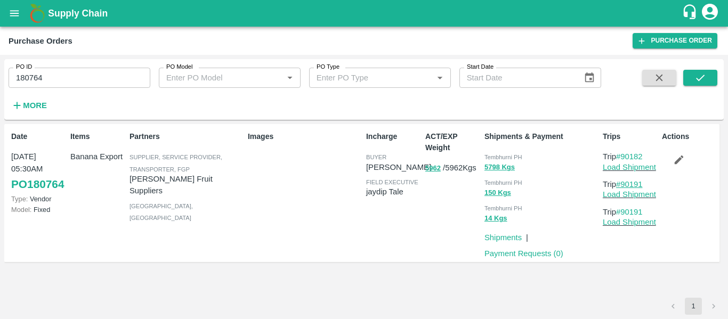
drag, startPoint x: 654, startPoint y: 184, endPoint x: 622, endPoint y: 184, distance: 31.5
click at [622, 184] on p "Trip #90191" at bounding box center [630, 185] width 55 height 12
copy link "90191"
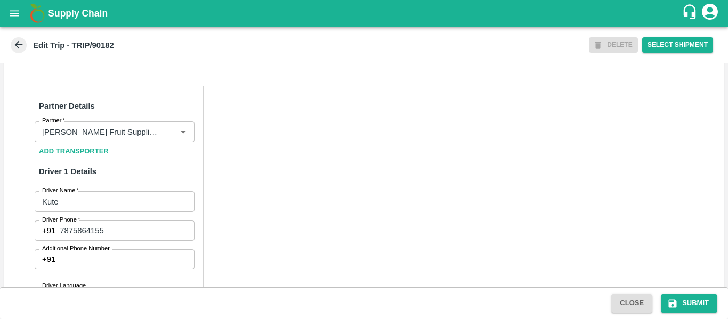
scroll to position [831, 0]
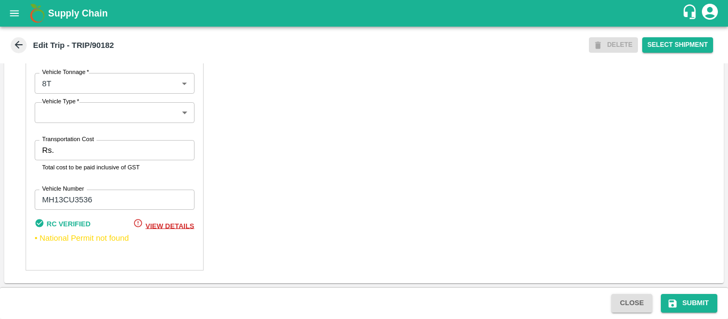
click at [99, 153] on input "Transportation Cost" at bounding box center [126, 150] width 136 height 20
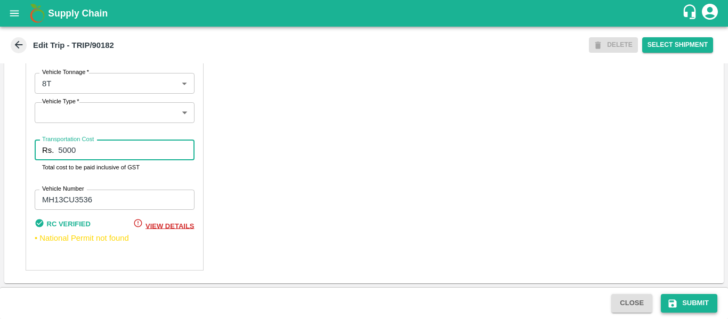
type input "5000"
click at [676, 307] on icon "submit" at bounding box center [673, 304] width 8 height 8
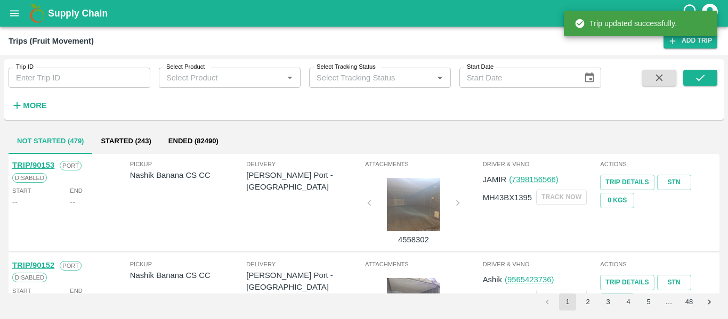
click at [62, 78] on input "Trip ID" at bounding box center [80, 78] width 142 height 20
paste input "90191"
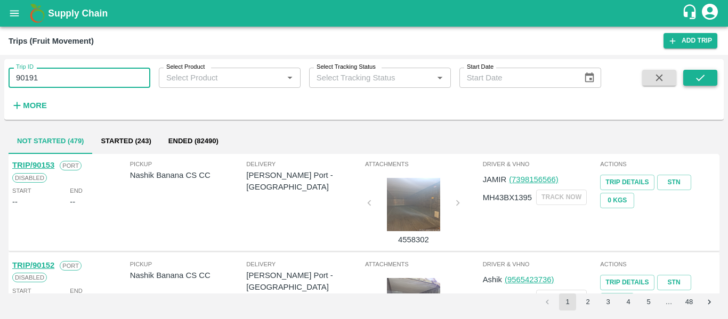
type input "90191"
click at [700, 85] on button "submit" at bounding box center [700, 78] width 34 height 16
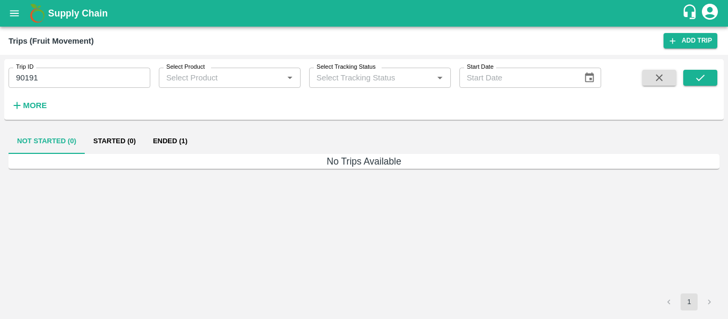
click at [178, 145] on button "Ended (1)" at bounding box center [170, 141] width 52 height 26
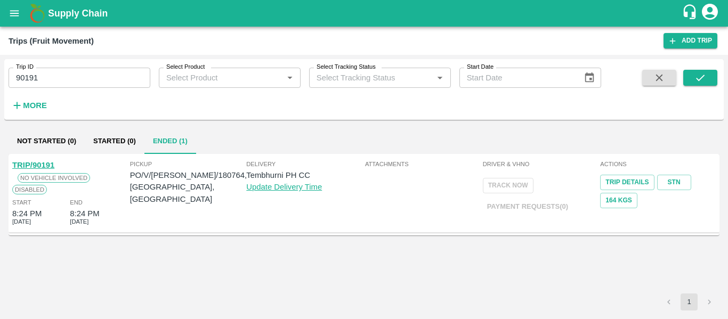
click at [45, 162] on link "TRIP/90191" at bounding box center [33, 165] width 42 height 9
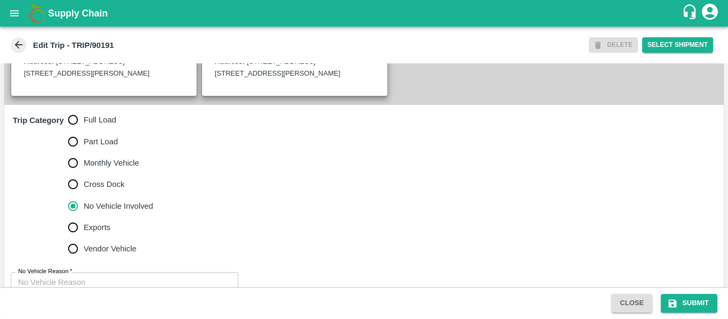
scroll to position [301, 0]
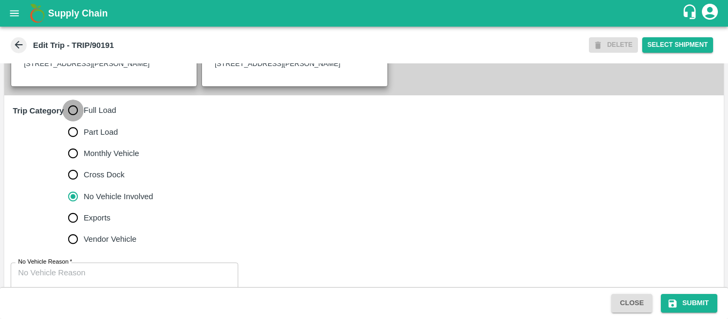
click at [69, 118] on input "Full Load" at bounding box center [72, 110] width 21 height 21
radio input "true"
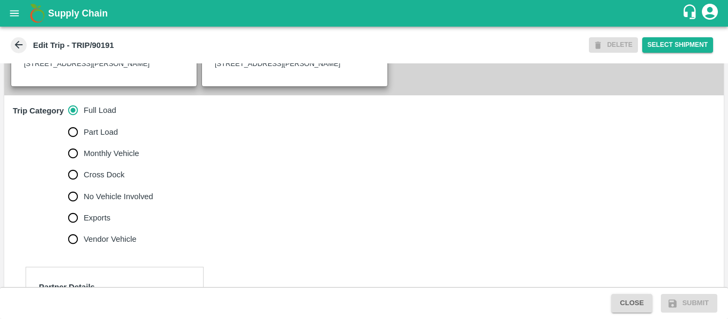
scroll to position [504, 0]
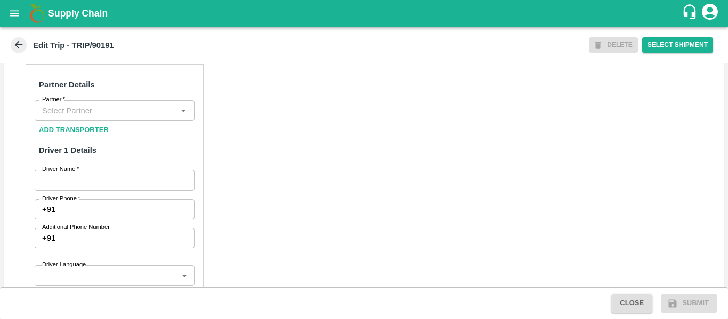
click at [85, 117] on input "Partner   *" at bounding box center [106, 110] width 136 height 14
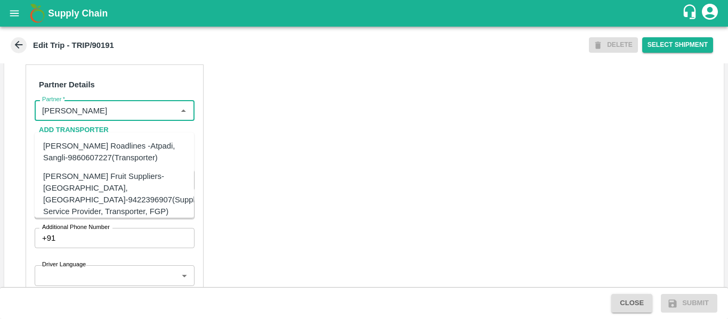
click at [99, 159] on div "Krushna Kamal Roadlines -Atpadi, Sangli-9860607227(Transporter)" at bounding box center [114, 152] width 142 height 24
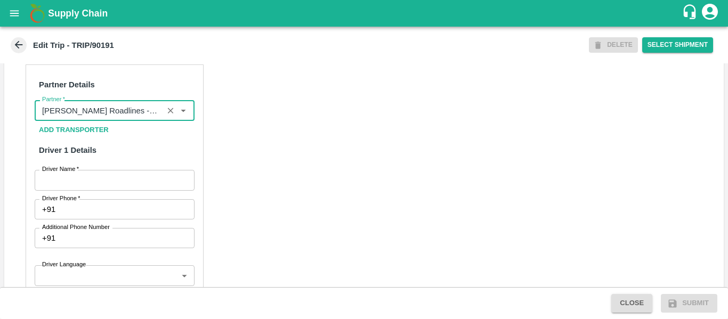
type input "Krushna Kamal Roadlines -Atpadi, Sangli-9860607227(Transporter)"
click at [113, 190] on input "Driver Name   *" at bounding box center [115, 180] width 160 height 20
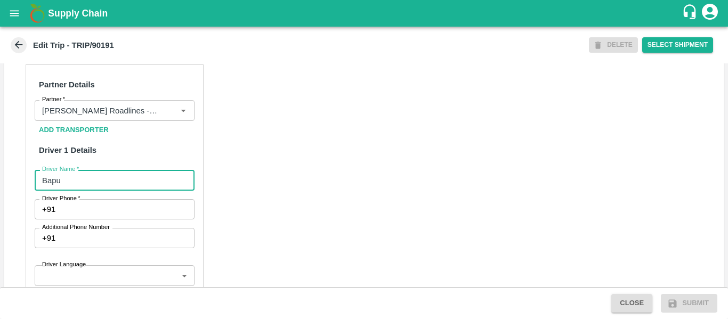
type input "Bapu"
click at [112, 220] on input "Driver Phone   *" at bounding box center [127, 209] width 134 height 20
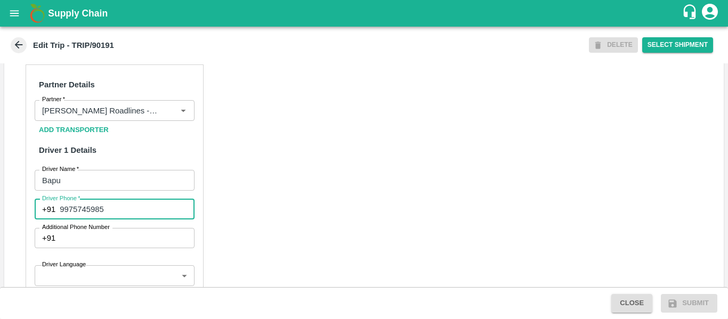
type input "9975745985"
click at [303, 253] on div "Partner Details Partner   * Partner Add Transporter Driver 1 Details Driver Nam…" at bounding box center [364, 319] width 720 height 535
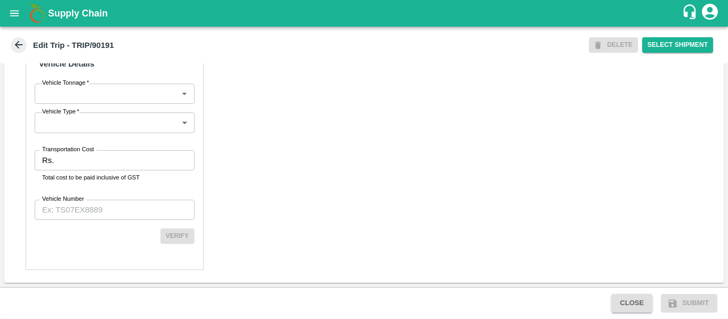
click at [75, 166] on input "Transportation Cost" at bounding box center [126, 160] width 136 height 20
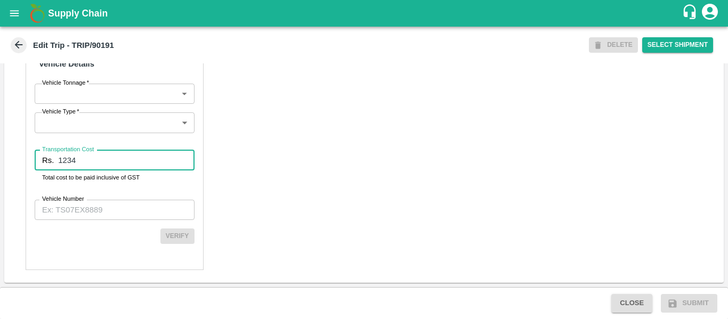
type input "1234"
click at [84, 207] on input "Vehicle Number" at bounding box center [115, 210] width 160 height 20
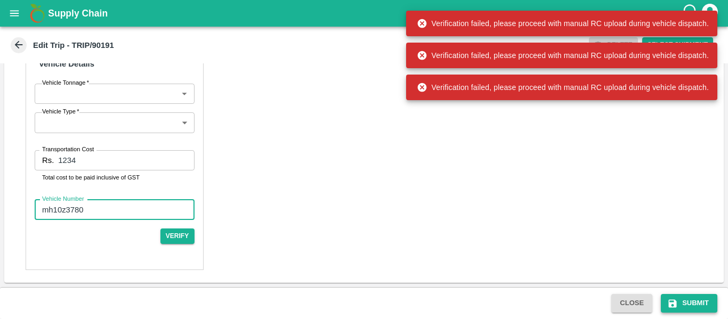
type input "mh10z3780"
click at [670, 299] on icon "submit" at bounding box center [672, 304] width 11 height 11
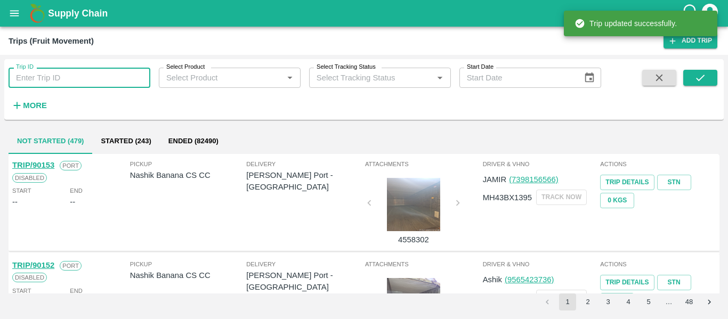
click at [103, 75] on input "Trip ID" at bounding box center [80, 78] width 142 height 20
paste input "90191"
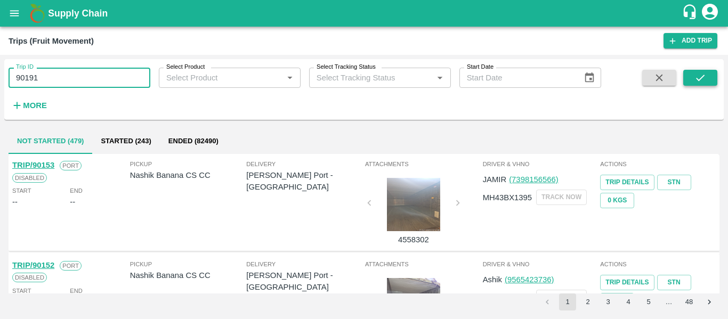
type input "90191"
click at [702, 82] on icon "submit" at bounding box center [701, 78] width 12 height 12
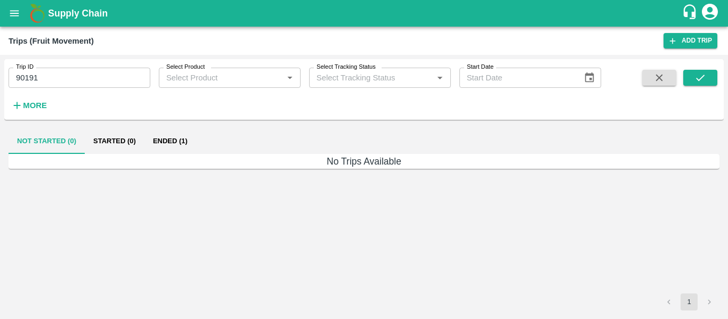
click at [163, 138] on button "Ended (1)" at bounding box center [170, 141] width 52 height 26
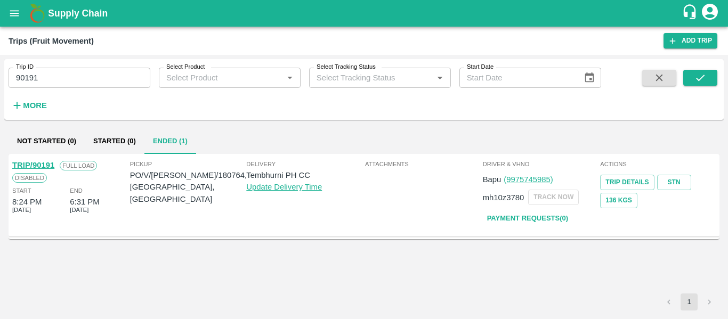
click at [32, 164] on link "TRIP/90191" at bounding box center [33, 165] width 42 height 9
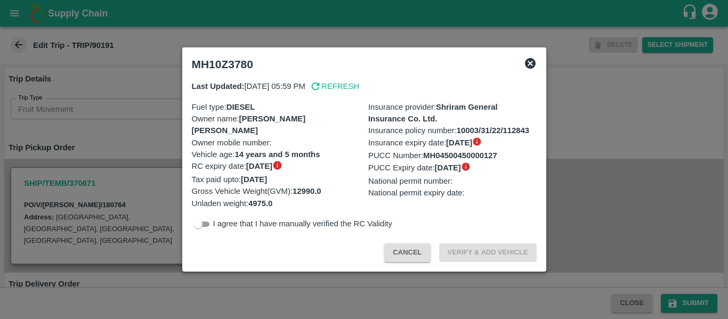
click at [93, 133] on div at bounding box center [364, 159] width 728 height 319
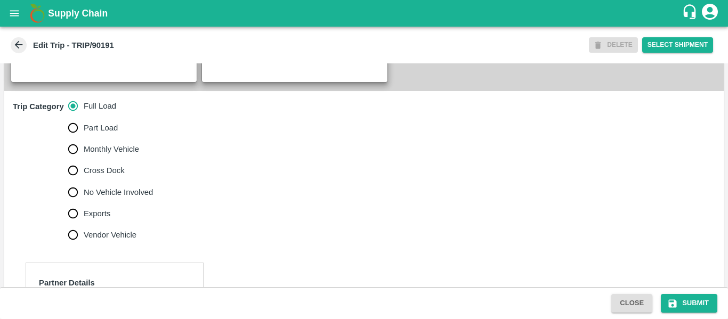
scroll to position [306, 0]
click at [120, 198] on span "No Vehicle Involved" at bounding box center [118, 192] width 69 height 12
click at [84, 199] on input "No Vehicle Involved" at bounding box center [72, 191] width 21 height 21
radio input "true"
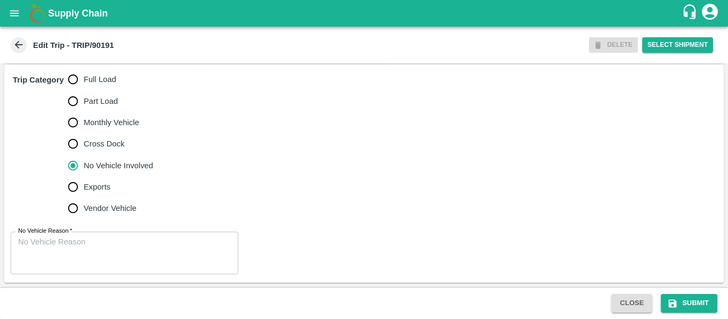
click at [83, 277] on div "No Vehicle Reason   * x No Vehicle Reason" at bounding box center [364, 253] width 720 height 60
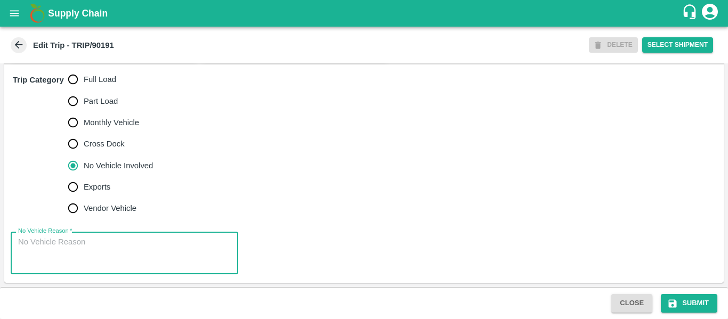
click at [52, 250] on textarea "No Vehicle Reason   *" at bounding box center [124, 254] width 213 height 34
type textarea "Field Dump"
click at [693, 300] on button "Submit" at bounding box center [689, 303] width 57 height 19
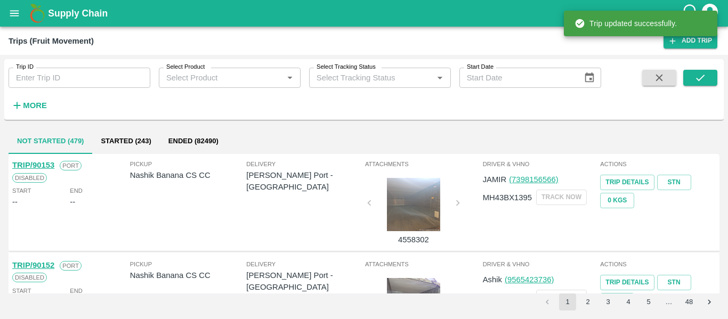
click at [52, 70] on input "Trip ID" at bounding box center [80, 78] width 142 height 20
paste input "90172"
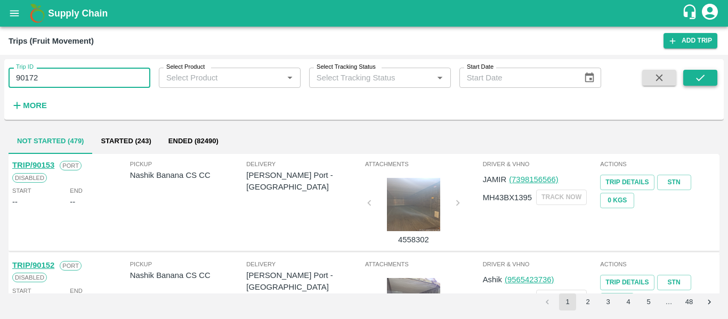
type input "90172"
click at [702, 79] on icon "submit" at bounding box center [701, 78] width 12 height 12
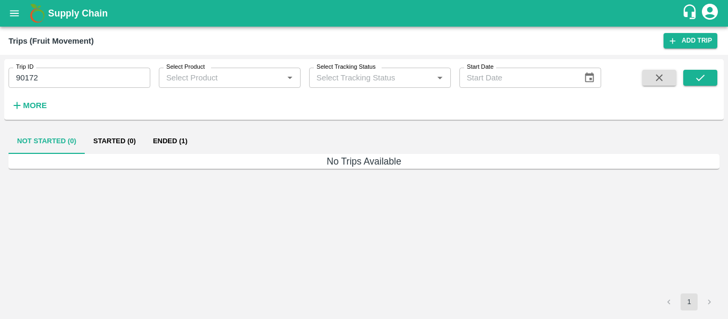
click at [155, 143] on button "Ended (1)" at bounding box center [170, 141] width 52 height 26
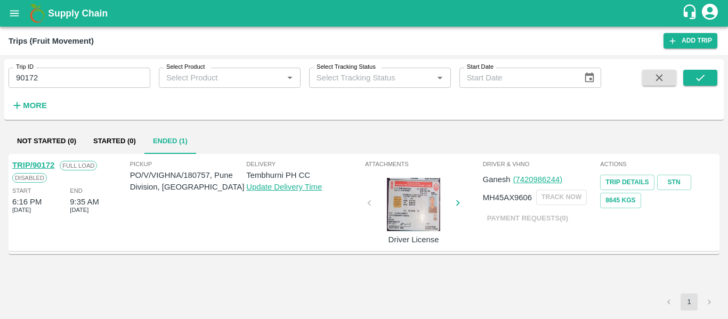
click at [38, 166] on link "TRIP/90172" at bounding box center [33, 165] width 42 height 9
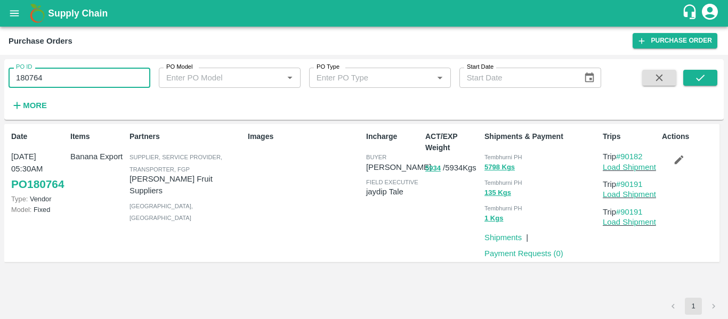
click at [66, 79] on input "180764" at bounding box center [80, 78] width 142 height 20
paste input "text"
type input "180757"
click at [691, 82] on button "submit" at bounding box center [700, 78] width 34 height 16
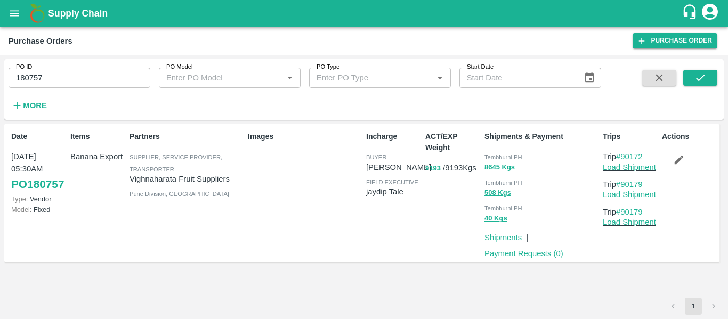
drag, startPoint x: 654, startPoint y: 158, endPoint x: 625, endPoint y: 158, distance: 29.3
click at [625, 158] on p "Trip #90172" at bounding box center [630, 157] width 55 height 12
copy link "90172"
click at [630, 165] on link "Load Shipment" at bounding box center [629, 167] width 53 height 9
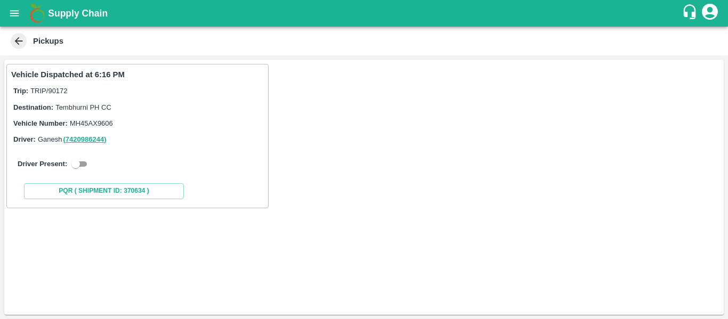
click at [83, 166] on input "checkbox" at bounding box center [76, 164] width 38 height 13
checkbox input "true"
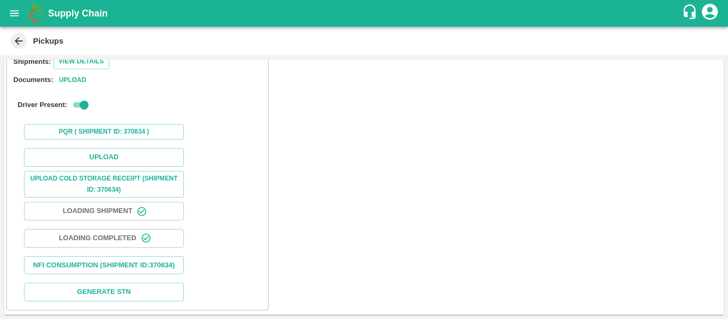
scroll to position [156, 0]
click at [109, 148] on button "Upload" at bounding box center [104, 157] width 160 height 19
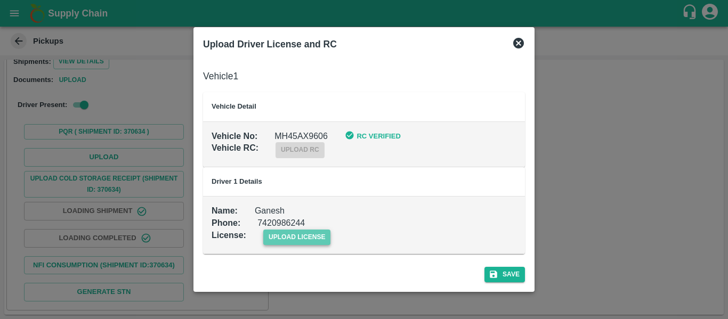
click at [326, 241] on span "upload license" at bounding box center [297, 237] width 68 height 15
click at [0, 0] on input "upload license" at bounding box center [0, 0] width 0 height 0
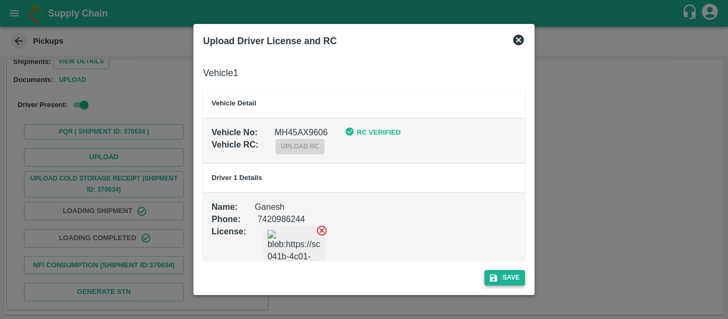
click at [518, 277] on button "Save" at bounding box center [505, 277] width 41 height 15
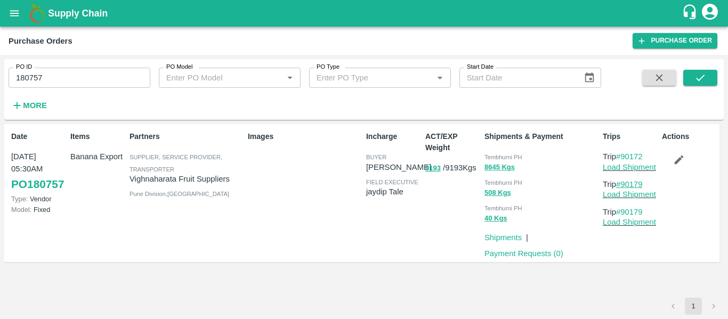
drag, startPoint x: 651, startPoint y: 186, endPoint x: 622, endPoint y: 185, distance: 28.8
click at [622, 185] on p "Trip #90179" at bounding box center [630, 185] width 55 height 12
copy link "90179"
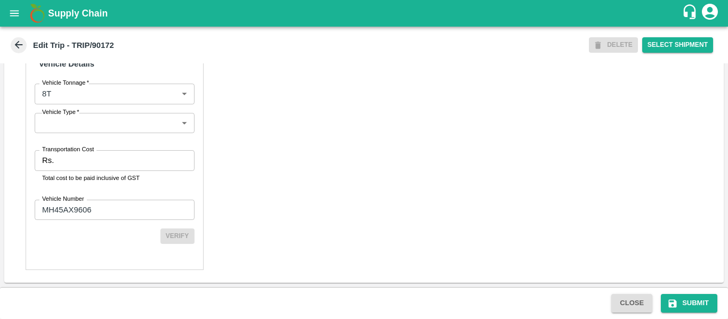
scroll to position [808, 0]
click at [81, 159] on input "Transportation Cost" at bounding box center [126, 160] width 136 height 20
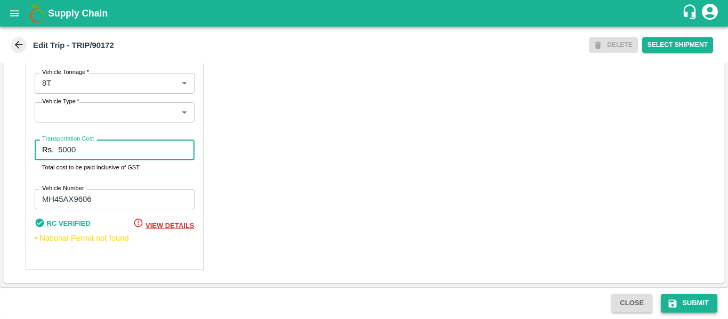
type input "5000"
click at [681, 303] on button "Submit" at bounding box center [689, 303] width 57 height 19
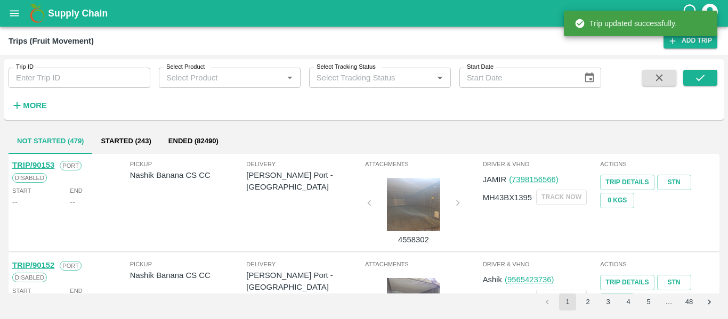
click at [51, 71] on input "Trip ID" at bounding box center [80, 78] width 142 height 20
paste input "90179"
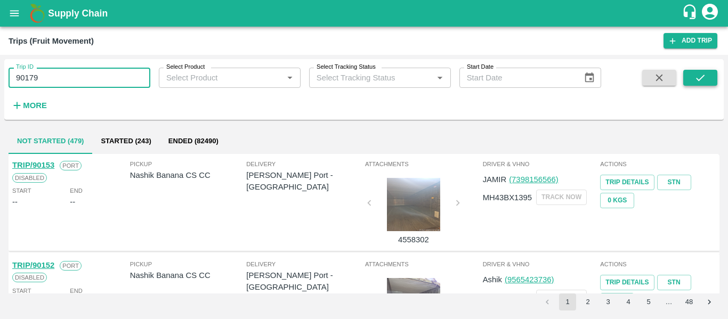
type input "90179"
click at [714, 76] on button "submit" at bounding box center [700, 78] width 34 height 16
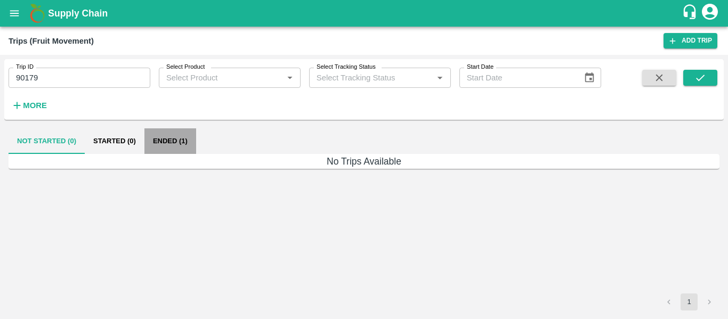
click at [188, 137] on button "Ended (1)" at bounding box center [170, 141] width 52 height 26
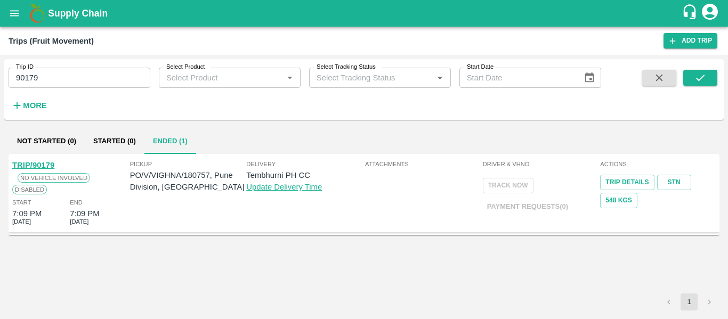
click at [22, 170] on div "TRIP/90179" at bounding box center [33, 165] width 42 height 12
click at [38, 165] on link "TRIP/90179" at bounding box center [33, 165] width 42 height 9
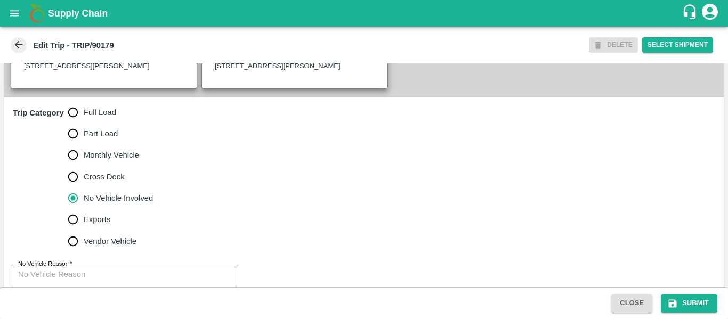
scroll to position [332, 0]
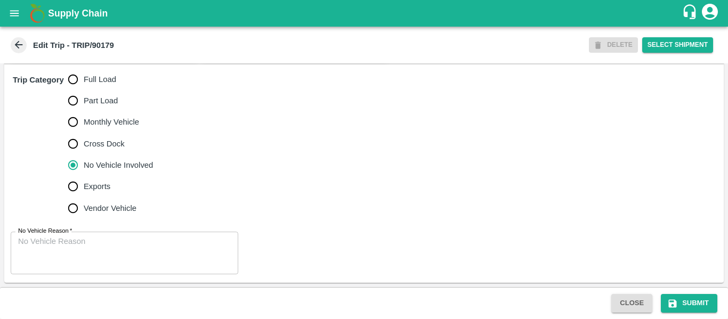
click at [85, 78] on span "Full Load" at bounding box center [100, 80] width 33 height 12
click at [84, 78] on input "Full Load" at bounding box center [72, 79] width 21 height 21
radio input "true"
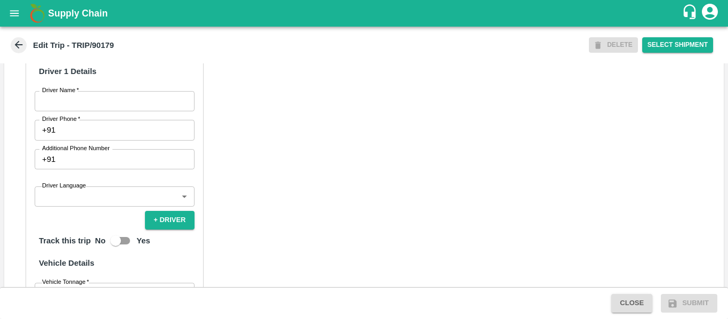
scroll to position [565, 0]
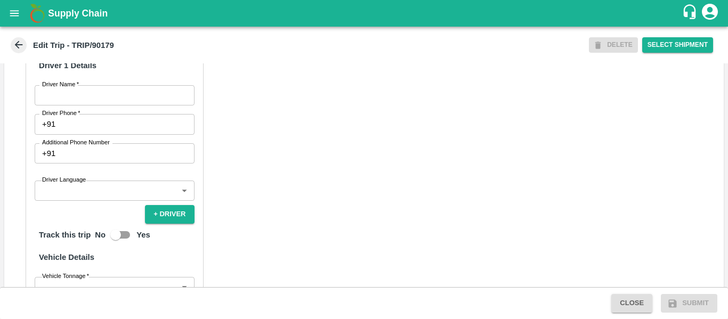
click at [110, 106] on input "Driver Name   *" at bounding box center [115, 95] width 160 height 20
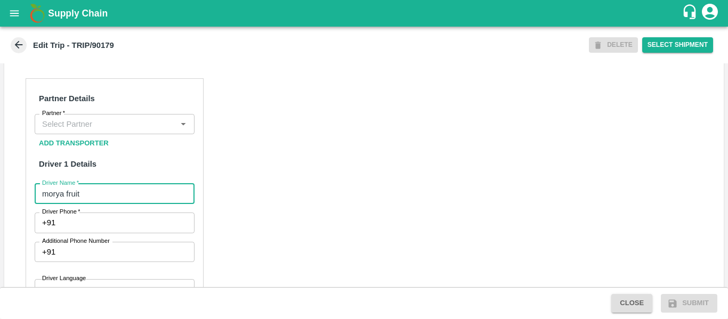
scroll to position [466, 0]
type input "morya fruit"
click at [96, 132] on input "Partner   *" at bounding box center [106, 125] width 136 height 14
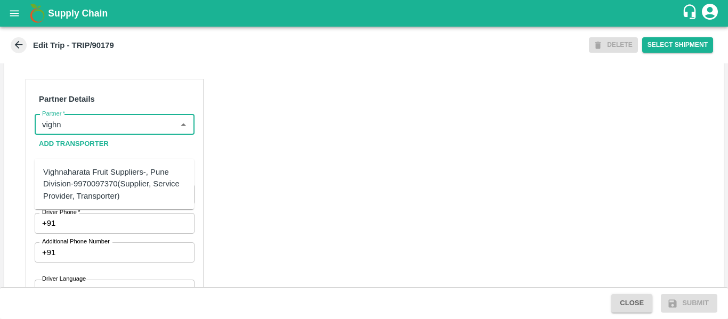
click at [95, 179] on div "Vighnaharata Fruit Suppliers-, Pune Division-9970097370(Supplier, Service Provi…" at bounding box center [114, 184] width 142 height 36
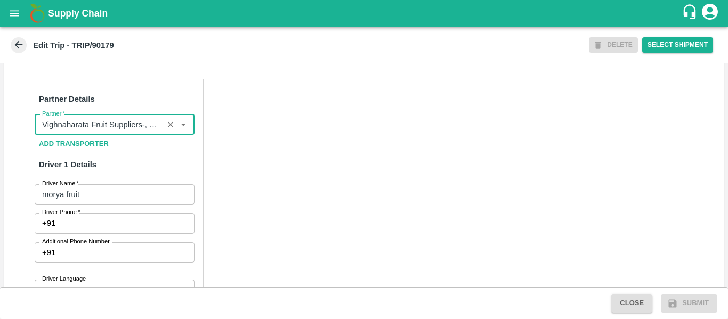
type input "Vighnaharata Fruit Suppliers-, Pune Division-9970097370(Supplier, Service Provi…"
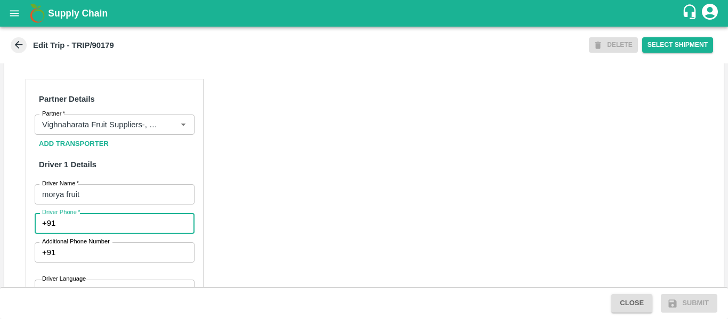
click at [115, 233] on input "Driver Phone   *" at bounding box center [127, 223] width 134 height 20
type input "9975745985"
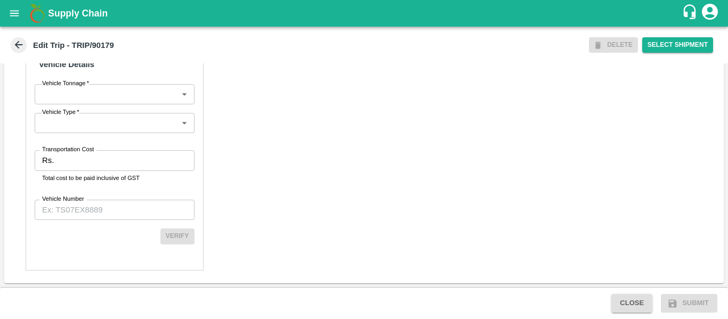
click at [123, 174] on p "Total cost to be paid inclusive of GST" at bounding box center [114, 178] width 145 height 10
click at [86, 162] on input "Transportation Cost" at bounding box center [126, 160] width 136 height 20
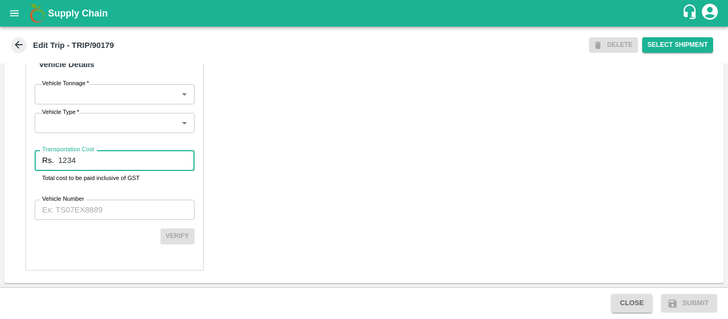
type input "1234"
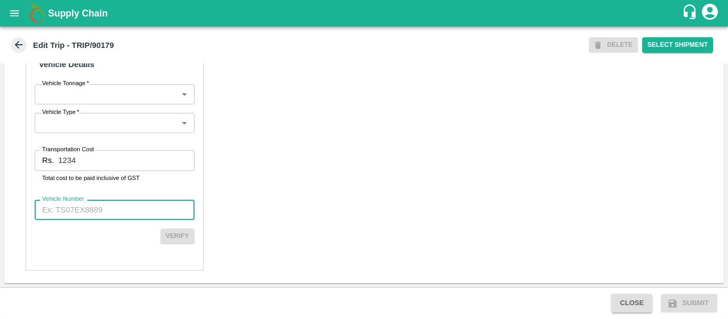
click at [92, 208] on input "Vehicle Number" at bounding box center [115, 210] width 160 height 20
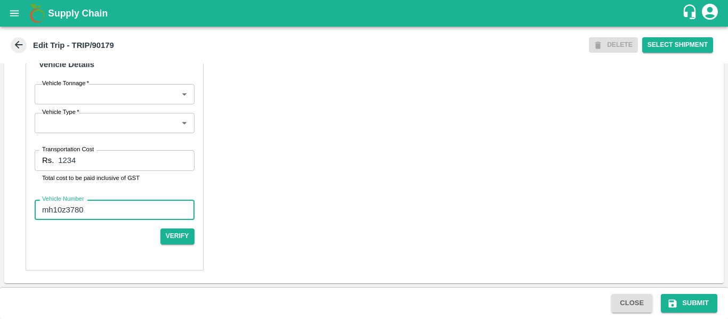
type input "mh10z3780"
click at [676, 300] on icon "submit" at bounding box center [672, 304] width 11 height 11
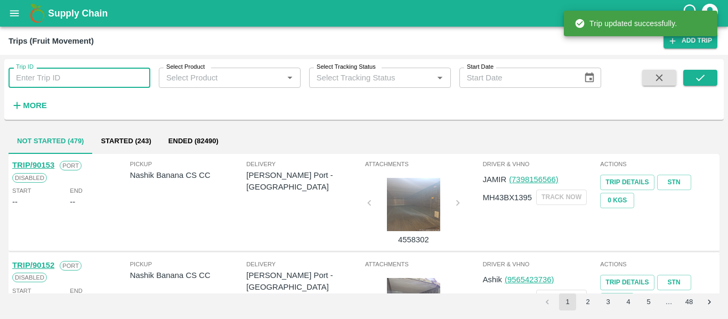
click at [99, 72] on input "Trip ID" at bounding box center [80, 78] width 142 height 20
paste input "90179"
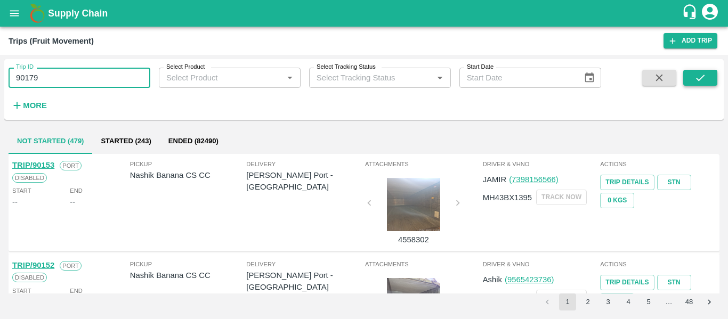
type input "90179"
click at [689, 78] on button "submit" at bounding box center [700, 78] width 34 height 16
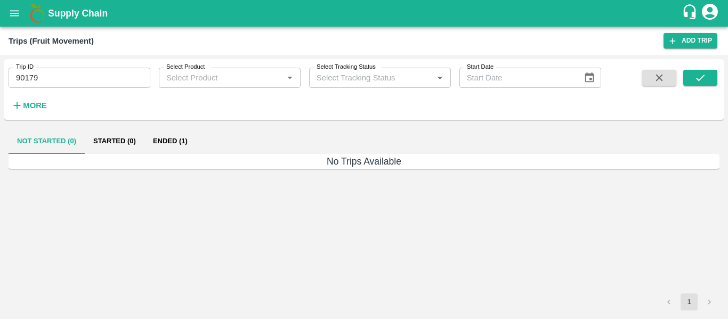
click at [157, 147] on button "Ended (1)" at bounding box center [170, 141] width 52 height 26
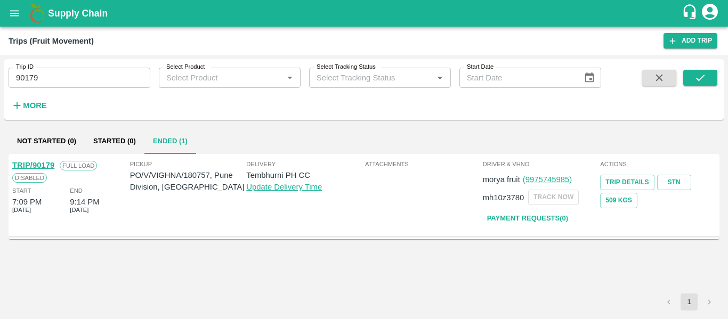
click at [28, 163] on link "TRIP/90179" at bounding box center [33, 165] width 42 height 9
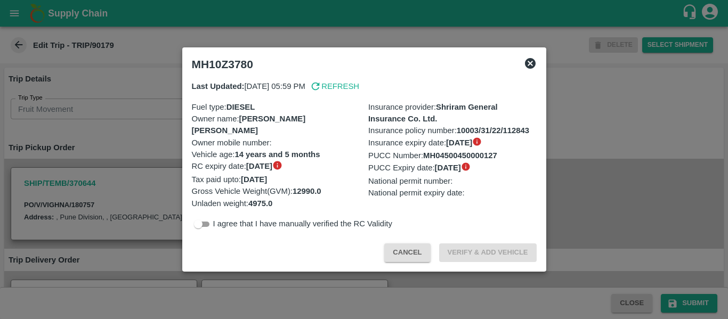
click at [124, 156] on div at bounding box center [364, 159] width 728 height 319
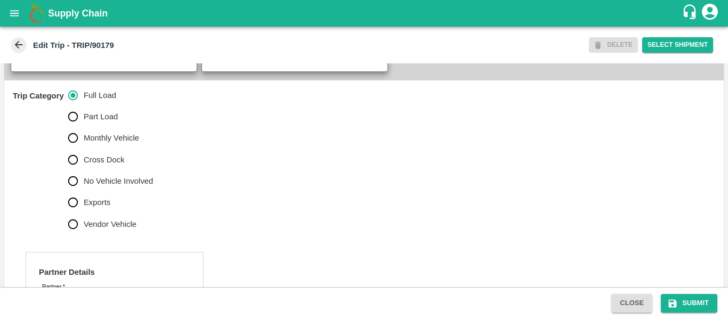
scroll to position [293, 0]
click at [118, 191] on label "No Vehicle Involved" at bounding box center [107, 180] width 91 height 21
click at [84, 191] on input "No Vehicle Involved" at bounding box center [72, 180] width 21 height 21
radio input "true"
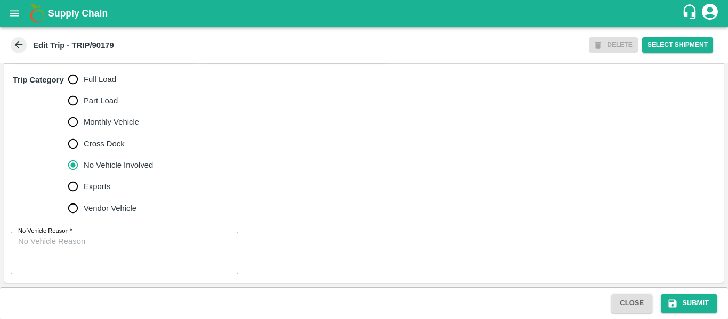
click at [140, 233] on div "x No Vehicle Reason" at bounding box center [125, 253] width 228 height 43
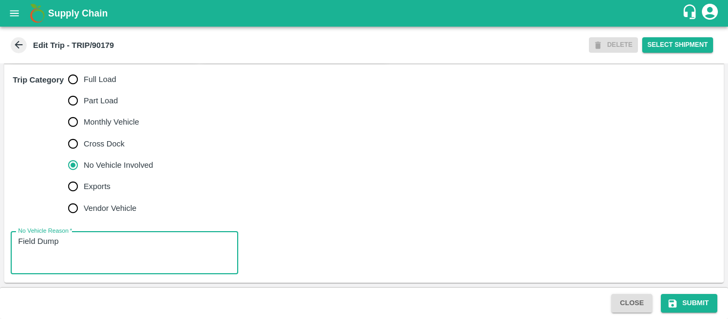
type textarea "Field Dump"
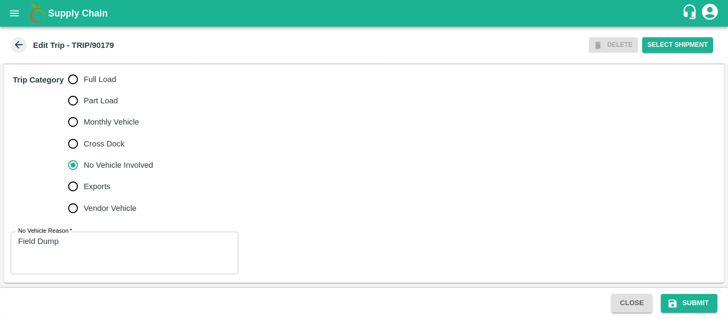
click at [690, 319] on div "Close Submit" at bounding box center [364, 303] width 728 height 32
click at [693, 299] on button "Submit" at bounding box center [689, 303] width 57 height 19
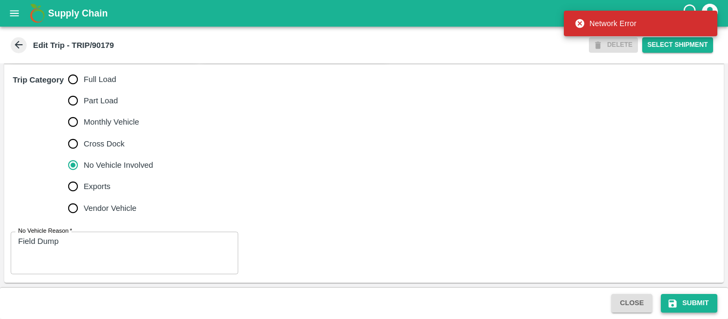
click at [678, 301] on icon "submit" at bounding box center [672, 304] width 11 height 11
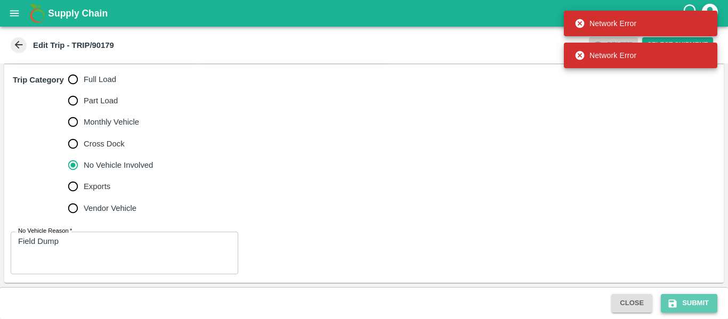
click at [678, 301] on icon "submit" at bounding box center [672, 304] width 11 height 11
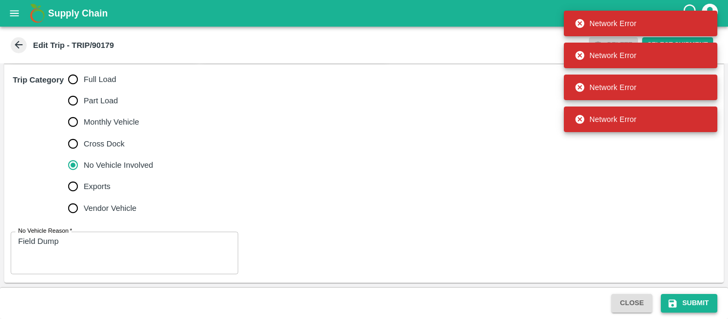
click at [678, 301] on icon "submit" at bounding box center [672, 304] width 11 height 11
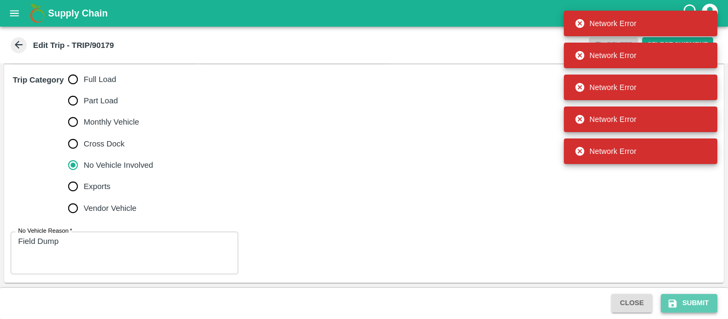
click at [678, 301] on icon "submit" at bounding box center [672, 304] width 11 height 11
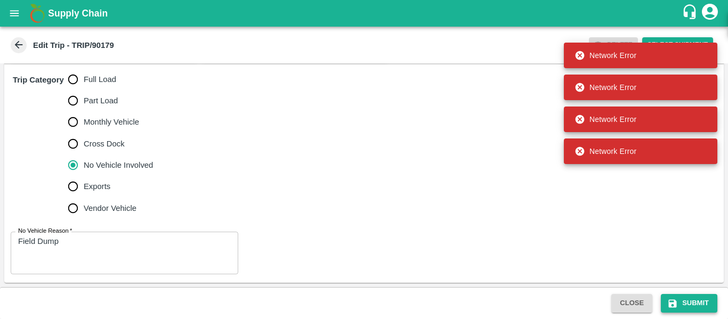
click at [678, 301] on icon "submit" at bounding box center [672, 304] width 11 height 11
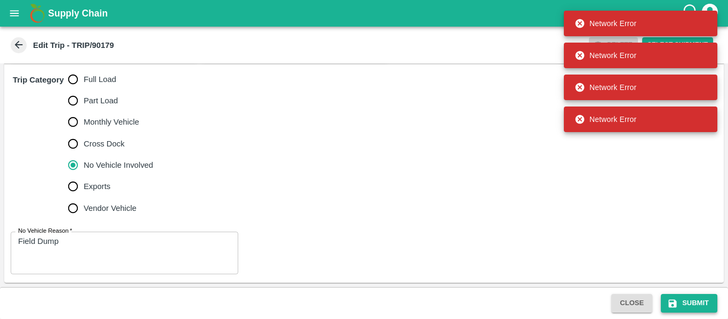
click at [678, 301] on icon "submit" at bounding box center [672, 304] width 11 height 11
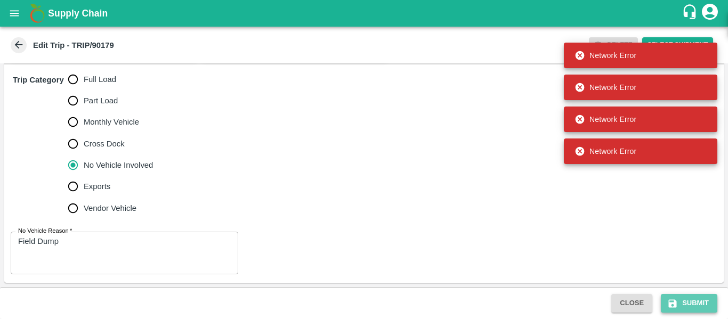
click at [678, 301] on icon "submit" at bounding box center [672, 304] width 11 height 11
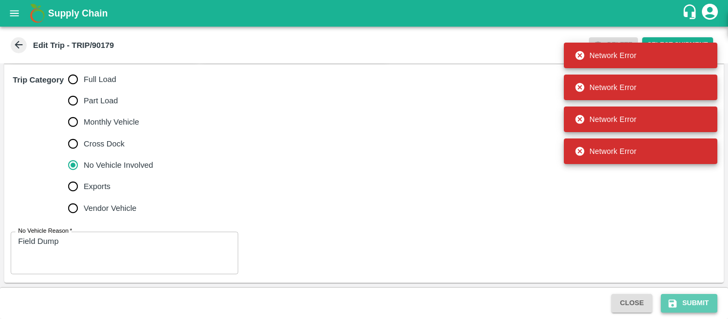
click at [678, 301] on icon "submit" at bounding box center [672, 304] width 11 height 11
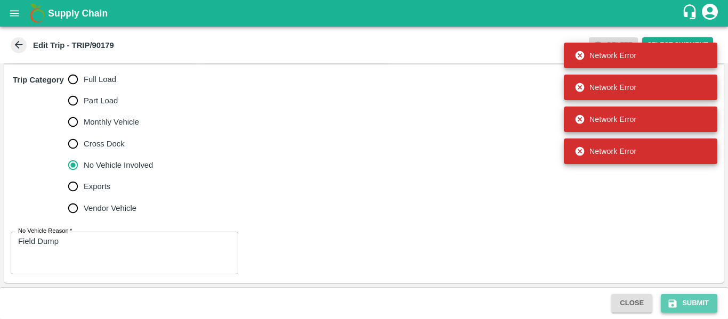
click at [678, 301] on icon "submit" at bounding box center [672, 304] width 11 height 11
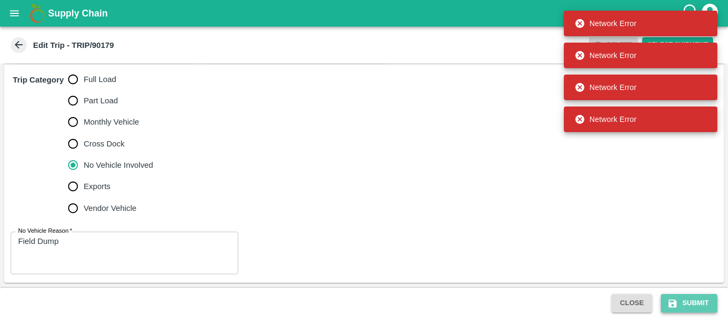
click at [678, 301] on icon "submit" at bounding box center [672, 304] width 11 height 11
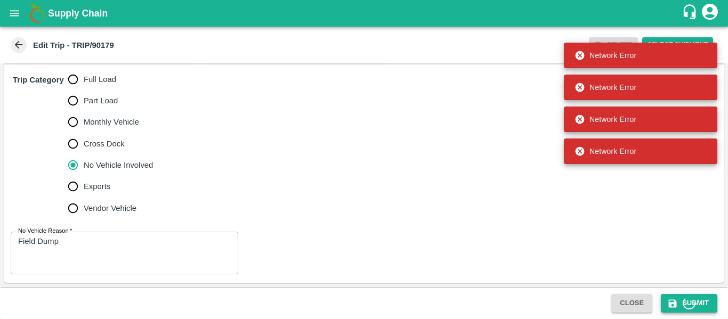
click at [678, 301] on icon "submit" at bounding box center [672, 304] width 11 height 11
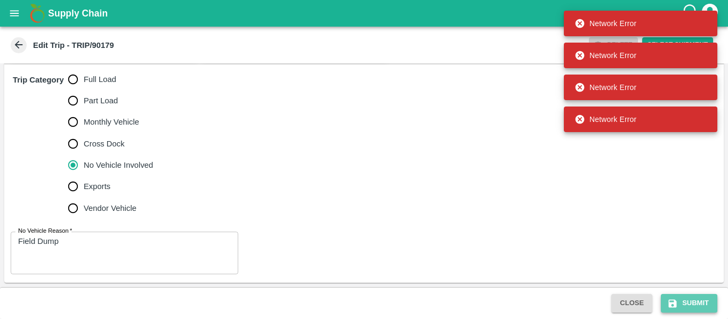
click at [678, 301] on icon "submit" at bounding box center [672, 304] width 11 height 11
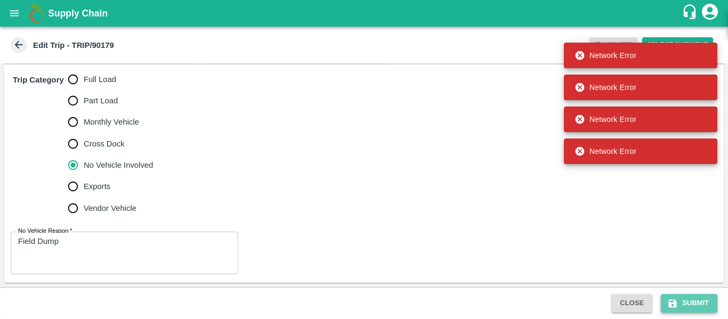
click at [678, 301] on icon "submit" at bounding box center [672, 304] width 11 height 11
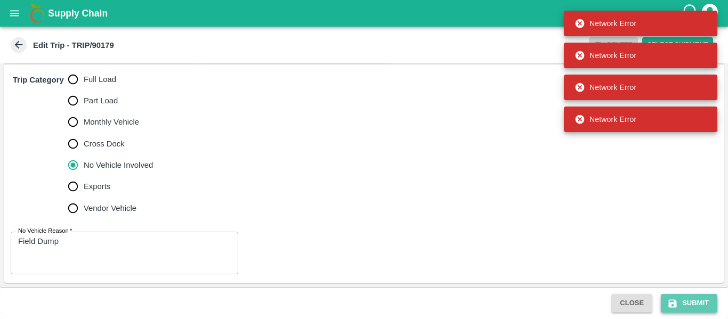
click at [678, 301] on icon "submit" at bounding box center [672, 304] width 11 height 11
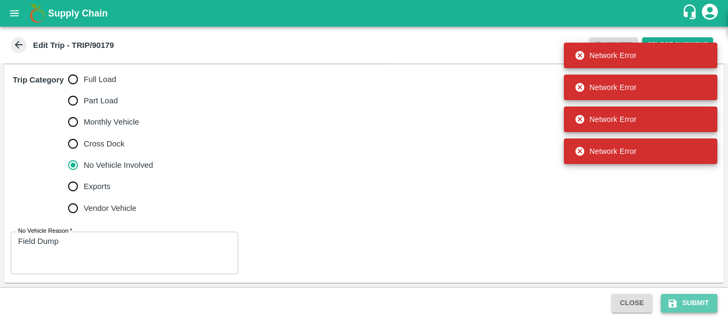
click at [678, 301] on icon "submit" at bounding box center [672, 304] width 11 height 11
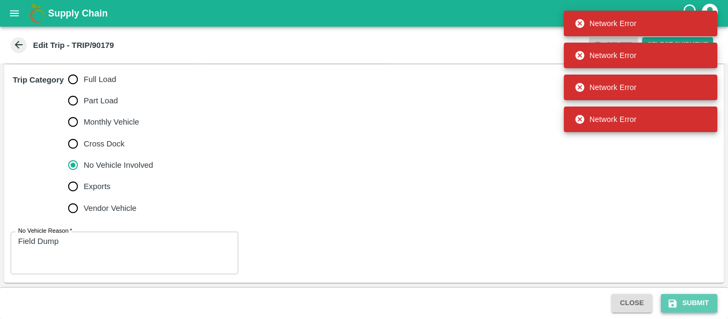
click at [678, 301] on icon "submit" at bounding box center [672, 304] width 11 height 11
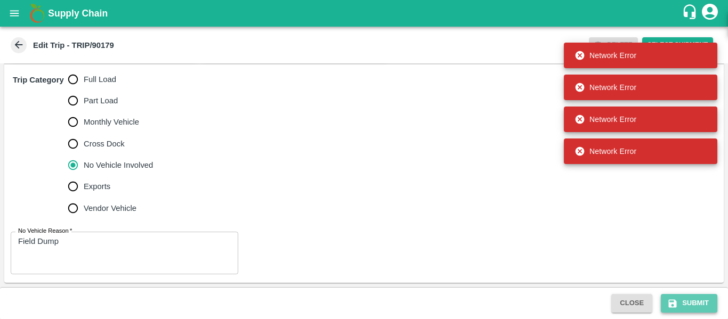
click at [678, 301] on icon "submit" at bounding box center [672, 304] width 11 height 11
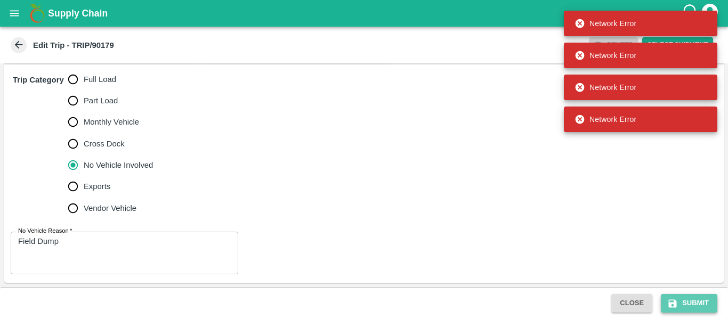
click at [678, 301] on icon "submit" at bounding box center [672, 304] width 11 height 11
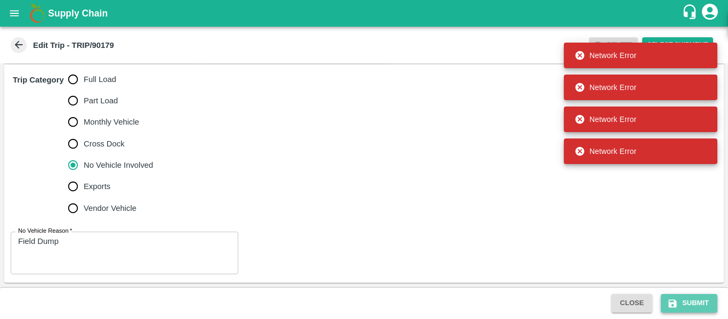
click at [678, 301] on icon "submit" at bounding box center [672, 304] width 11 height 11
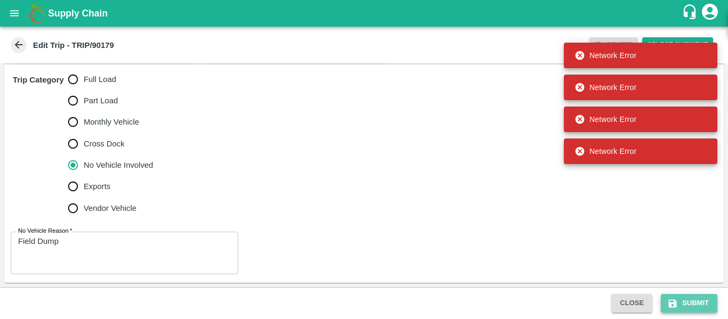
click at [678, 301] on icon "submit" at bounding box center [672, 304] width 11 height 11
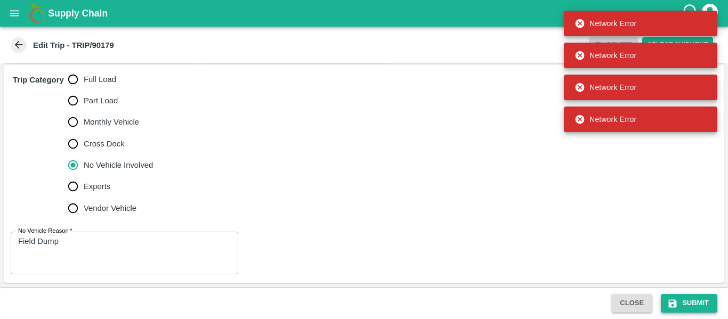
click at [678, 301] on icon "submit" at bounding box center [672, 304] width 11 height 11
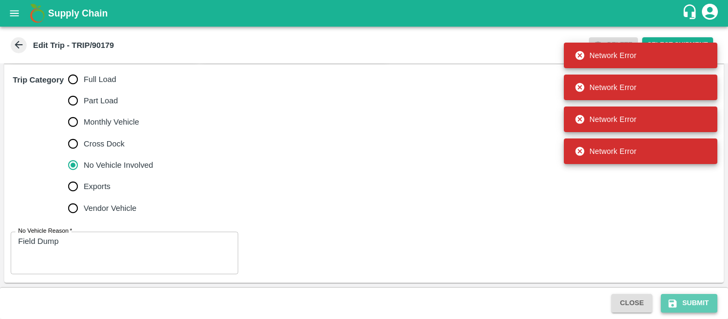
click at [678, 301] on icon "submit" at bounding box center [672, 304] width 11 height 11
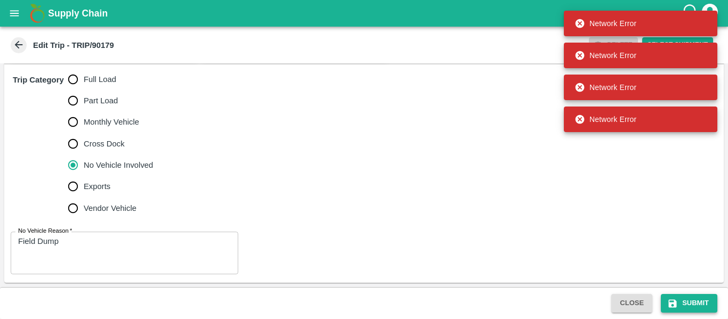
click at [678, 301] on icon "submit" at bounding box center [672, 304] width 11 height 11
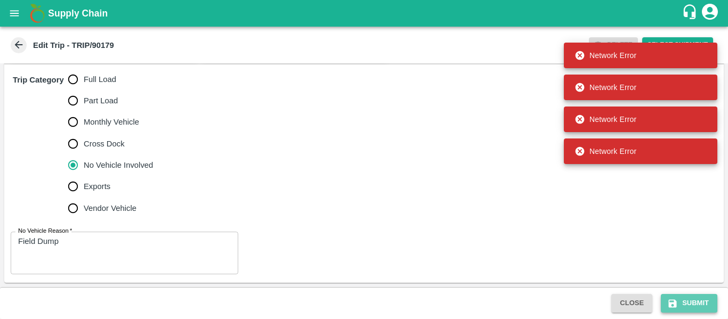
click at [678, 301] on icon "submit" at bounding box center [672, 304] width 11 height 11
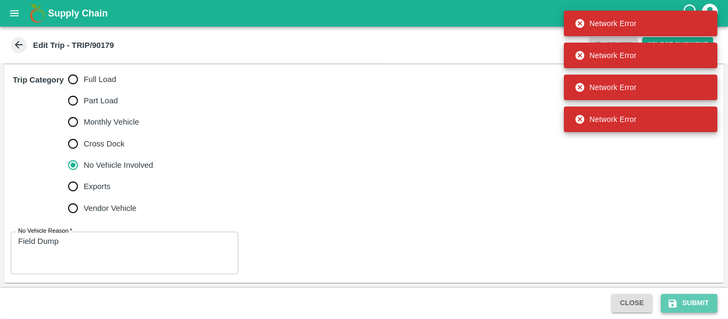
click at [678, 301] on icon "submit" at bounding box center [672, 304] width 11 height 11
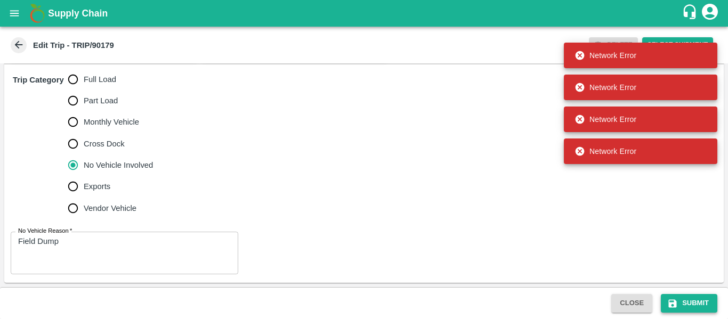
click at [678, 301] on icon "submit" at bounding box center [672, 304] width 11 height 11
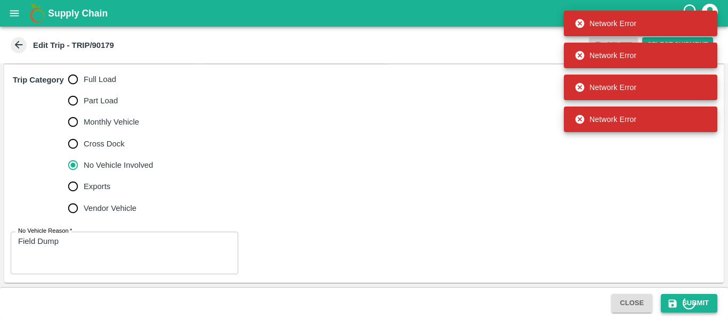
click at [678, 301] on icon "submit" at bounding box center [672, 304] width 11 height 11
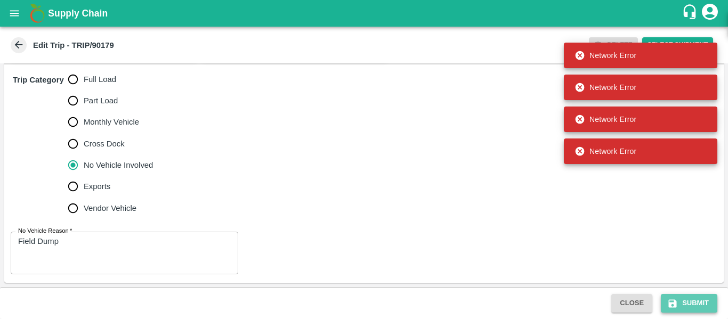
click at [678, 301] on icon "submit" at bounding box center [672, 304] width 11 height 11
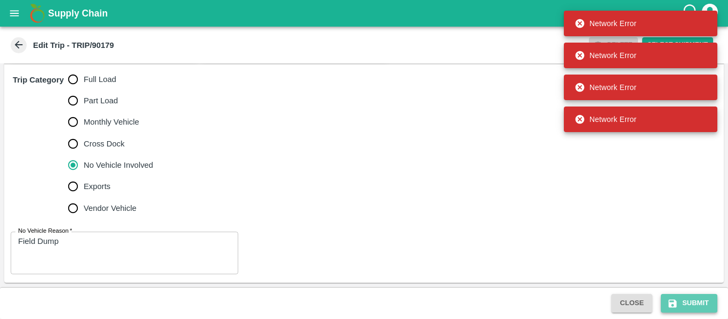
click at [678, 301] on icon "submit" at bounding box center [672, 304] width 11 height 11
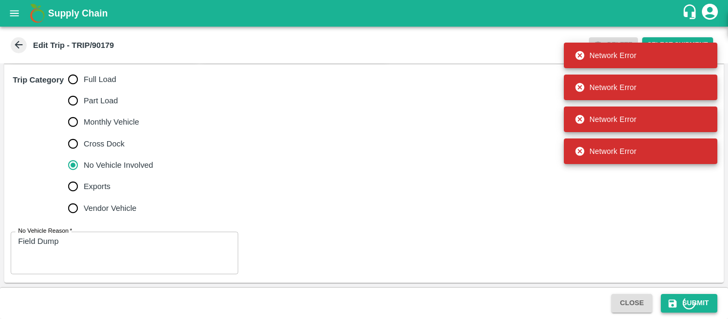
click at [678, 301] on icon "submit" at bounding box center [672, 304] width 11 height 11
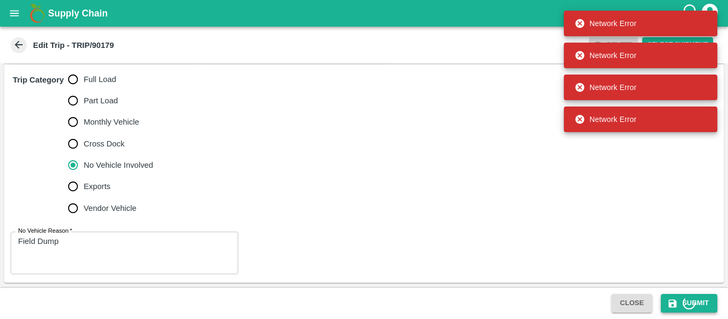
click at [678, 301] on icon "submit" at bounding box center [672, 304] width 11 height 11
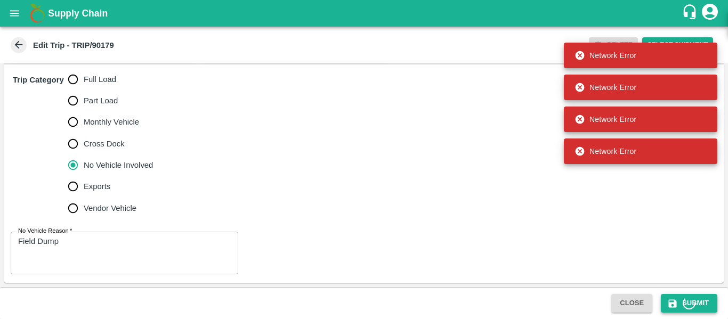
click at [678, 301] on icon "submit" at bounding box center [672, 304] width 11 height 11
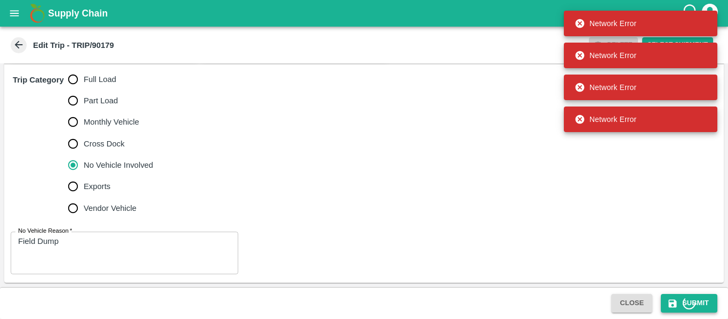
click at [678, 301] on icon "submit" at bounding box center [672, 304] width 11 height 11
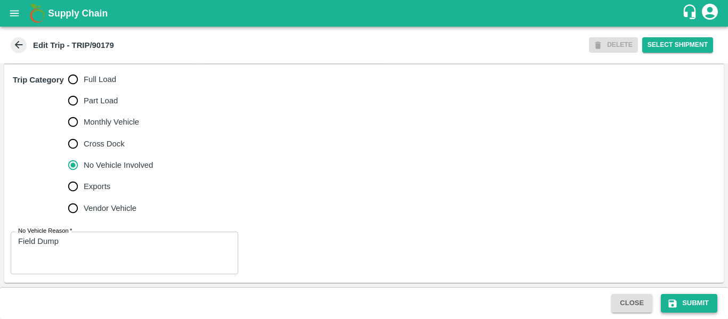
click at [678, 301] on icon "submit" at bounding box center [672, 304] width 11 height 11
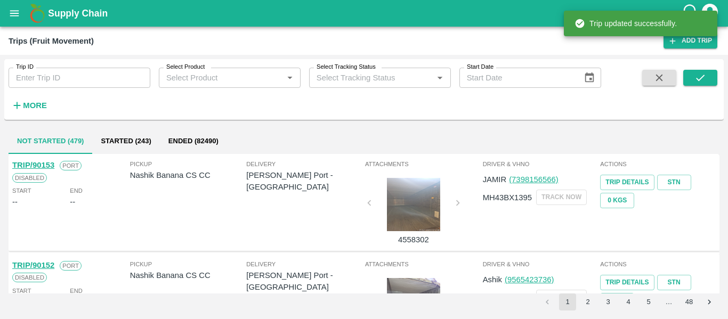
click at [72, 76] on input "Trip ID" at bounding box center [80, 78] width 142 height 20
paste input "90179"
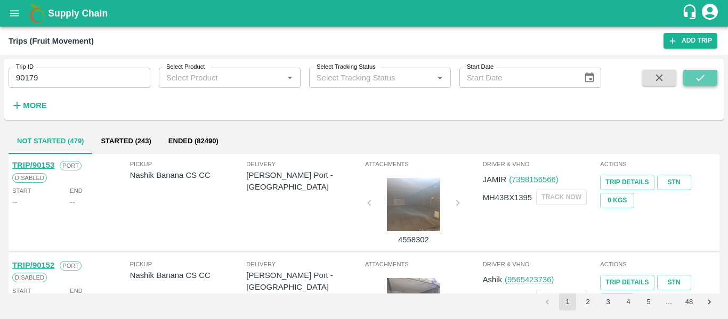
click at [702, 79] on icon "submit" at bounding box center [701, 78] width 12 height 12
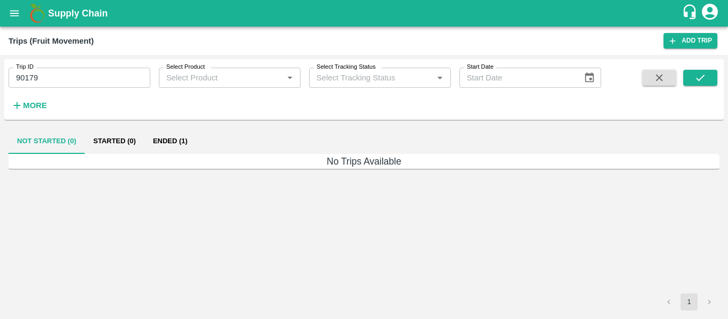
click at [172, 140] on button "Ended (1)" at bounding box center [170, 141] width 52 height 26
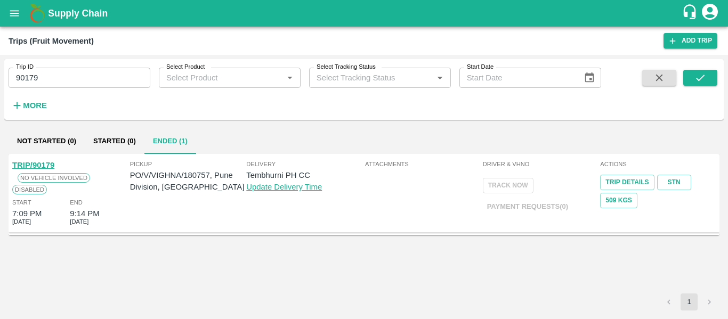
click at [71, 84] on input "90179" at bounding box center [80, 78] width 142 height 20
paste input "text"
type input "90206"
click at [686, 85] on button "submit" at bounding box center [700, 78] width 34 height 16
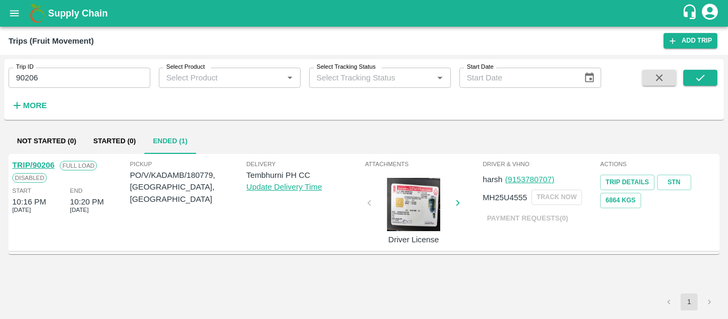
click at [38, 162] on link "TRIP/90206" at bounding box center [33, 165] width 42 height 9
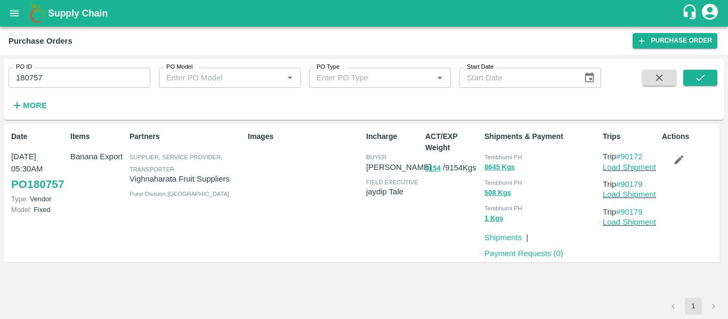
click at [673, 158] on icon "button" at bounding box center [679, 160] width 12 height 12
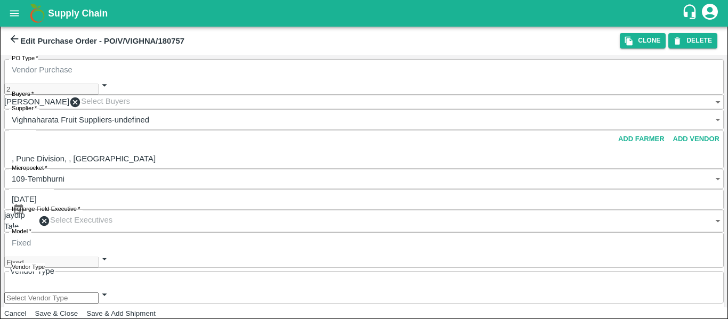
click at [566, 317] on div "Cancel Save & Close Save & Add Shipment" at bounding box center [364, 314] width 728 height 12
click at [78, 310] on button "Save & Close" at bounding box center [56, 314] width 43 height 8
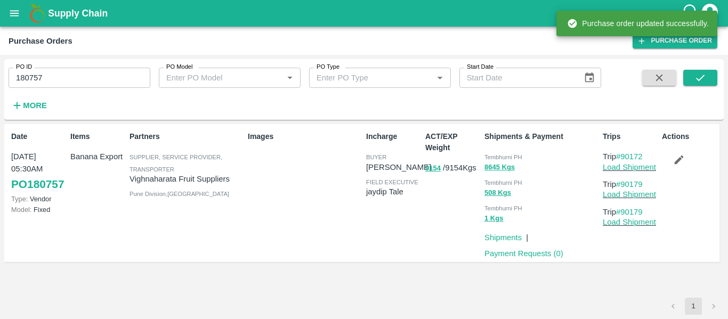
click at [72, 74] on input "180757" at bounding box center [80, 78] width 142 height 20
paste input "text"
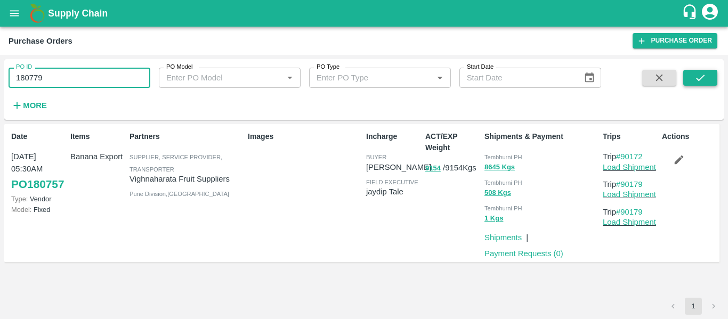
type input "180779"
click at [692, 81] on button "submit" at bounding box center [700, 78] width 34 height 16
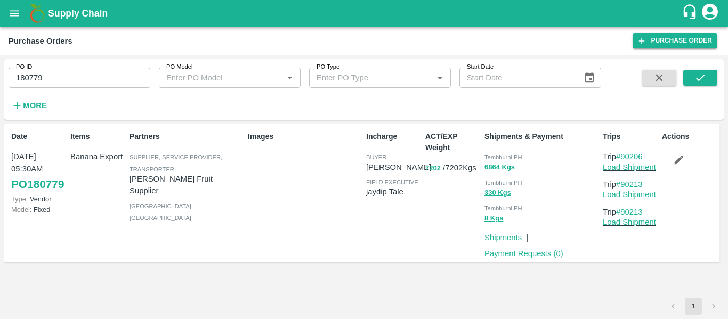
click at [72, 81] on input "180779" at bounding box center [80, 78] width 142 height 20
click at [680, 80] on span at bounding box center [659, 92] width 43 height 44
click at [699, 78] on icon "submit" at bounding box center [701, 78] width 12 height 12
drag, startPoint x: 654, startPoint y: 154, endPoint x: 625, endPoint y: 155, distance: 29.4
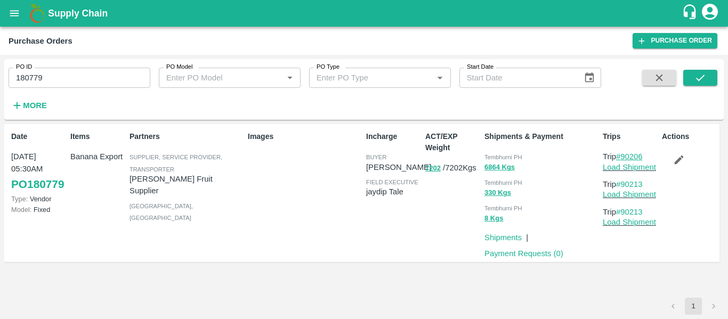
click at [625, 155] on p "Trip #90206" at bounding box center [630, 157] width 55 height 12
copy link "90206"
click at [629, 168] on link "Load Shipment" at bounding box center [629, 167] width 53 height 9
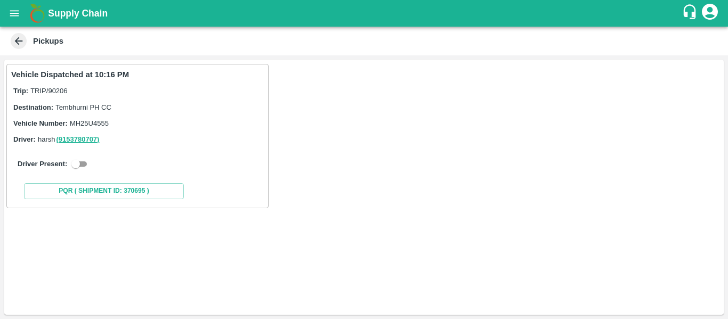
click at [80, 162] on input "checkbox" at bounding box center [76, 164] width 38 height 13
checkbox input "true"
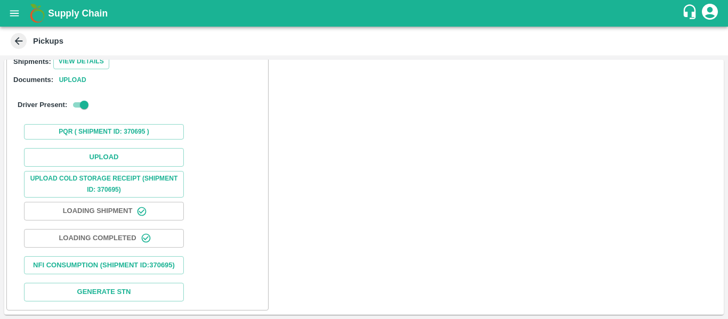
scroll to position [156, 0]
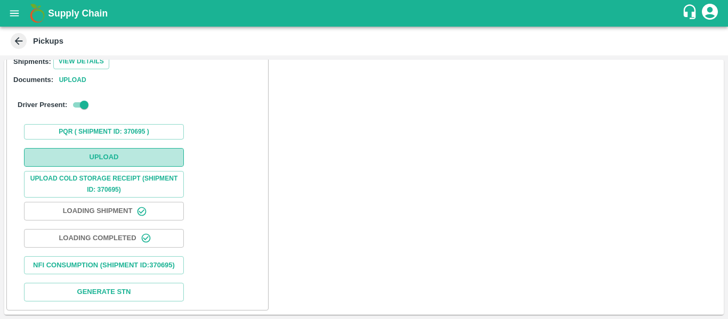
click at [83, 148] on button "Upload" at bounding box center [104, 157] width 160 height 19
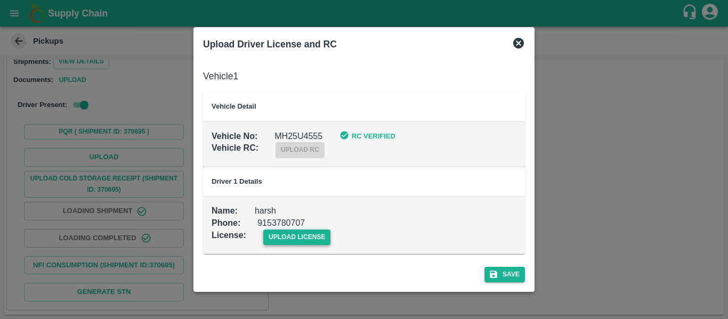
click at [301, 235] on span "upload license" at bounding box center [297, 237] width 68 height 15
click at [0, 0] on input "upload license" at bounding box center [0, 0] width 0 height 0
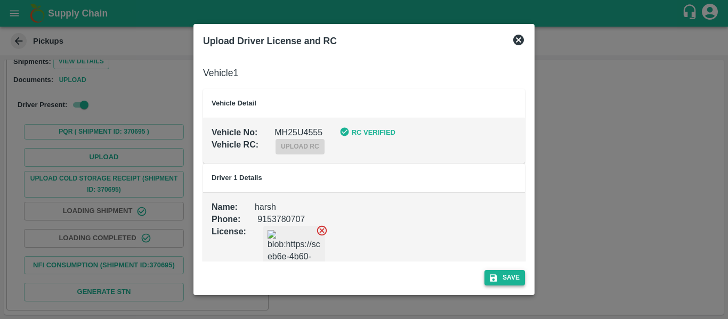
click at [499, 276] on button "Save" at bounding box center [505, 277] width 41 height 15
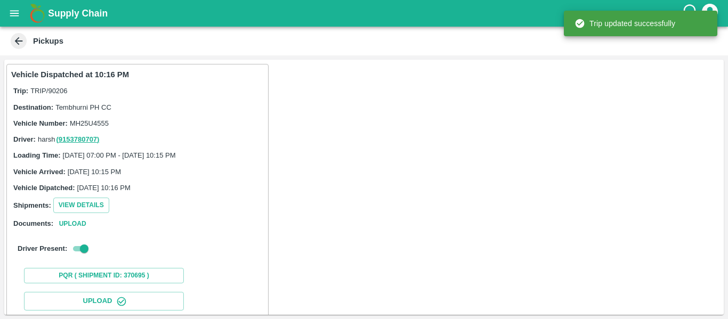
scroll to position [183, 0]
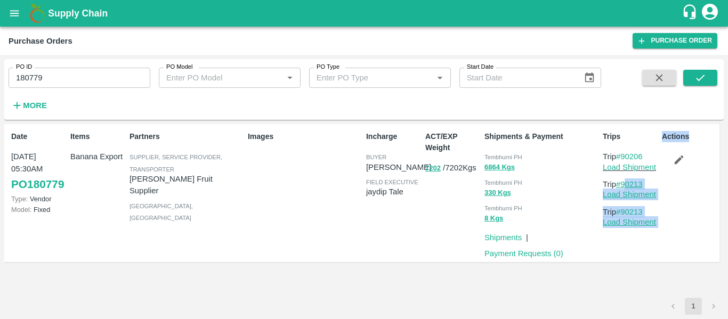
drag, startPoint x: 658, startPoint y: 182, endPoint x: 623, endPoint y: 184, distance: 34.7
click at [623, 184] on div "Date [DATE] 05:30AM PO 180779 Type: Vendor Model: Fixed Items Banana Export Par…" at bounding box center [361, 193] width 715 height 139
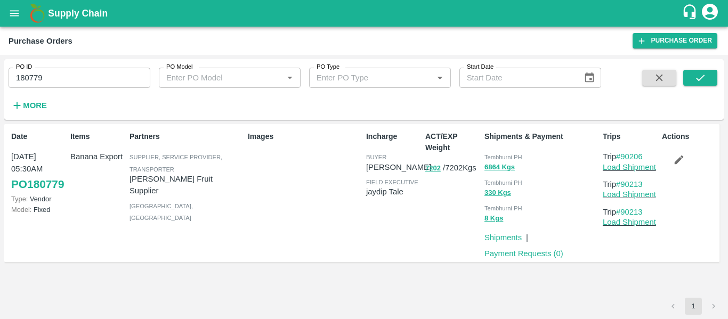
click at [664, 182] on div "Actions" at bounding box center [687, 193] width 59 height 133
drag, startPoint x: 655, startPoint y: 182, endPoint x: 624, endPoint y: 183, distance: 30.9
click at [624, 183] on p "Trip #90213" at bounding box center [630, 185] width 55 height 12
copy link "90213"
click at [61, 72] on input "180779" at bounding box center [80, 78] width 142 height 20
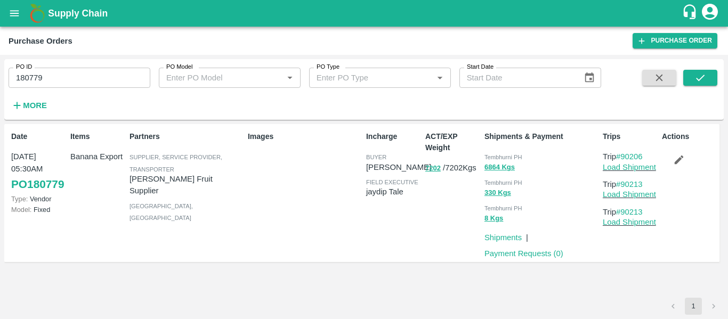
click at [61, 72] on input "180779" at bounding box center [80, 78] width 142 height 20
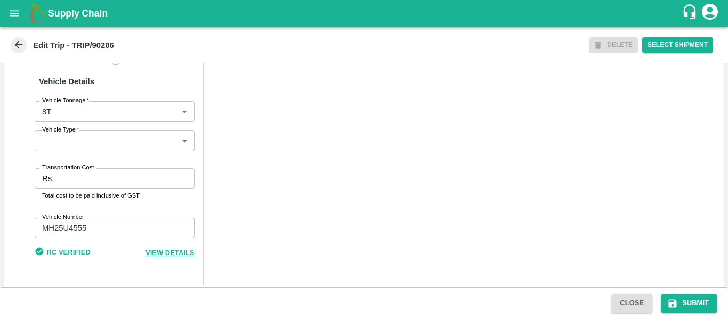
scroll to position [817, 0]
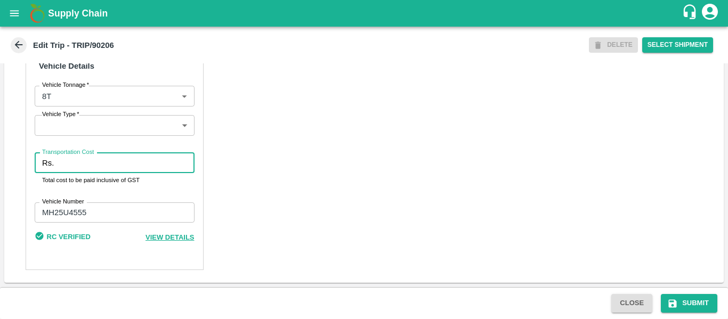
click at [128, 158] on input "Transportation Cost" at bounding box center [126, 163] width 136 height 20
type input "5000"
click at [682, 315] on div "Close Submit" at bounding box center [364, 303] width 728 height 32
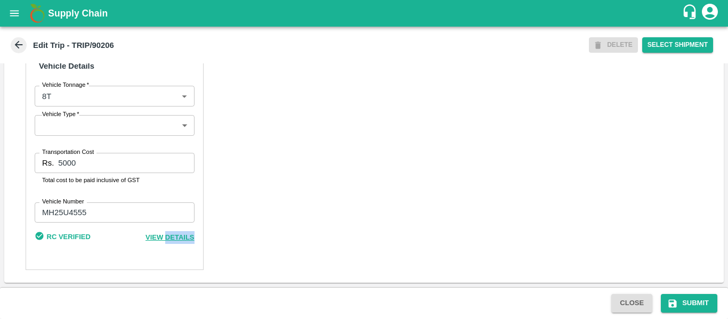
click at [683, 313] on div "Close Submit" at bounding box center [364, 303] width 728 height 32
click at [685, 307] on button "Submit" at bounding box center [689, 303] width 57 height 19
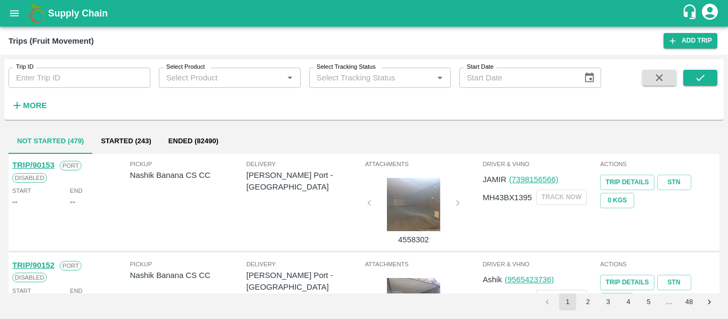
click at [80, 66] on div "Trip ID Trip ID" at bounding box center [75, 73] width 150 height 29
click at [82, 79] on input "Trip ID" at bounding box center [80, 78] width 142 height 20
paste input "90213"
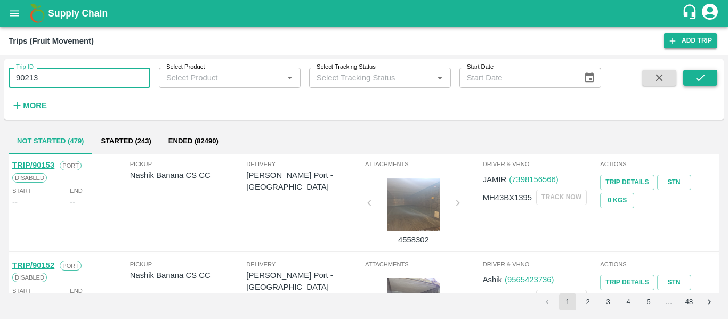
type input "90213"
click at [699, 76] on icon "submit" at bounding box center [701, 78] width 12 height 12
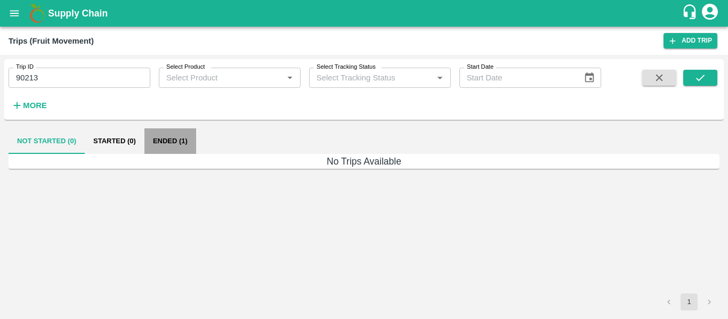
click at [163, 152] on button "Ended (1)" at bounding box center [170, 141] width 52 height 26
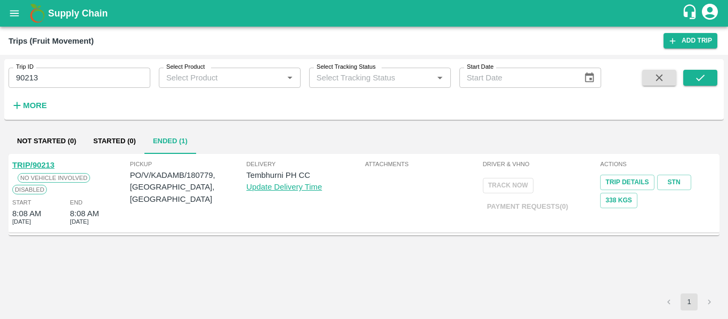
click at [53, 162] on link "TRIP/90213" at bounding box center [33, 165] width 42 height 9
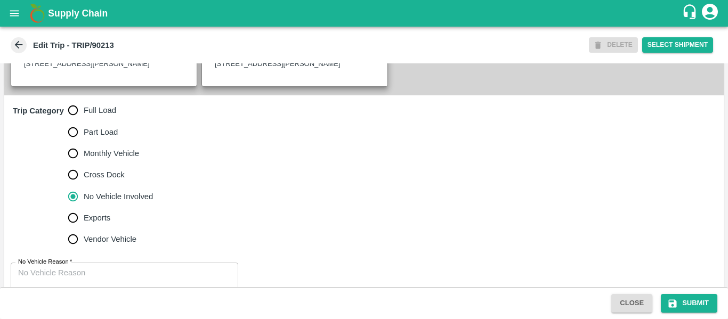
scroll to position [324, 0]
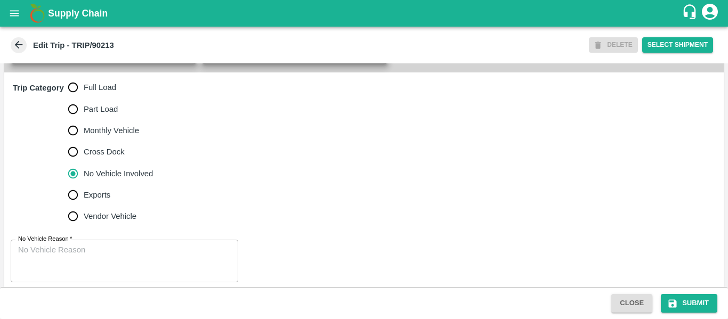
click at [90, 93] on span "Full Load" at bounding box center [100, 88] width 33 height 12
click at [84, 98] on input "Full Load" at bounding box center [72, 87] width 21 height 21
radio input "true"
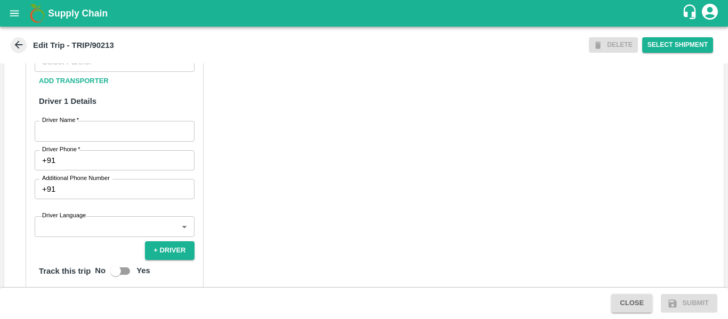
scroll to position [553, 0]
click at [88, 68] on input "Partner   *" at bounding box center [106, 61] width 136 height 14
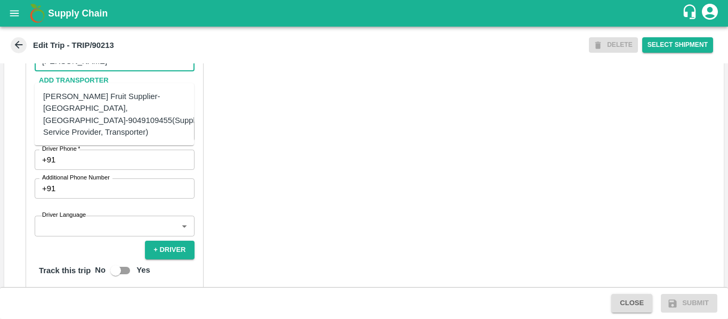
click at [99, 98] on div "[PERSON_NAME] Fruit Supplier-[GEOGRAPHIC_DATA], [GEOGRAPHIC_DATA]-9049109455(Su…" at bounding box center [124, 114] width 163 height 47
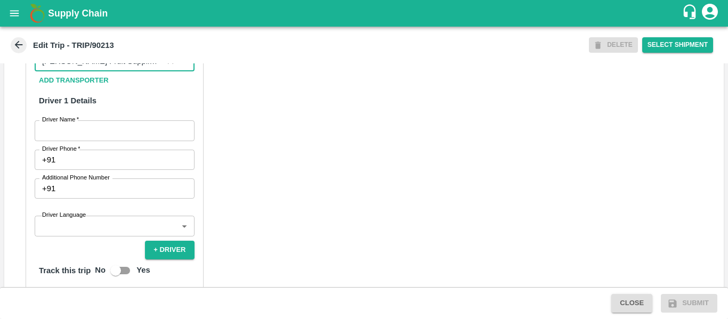
type input "[PERSON_NAME] Fruit Supplier-[GEOGRAPHIC_DATA], [GEOGRAPHIC_DATA]-9049109455(Su…"
click at [109, 134] on input "Driver Name   *" at bounding box center [115, 130] width 160 height 20
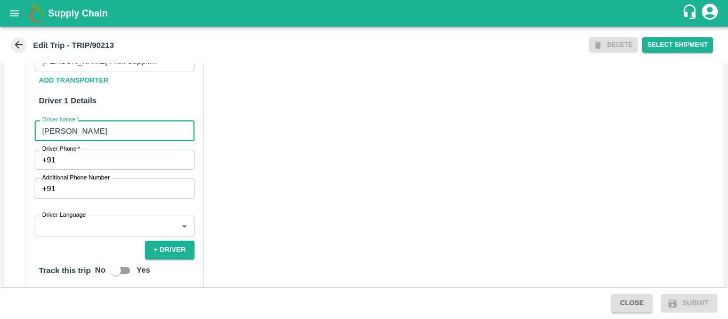
type input "[PERSON_NAME]"
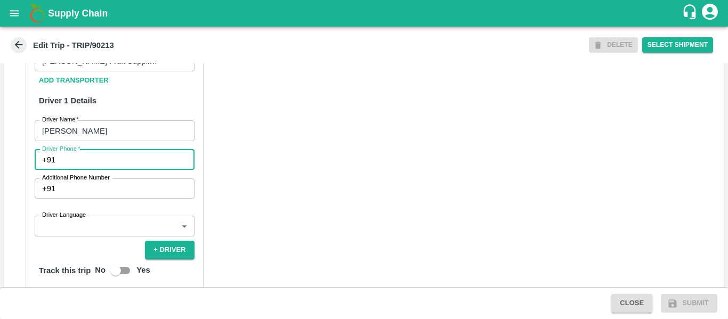
click at [113, 162] on input "Driver Phone   *" at bounding box center [127, 160] width 134 height 20
type input "9049109455"
click at [269, 195] on div "Partner Details Partner   * Partner Add Transporter Driver 1 Details Driver Nam…" at bounding box center [364, 269] width 720 height 535
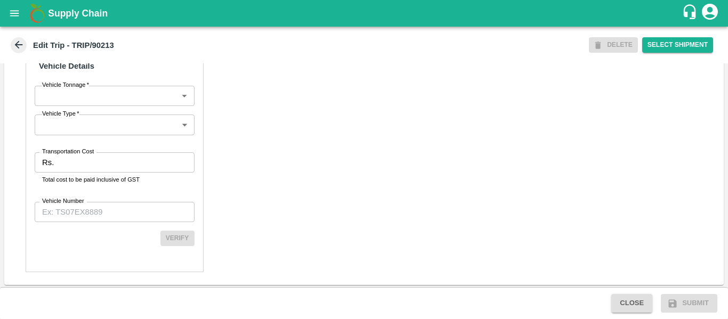
scroll to position [819, 0]
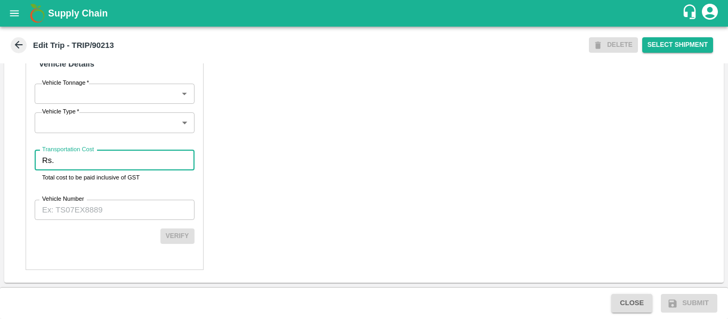
click at [135, 167] on input "Transportation Cost" at bounding box center [126, 160] width 136 height 20
type input "1234"
click at [120, 206] on input "Vehicle Number" at bounding box center [115, 210] width 160 height 20
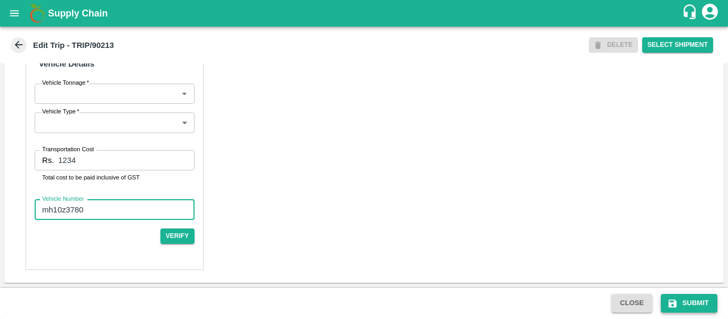
type input "mh10z3780"
click at [682, 299] on button "Submit" at bounding box center [689, 303] width 57 height 19
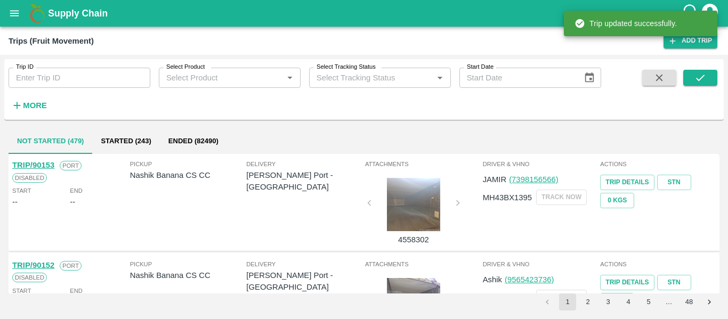
click at [93, 82] on input "Trip ID" at bounding box center [80, 78] width 142 height 20
paste input "90213"
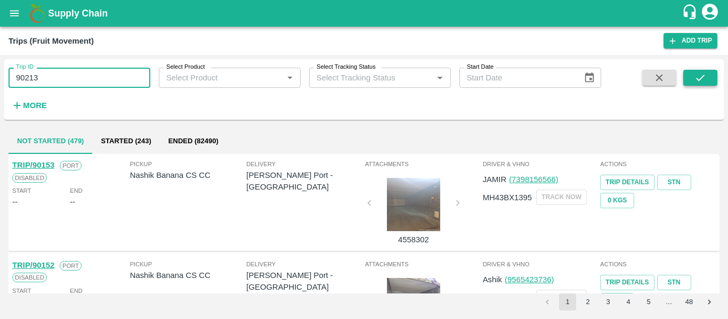
type input "90213"
click at [705, 78] on icon "submit" at bounding box center [701, 78] width 12 height 12
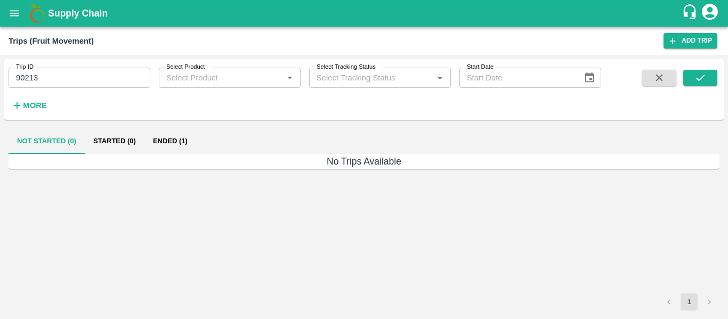
click at [173, 146] on button "Ended (1)" at bounding box center [170, 141] width 52 height 26
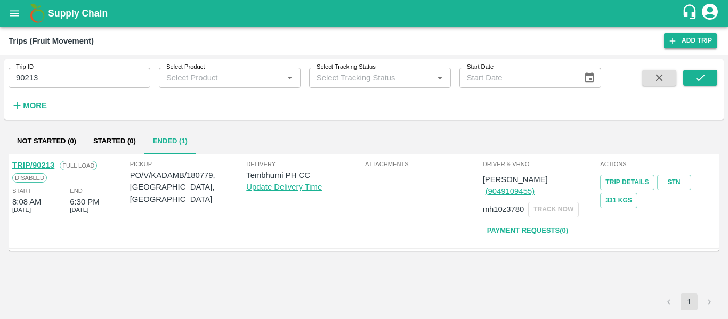
click at [35, 167] on link "TRIP/90213" at bounding box center [33, 165] width 42 height 9
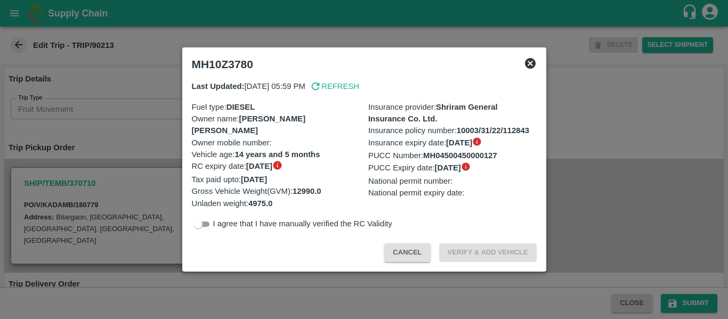
click at [101, 137] on div at bounding box center [364, 159] width 728 height 319
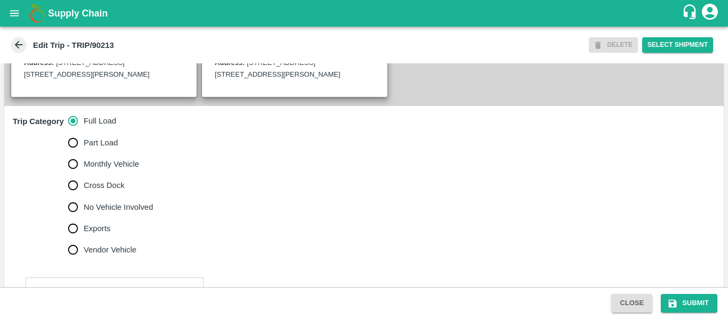
scroll to position [293, 0]
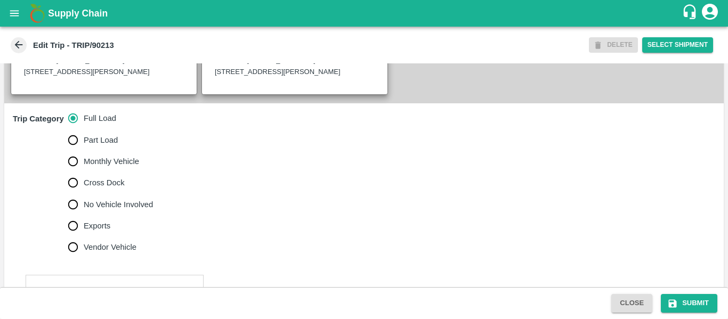
click at [111, 211] on span "No Vehicle Involved" at bounding box center [118, 205] width 69 height 12
click at [84, 215] on input "No Vehicle Involved" at bounding box center [72, 204] width 21 height 21
radio input "true"
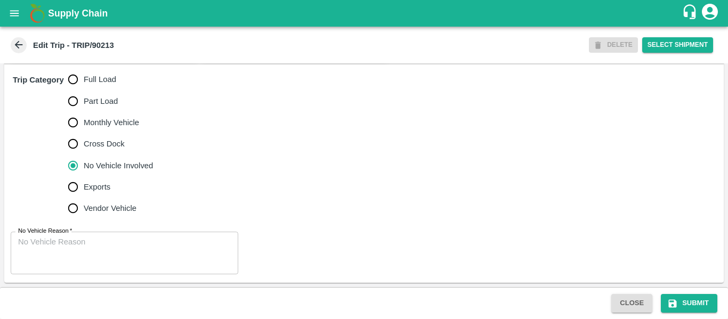
click at [90, 279] on div "No Vehicle Reason   * x No Vehicle Reason" at bounding box center [364, 253] width 720 height 60
click at [61, 245] on textarea "No Vehicle Reason   *" at bounding box center [124, 254] width 213 height 34
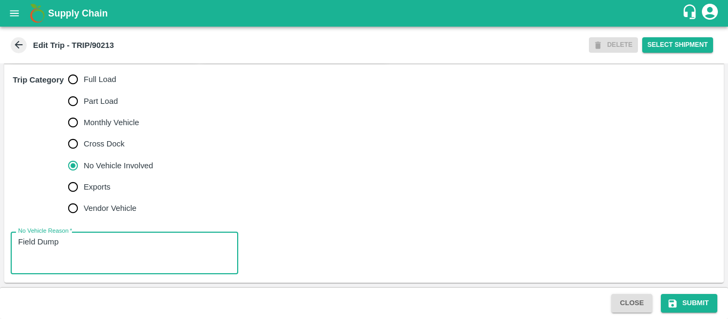
type textarea "Field Dump"
click at [677, 292] on div "Close Submit" at bounding box center [364, 303] width 728 height 32
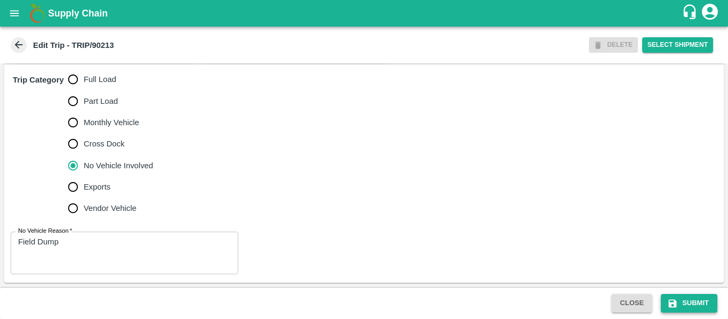
click at [679, 300] on button "Submit" at bounding box center [689, 303] width 57 height 19
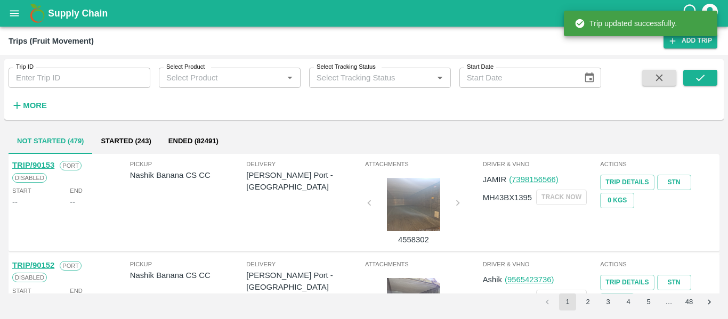
click at [102, 96] on div "Trip ID Trip ID Select Product Select Product   * Select Tracking Status Select…" at bounding box center [300, 86] width 601 height 55
click at [86, 77] on input "Trip ID" at bounding box center [80, 78] width 142 height 20
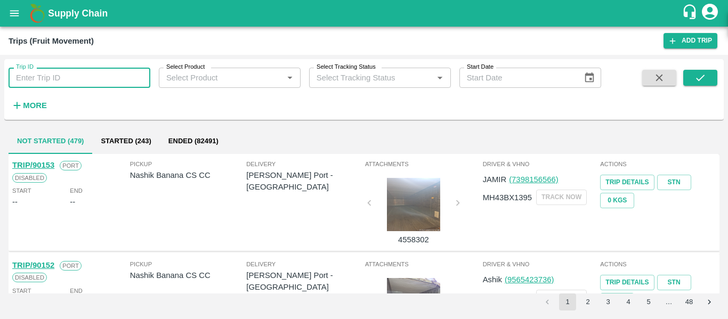
paste input "90213"
click at [701, 78] on icon "submit" at bounding box center [701, 78] width 12 height 12
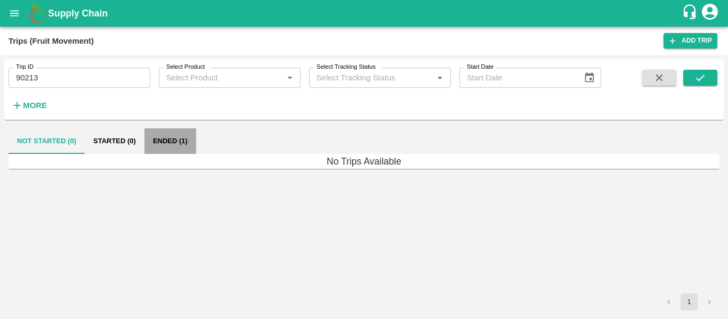
click at [151, 139] on button "Ended (1)" at bounding box center [170, 141] width 52 height 26
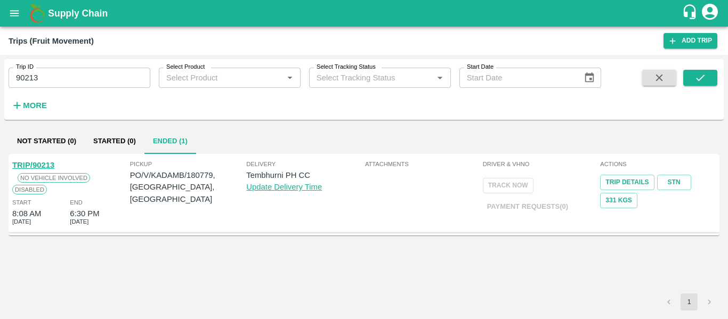
click at [60, 75] on input "90213" at bounding box center [80, 78] width 142 height 20
paste input "text"
type input "90176"
click at [697, 80] on icon "submit" at bounding box center [701, 78] width 12 height 12
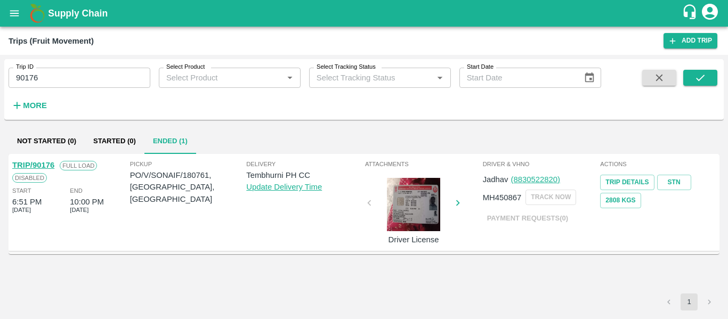
click at [40, 170] on link "TRIP/90176" at bounding box center [33, 165] width 42 height 9
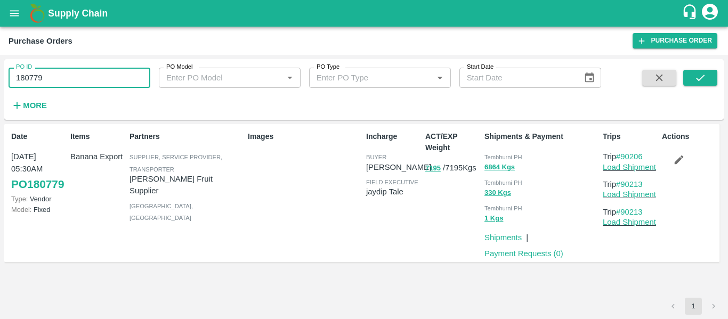
click at [62, 80] on input "180779" at bounding box center [80, 78] width 142 height 20
paste input "text"
type input "180761"
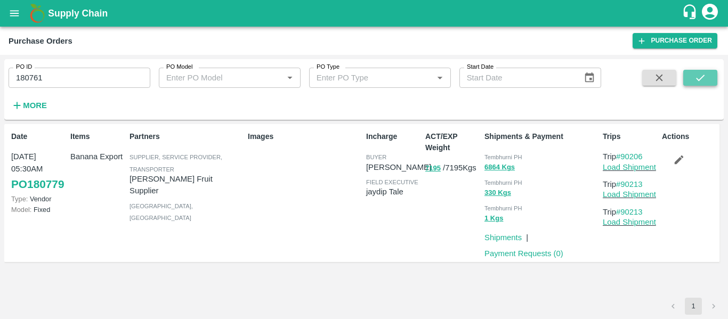
click at [690, 84] on button "submit" at bounding box center [700, 78] width 34 height 16
drag, startPoint x: 654, startPoint y: 156, endPoint x: 623, endPoint y: 160, distance: 30.6
click at [623, 160] on p "Trip #90176" at bounding box center [630, 157] width 55 height 12
copy link "90176"
click at [625, 170] on link "Load Shipment" at bounding box center [629, 167] width 53 height 9
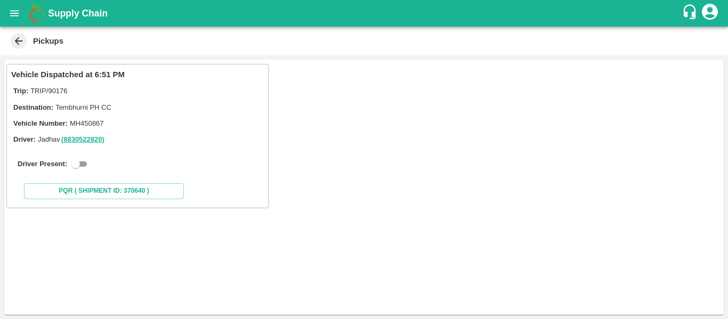
click at [81, 168] on input "checkbox" at bounding box center [76, 164] width 38 height 13
checkbox input "true"
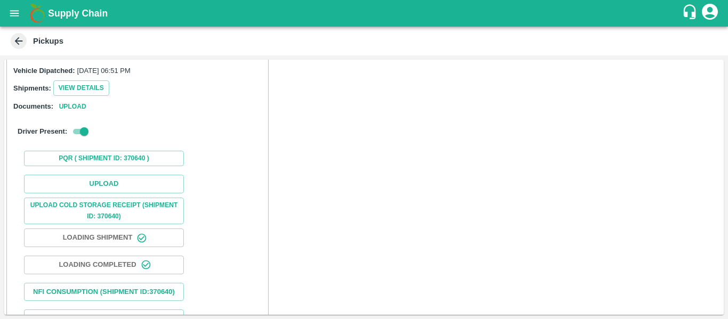
scroll to position [118, 0]
click at [92, 181] on button "Upload" at bounding box center [104, 183] width 160 height 19
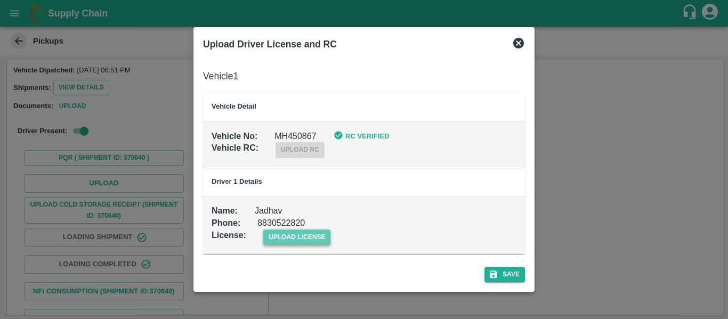
click at [292, 237] on span "upload license" at bounding box center [297, 237] width 68 height 15
click at [0, 0] on input "upload license" at bounding box center [0, 0] width 0 height 0
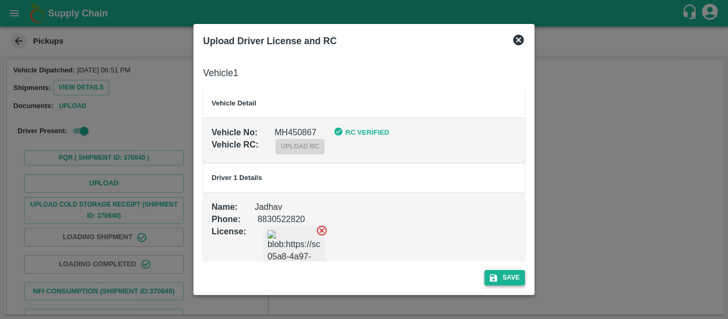
click at [497, 277] on icon "submit" at bounding box center [494, 278] width 10 height 10
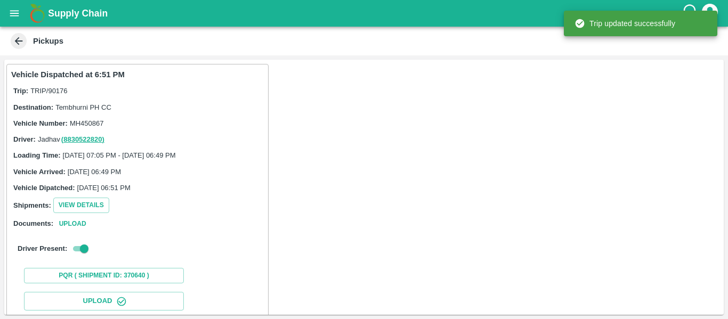
scroll to position [183, 0]
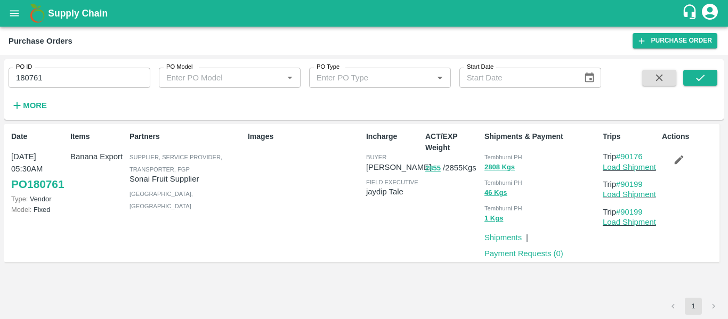
click at [51, 73] on input "180761" at bounding box center [80, 78] width 142 height 20
paste input "text"
type input "180777"
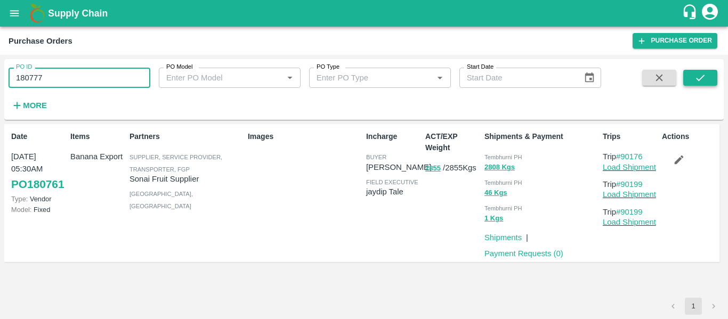
click at [704, 77] on icon "submit" at bounding box center [701, 78] width 12 height 12
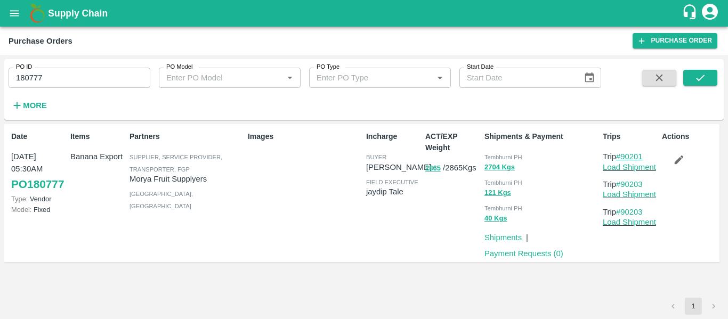
drag, startPoint x: 648, startPoint y: 157, endPoint x: 625, endPoint y: 158, distance: 22.9
click at [625, 158] on p "Trip #90201" at bounding box center [630, 157] width 55 height 12
copy link "90201"
click at [626, 167] on link "Load Shipment" at bounding box center [629, 167] width 53 height 9
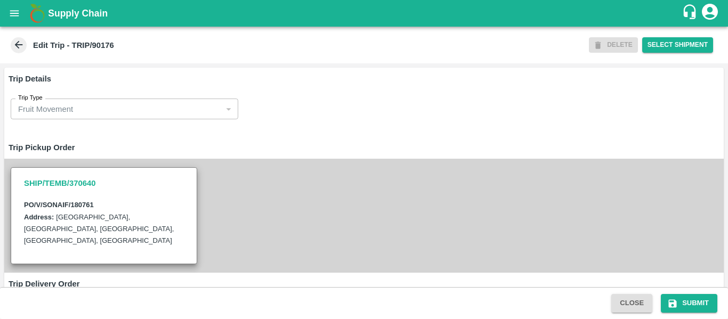
scroll to position [817, 0]
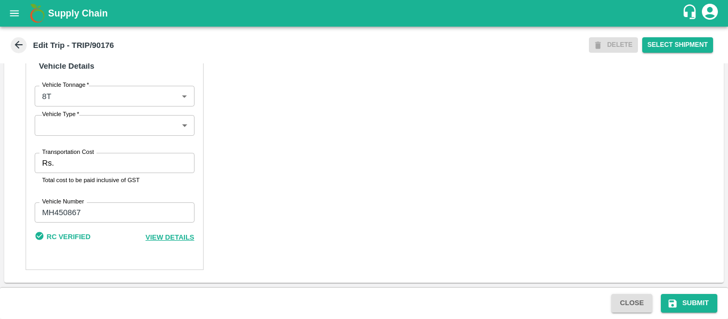
click at [101, 152] on div "Partner Details Partner   * Partner Add Transporter Driver 1 Details Driver Nam…" at bounding box center [115, 16] width 178 height 507
click at [102, 156] on input "Transportation Cost" at bounding box center [126, 163] width 136 height 20
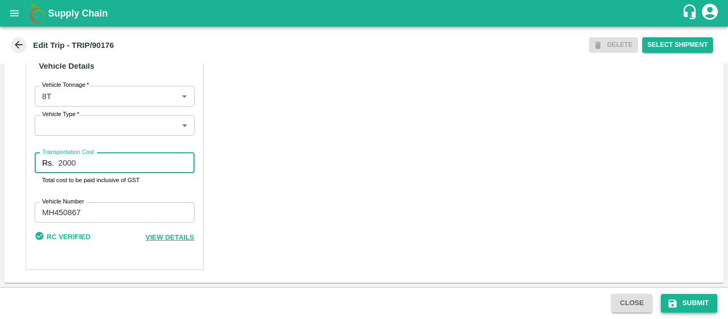
type input "2000"
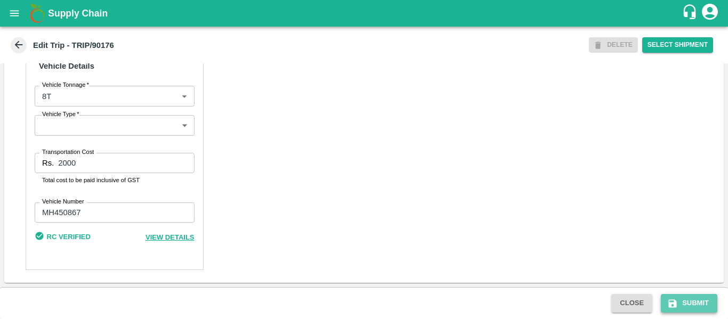
click at [688, 308] on button "Submit" at bounding box center [689, 303] width 57 height 19
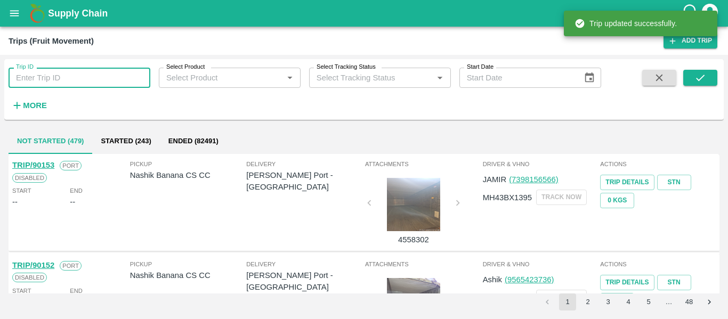
click at [67, 73] on input "Trip ID" at bounding box center [80, 78] width 142 height 20
paste input "90201"
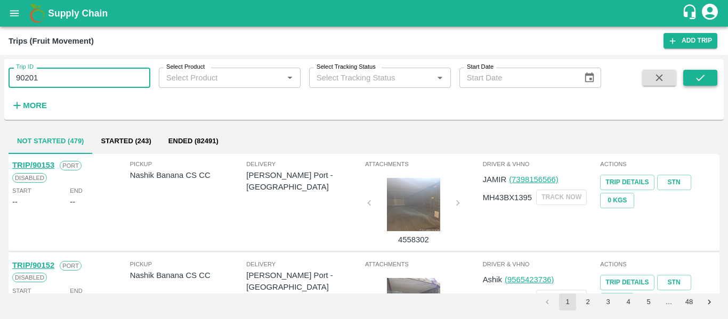
type input "90201"
click at [689, 78] on button "submit" at bounding box center [700, 78] width 34 height 16
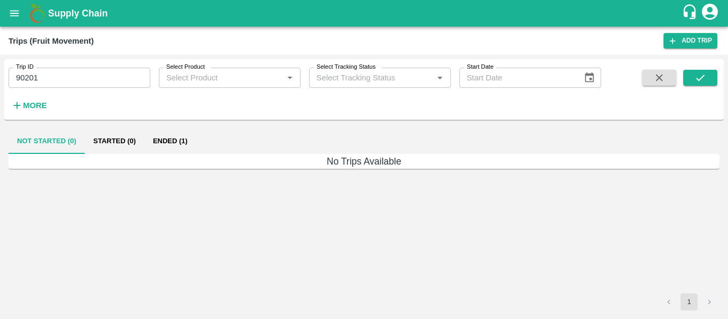
click at [167, 143] on button "Ended (1)" at bounding box center [170, 141] width 52 height 26
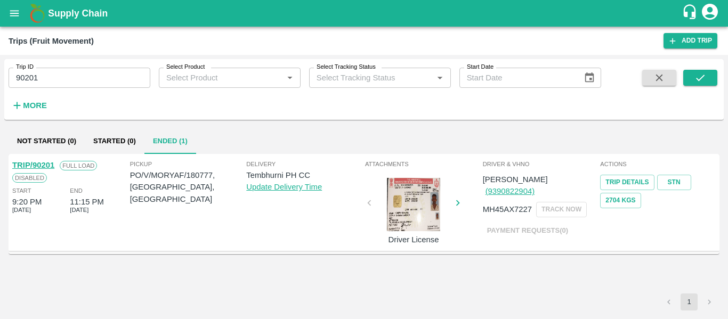
click at [26, 165] on link "TRIP/90201" at bounding box center [33, 165] width 42 height 9
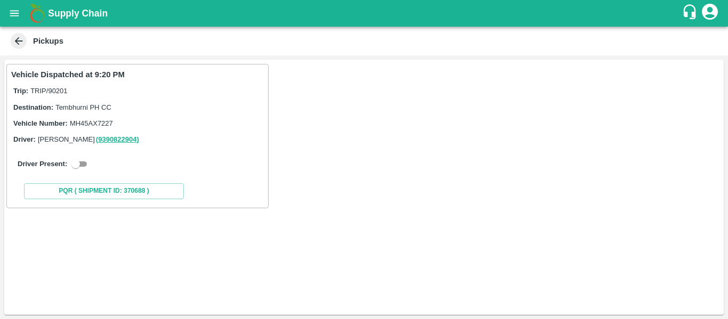
click at [81, 171] on div "Driver Present:" at bounding box center [137, 164] width 253 height 30
click at [76, 160] on input "checkbox" at bounding box center [76, 164] width 38 height 13
checkbox input "true"
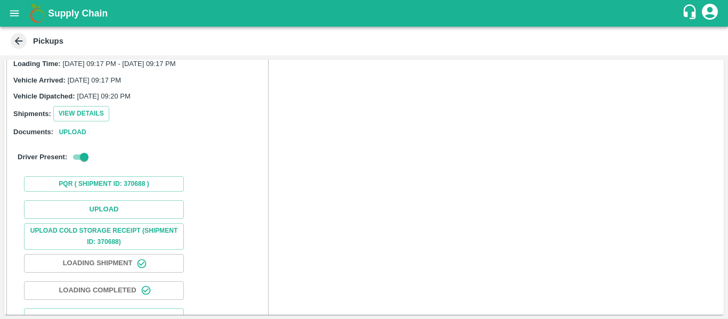
scroll to position [94, 0]
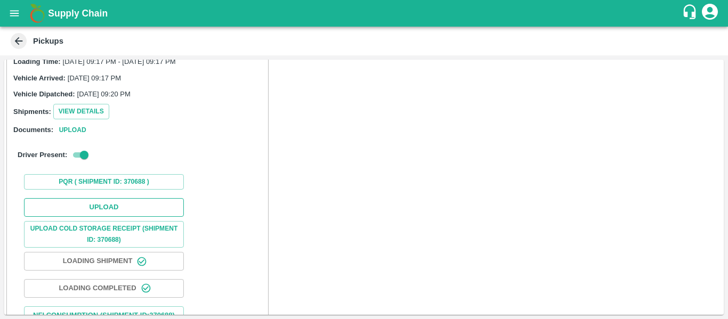
click at [123, 205] on button "Upload" at bounding box center [104, 207] width 160 height 19
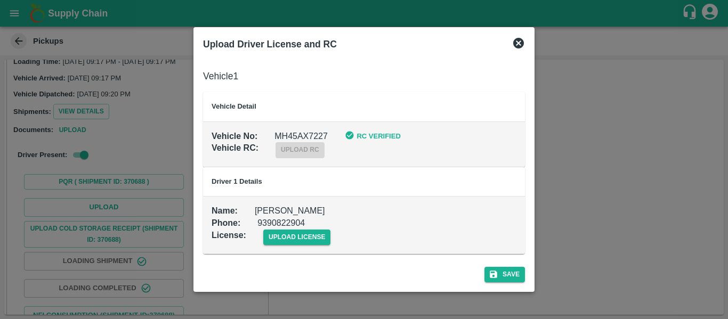
click at [302, 247] on td "Name : [PERSON_NAME] Phone : [PHONE_NUMBER] License : upload license" at bounding box center [364, 225] width 322 height 58
click at [297, 234] on span "upload license" at bounding box center [297, 237] width 68 height 15
click at [0, 0] on input "upload license" at bounding box center [0, 0] width 0 height 0
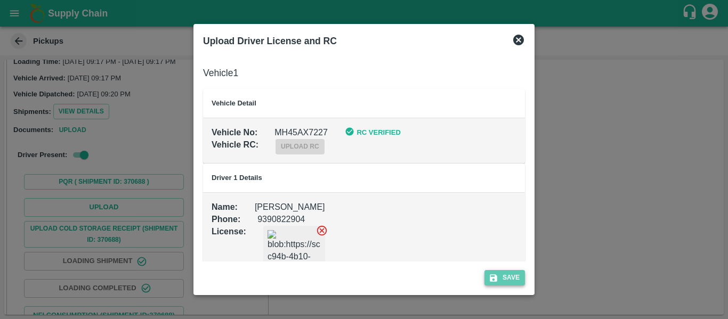
click at [508, 280] on button "Save" at bounding box center [505, 277] width 41 height 15
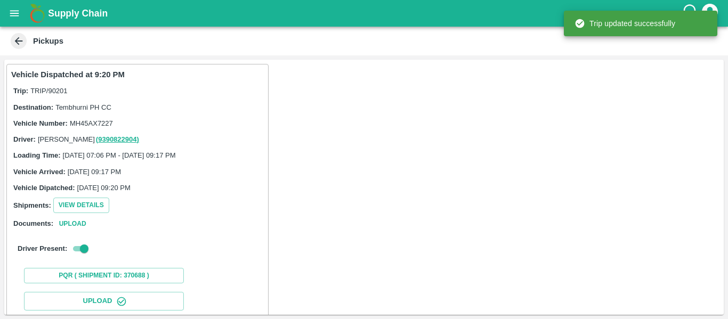
scroll to position [183, 0]
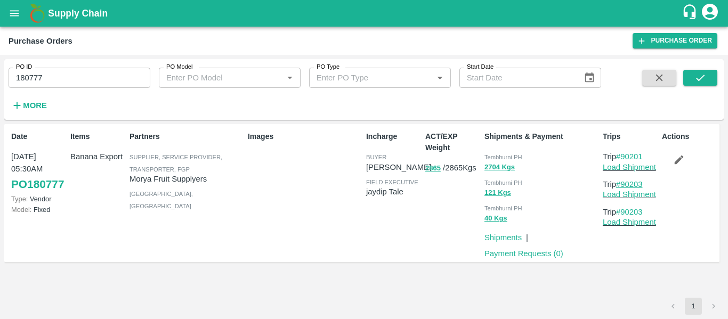
drag, startPoint x: 651, startPoint y: 180, endPoint x: 624, endPoint y: 184, distance: 28.0
click at [624, 184] on p "Trip #90203" at bounding box center [630, 185] width 55 height 12
copy link "90203"
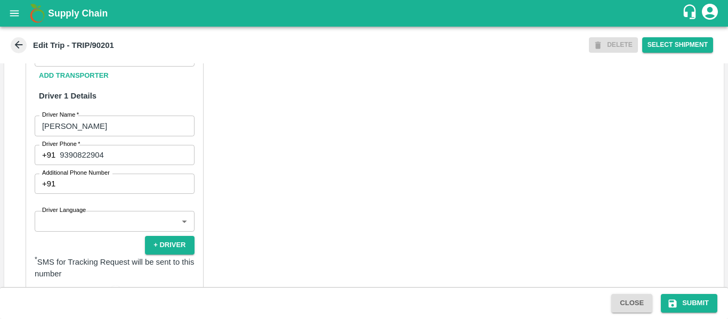
scroll to position [817, 0]
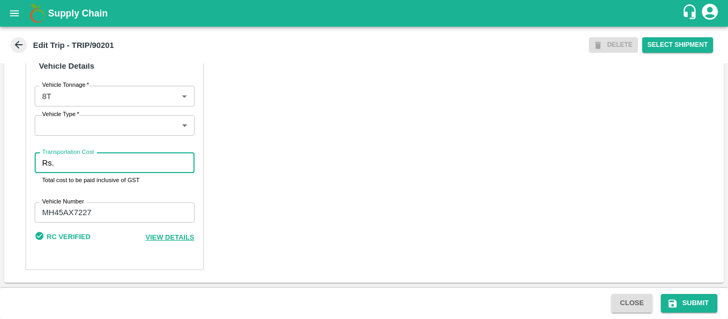
click at [90, 167] on input "Transportation Cost" at bounding box center [126, 163] width 136 height 20
type input "2000"
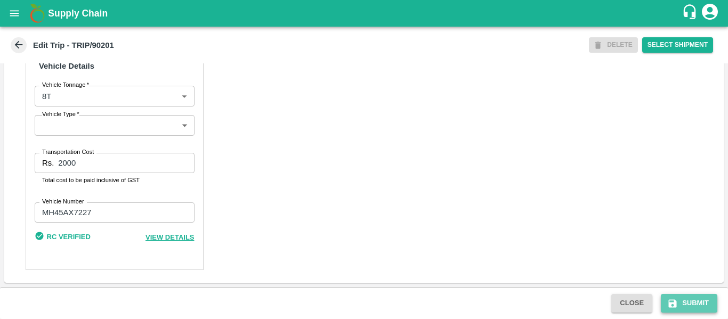
click at [698, 301] on button "Submit" at bounding box center [689, 303] width 57 height 19
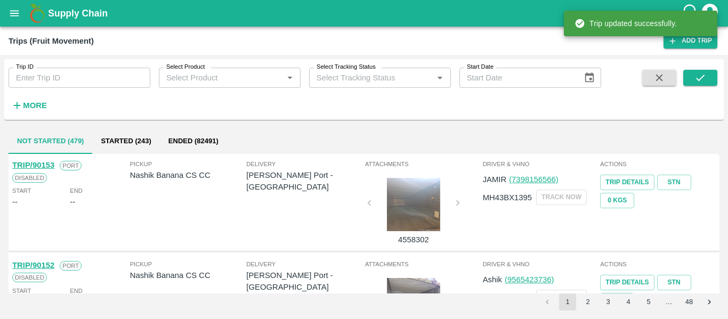
click at [55, 79] on input "Trip ID" at bounding box center [80, 78] width 142 height 20
paste input "90203"
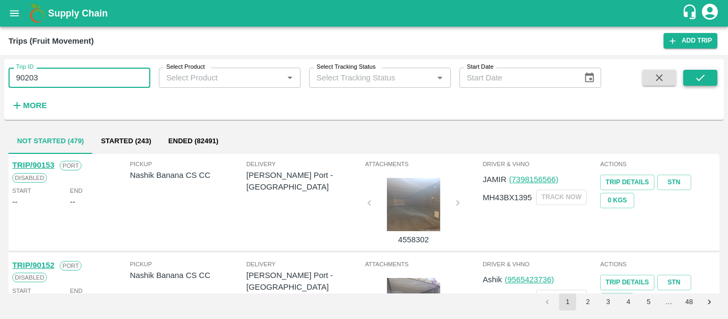
type input "90203"
click at [691, 83] on button "submit" at bounding box center [700, 78] width 34 height 16
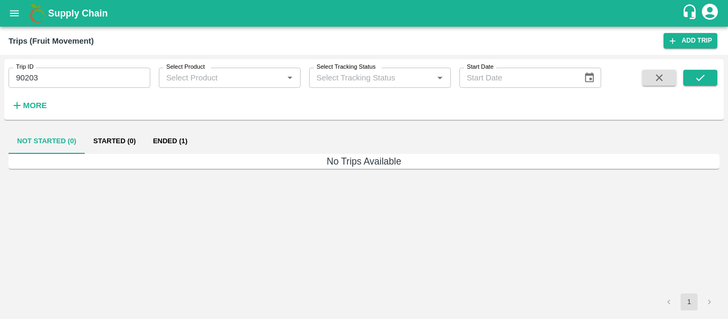
click at [168, 134] on button "Ended (1)" at bounding box center [170, 141] width 52 height 26
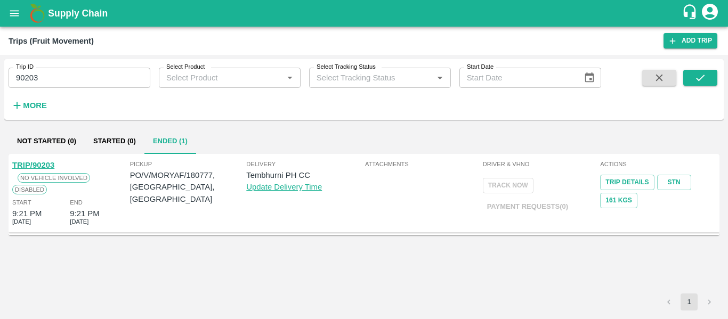
click at [32, 171] on div "TRIP/90203" at bounding box center [33, 165] width 42 height 12
click at [33, 167] on link "TRIP/90203" at bounding box center [33, 165] width 42 height 9
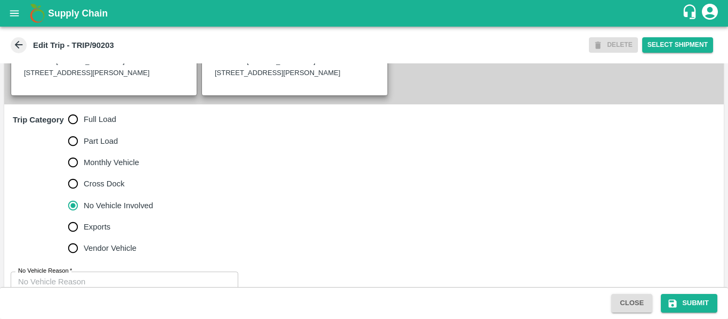
click at [94, 125] on span "Full Load" at bounding box center [100, 120] width 33 height 12
click at [84, 128] on input "Full Load" at bounding box center [72, 119] width 21 height 21
radio input "true"
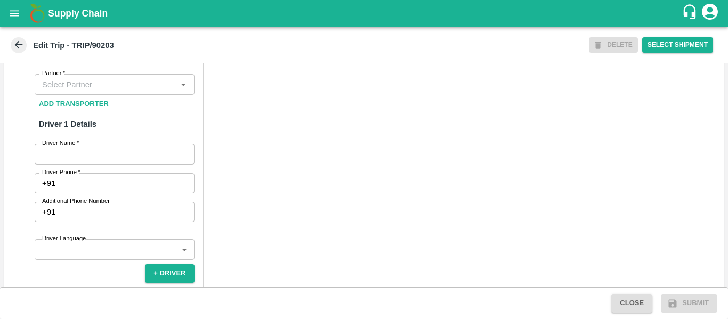
scroll to position [530, 0]
click at [80, 94] on div "Partner" at bounding box center [115, 84] width 160 height 20
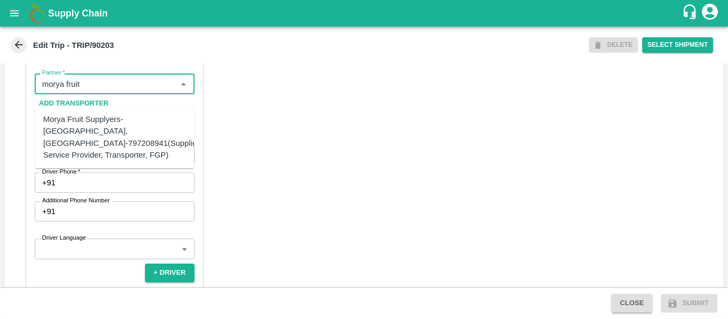
click at [87, 132] on div "Morya Fruit Supplyers-Kandar, Solapur-797208941(Supplier, Service Provider, Tra…" at bounding box center [122, 137] width 158 height 47
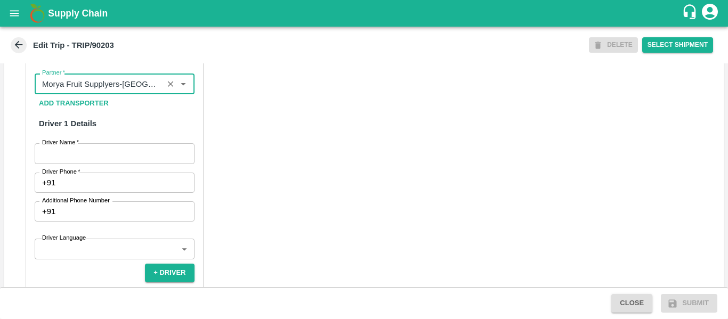
type input "Morya Fruit Supplyers-Kandar, Solapur-797208941(Supplier, Service Provider, Tra…"
click at [104, 164] on input "Driver Name   *" at bounding box center [115, 153] width 160 height 20
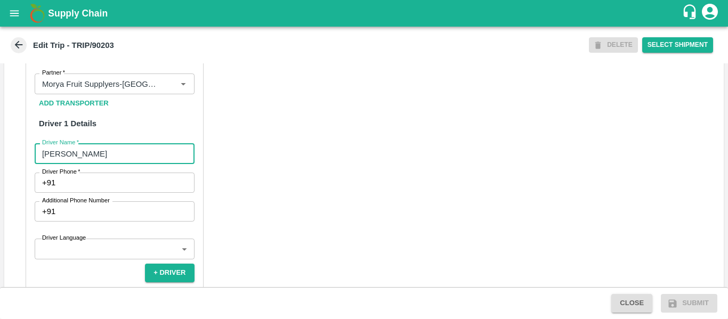
type input "Tanaji"
click at [107, 190] on input "Driver Phone   *" at bounding box center [127, 183] width 134 height 20
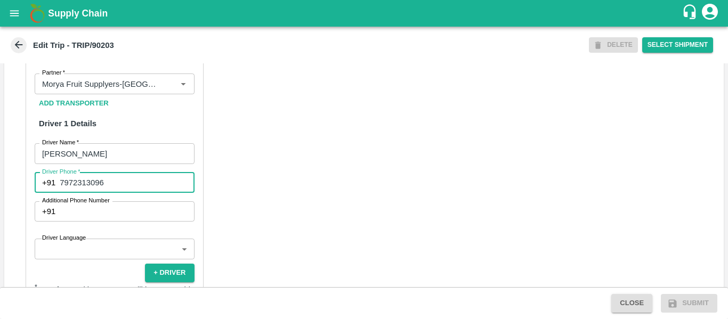
type input "7972313096"
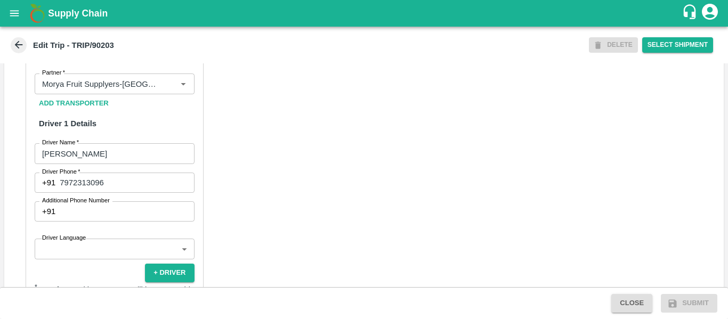
click at [228, 208] on div "Partner Details Partner   * Partner Add Transporter Driver 1 Details Driver Nam…" at bounding box center [364, 292] width 720 height 535
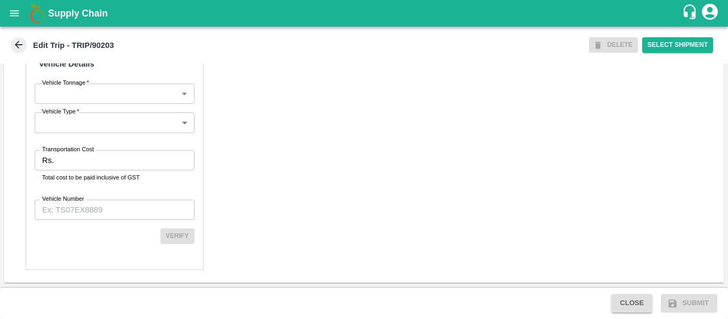
click at [82, 155] on input "Transportation Cost" at bounding box center [126, 160] width 136 height 20
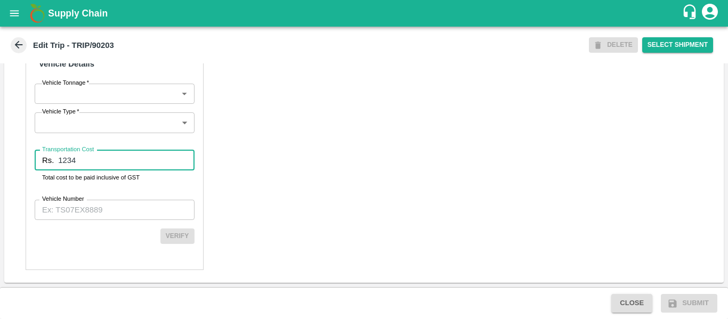
type input "1234"
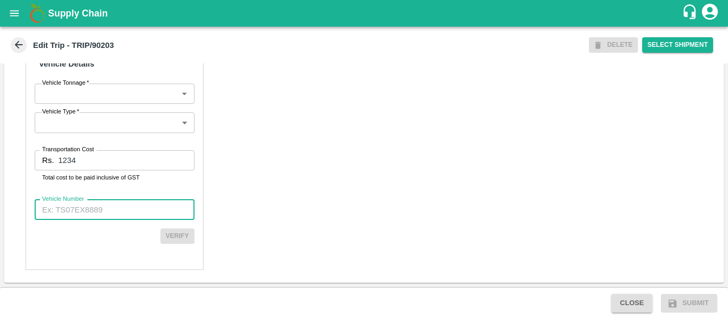
click at [80, 219] on input "Vehicle Number" at bounding box center [115, 210] width 160 height 20
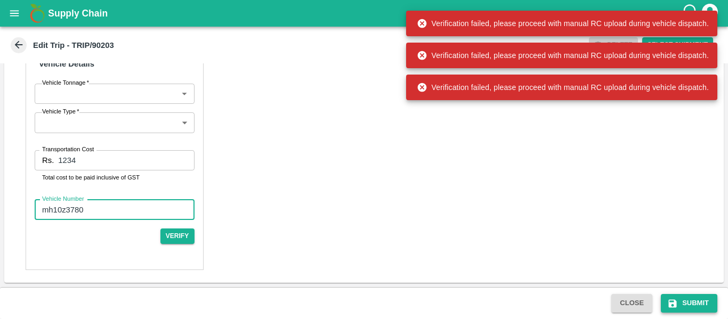
type input "mh10z3780"
click at [687, 299] on button "Submit" at bounding box center [689, 303] width 57 height 19
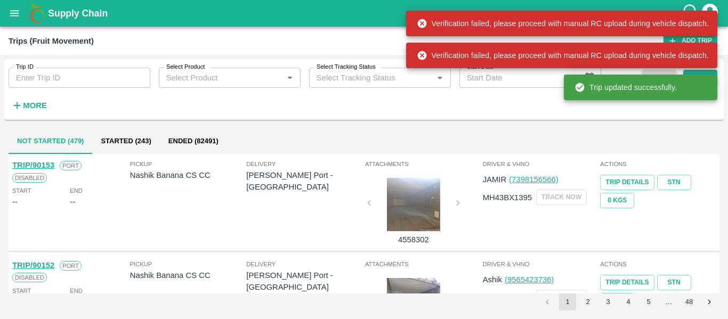
click at [122, 76] on input "Trip ID" at bounding box center [80, 78] width 142 height 20
paste input "90203"
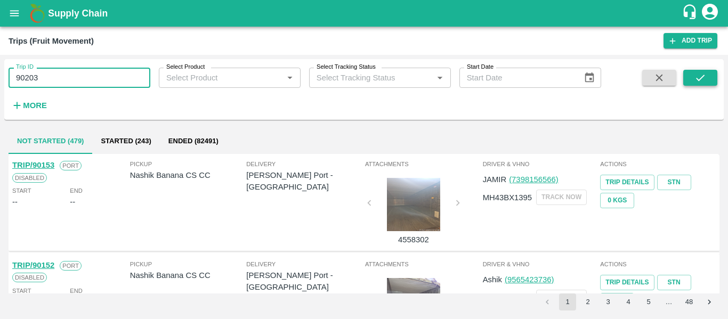
type input "90203"
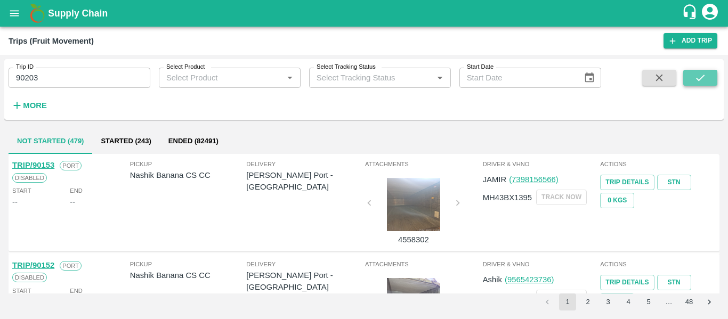
click at [710, 78] on button "submit" at bounding box center [700, 78] width 34 height 16
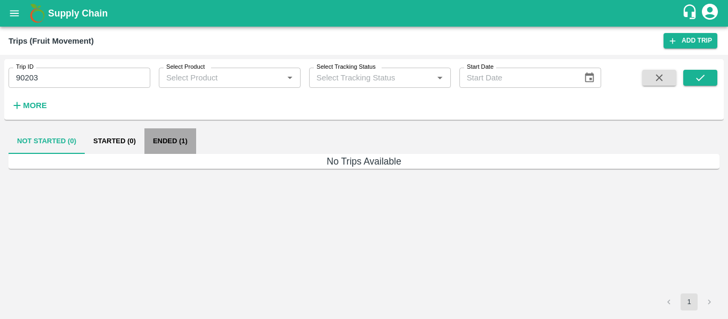
click at [178, 141] on button "Ended (1)" at bounding box center [170, 141] width 52 height 26
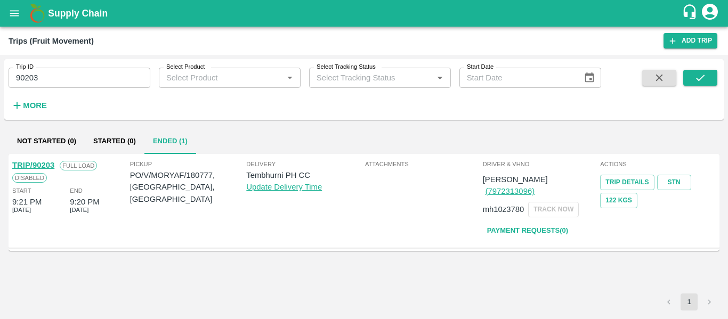
click at [38, 164] on link "TRIP/90203" at bounding box center [33, 165] width 42 height 9
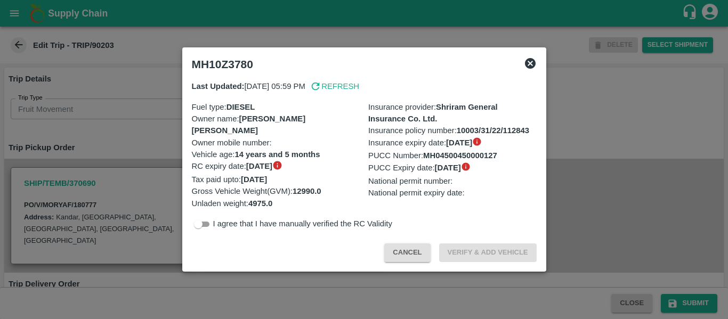
click at [119, 139] on div at bounding box center [364, 159] width 728 height 319
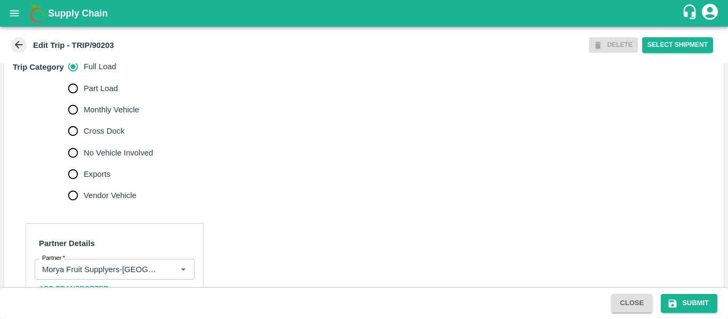
scroll to position [345, 0]
click at [115, 141] on label "Cross Dock" at bounding box center [107, 130] width 91 height 21
click at [84, 141] on input "Cross Dock" at bounding box center [72, 130] width 21 height 21
radio input "true"
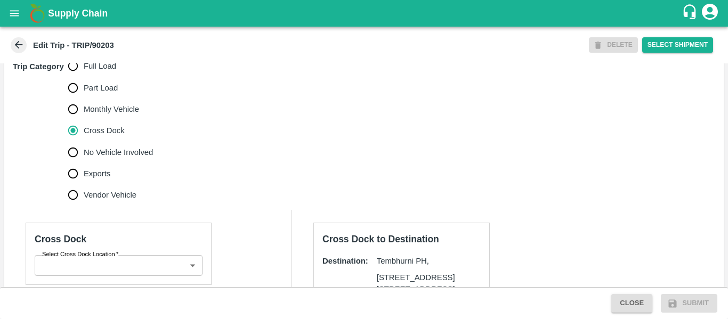
click at [114, 158] on span "No Vehicle Involved" at bounding box center [118, 153] width 69 height 12
click at [84, 162] on input "No Vehicle Involved" at bounding box center [72, 152] width 21 height 21
radio input "true"
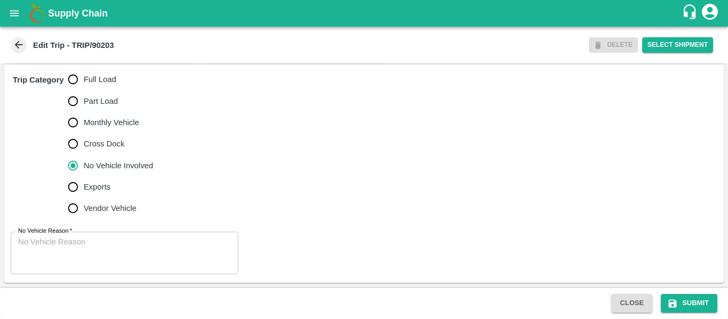
click at [114, 246] on textarea "No Vehicle Reason   *" at bounding box center [124, 254] width 213 height 34
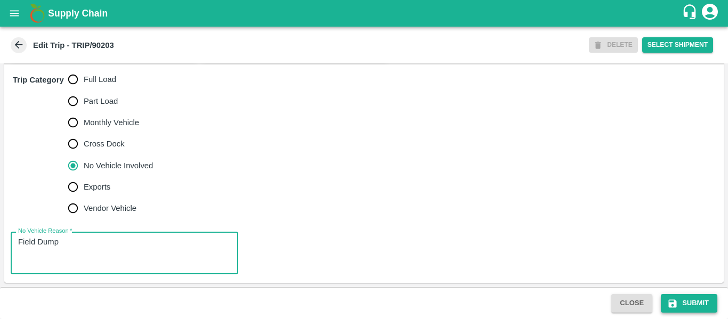
type textarea "Field Dump"
click at [679, 301] on button "Submit" at bounding box center [689, 303] width 57 height 19
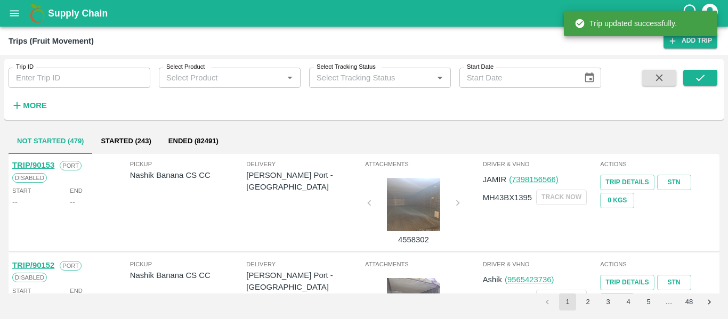
click at [75, 70] on input "Trip ID" at bounding box center [80, 78] width 142 height 20
paste input "90205"
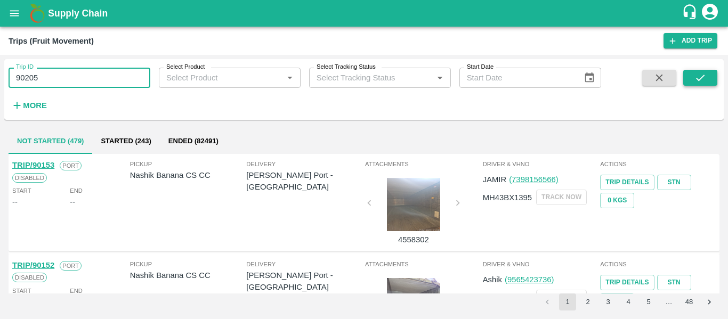
type input "90205"
click at [708, 81] on button "submit" at bounding box center [700, 78] width 34 height 16
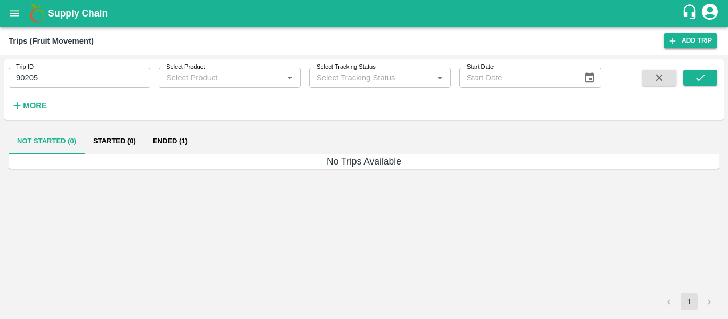
click at [189, 140] on button "Ended (1)" at bounding box center [170, 141] width 52 height 26
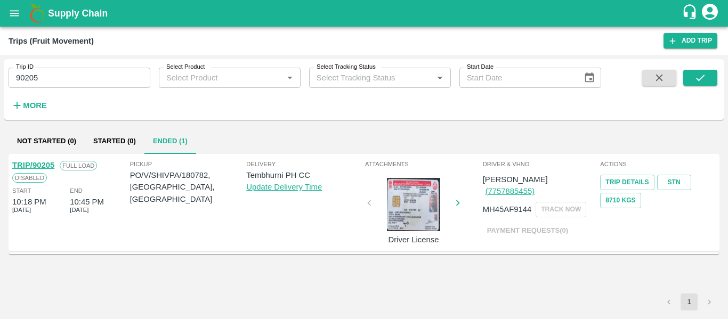
click at [32, 164] on link "TRIP/90205" at bounding box center [33, 165] width 42 height 9
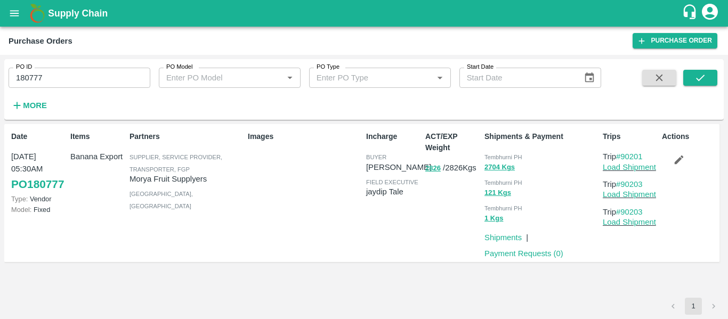
click at [49, 75] on input "180777" at bounding box center [80, 78] width 142 height 20
paste input "text"
type input "180782"
click at [692, 74] on button "submit" at bounding box center [700, 78] width 34 height 16
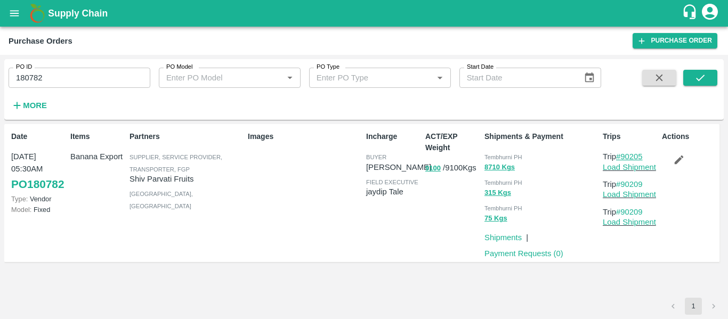
drag, startPoint x: 652, startPoint y: 155, endPoint x: 624, endPoint y: 158, distance: 28.5
click at [624, 158] on p "Trip #90205" at bounding box center [630, 157] width 55 height 12
copy link "90205"
click at [630, 168] on link "Load Shipment" at bounding box center [629, 167] width 53 height 9
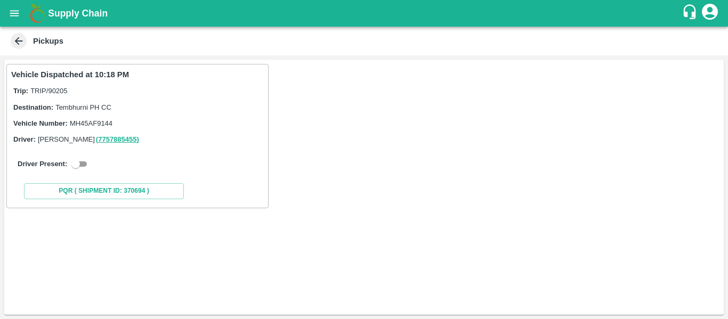
click at [78, 158] on input "checkbox" at bounding box center [76, 164] width 38 height 13
checkbox input "true"
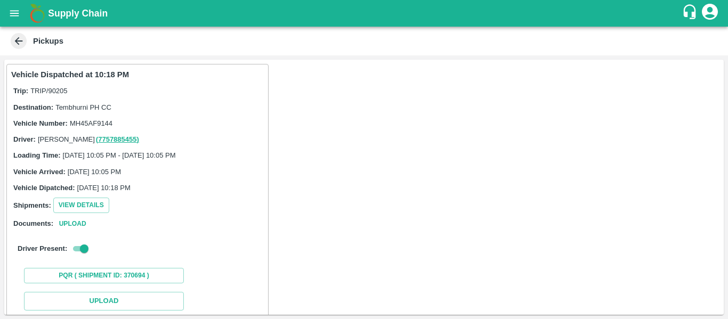
scroll to position [156, 0]
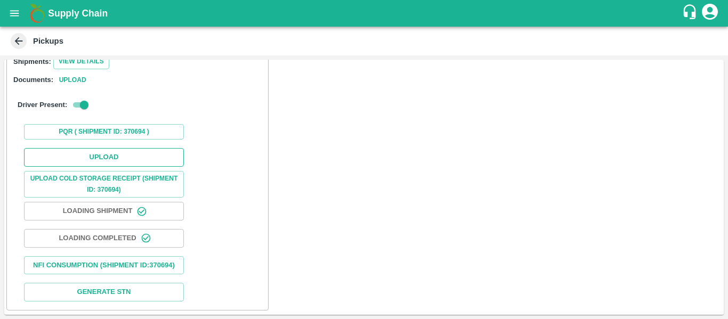
click at [96, 148] on button "Upload" at bounding box center [104, 157] width 160 height 19
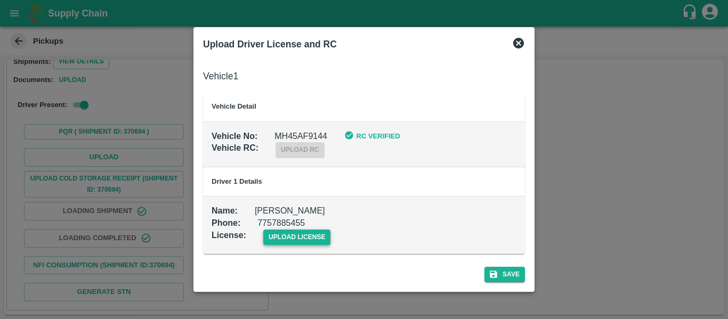
click at [302, 231] on span "upload license" at bounding box center [297, 237] width 68 height 15
click at [0, 0] on input "upload license" at bounding box center [0, 0] width 0 height 0
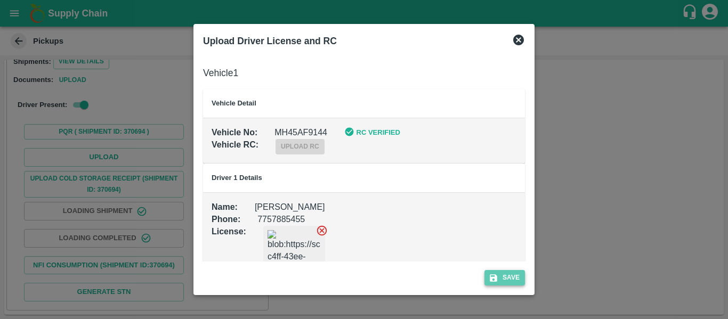
click at [497, 274] on icon "submit" at bounding box center [494, 278] width 10 height 10
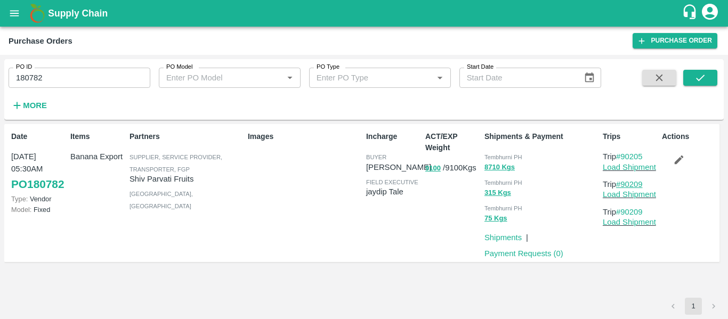
drag, startPoint x: 649, startPoint y: 186, endPoint x: 624, endPoint y: 185, distance: 24.5
click at [624, 185] on p "Trip #90209" at bounding box center [630, 185] width 55 height 12
copy link "90209"
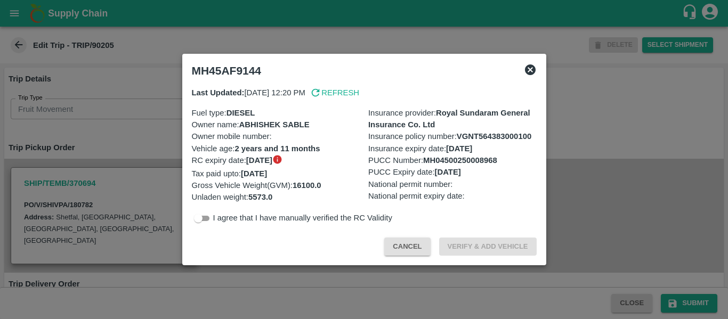
click at [122, 148] on div at bounding box center [364, 159] width 728 height 319
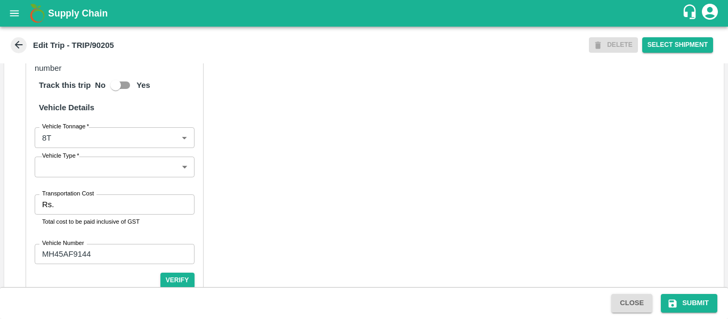
scroll to position [820, 0]
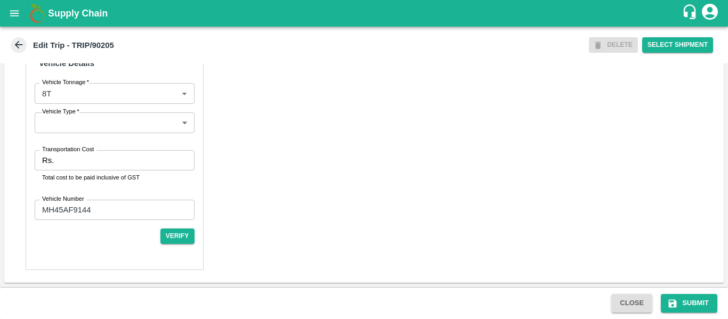
click at [103, 164] on input "Transportation Cost" at bounding box center [126, 160] width 136 height 20
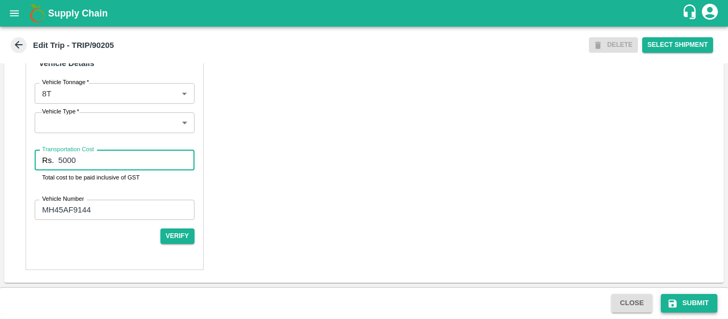
type input "5000"
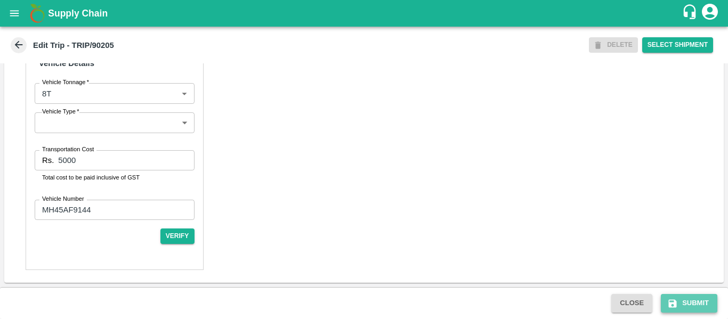
click at [689, 297] on button "Submit" at bounding box center [689, 303] width 57 height 19
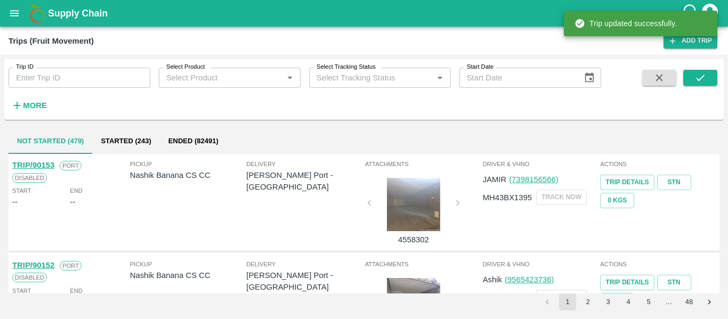
click at [76, 76] on input "Trip ID" at bounding box center [80, 78] width 142 height 20
paste input "90209"
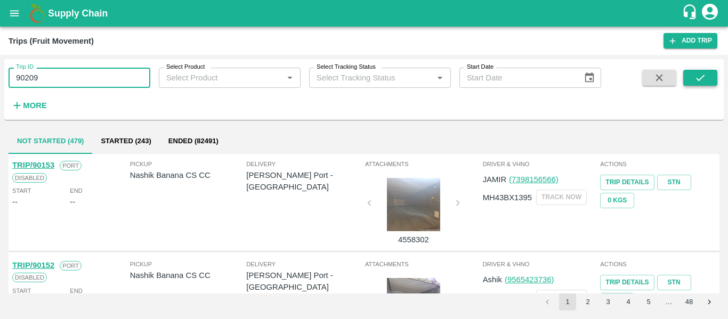
type input "90209"
click at [692, 84] on button "submit" at bounding box center [700, 78] width 34 height 16
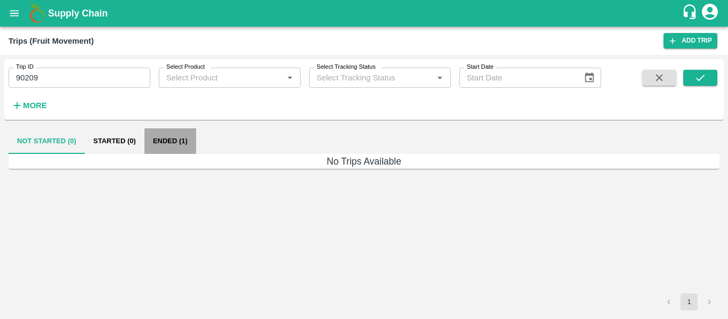
click at [168, 144] on button "Ended (1)" at bounding box center [170, 141] width 52 height 26
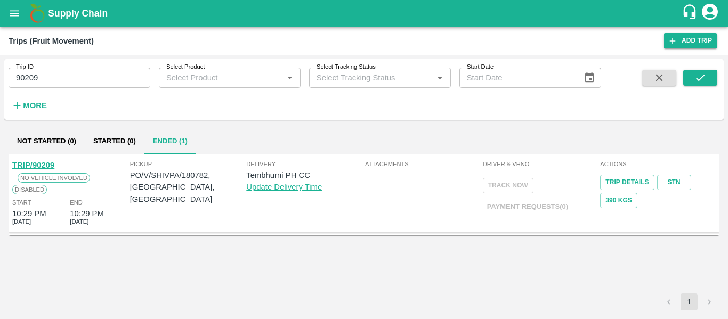
click at [40, 166] on link "TRIP/90209" at bounding box center [33, 165] width 42 height 9
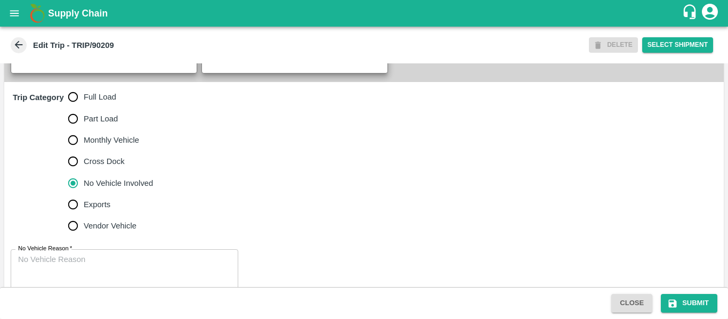
scroll to position [316, 0]
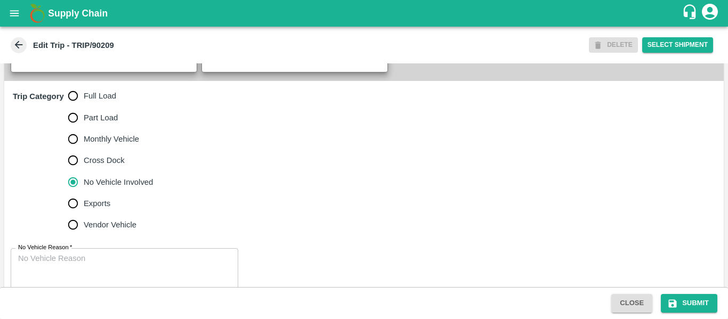
click at [100, 107] on label "Full Load" at bounding box center [107, 95] width 91 height 21
click at [84, 107] on input "Full Load" at bounding box center [72, 95] width 21 height 21
radio input "true"
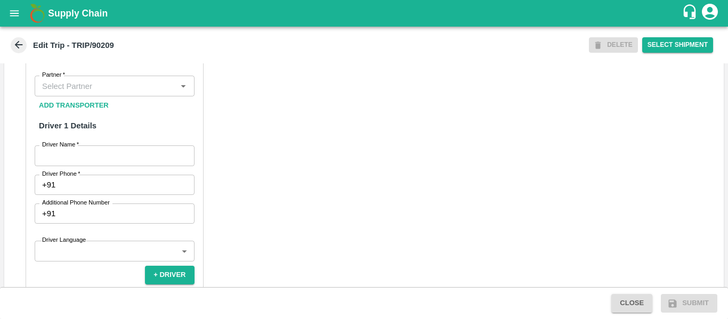
scroll to position [529, 0]
click at [105, 92] on input "Partner   *" at bounding box center [106, 85] width 136 height 14
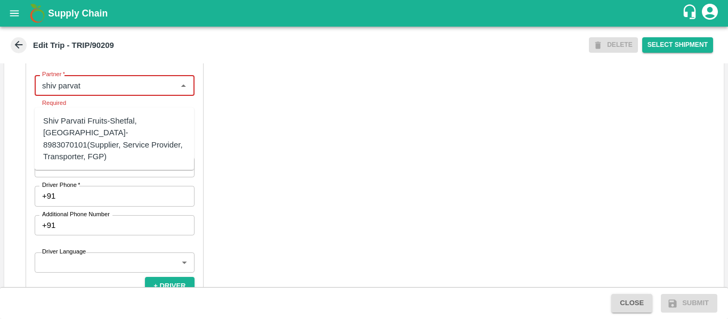
click at [115, 138] on div "Shiv Parvati Fruits-Shetfal, [GEOGRAPHIC_DATA]- 8983070101(Supplier, Service Pr…" at bounding box center [114, 138] width 142 height 47
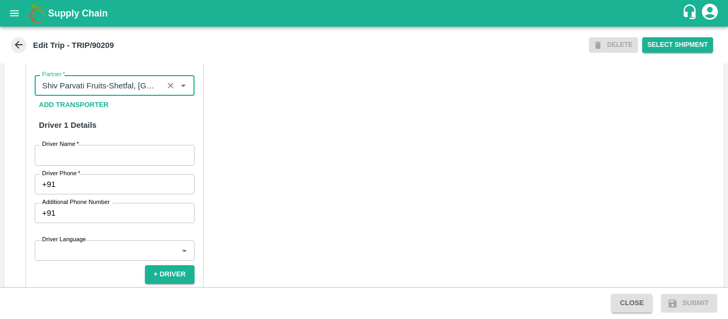
type input "Shiv Parvati Fruits-Shetfal, [GEOGRAPHIC_DATA]- 8983070101(Supplier, Service Pr…"
click at [116, 160] on input "Driver Name   *" at bounding box center [115, 155] width 160 height 20
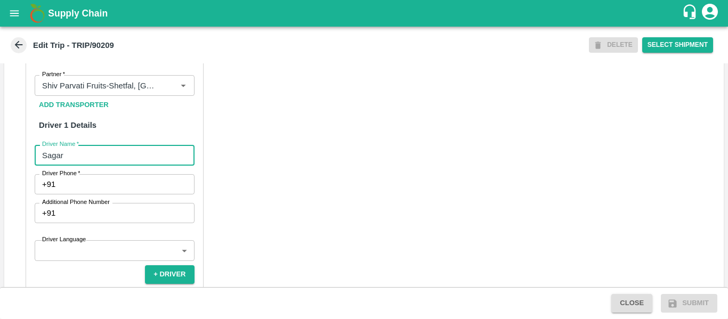
type input "Sagar"
click at [118, 182] on div "Partner Details Partner   * Partner Add Transporter Driver 1 Details Driver Nam…" at bounding box center [115, 281] width 178 height 484
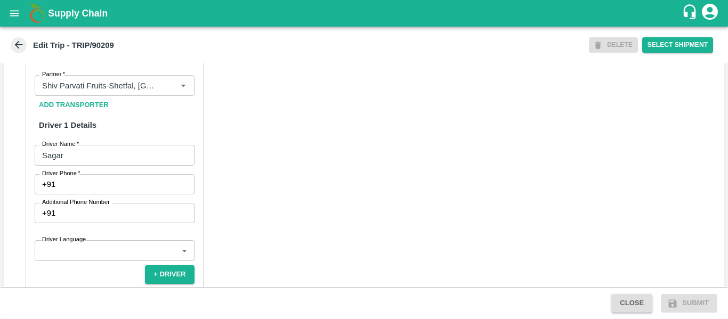
click at [120, 195] on input "Driver Phone   *" at bounding box center [127, 184] width 134 height 20
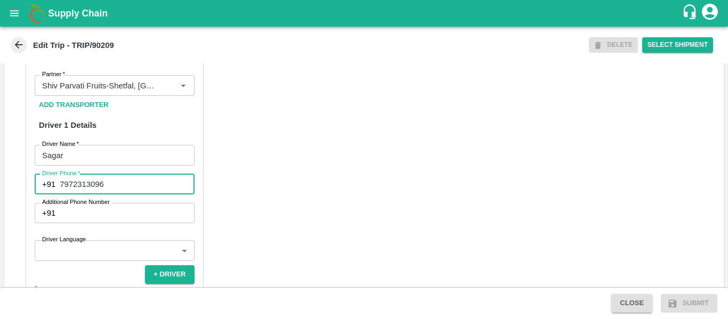
type input "7972313096"
click at [241, 213] on div "Partner Details Partner   * Partner Add Transporter Driver 1 Details Driver Nam…" at bounding box center [364, 294] width 720 height 535
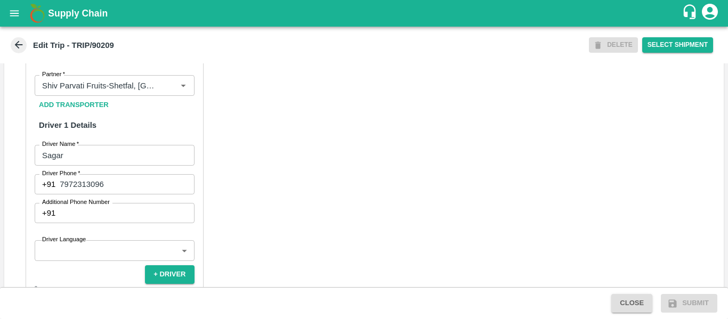
scroll to position [819, 0]
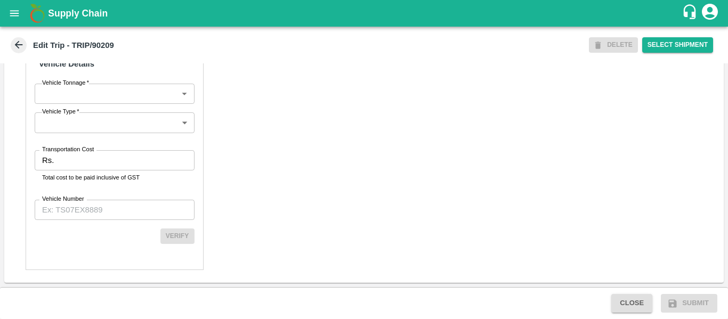
click at [103, 166] on input "Transportation Cost" at bounding box center [126, 160] width 136 height 20
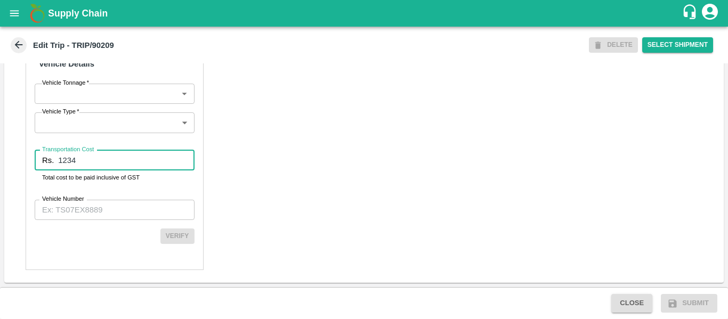
type input "1234"
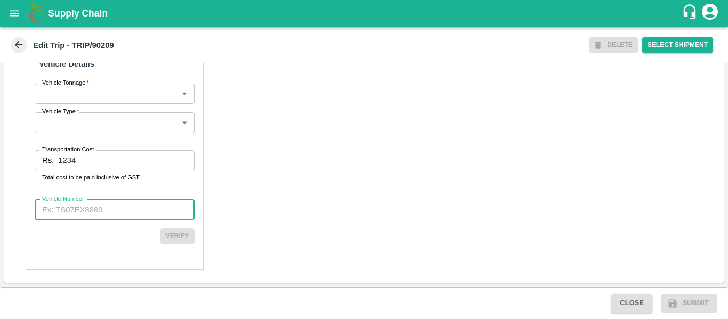
click at [114, 207] on input "Vehicle Number" at bounding box center [115, 210] width 160 height 20
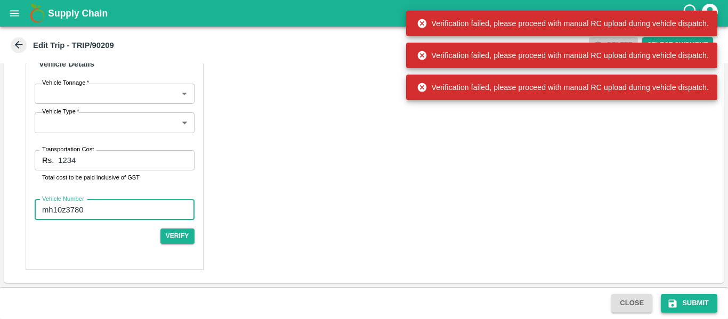
type input "mh10z3780"
click at [694, 302] on button "Submit" at bounding box center [689, 303] width 57 height 19
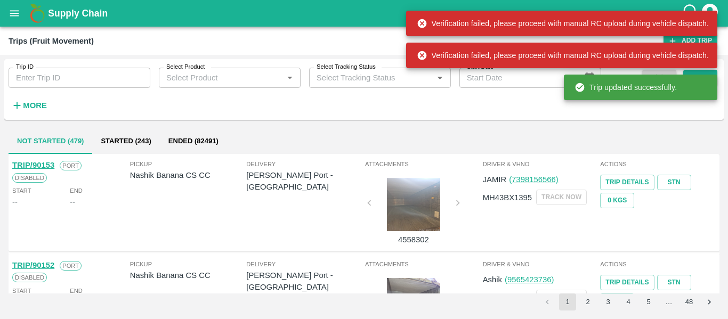
click at [89, 83] on input "Trip ID" at bounding box center [80, 78] width 142 height 20
paste input "90209"
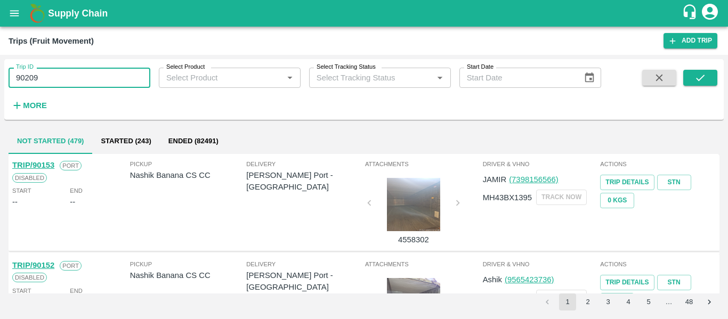
type input "90209"
click at [704, 67] on div "Trip ID 90209 Trip ID Select Product Select Product   * Select Tracking Status …" at bounding box center [364, 89] width 720 height 52
click at [704, 77] on icon "submit" at bounding box center [701, 78] width 12 height 12
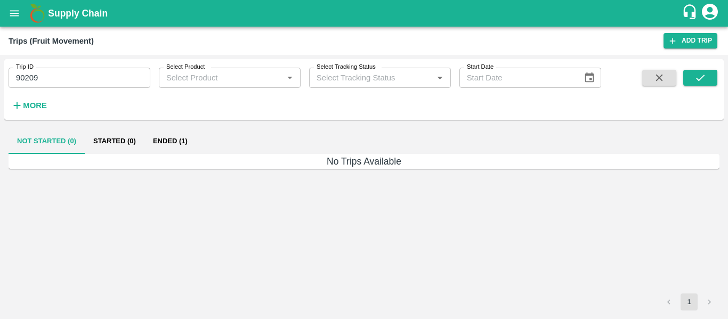
click at [167, 138] on button "Ended (1)" at bounding box center [170, 141] width 52 height 26
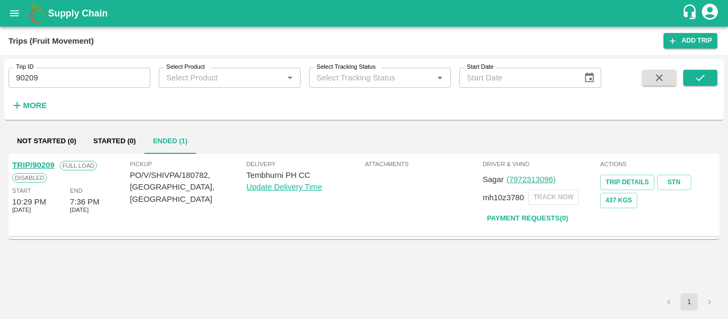
click at [42, 162] on link "TRIP/90209" at bounding box center [33, 165] width 42 height 9
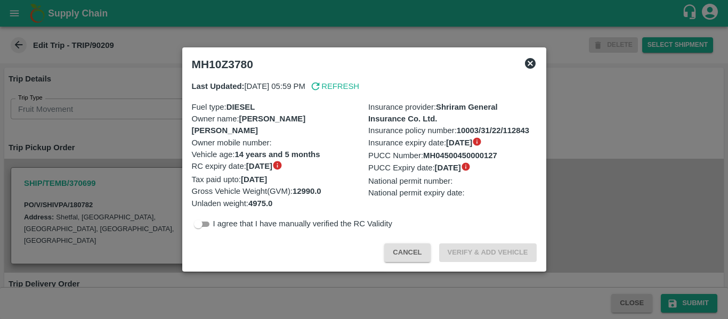
click at [127, 149] on div at bounding box center [364, 159] width 728 height 319
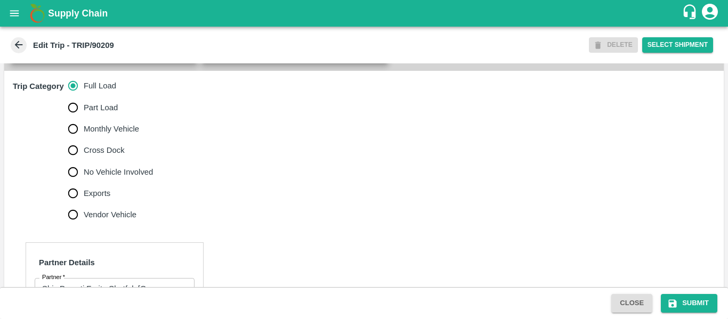
scroll to position [326, 0]
click at [125, 176] on label "No Vehicle Involved" at bounding box center [107, 171] width 91 height 21
click at [84, 176] on input "No Vehicle Involved" at bounding box center [72, 171] width 21 height 21
radio input "true"
click at [94, 267] on textarea "No Vehicle Reason   *" at bounding box center [124, 260] width 213 height 34
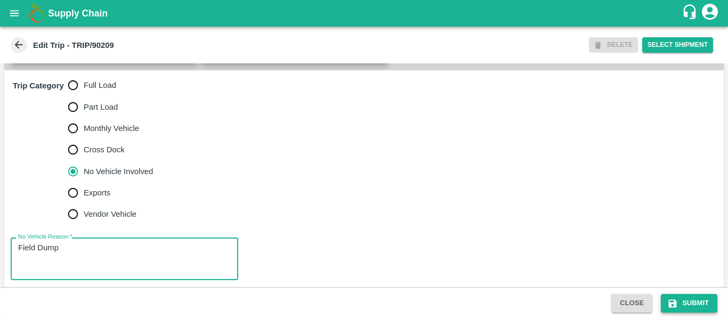
type textarea "Field Dump"
click at [682, 305] on button "Submit" at bounding box center [689, 303] width 57 height 19
